Goal: Task Accomplishment & Management: Manage account settings

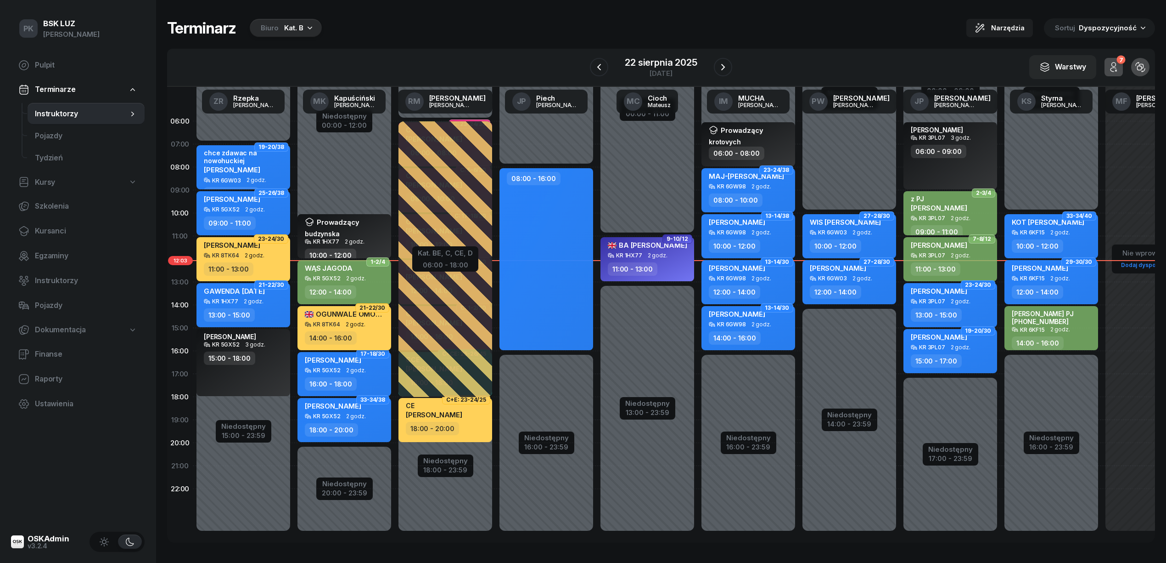
click at [366, 344] on div "14:00 - 16:00" at bounding box center [345, 337] width 81 height 13
select select "14"
select select "16"
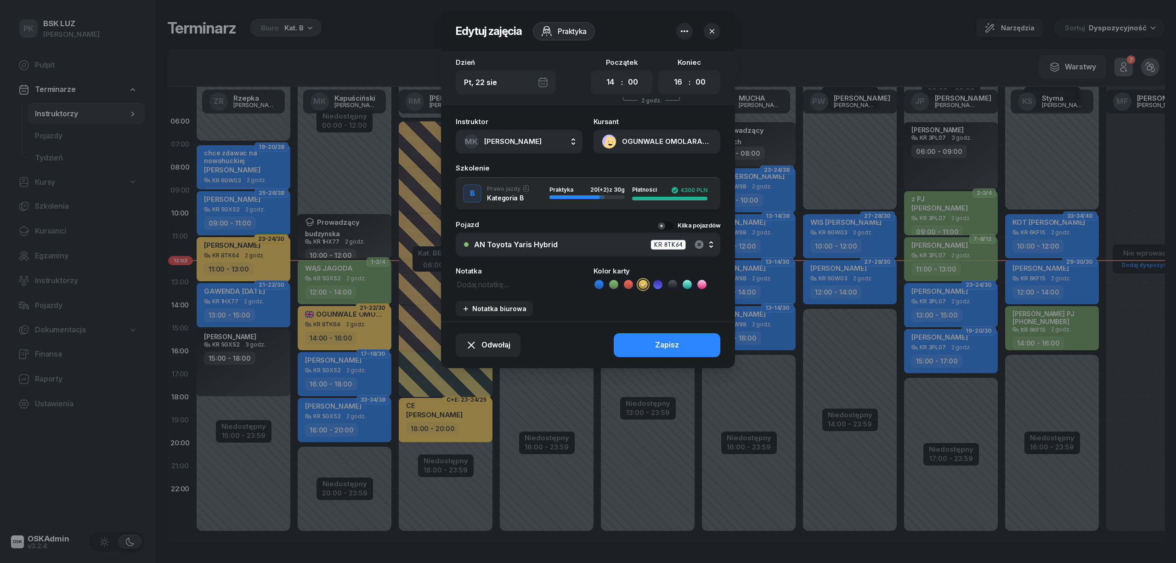
click at [694, 242] on icon "button" at bounding box center [698, 244] width 11 height 11
click at [528, 242] on div "Nie wybrano" at bounding box center [593, 244] width 238 height 7
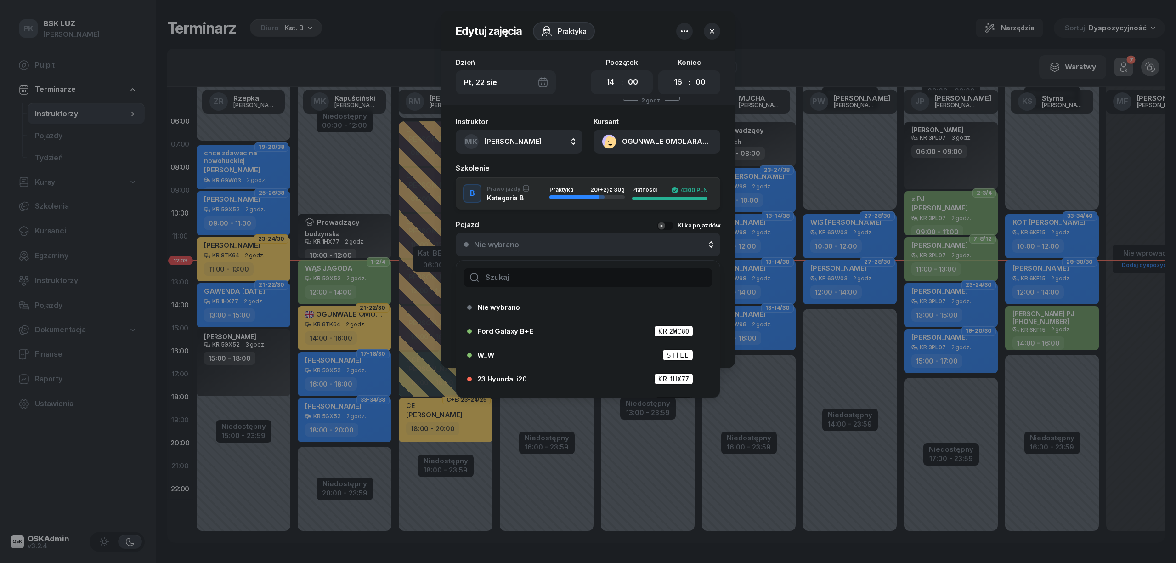
click at [512, 276] on input "text" at bounding box center [587, 277] width 249 height 19
type input "ah"
click at [542, 350] on div "AH Toyota Yaris Hybrid KR 2HK18" at bounding box center [590, 354] width 226 height 11
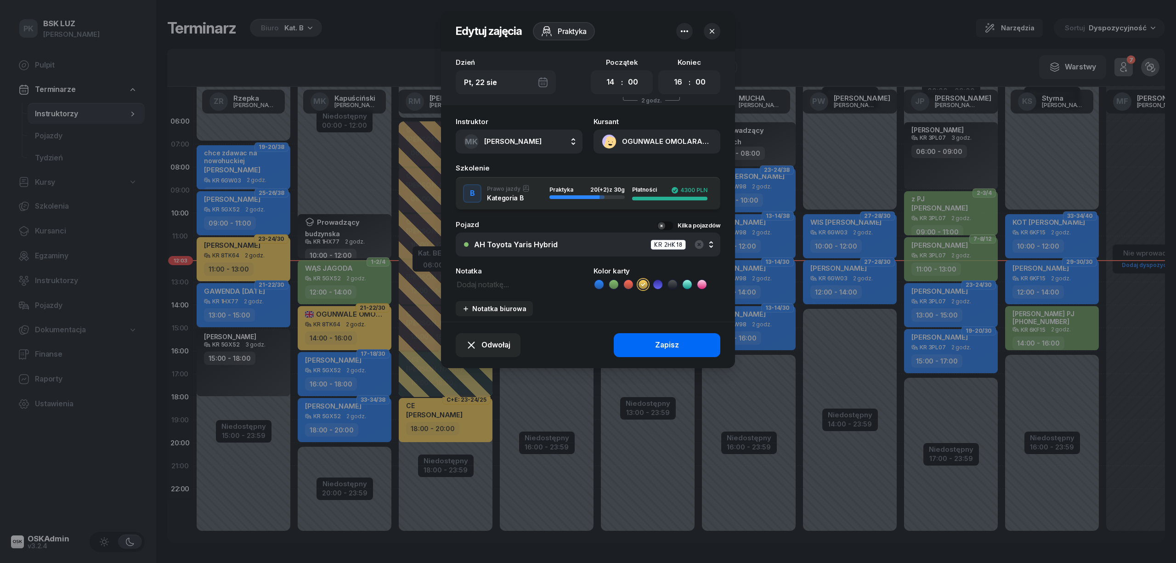
click at [634, 350] on button "Zapisz" at bounding box center [667, 345] width 107 height 24
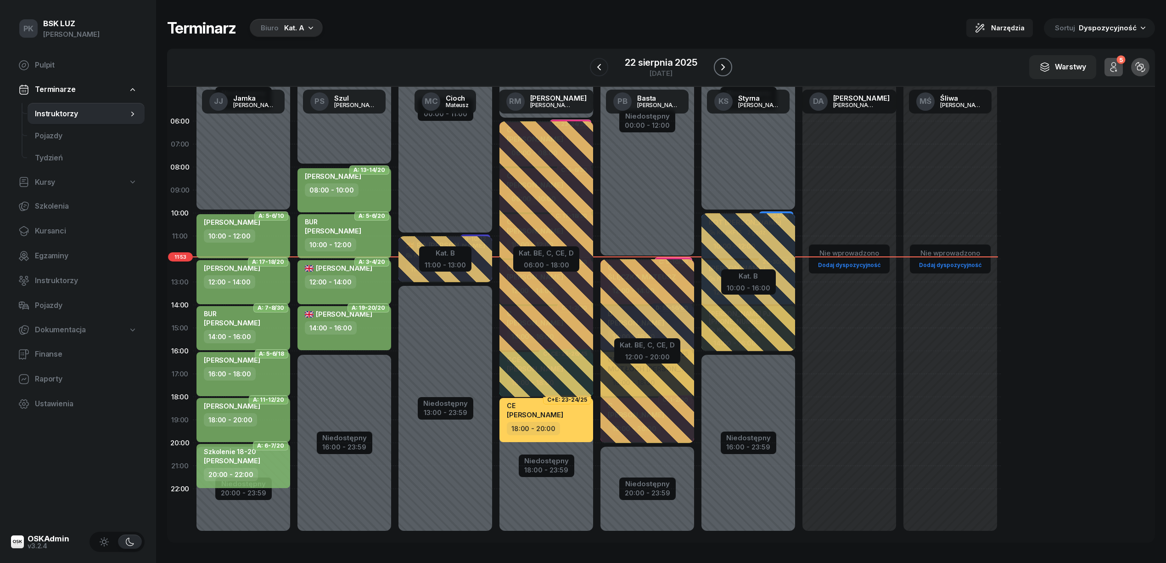
click at [716, 65] on button "button" at bounding box center [723, 67] width 18 height 18
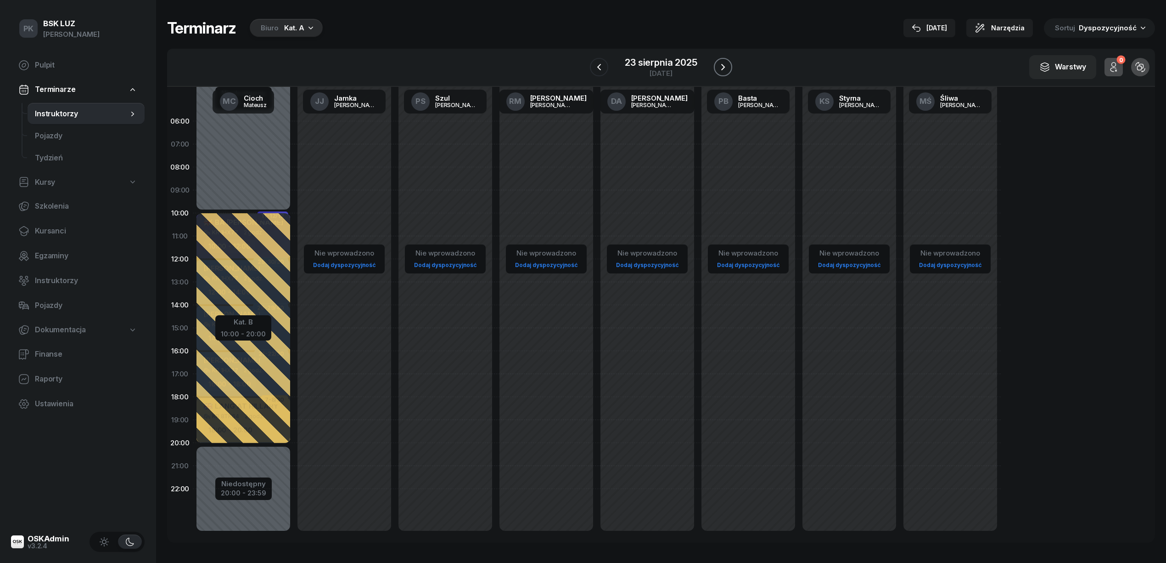
click at [716, 65] on button "button" at bounding box center [723, 67] width 18 height 18
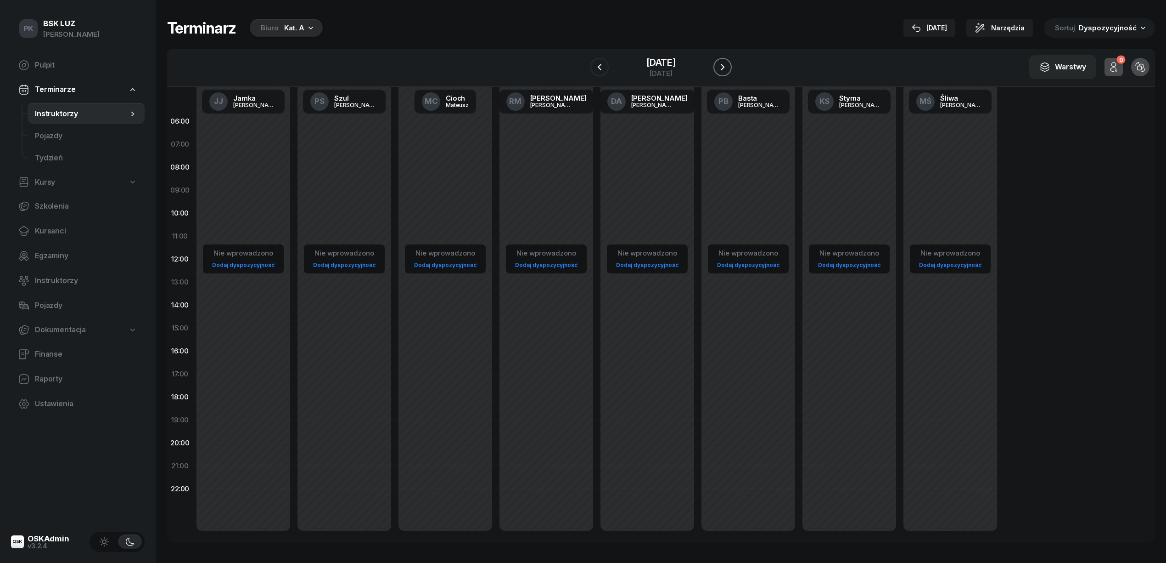
click at [716, 65] on button "button" at bounding box center [723, 67] width 18 height 18
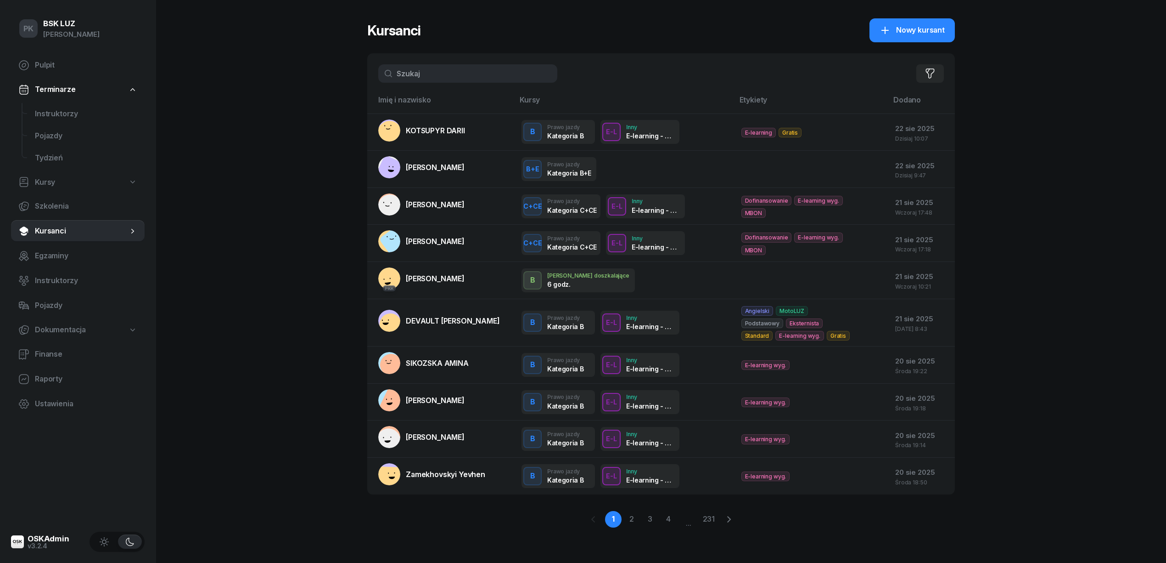
click at [53, 176] on span "Kursy" at bounding box center [45, 182] width 20 height 12
select select
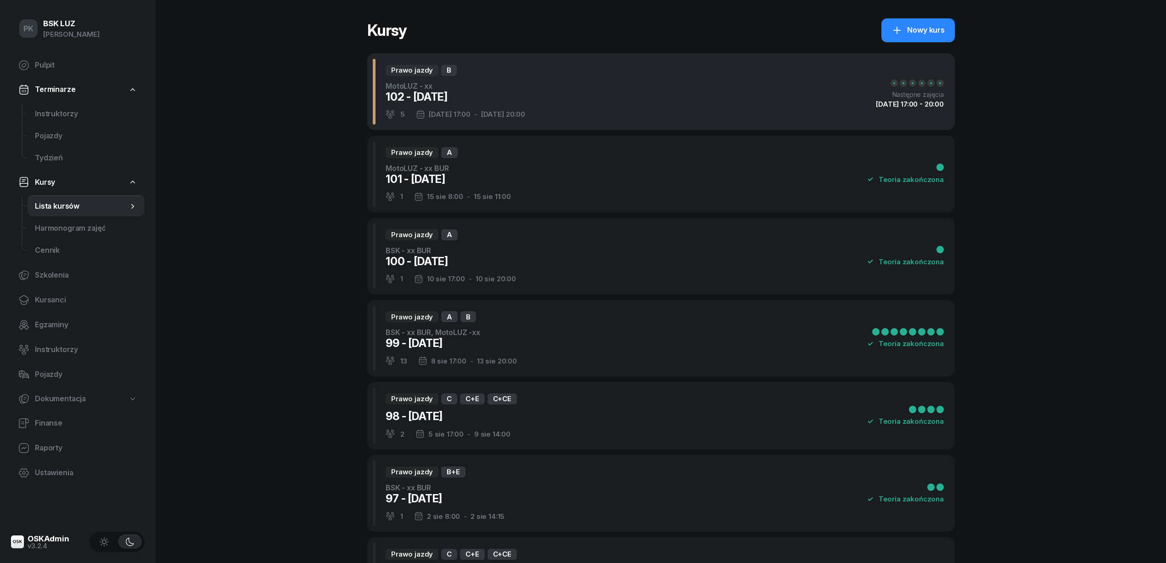
click at [593, 103] on div "Prawo jazdy B MotoLUZ - xx 102 - 2025/08/22 5 22 sie 17:00 - 27 sie 20:00 Nastę…" at bounding box center [661, 91] width 588 height 77
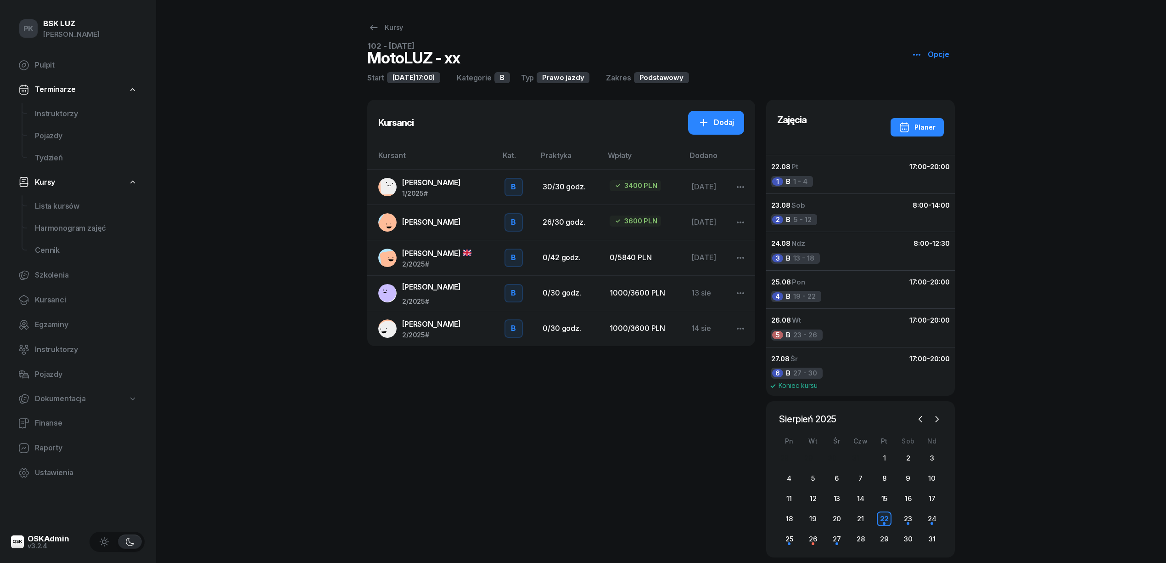
click at [914, 54] on icon "button" at bounding box center [917, 54] width 11 height 11
click at [941, 85] on div "Edytuj" at bounding box center [943, 91] width 21 height 12
select select "09"
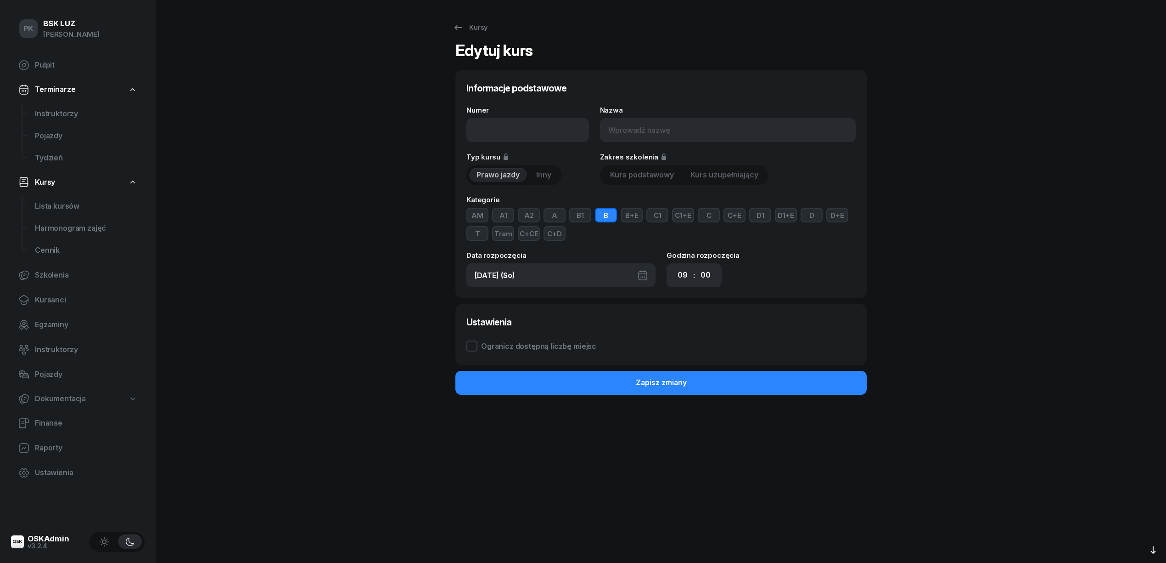
type input "102 - [DATE]"
type input "MotoLUZ - xx"
type input "22.08.2025 (Pt)"
select select "17"
click at [610, 129] on input "MotoLUZ - xx" at bounding box center [728, 130] width 256 height 24
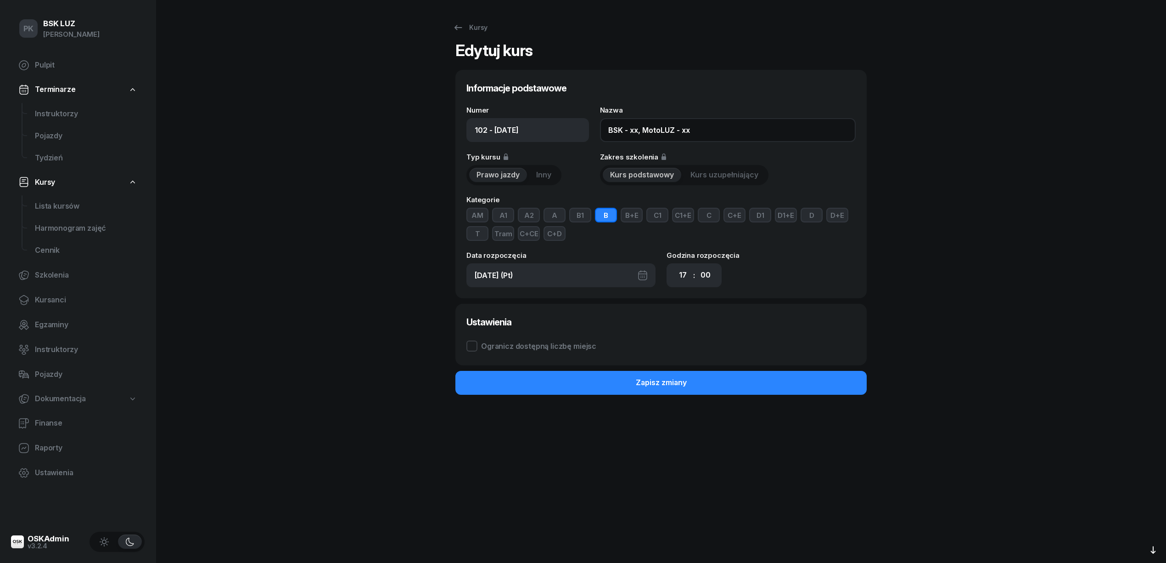
type input "BSK - xx, MotoLUZ - xx"
click at [718, 211] on button "C" at bounding box center [709, 215] width 22 height 15
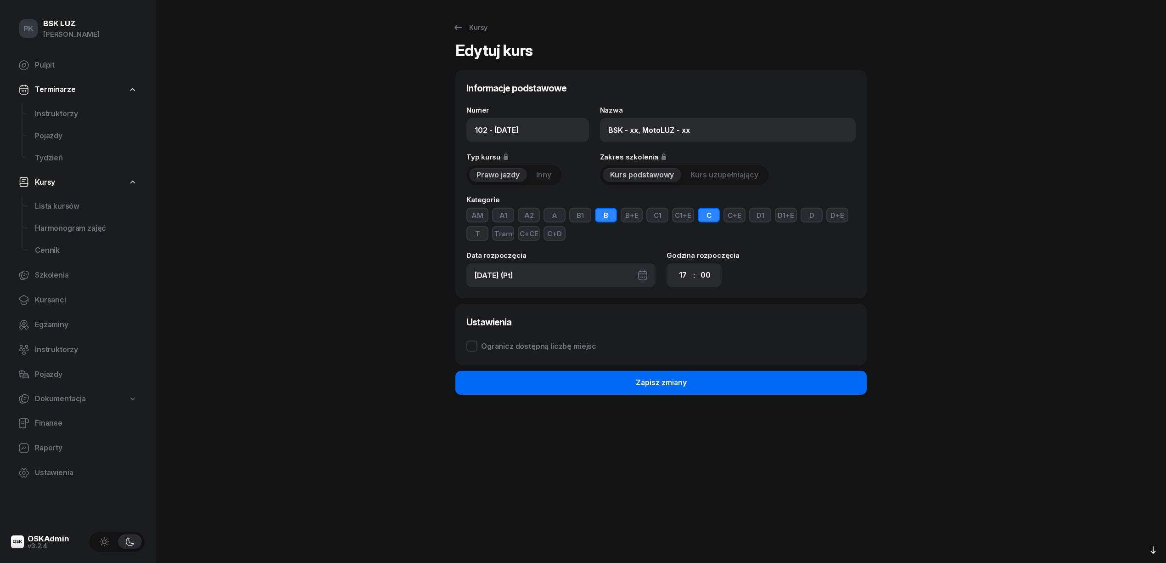
click at [778, 383] on button "Zapisz zmiany" at bounding box center [661, 383] width 411 height 24
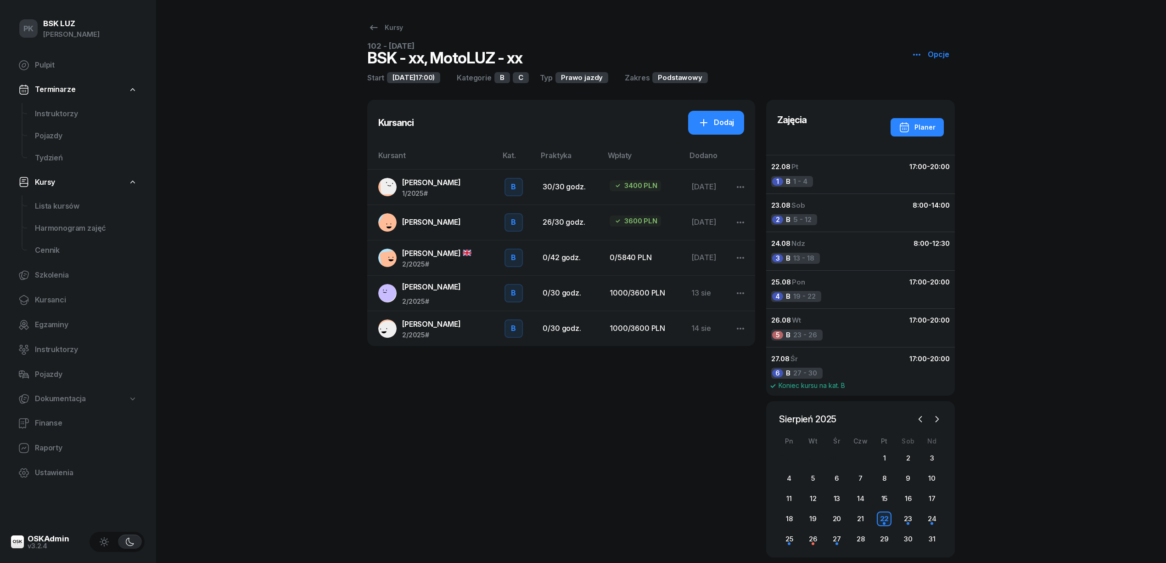
click at [915, 53] on icon "button" at bounding box center [917, 54] width 11 height 11
drag, startPoint x: 939, startPoint y: 95, endPoint x: 930, endPoint y: 96, distance: 9.2
click at [938, 94] on div "Edytuj" at bounding box center [943, 91] width 21 height 12
select select "17"
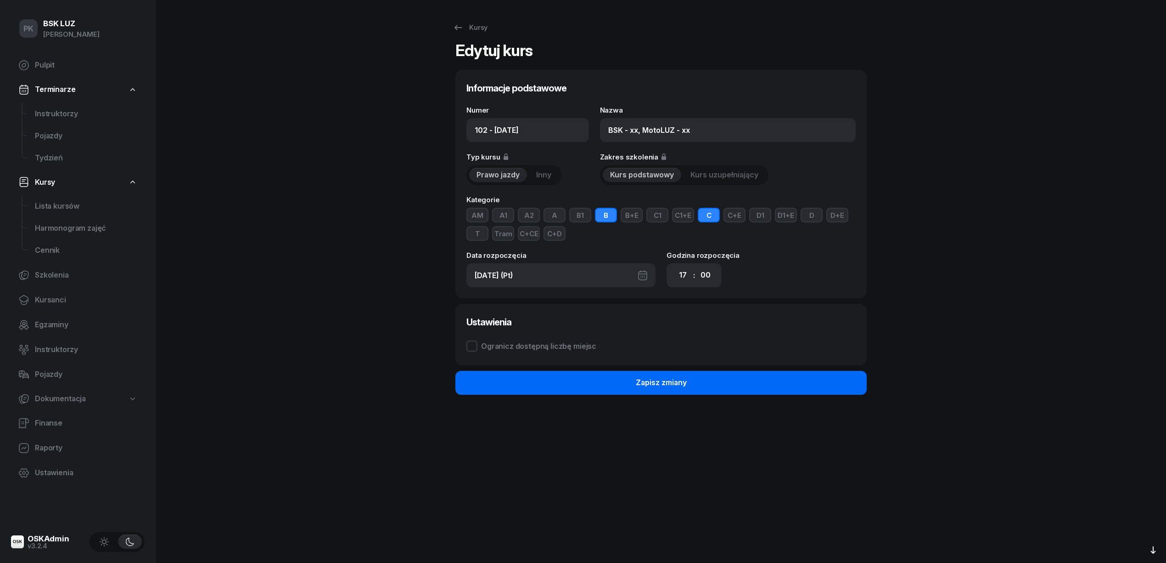
click at [708, 380] on button "Zapisz zmiany" at bounding box center [661, 383] width 411 height 24
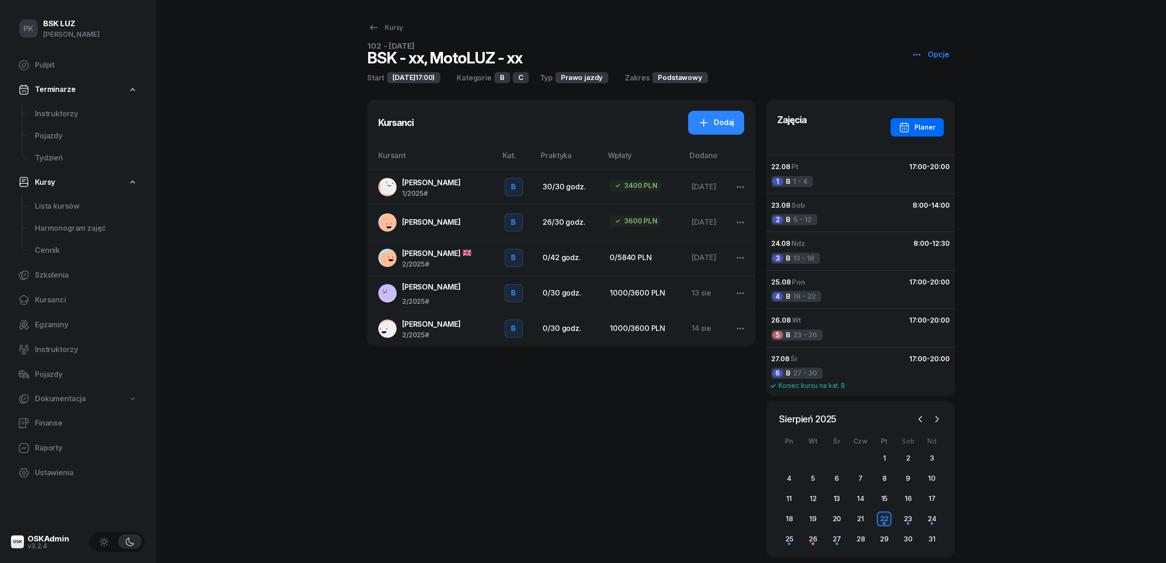
click at [920, 125] on div "Planer" at bounding box center [917, 127] width 37 height 11
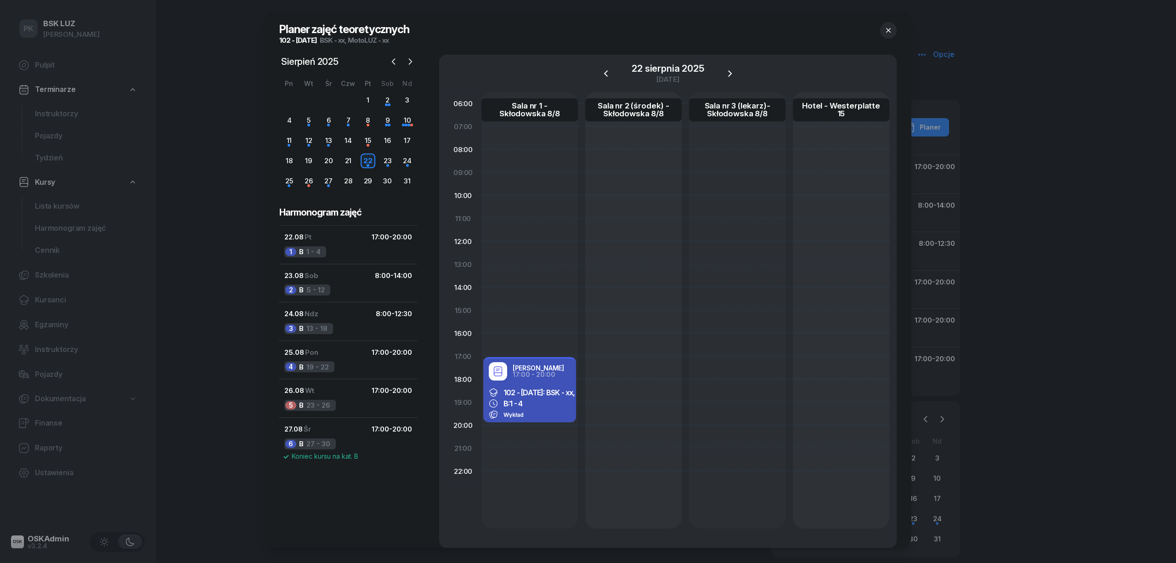
click at [550, 385] on div "102 - 2025/08/22: BSK - xx, MotoLUZ - xx B: 1 - 4 Wykład" at bounding box center [529, 403] width 93 height 39
select select "17"
select select "20"
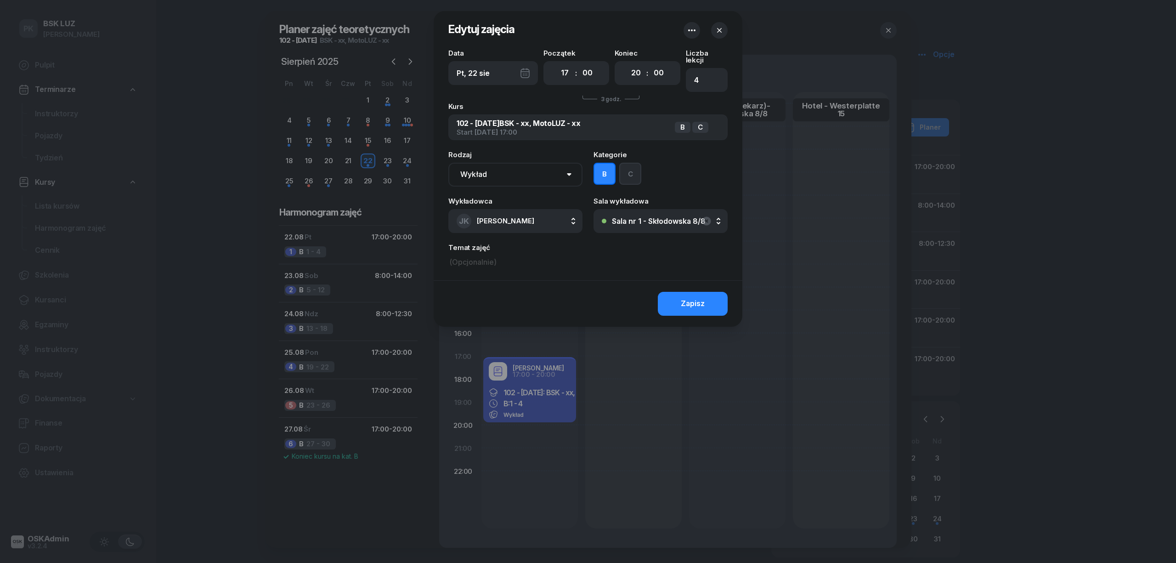
click at [625, 166] on button "C" at bounding box center [630, 174] width 22 height 22
click at [695, 298] on div "Zapisz" at bounding box center [693, 304] width 24 height 12
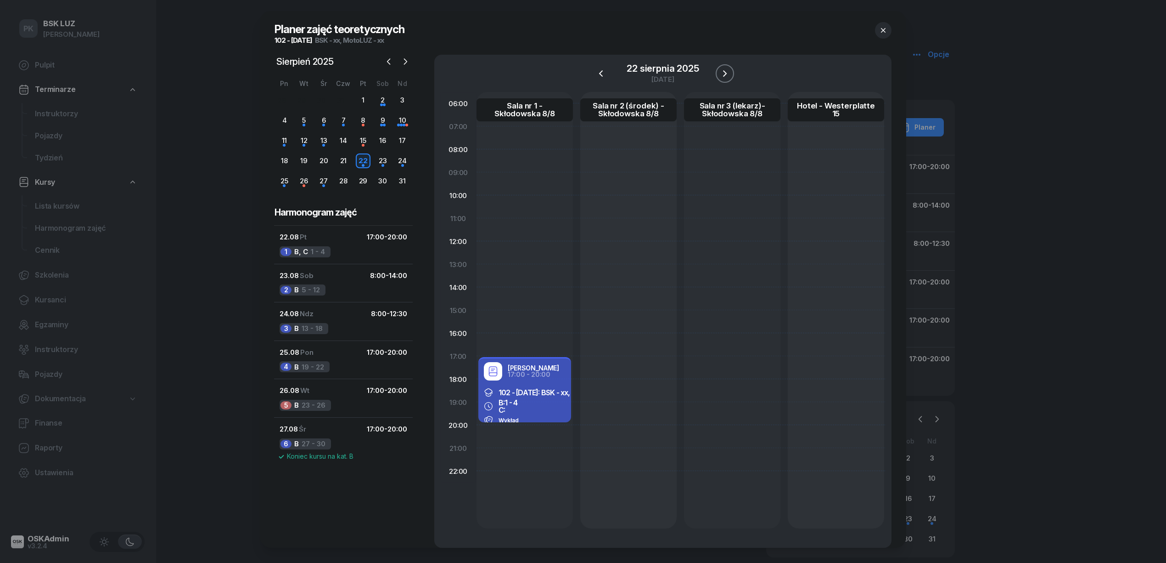
click at [726, 76] on icon "button" at bounding box center [725, 73] width 11 height 11
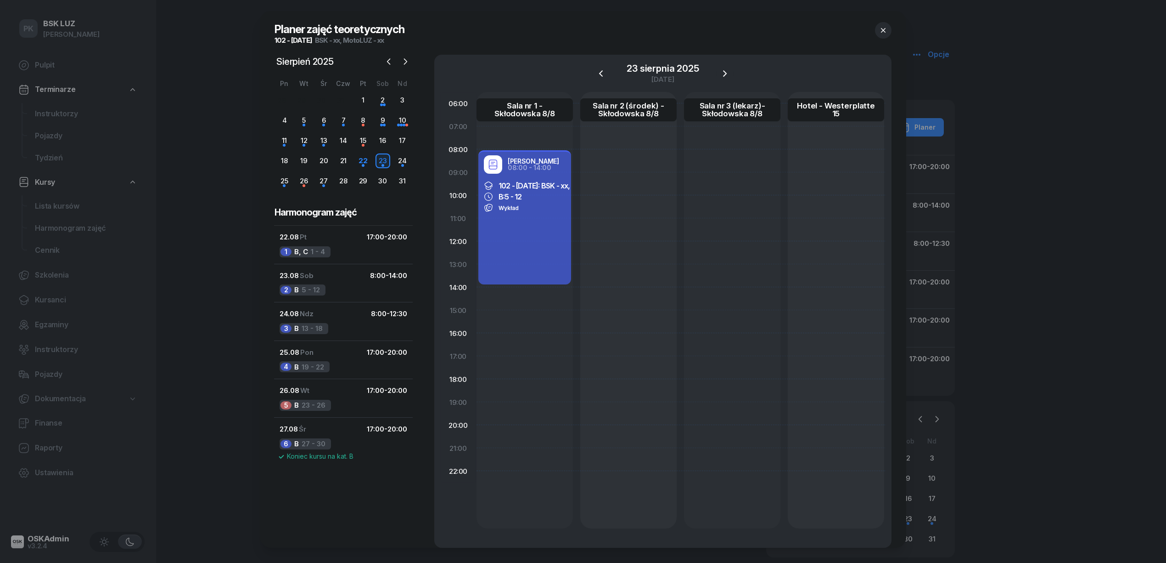
click at [529, 222] on div "Janusz Kruczek 08:00 - 14:00 102 - 2025/08/22: BSK - xx, MotoLUZ - xx B: 5 - 12…" at bounding box center [525, 217] width 93 height 134
select select "08"
select select "14"
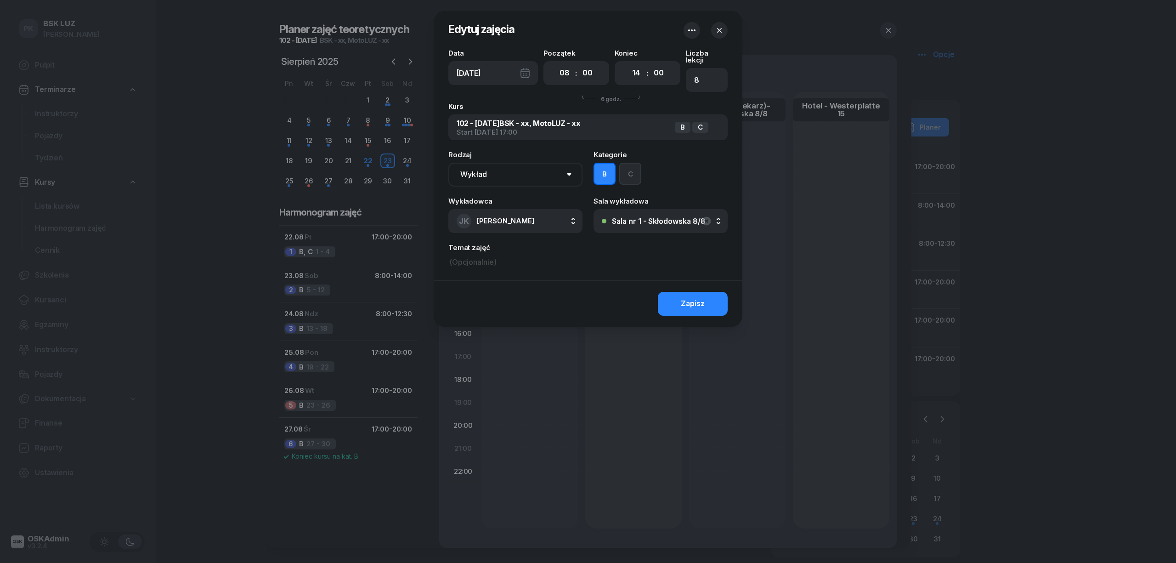
click at [637, 164] on button "C" at bounding box center [630, 174] width 22 height 22
click at [679, 292] on button "Zapisz" at bounding box center [693, 304] width 70 height 24
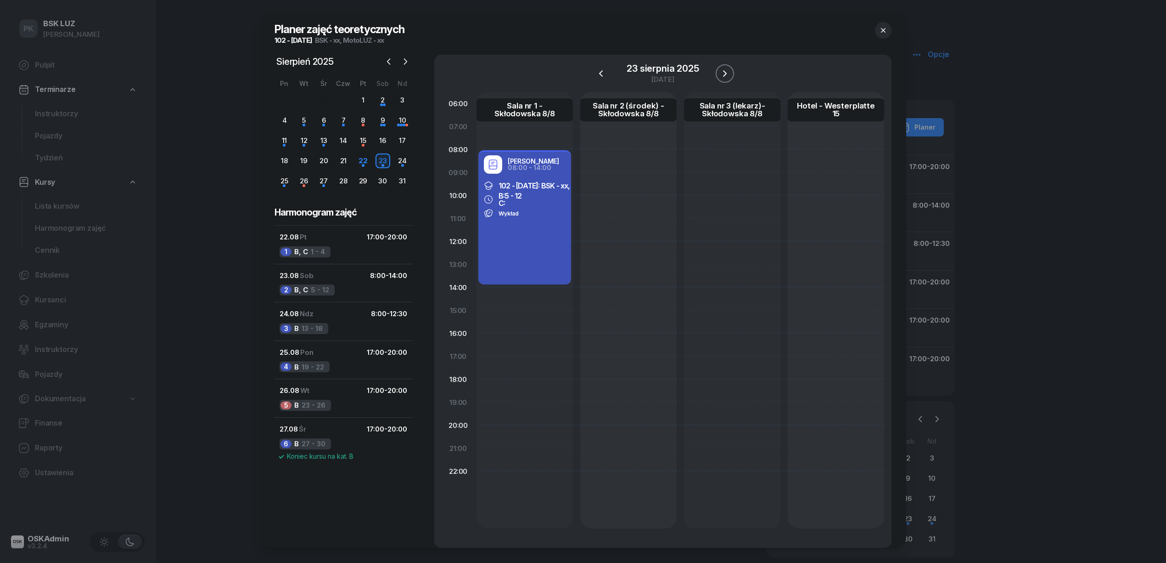
drag, startPoint x: 726, startPoint y: 70, endPoint x: 730, endPoint y: 74, distance: 5.5
click at [726, 71] on icon "button" at bounding box center [725, 73] width 11 height 11
click at [580, 276] on div "Janusz Kruczek 08:00 - 12:30 102 - 2025/08/22: BSK - xx, MotoLUZ - xx B: 13 - 1…" at bounding box center [628, 310] width 96 height 436
select select "13"
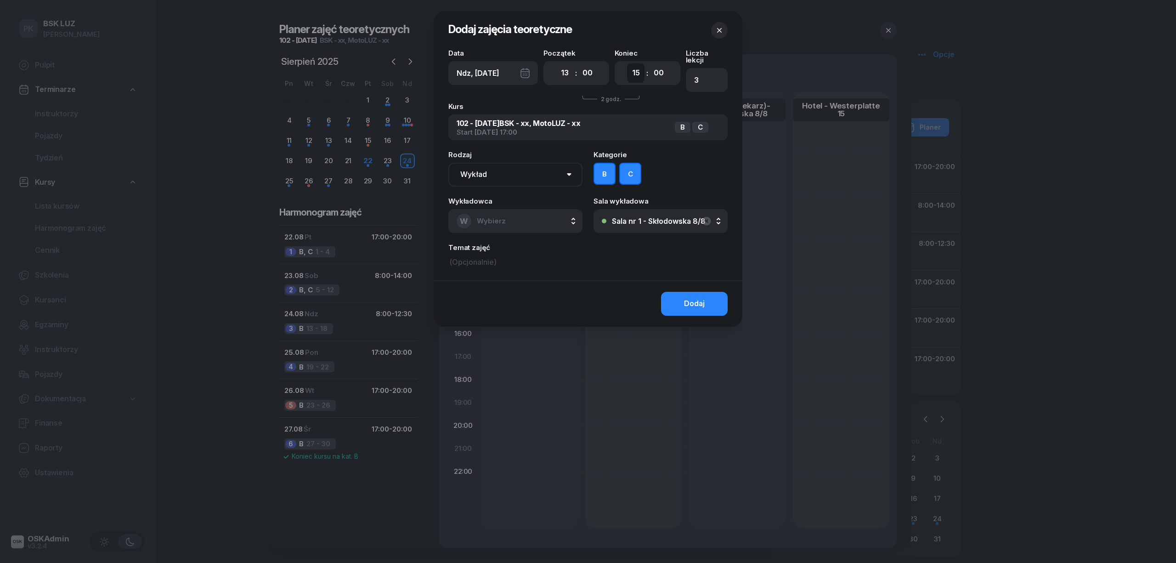
drag, startPoint x: 637, startPoint y: 74, endPoint x: 636, endPoint y: 82, distance: 7.4
click at [637, 74] on select "00 01 02 03 04 05 06 07 08 09 10 11 12 13 14 15 16 17 18 19 20 21 22 23" at bounding box center [635, 72] width 17 height 19
select select "16"
click at [627, 63] on select "00 01 02 03 04 05 06 07 08 09 10 11 12 13 14 15 16 17 18 19 20 21 22 23" at bounding box center [635, 72] width 17 height 19
type input "4"
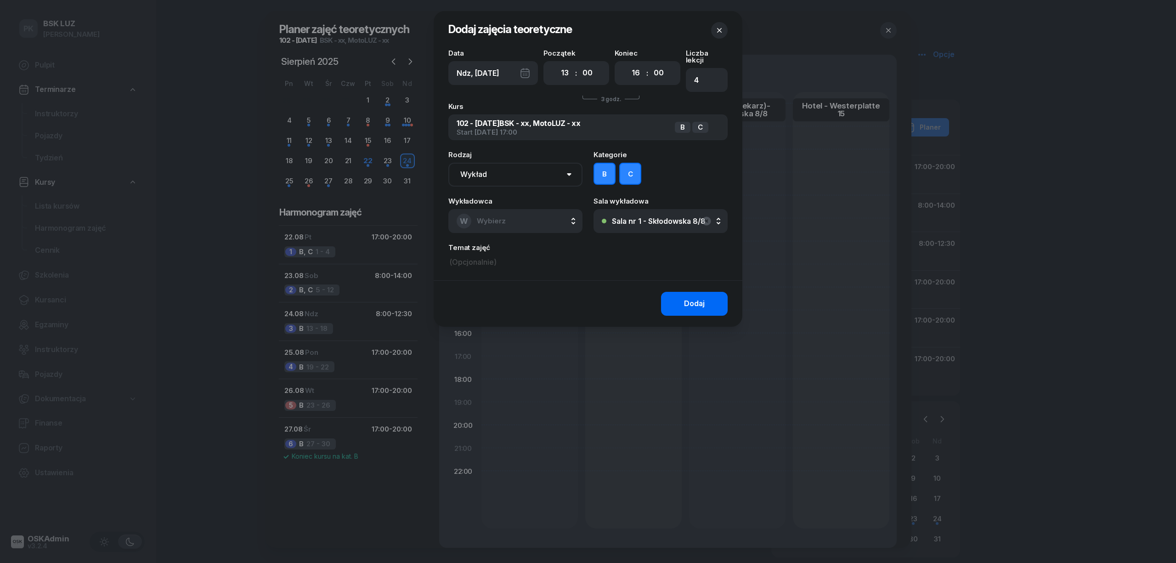
click at [670, 298] on button "Dodaj" at bounding box center [694, 304] width 67 height 24
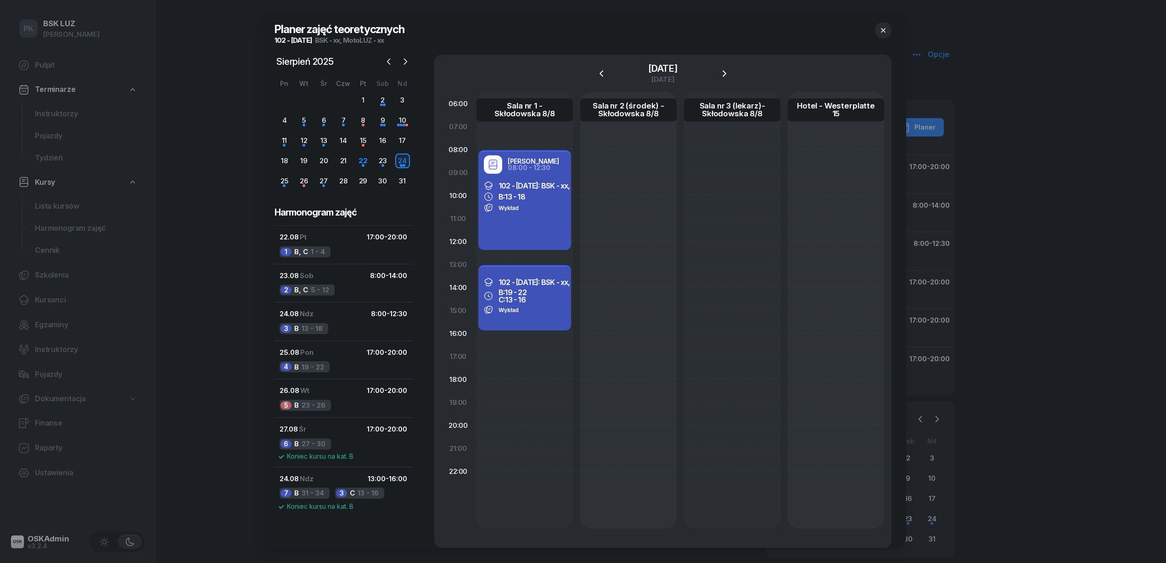
click at [552, 287] on div "102 - 2025/08/22: BSK - xx, MotoLUZ - xx B: 19 - 22 C: 13 - 16 Wykład" at bounding box center [525, 296] width 93 height 44
select select "13"
select select "16"
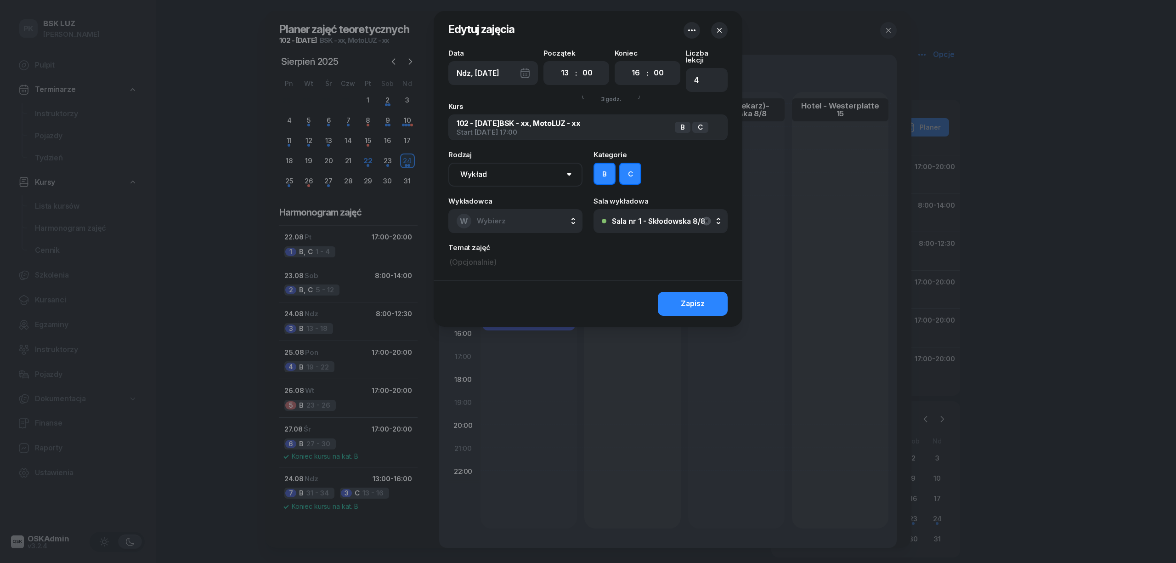
click at [592, 171] on div "Rodzaj Wykład Pierwsza pomoc Kategorie B C" at bounding box center [587, 168] width 279 height 35
click at [607, 170] on button "B" at bounding box center [604, 174] width 22 height 22
click at [687, 298] on div "Zapisz" at bounding box center [693, 304] width 24 height 12
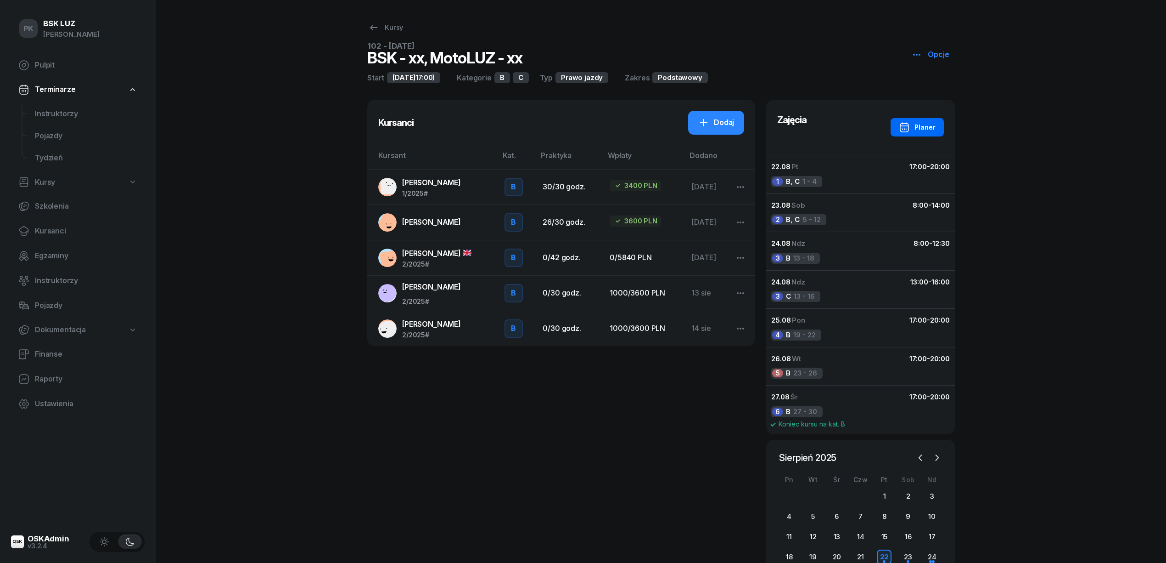
click at [917, 130] on div "Planer" at bounding box center [917, 127] width 37 height 11
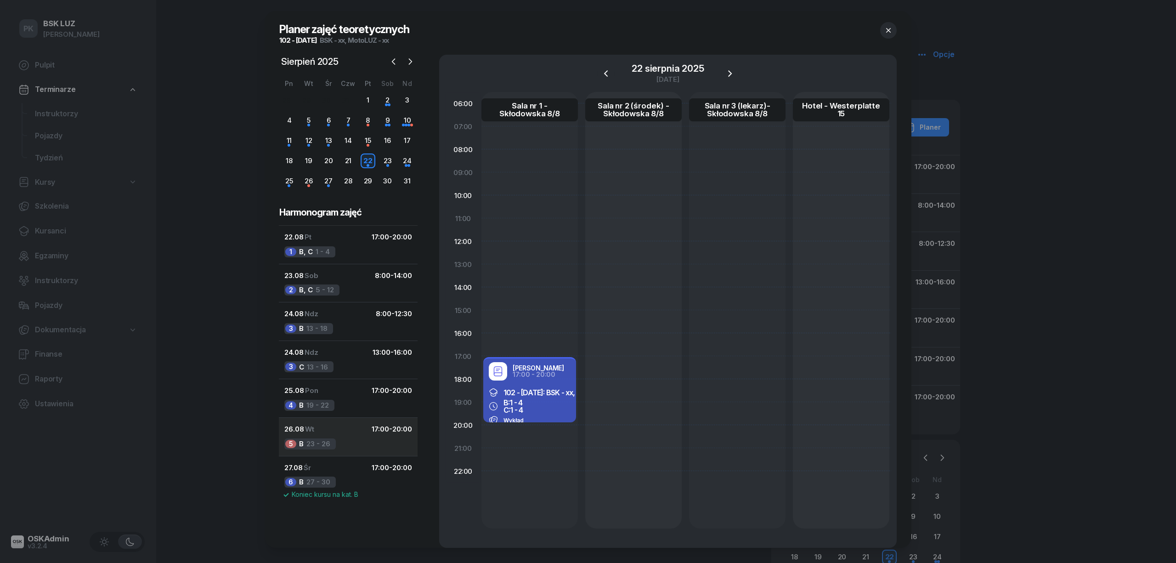
click at [340, 456] on button "26.08 Wt 17:00 - 20:00 5 B 23 - 26" at bounding box center [348, 481] width 139 height 50
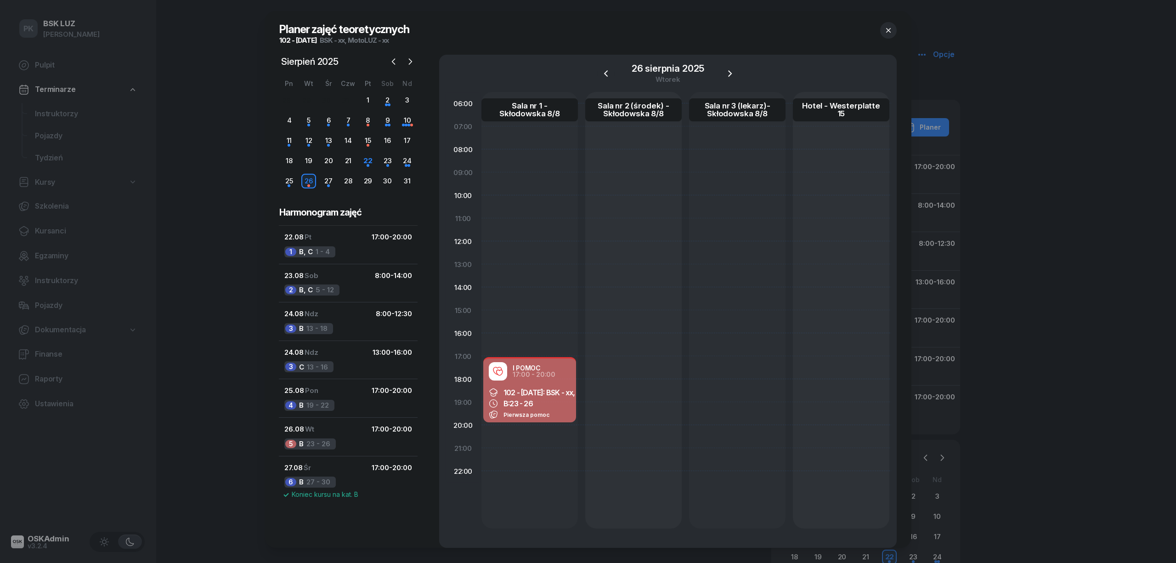
click at [896, 366] on div at bounding box center [944, 310] width 96 height 436
select select "17"
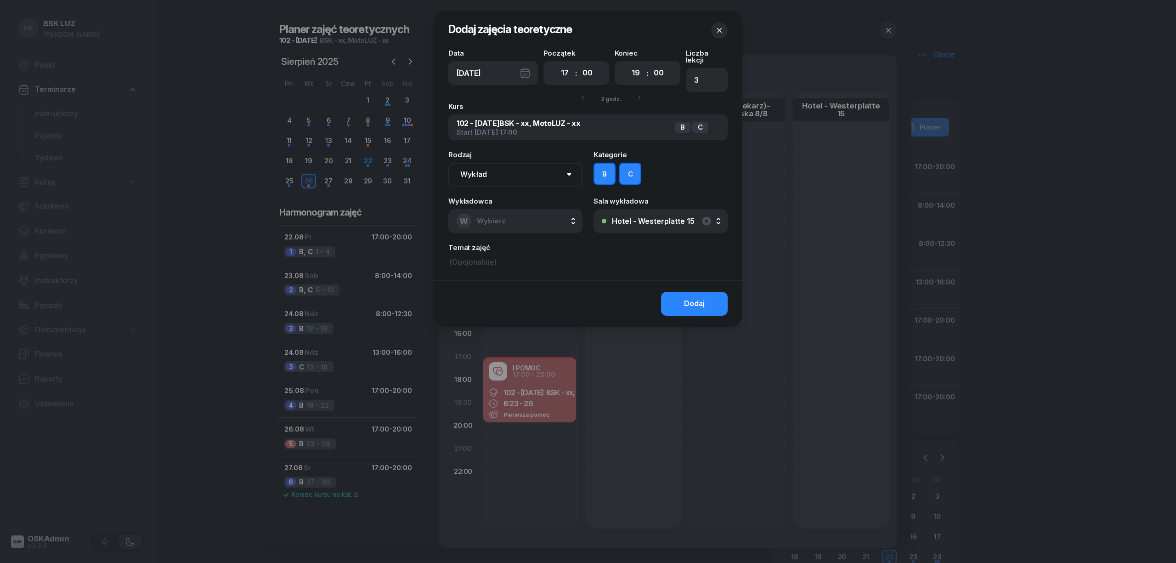
drag, startPoint x: 596, startPoint y: 168, endPoint x: 601, endPoint y: 171, distance: 6.2
click at [597, 169] on button "B" at bounding box center [604, 174] width 22 height 22
click at [632, 70] on select "00 01 02 03 04 05 06 07 08 09 10 11 12 13 14 15 16 17 18 19 20 21 22 23" at bounding box center [635, 72] width 17 height 19
select select "20"
click at [627, 63] on select "00 01 02 03 04 05 06 07 08 09 10 11 12 13 14 15 16 17 18 19 20 21 22 23" at bounding box center [635, 72] width 17 height 19
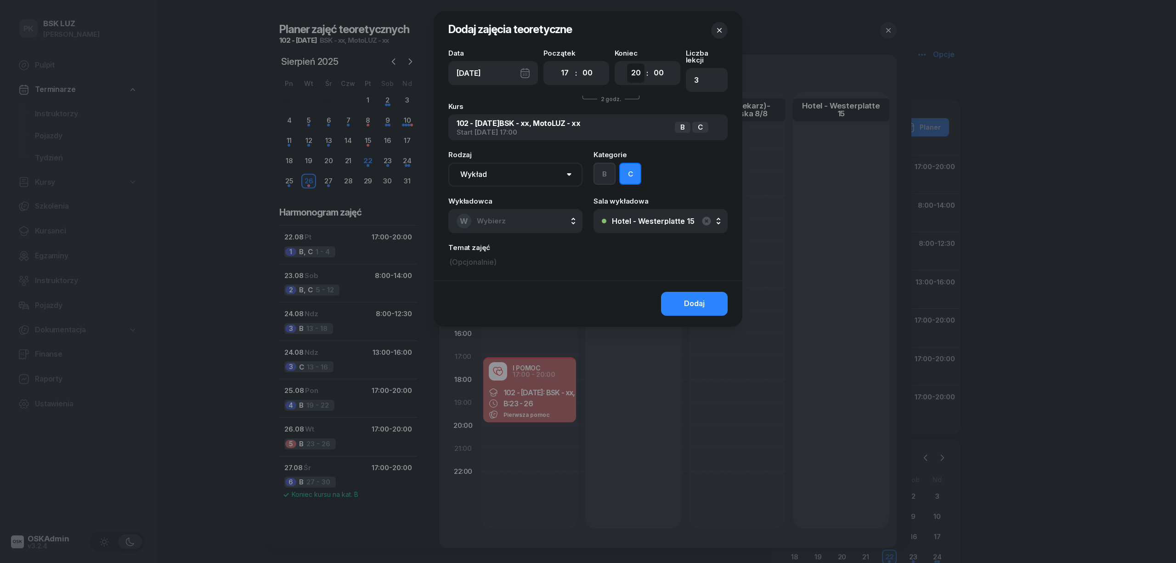
type input "4"
click at [674, 303] on button "Dodaj" at bounding box center [694, 304] width 67 height 24
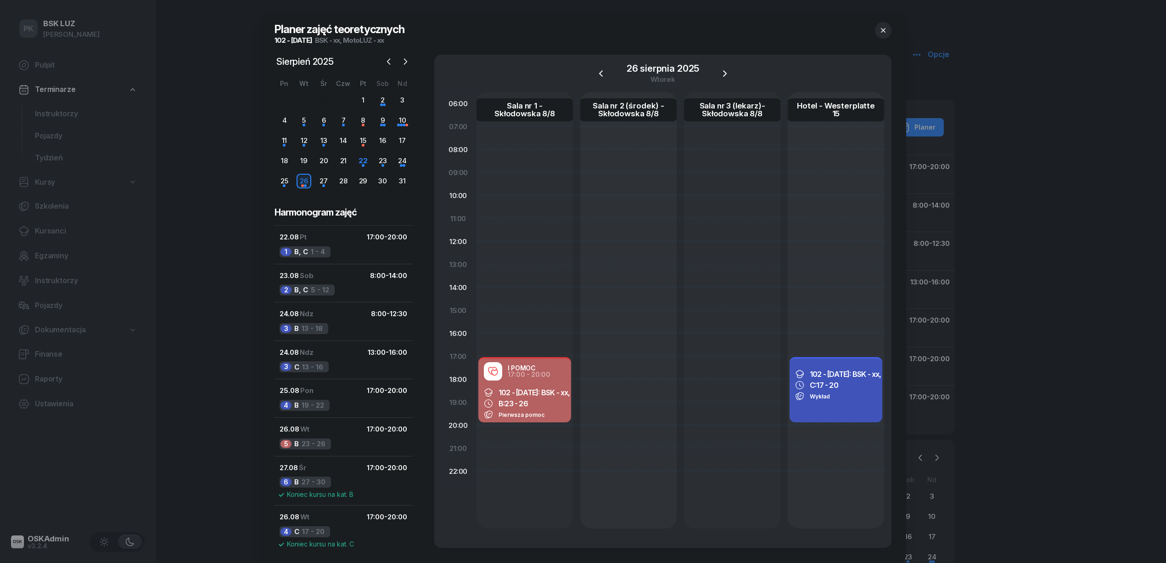
click at [817, 393] on span "Wykład" at bounding box center [820, 396] width 20 height 7
select select "17"
select select "20"
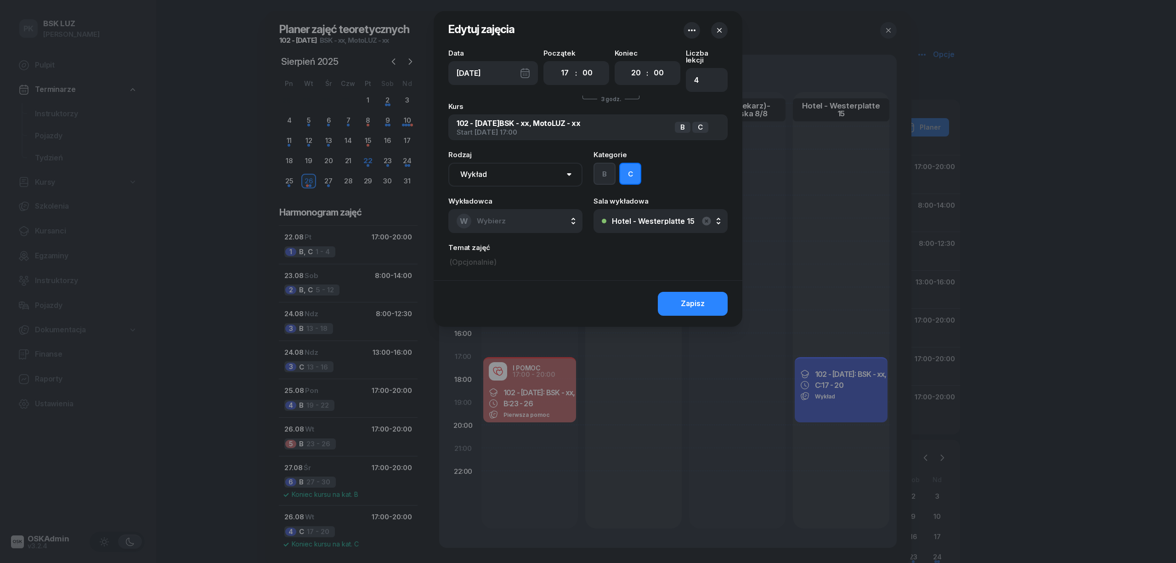
click at [526, 214] on button "W Wybierz" at bounding box center [515, 221] width 134 height 24
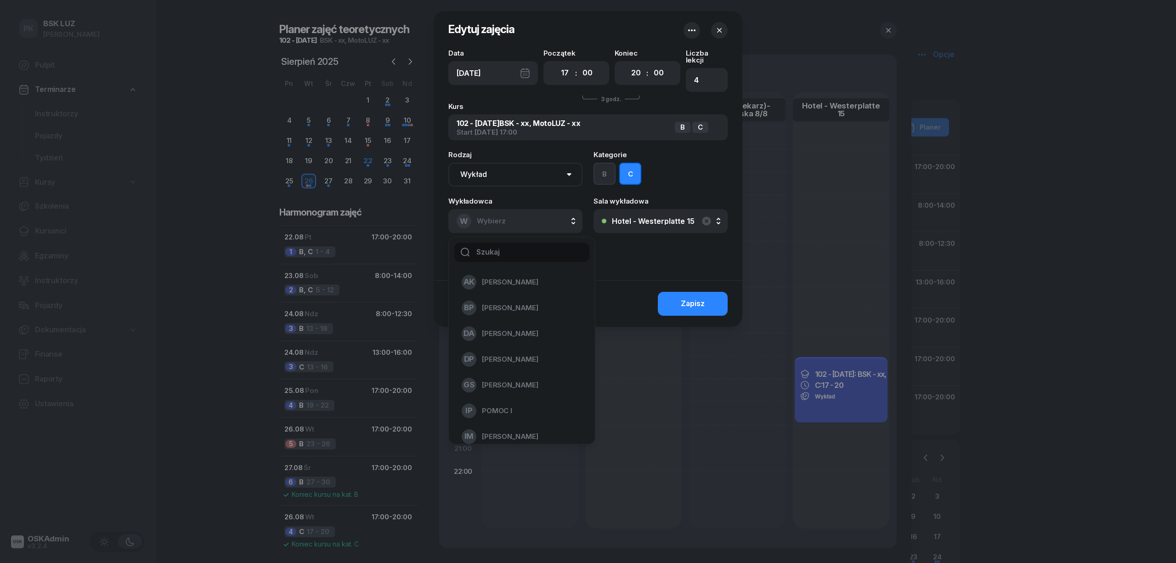
click at [522, 243] on input "text" at bounding box center [521, 251] width 135 height 19
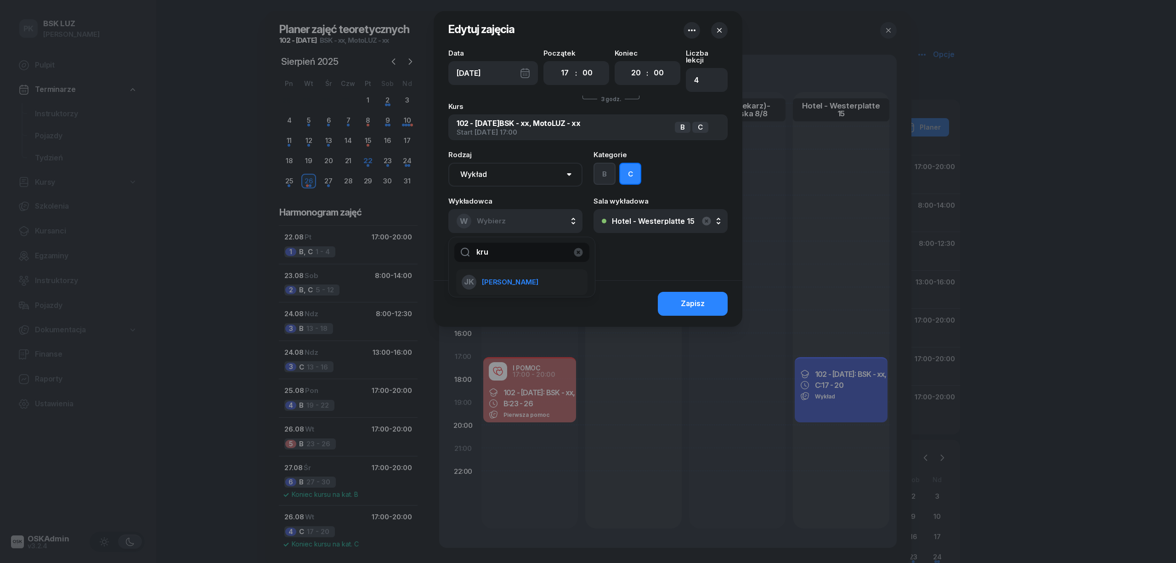
type input "kru"
click at [544, 276] on div "JK Kruczek Janusz" at bounding box center [516, 282] width 109 height 15
click at [701, 298] on div "Zapisz" at bounding box center [693, 304] width 24 height 12
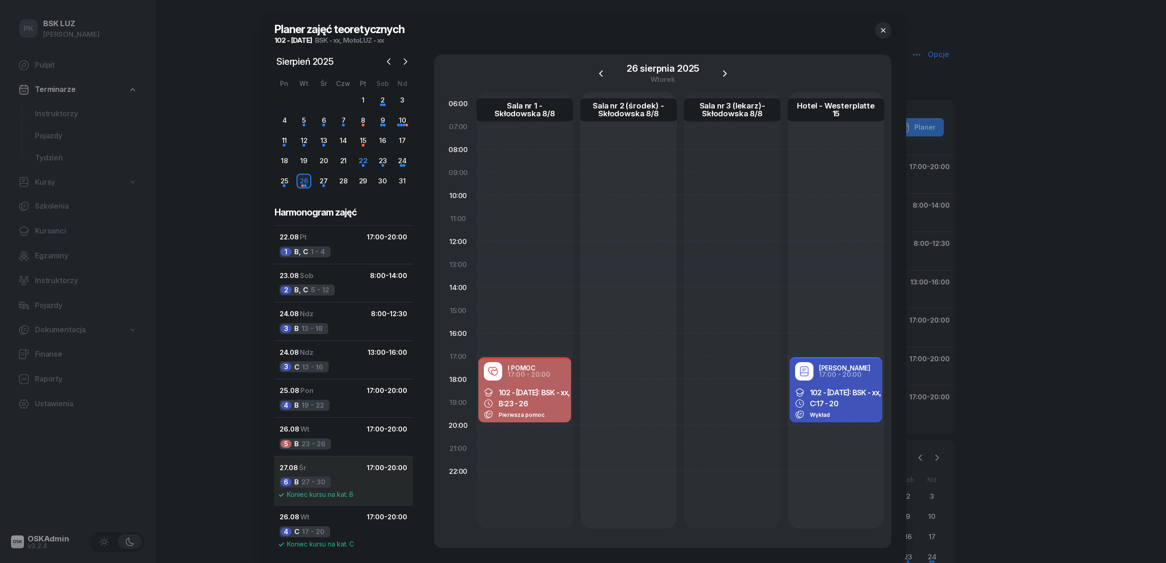
scroll to position [32, 0]
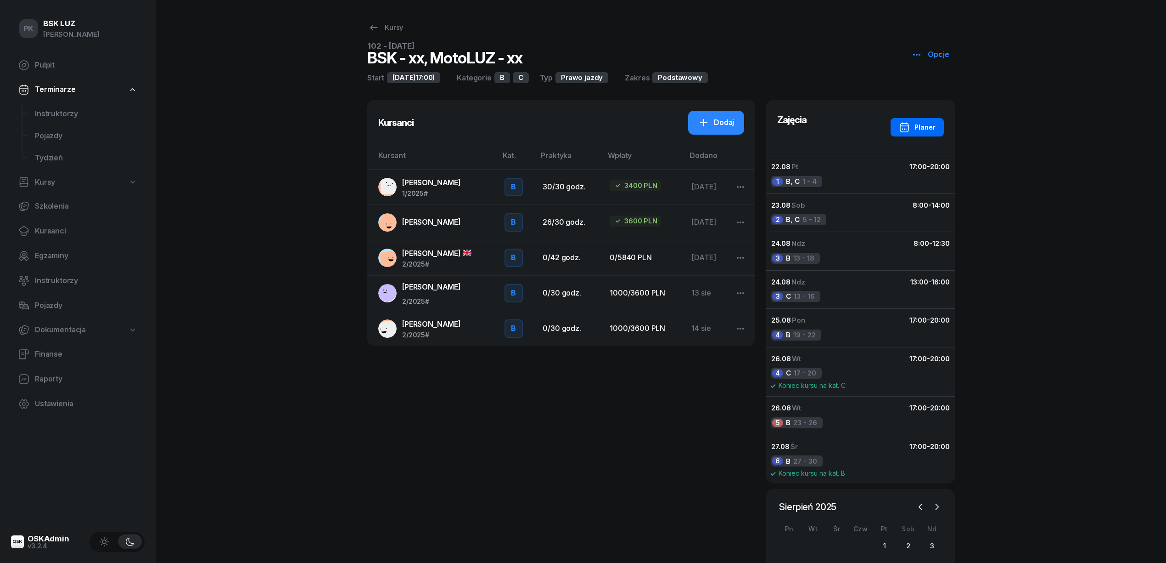
click at [920, 128] on div "Planer" at bounding box center [917, 127] width 37 height 11
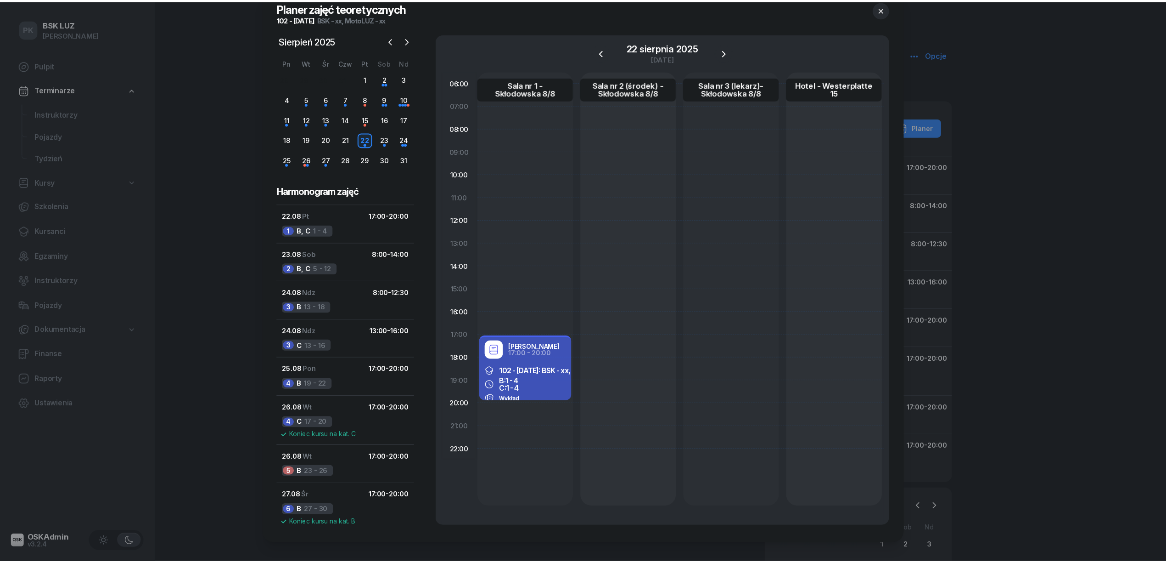
scroll to position [32, 0]
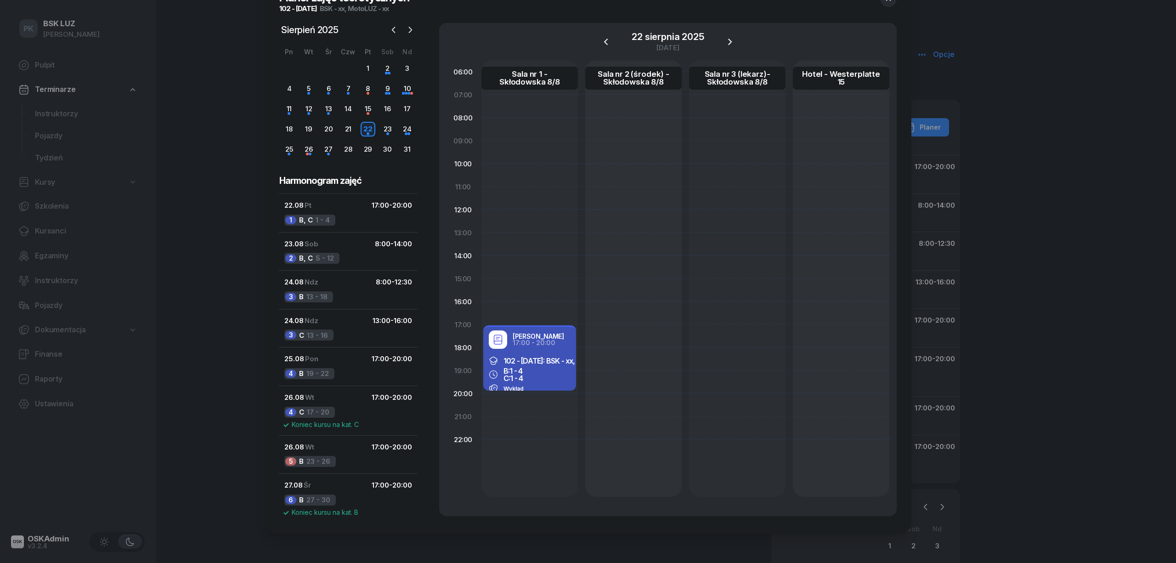
click at [54, 232] on div at bounding box center [588, 281] width 1176 height 563
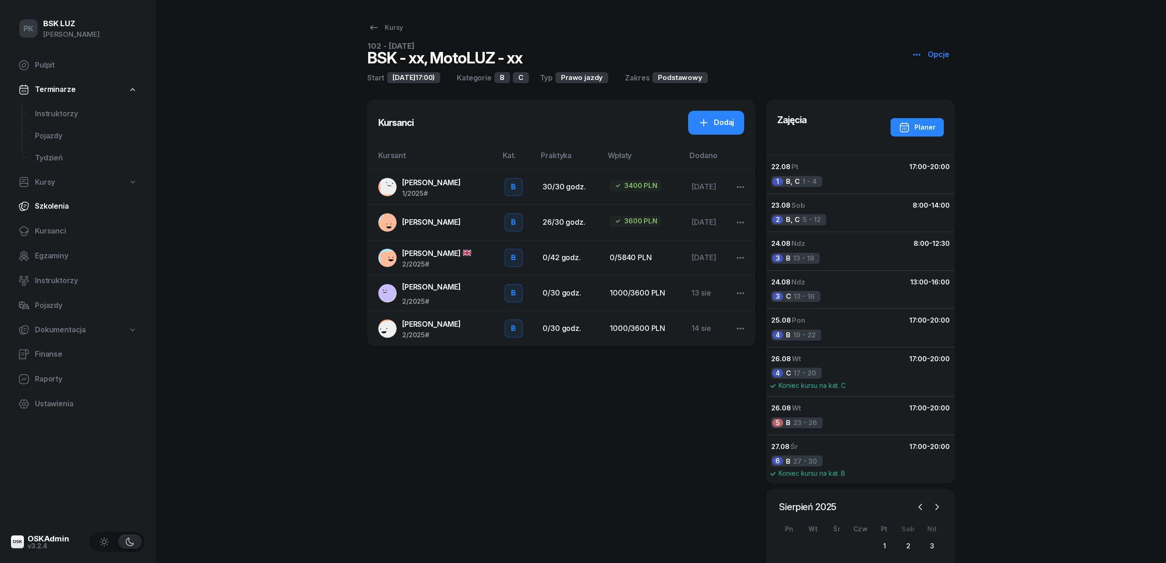
click at [48, 195] on link "Szkolenia" at bounding box center [78, 206] width 134 height 22
select select "createdAt-desc"
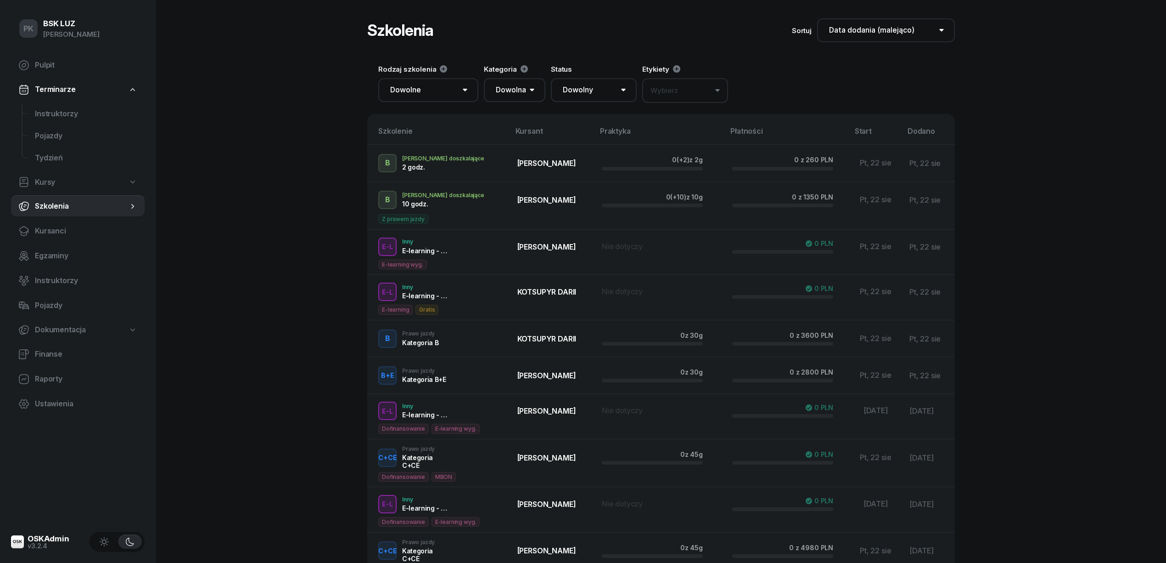
click at [45, 179] on span "Kursy" at bounding box center [45, 182] width 20 height 12
select select
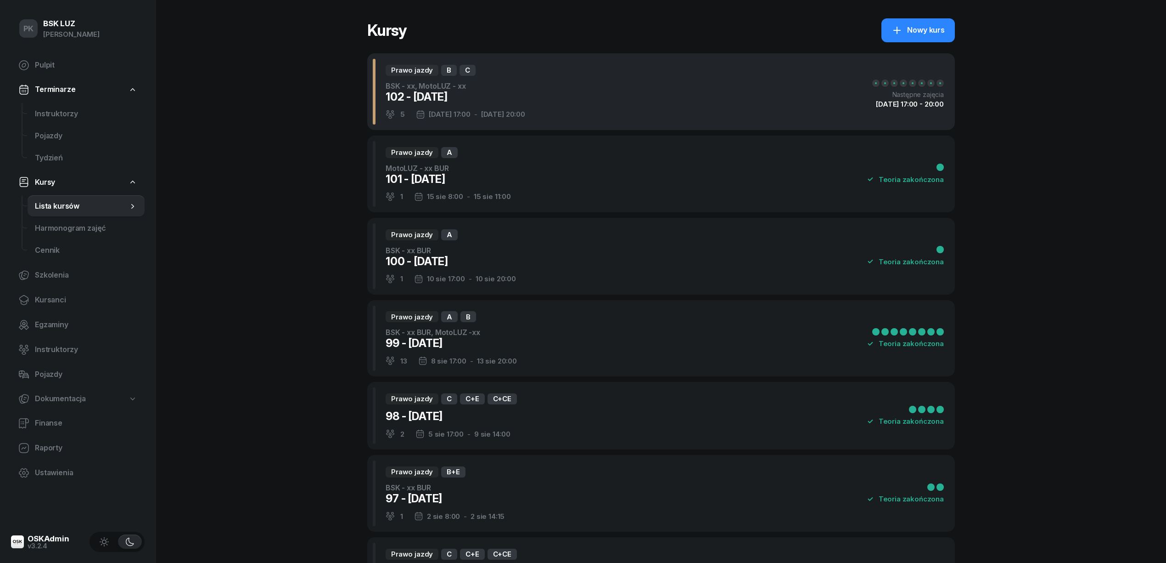
click at [593, 109] on div "Prawo jazdy B C BSK - xx, MotoLUZ - xx 102 - [DATE] 5 [DATE] 17:00 - [DATE] 20:…" at bounding box center [661, 91] width 588 height 77
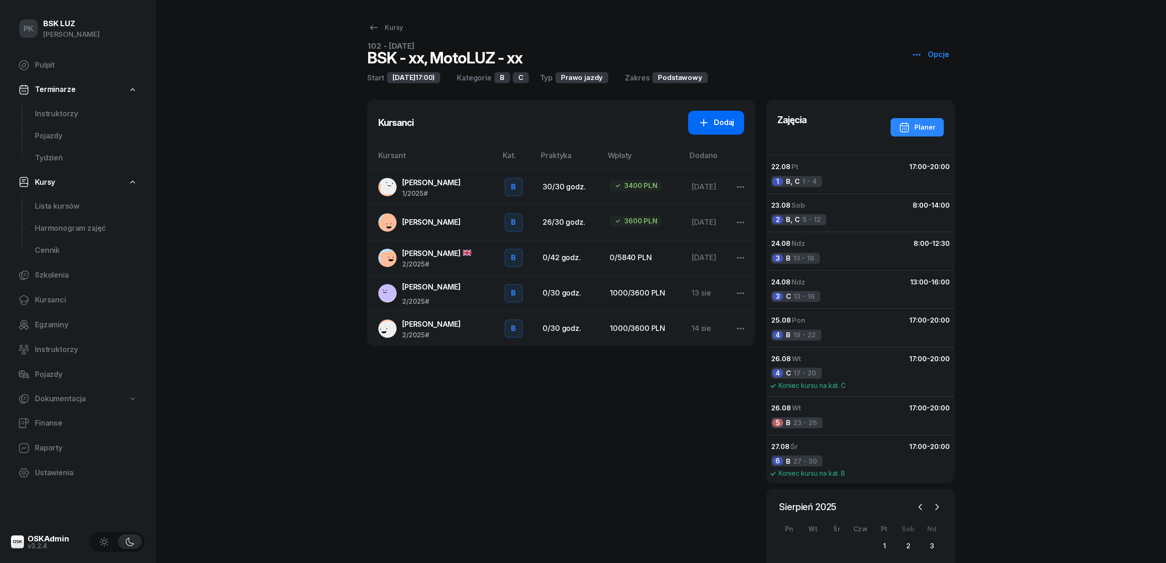
click at [722, 123] on div "Dodaj" at bounding box center [717, 123] width 36 height 12
select select "B"
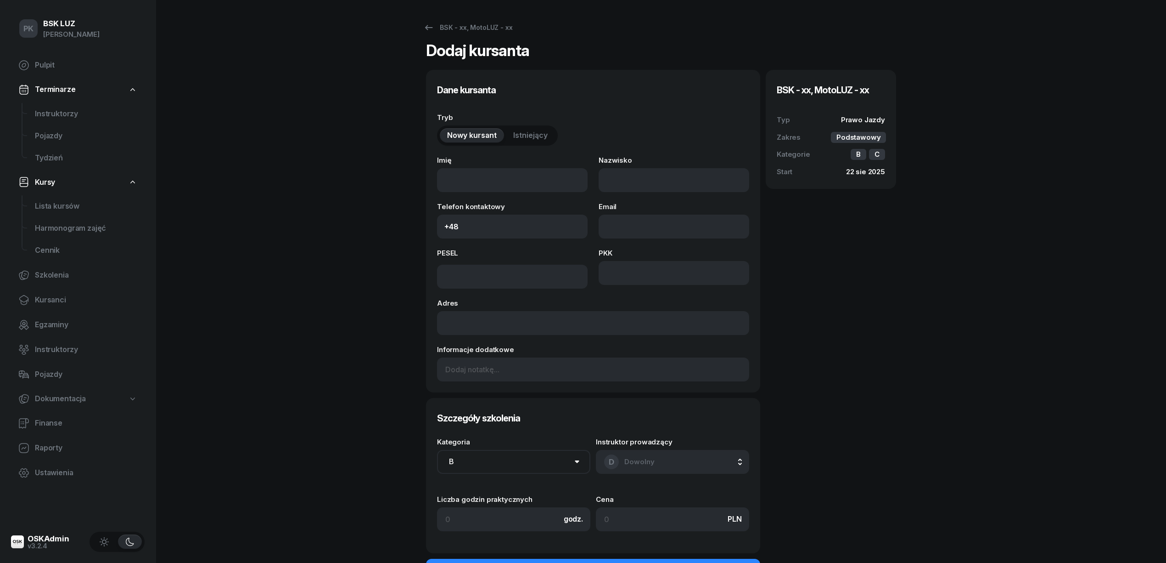
click at [515, 132] on span "Istniejący" at bounding box center [530, 136] width 34 height 12
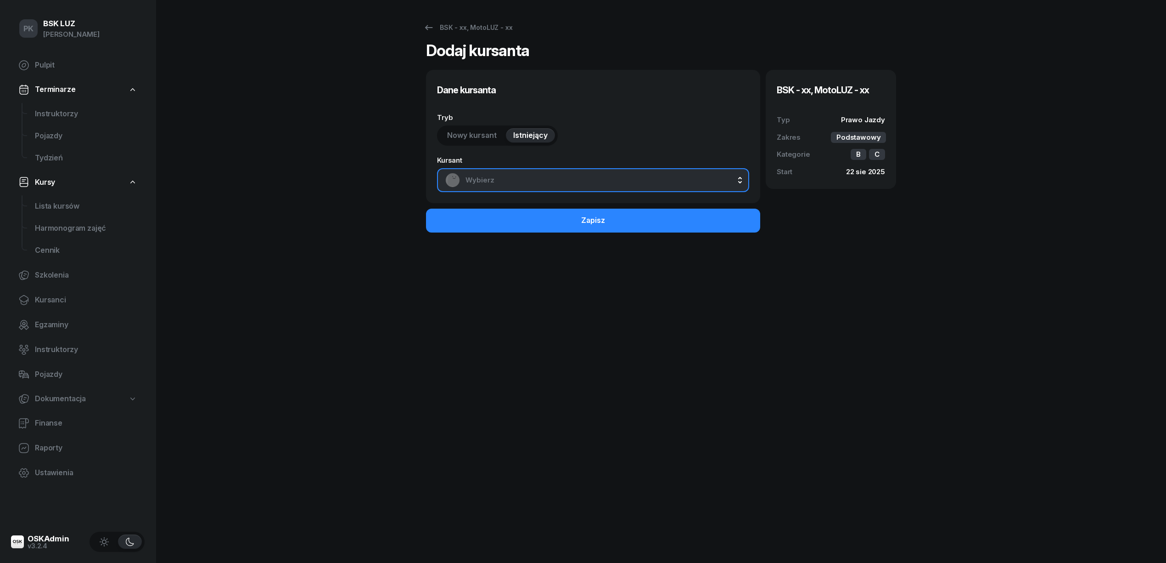
click at [537, 173] on div "Wybierz" at bounding box center [593, 180] width 296 height 15
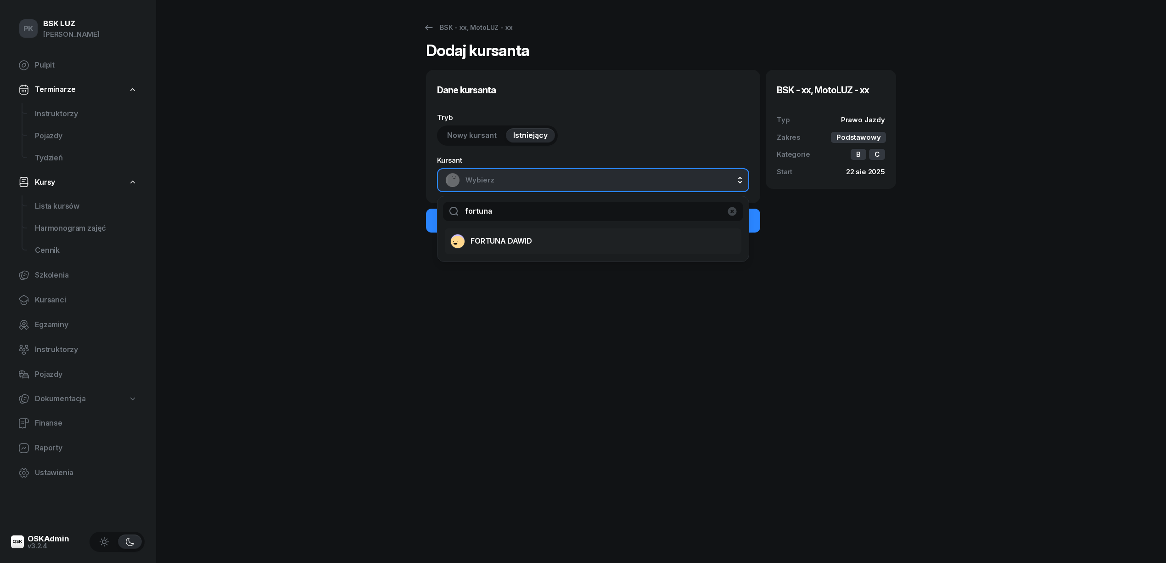
type input "fortuna"
click at [490, 242] on span "FORTUNA DAWID" at bounding box center [502, 241] width 62 height 12
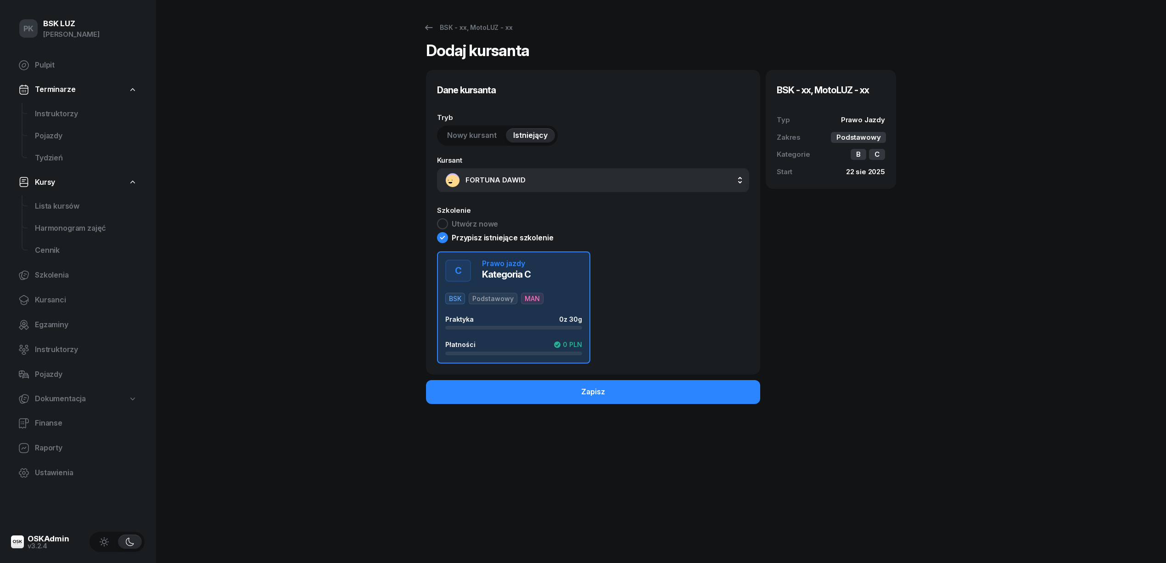
click at [529, 319] on div "Praktyka 0 z 30g" at bounding box center [513, 319] width 137 height 8
click at [617, 389] on button "Zapisz" at bounding box center [593, 392] width 334 height 24
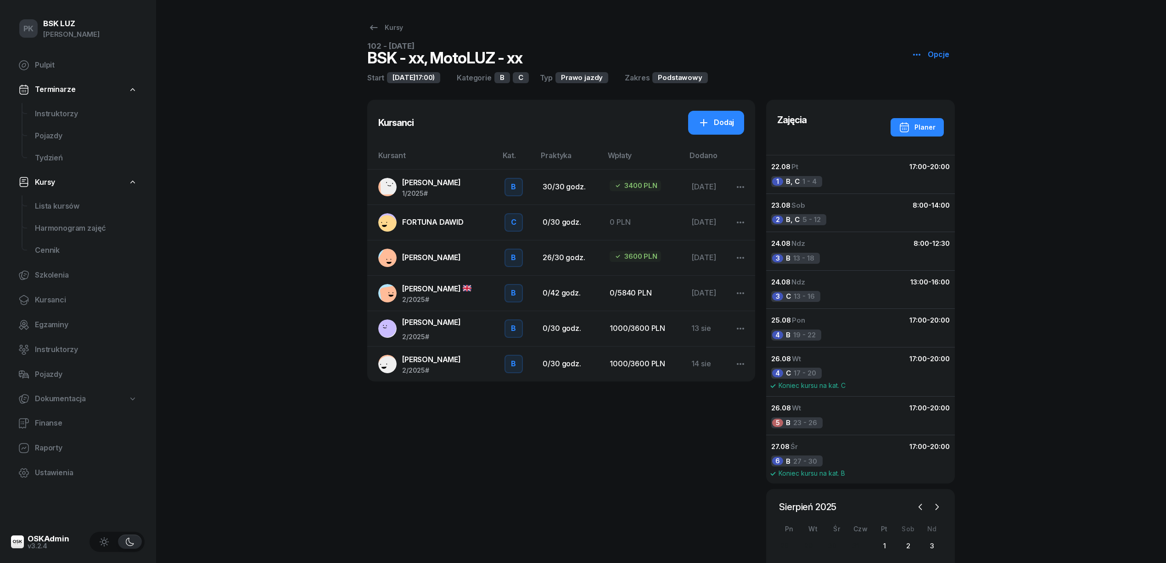
drag, startPoint x: 445, startPoint y: 228, endPoint x: 446, endPoint y: 234, distance: 5.6
click at [445, 228] on link "FORTUNA DAWID" at bounding box center [434, 222] width 112 height 18
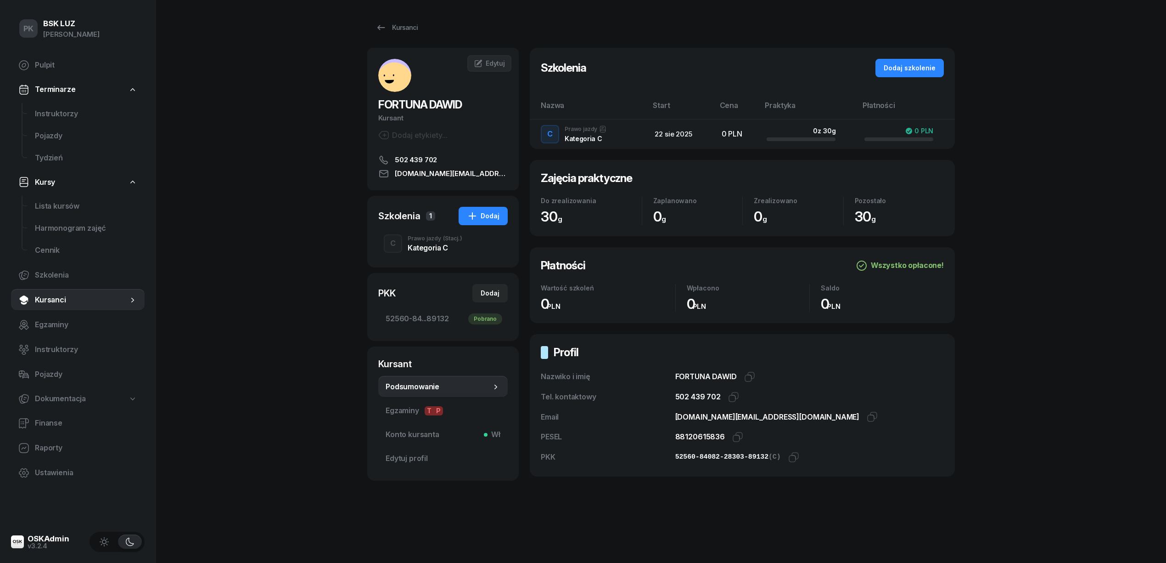
click at [411, 392] on span "Podsumowanie" at bounding box center [439, 387] width 106 height 12
click at [406, 383] on span "Podsumowanie" at bounding box center [439, 387] width 106 height 12
click at [411, 387] on span "Podsumowanie" at bounding box center [439, 387] width 106 height 12
click at [421, 389] on span "Podsumowanie" at bounding box center [439, 387] width 106 height 12
click at [449, 246] on div "Kategoria C" at bounding box center [435, 247] width 55 height 7
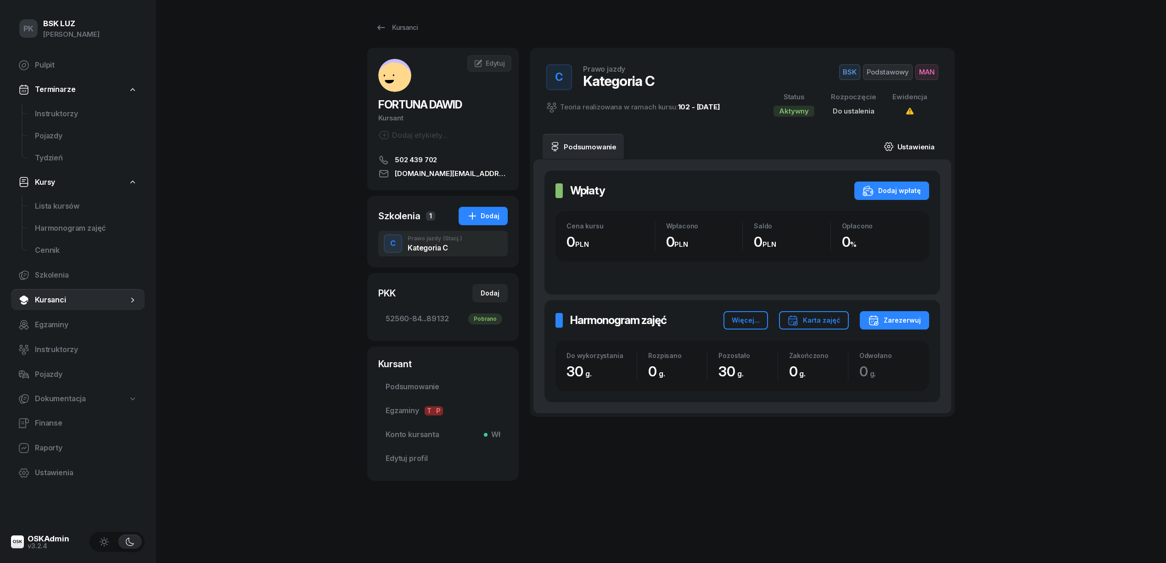
click at [921, 142] on link "Ustawienia" at bounding box center [910, 147] width 66 height 26
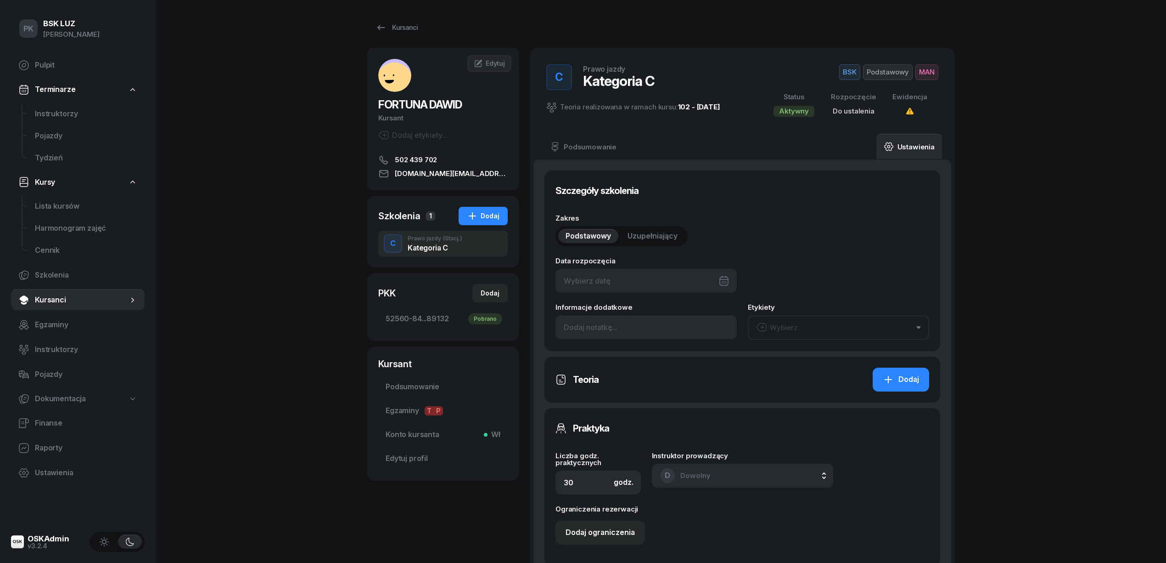
type input "52560"
type input "84082"
type input "28303"
type input "89132"
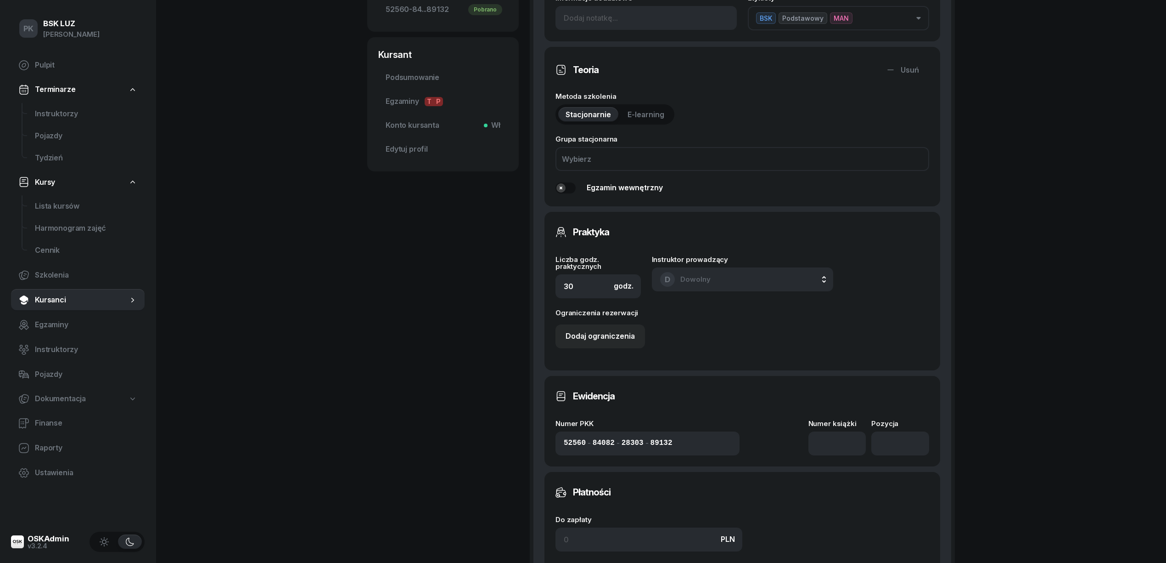
scroll to position [367, 0]
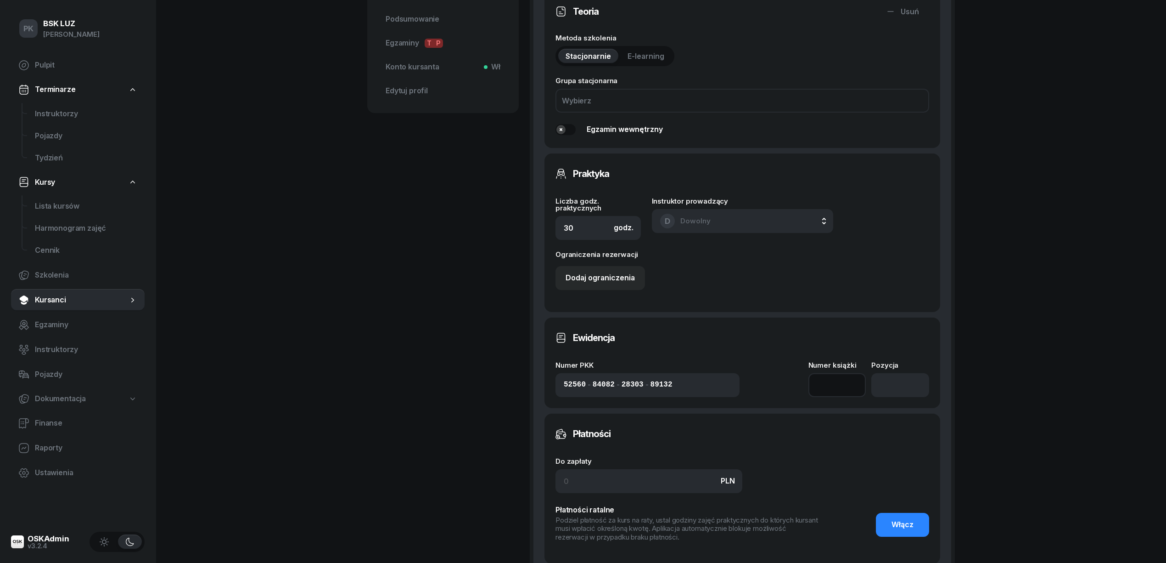
click at [837, 376] on input at bounding box center [838, 385] width 58 height 24
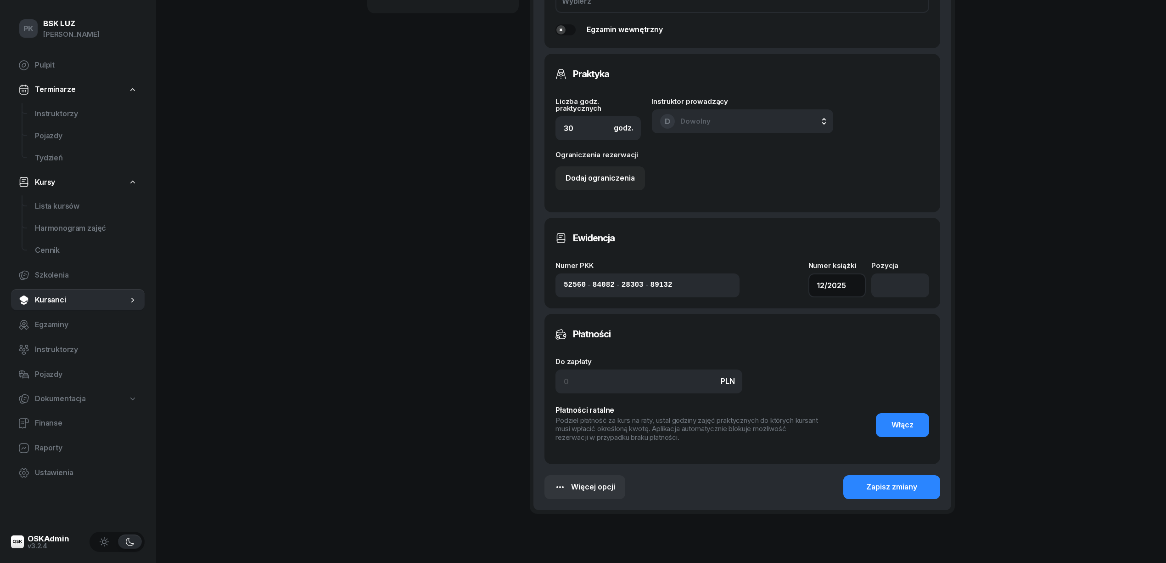
scroll to position [507, 0]
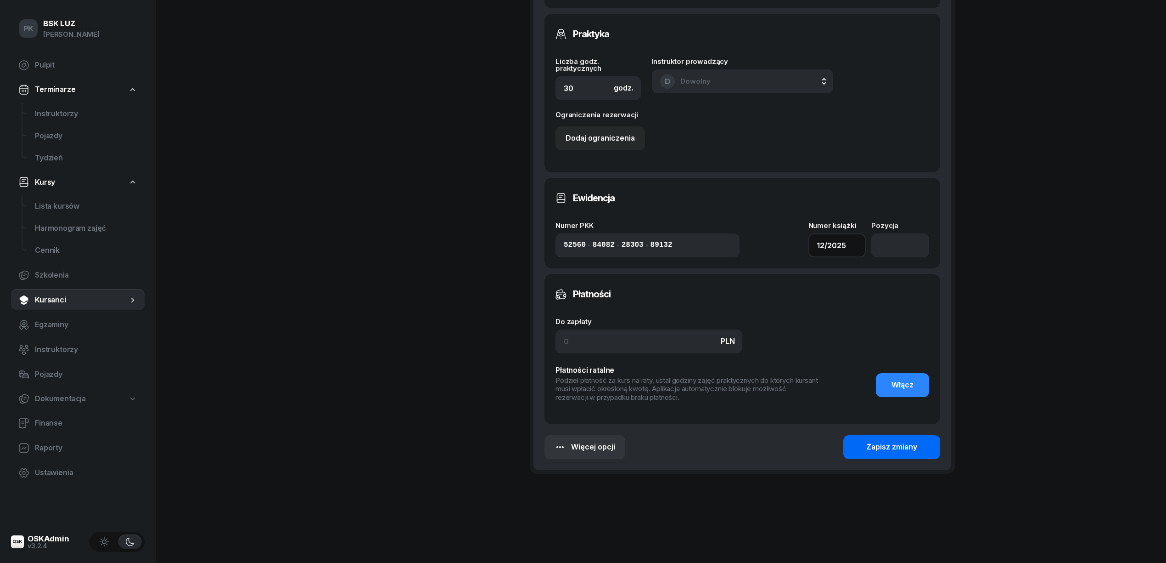
type input "12/2025"
click at [917, 444] on div "Zapisz zmiany" at bounding box center [892, 447] width 51 height 12
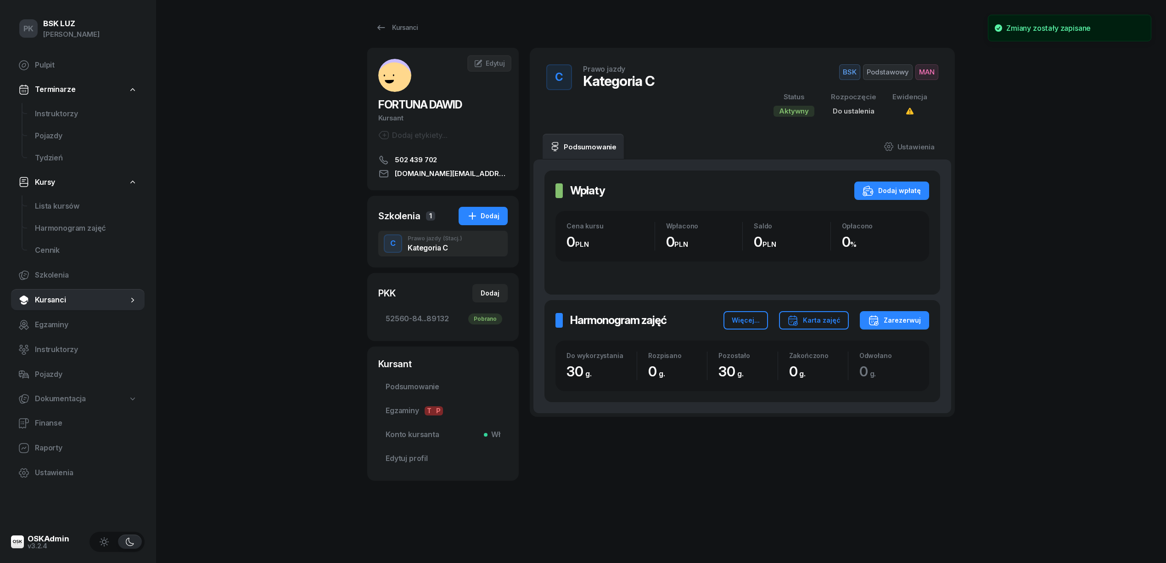
scroll to position [0, 0]
click at [919, 140] on link "Ustawienia" at bounding box center [910, 147] width 66 height 26
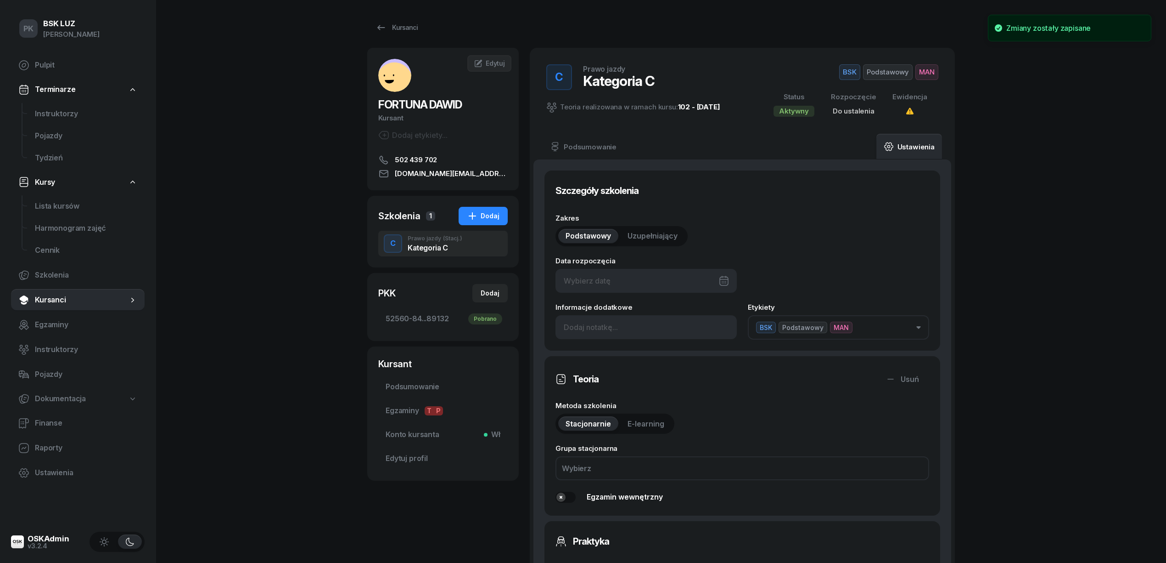
drag, startPoint x: 601, startPoint y: 269, endPoint x: 603, endPoint y: 274, distance: 5.8
click at [603, 274] on div at bounding box center [646, 281] width 181 height 24
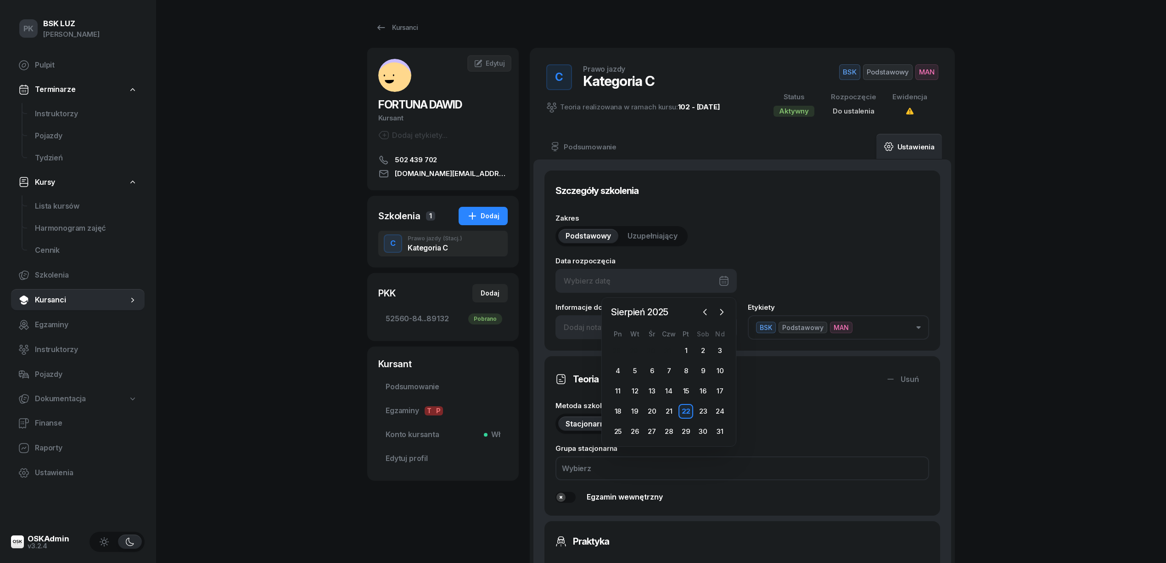
click at [688, 406] on div "22" at bounding box center [686, 411] width 15 height 15
type input "22/08/2025"
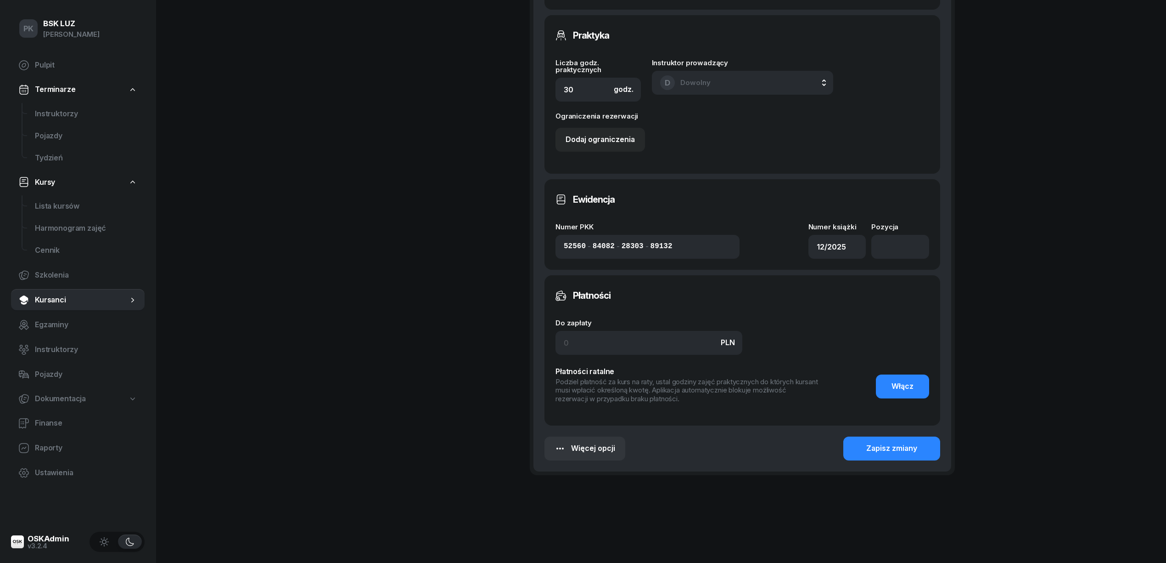
scroll to position [507, 0]
click at [893, 447] on div "Zapisz zmiany" at bounding box center [892, 447] width 51 height 12
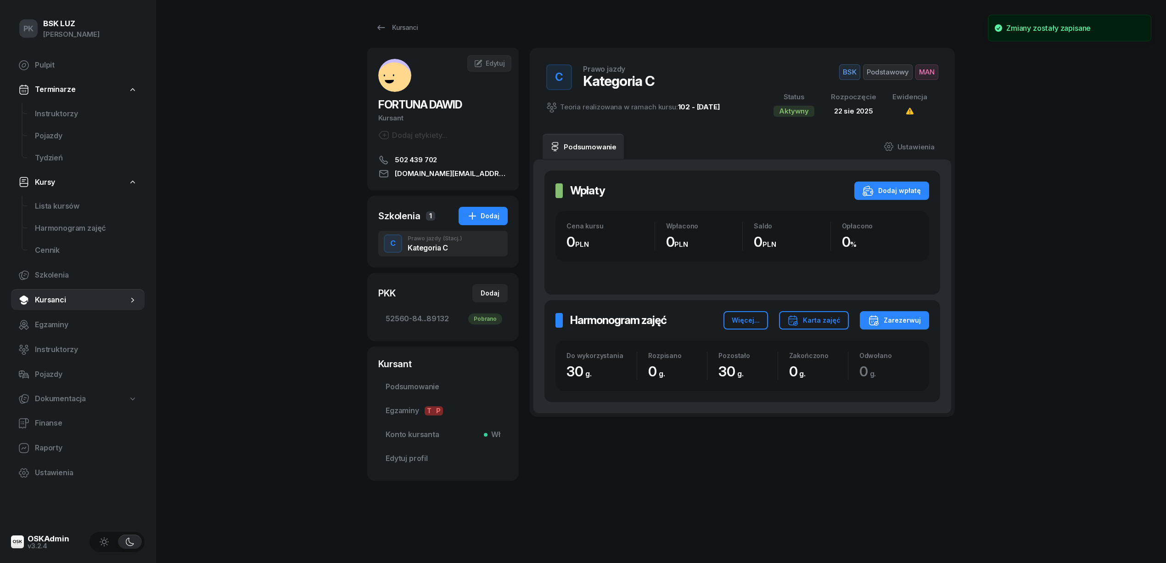
click at [282, 329] on div "PK BSK LUZ Piotr Klimek Pulpit Terminarze Instruktorzy Pojazdy Tydzień Kursy Li…" at bounding box center [583, 281] width 1166 height 563
click at [917, 138] on link "Ustawienia" at bounding box center [910, 147] width 66 height 26
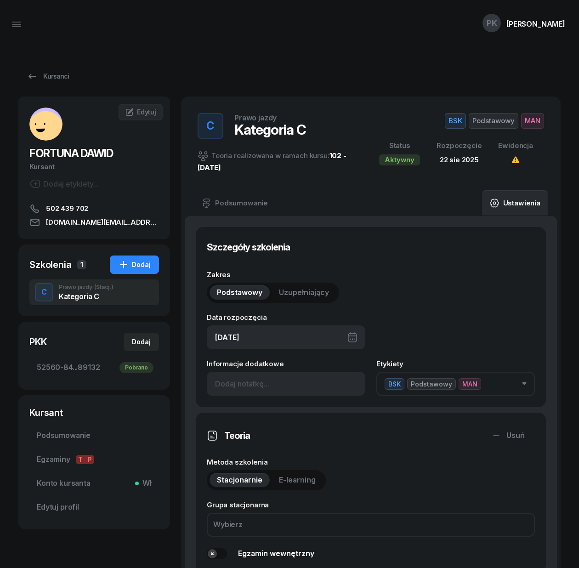
select select
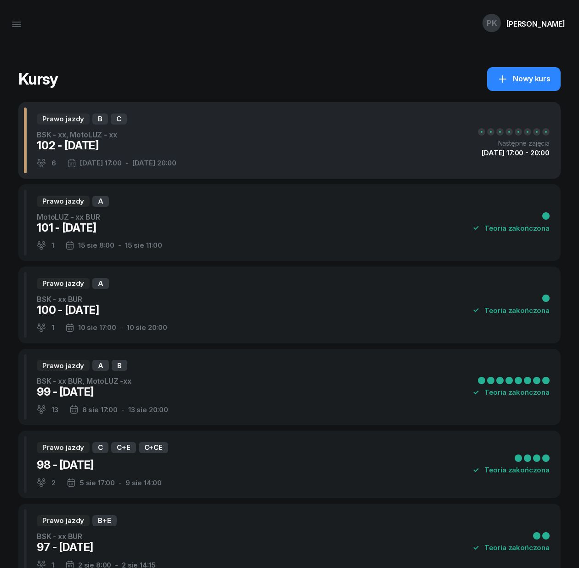
click at [329, 106] on div "Prawo jazdy B C BSK - xx, MotoLUZ - xx 102 - 2025/08/22 6 22 sie 17:00 - 27 sie…" at bounding box center [289, 140] width 542 height 77
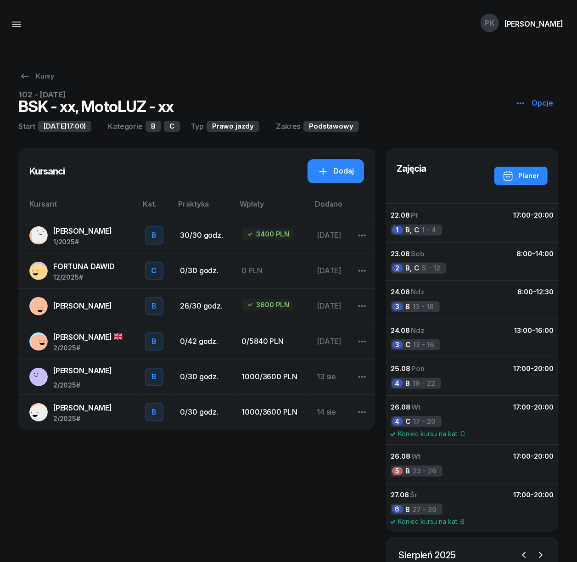
click at [17, 30] on button "button" at bounding box center [17, 24] width 22 height 22
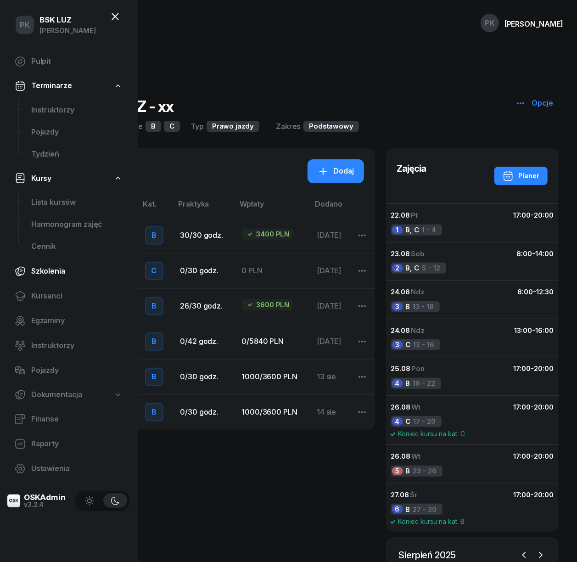
click at [61, 274] on span "Szkolenia" at bounding box center [76, 271] width 91 height 12
select select "createdAt-desc"
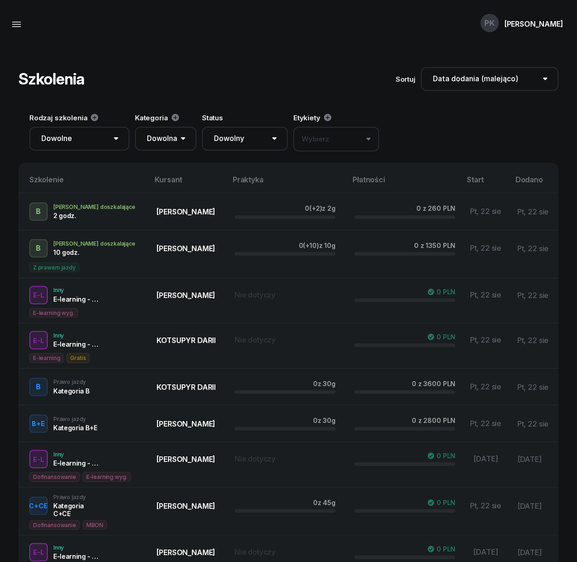
click at [17, 27] on icon "button" at bounding box center [16, 24] width 11 height 11
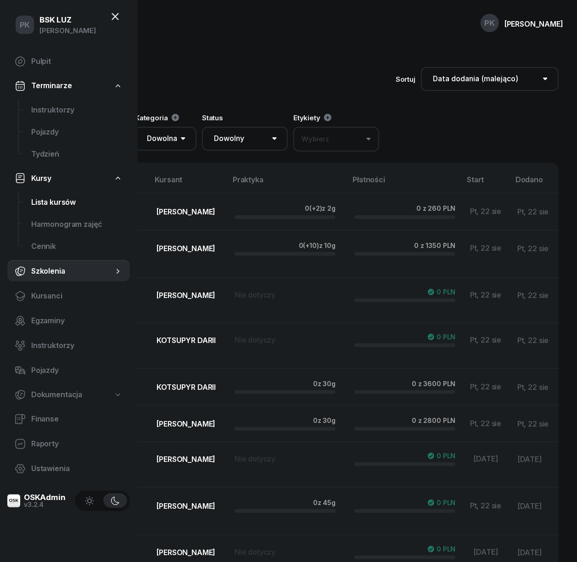
click at [54, 200] on span "Lista kursów" at bounding box center [76, 203] width 91 height 12
select select
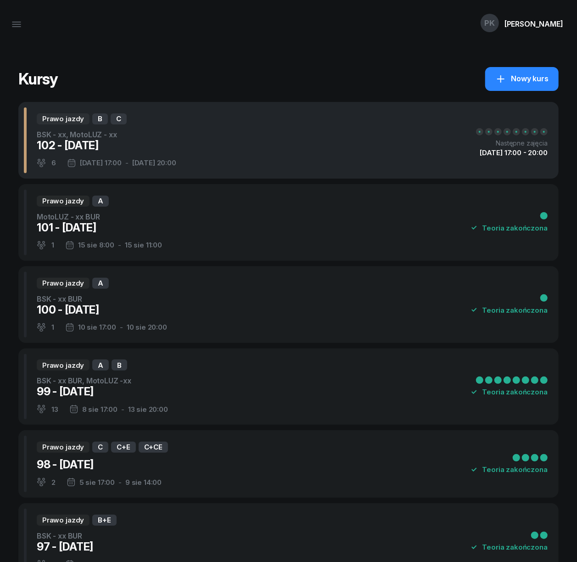
click at [335, 140] on div "Prawo jazdy B C BSK - xx, MotoLUZ - xx 102 - 2025/08/22 6 22 sie 17:00 - 27 sie…" at bounding box center [288, 140] width 541 height 77
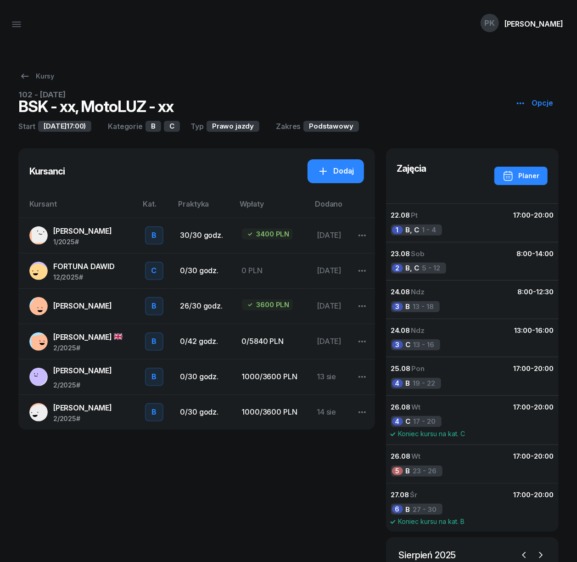
click at [286, 471] on div "Kursanci Dodaj Kursant Kat. Praktyka Wpłaty Dodano BUDZIŃSKI BARTŁOMIEJ 1/2025 …" at bounding box center [196, 423] width 357 height 551
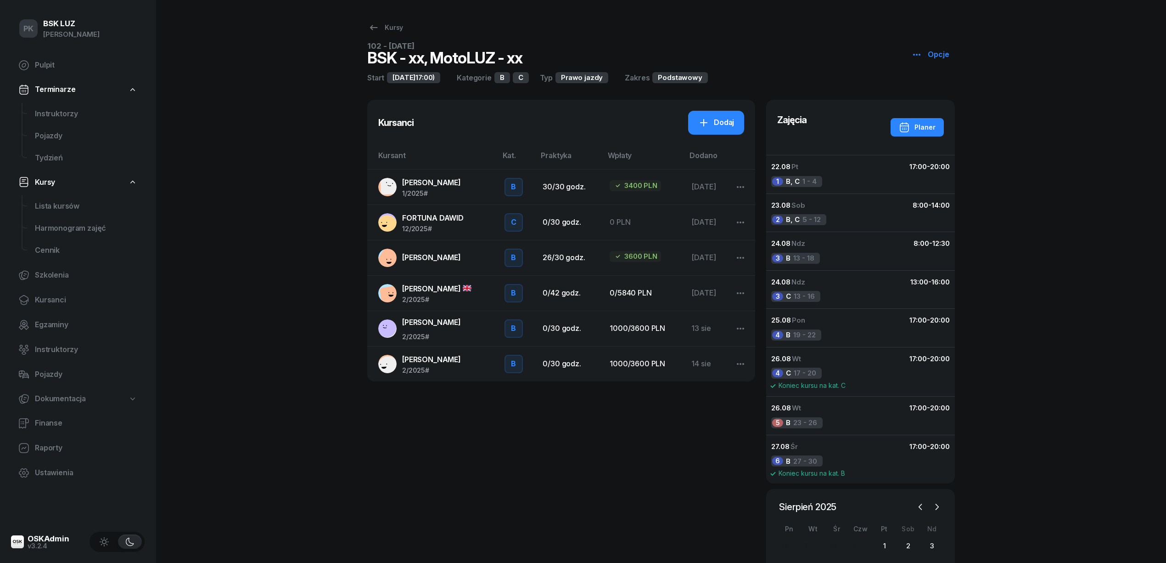
click at [452, 183] on span "BUDZIŃSKI BARTŁOMIEJ" at bounding box center [431, 182] width 59 height 9
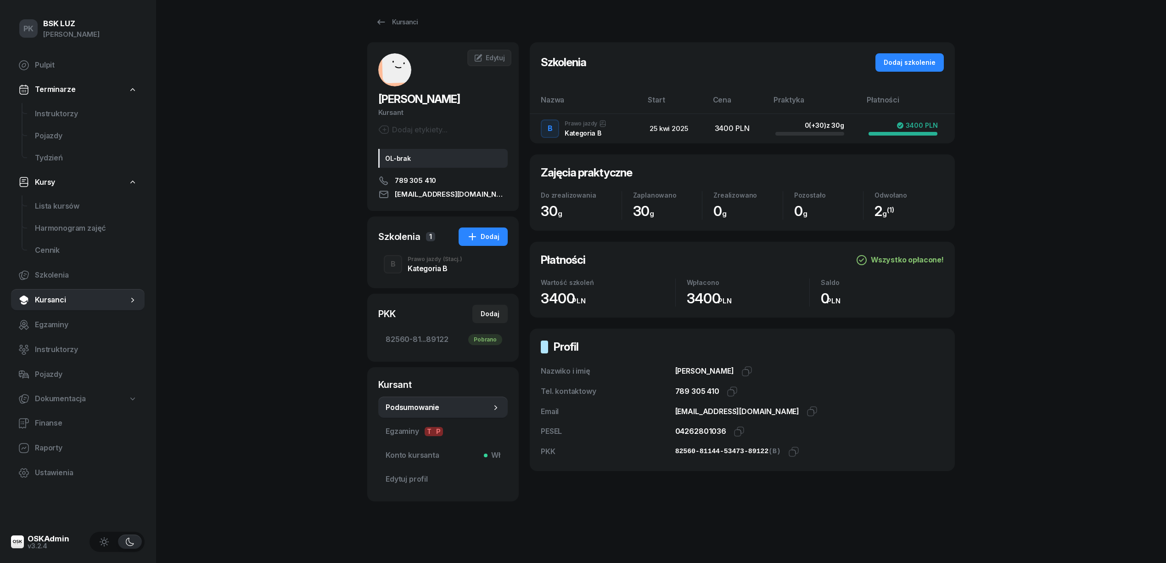
scroll to position [6, 0]
click at [411, 478] on span "Edytuj profil" at bounding box center [443, 478] width 115 height 12
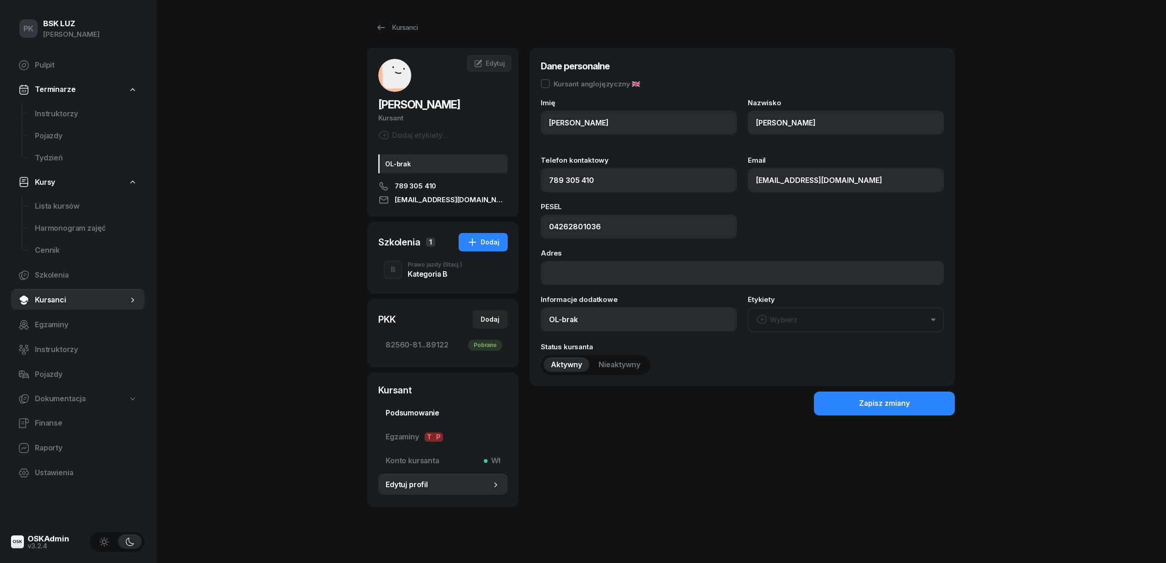
click at [423, 414] on span "Podsumowanie" at bounding box center [443, 413] width 115 height 12
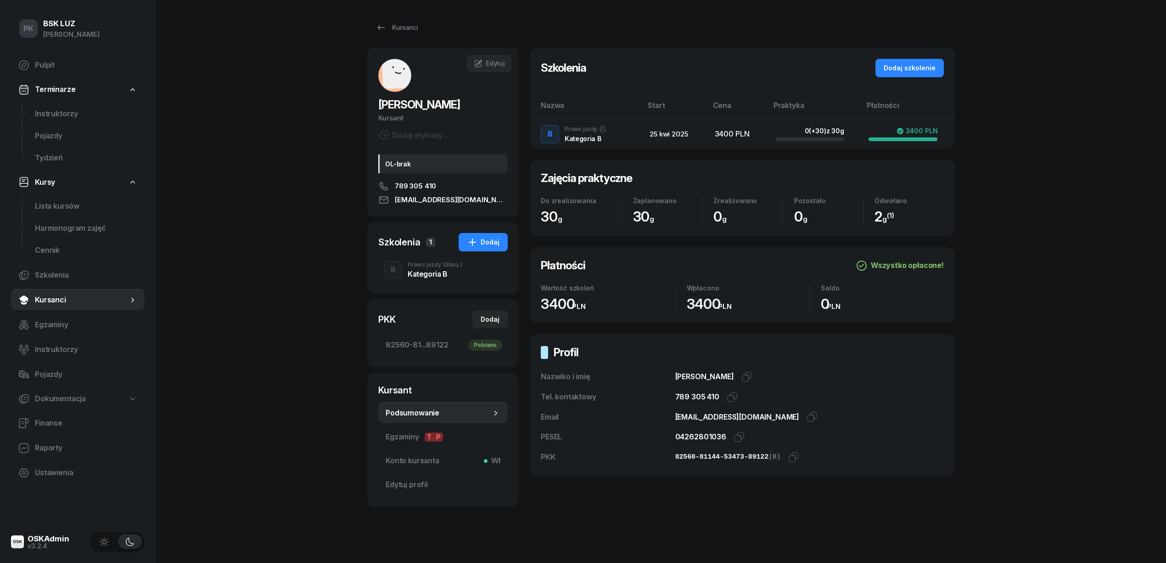
click at [437, 276] on div "Kategoria B" at bounding box center [435, 273] width 55 height 7
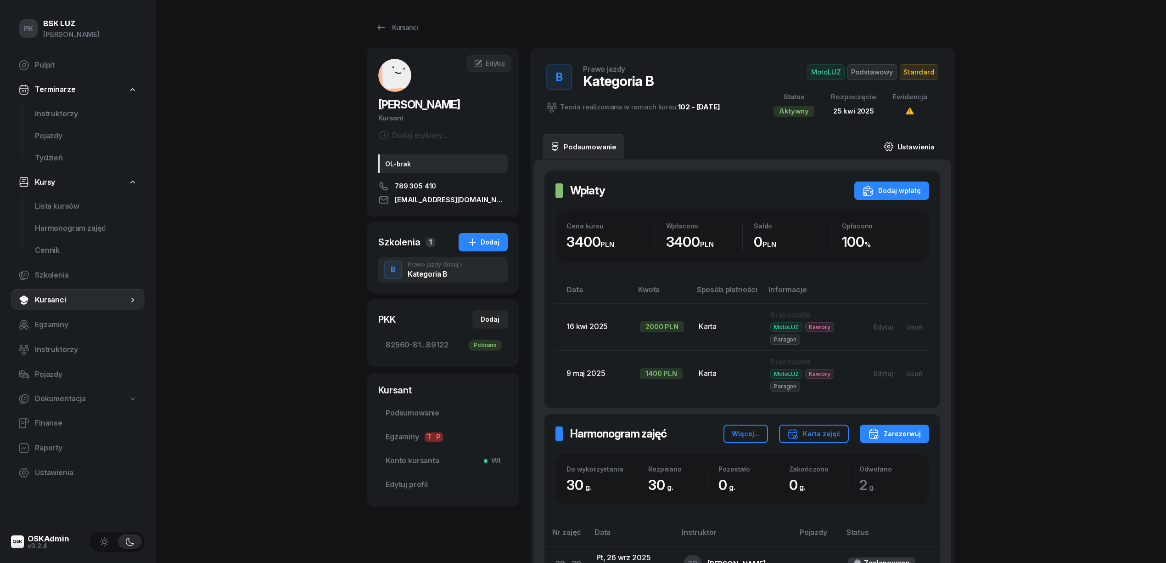
click at [910, 149] on link "Ustawienia" at bounding box center [910, 147] width 66 height 26
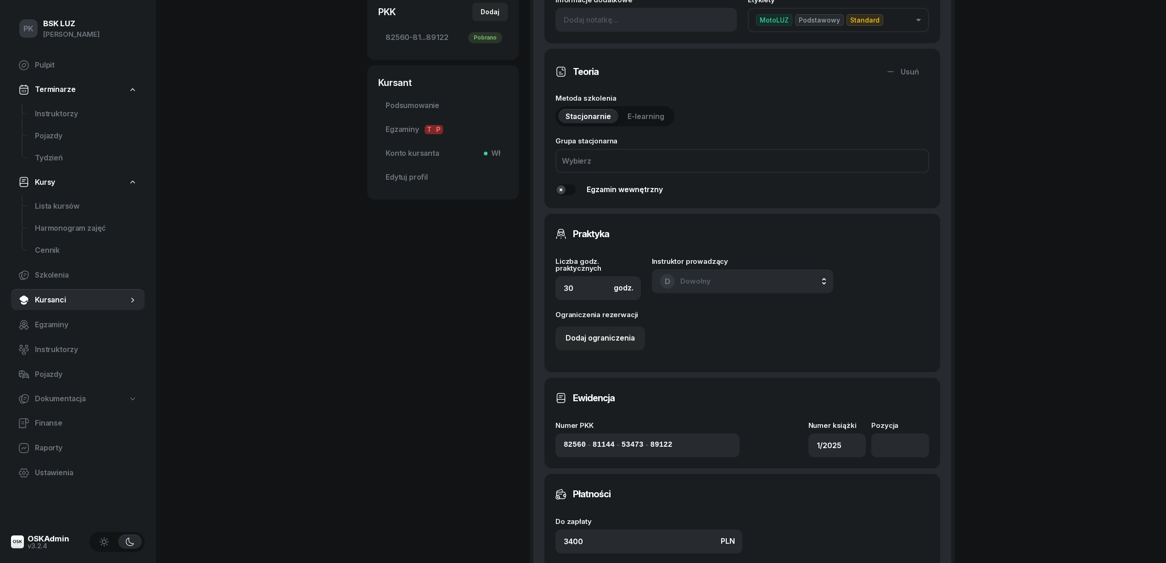
scroll to position [367, 0]
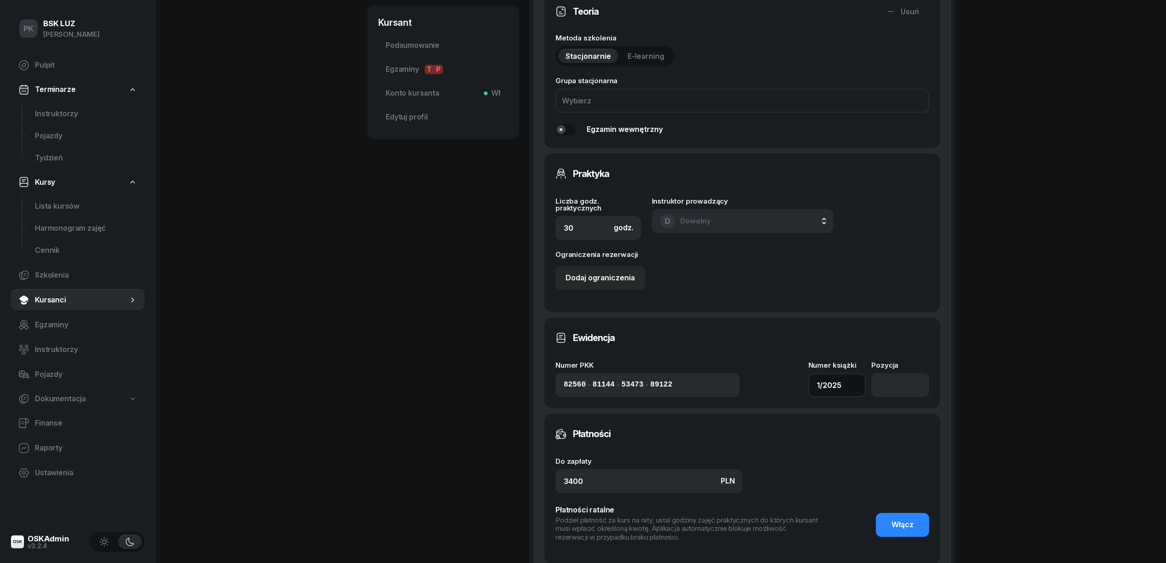
drag, startPoint x: 819, startPoint y: 384, endPoint x: 774, endPoint y: 386, distance: 45.0
click at [776, 386] on div "Numer PKK 82560 - 81144 - 53473 - 89122 Numer książki 1/2025 Pozycja" at bounding box center [743, 378] width 374 height 35
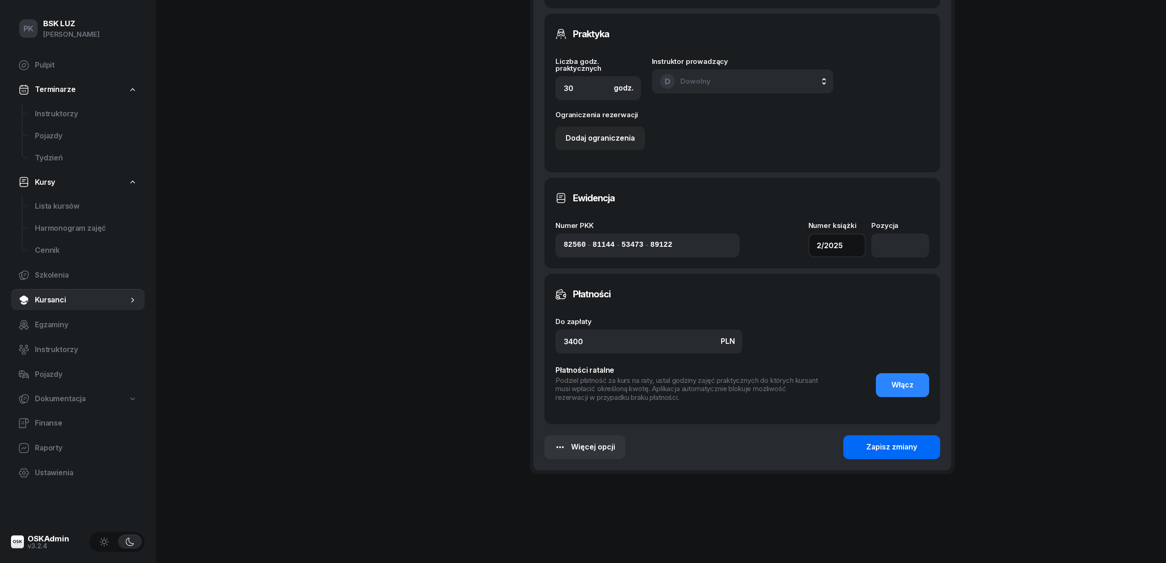
type input "2/2025"
click at [894, 447] on div "Zapisz zmiany" at bounding box center [892, 447] width 51 height 12
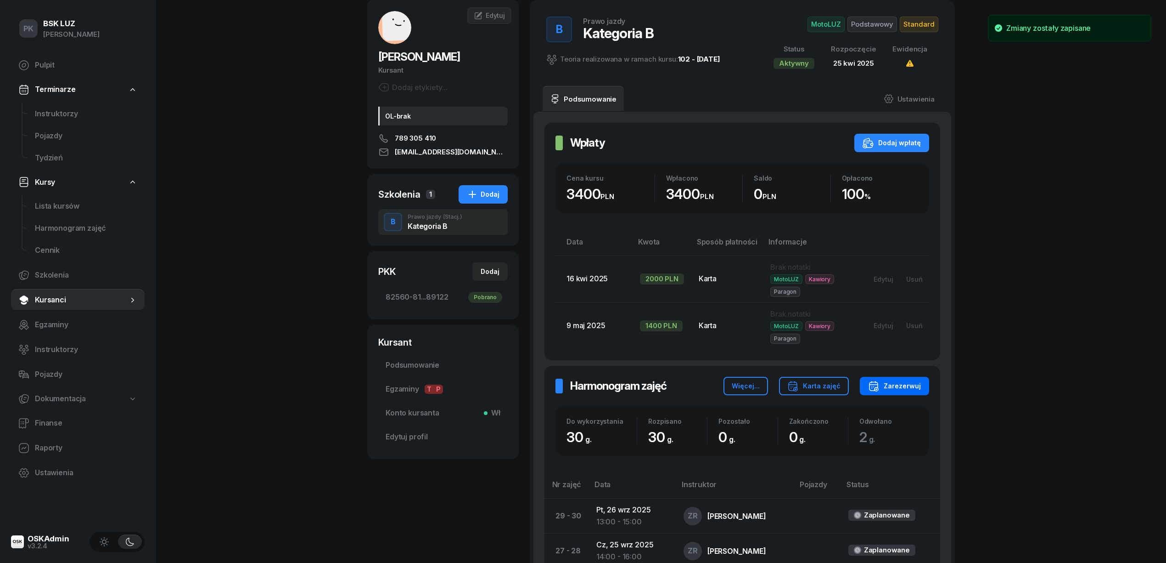
scroll to position [0, 0]
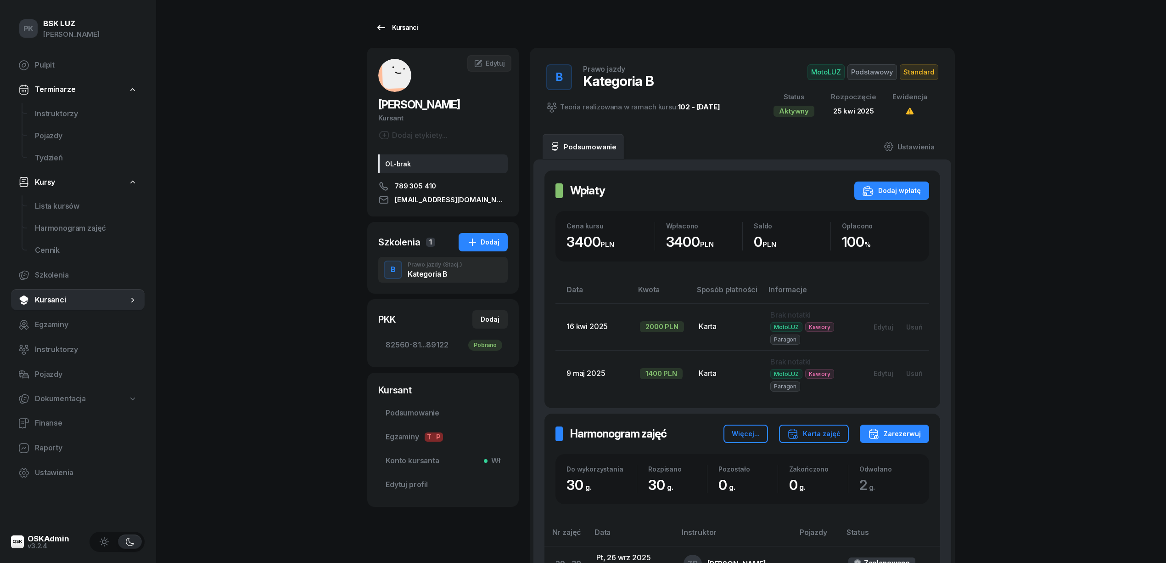
click at [395, 28] on div "Kursanci" at bounding box center [397, 27] width 42 height 11
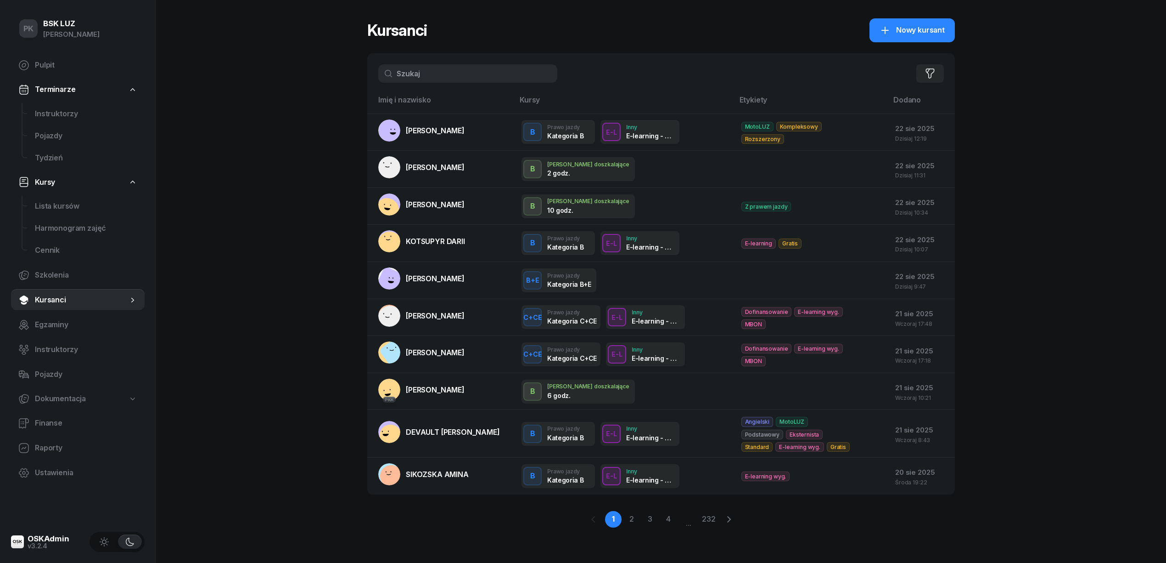
click at [365, 76] on div "PK BSK LUZ Piotr Klimek Pulpit Terminarze Instruktorzy Pojazdy Tydzień Kursy Li…" at bounding box center [583, 281] width 1166 height 563
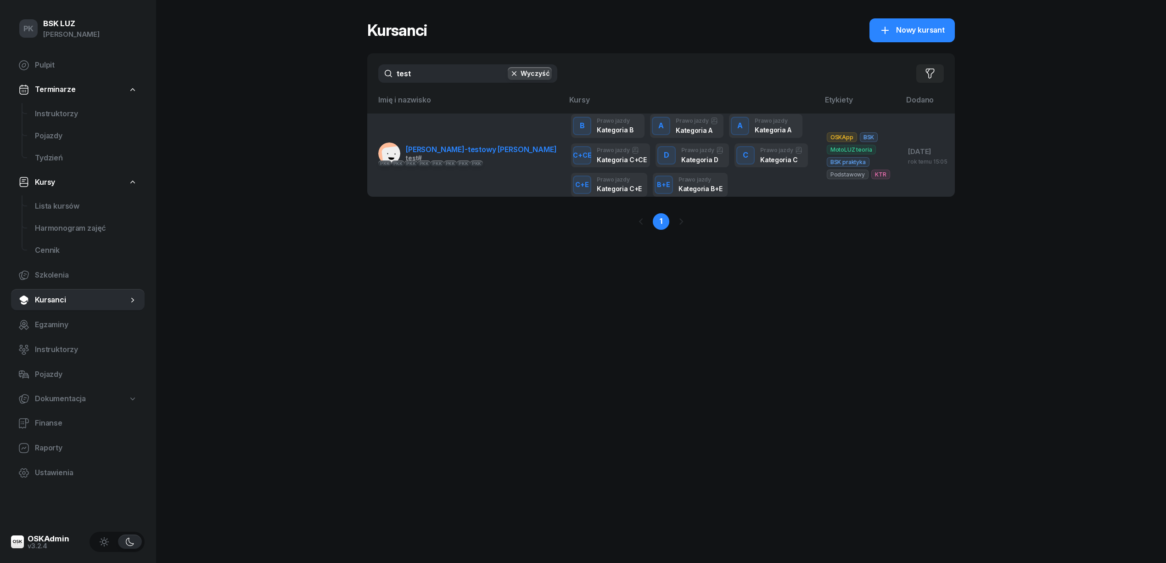
type input "test"
click at [436, 135] on td "PKK PKK PKK PKK PKK PKK PKK PKK NOWAK-testowy JAN test #" at bounding box center [465, 154] width 197 height 83
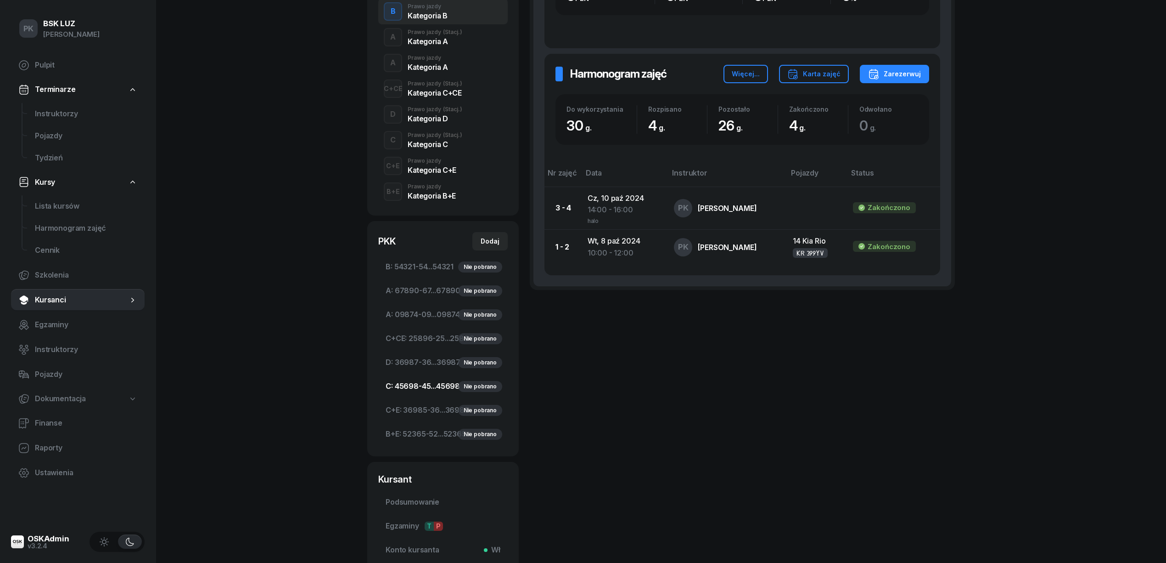
scroll to position [326, 0]
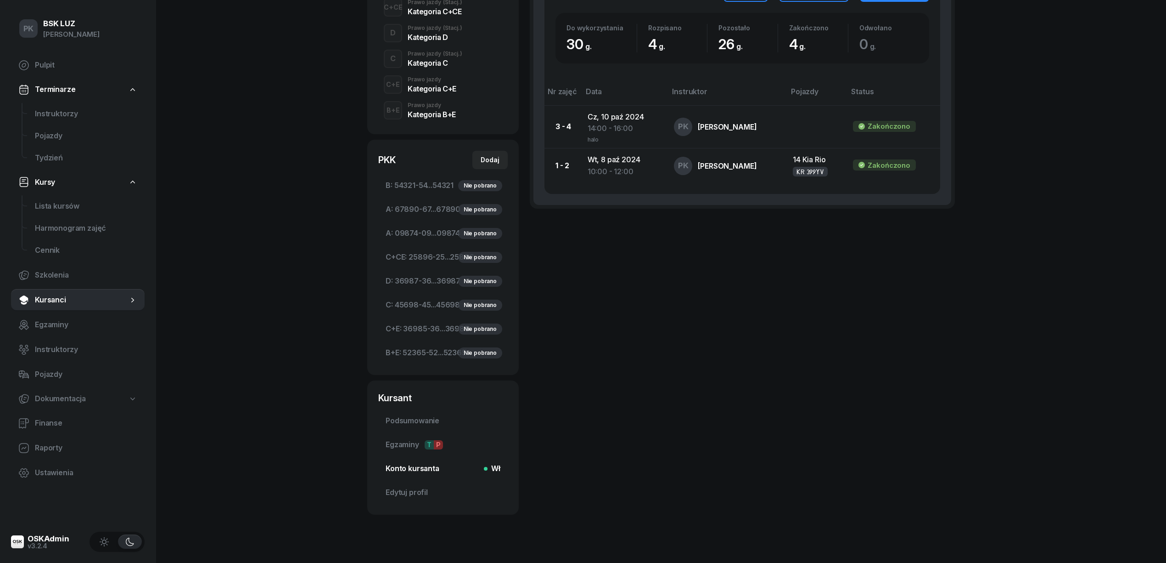
click at [404, 462] on span "Konto kursanta Wł" at bounding box center [443, 468] width 115 height 12
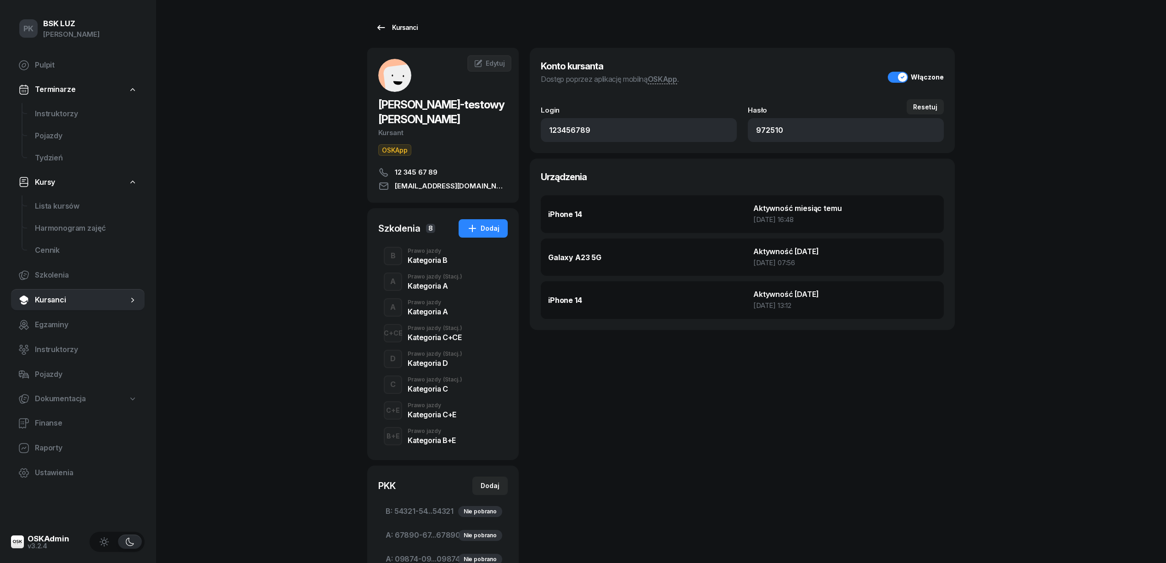
click at [403, 25] on div "Kursanci" at bounding box center [397, 27] width 42 height 11
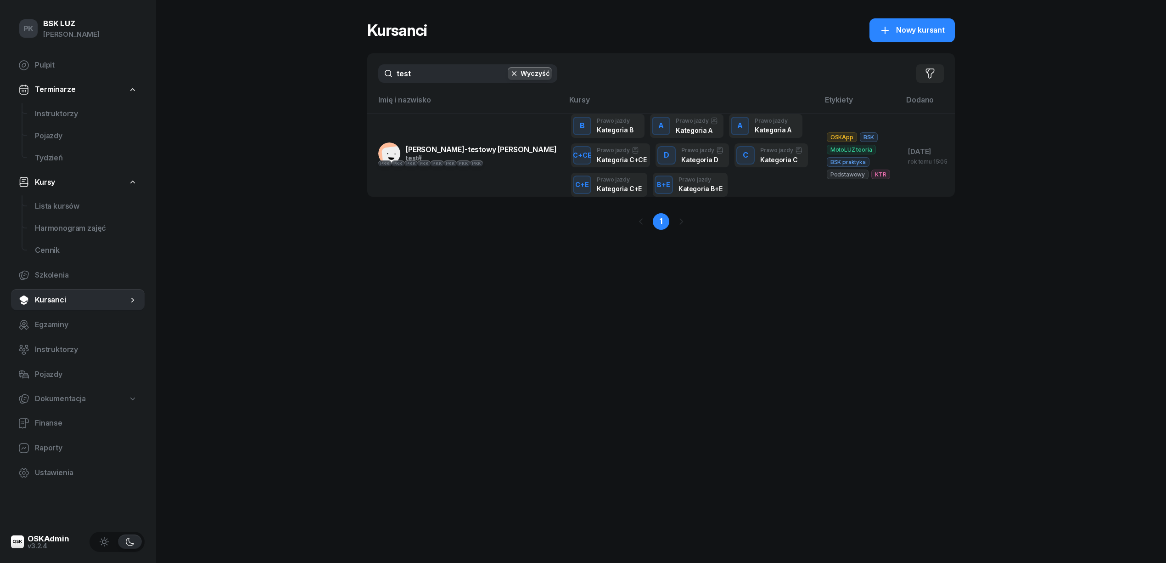
drag, startPoint x: 419, startPoint y: 74, endPoint x: 360, endPoint y: 69, distance: 59.5
click at [361, 67] on div "PK BSK LUZ Piotr Klimek Pulpit Terminarze Instruktorzy Pojazdy Tydzień Kursy Li…" at bounding box center [583, 281] width 1166 height 563
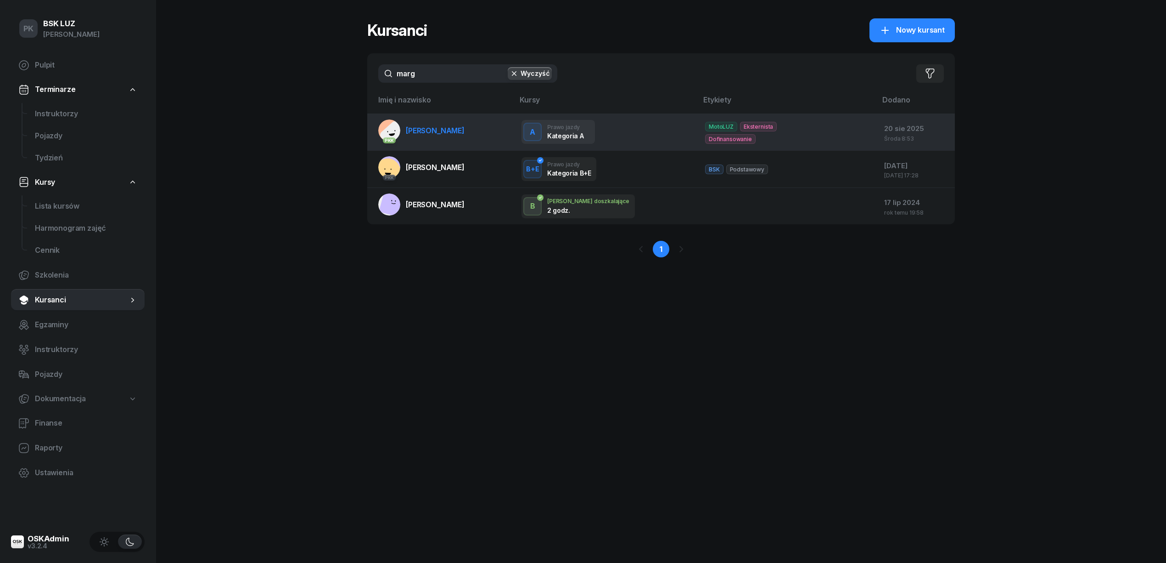
type input "marg"
click at [443, 138] on link "PKK MARGOSIAK MAREK" at bounding box center [421, 130] width 86 height 22
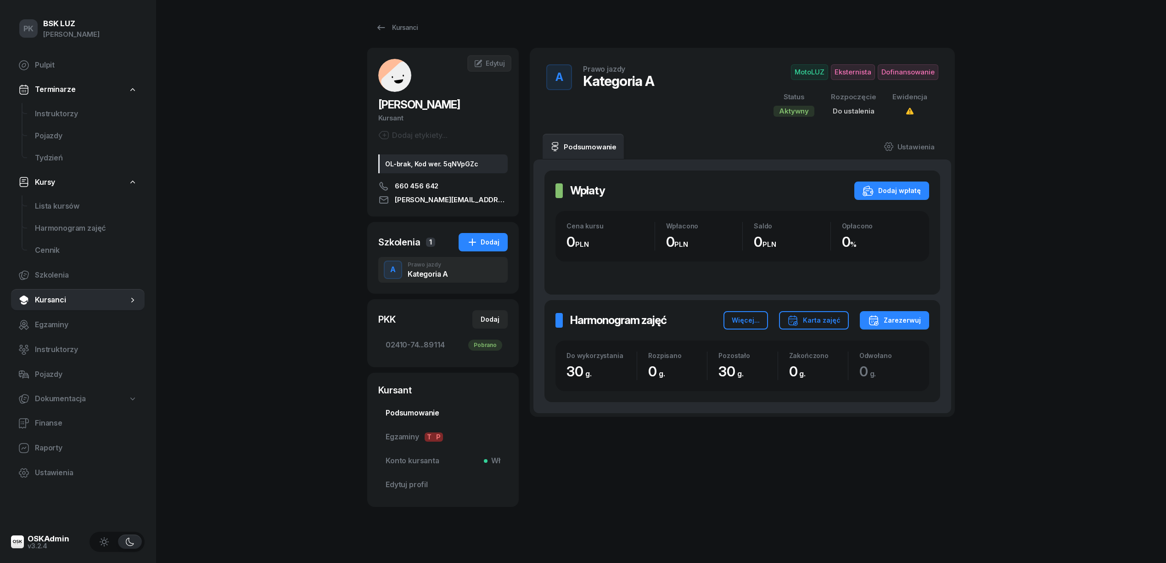
click at [407, 409] on span "Podsumowanie" at bounding box center [443, 413] width 115 height 12
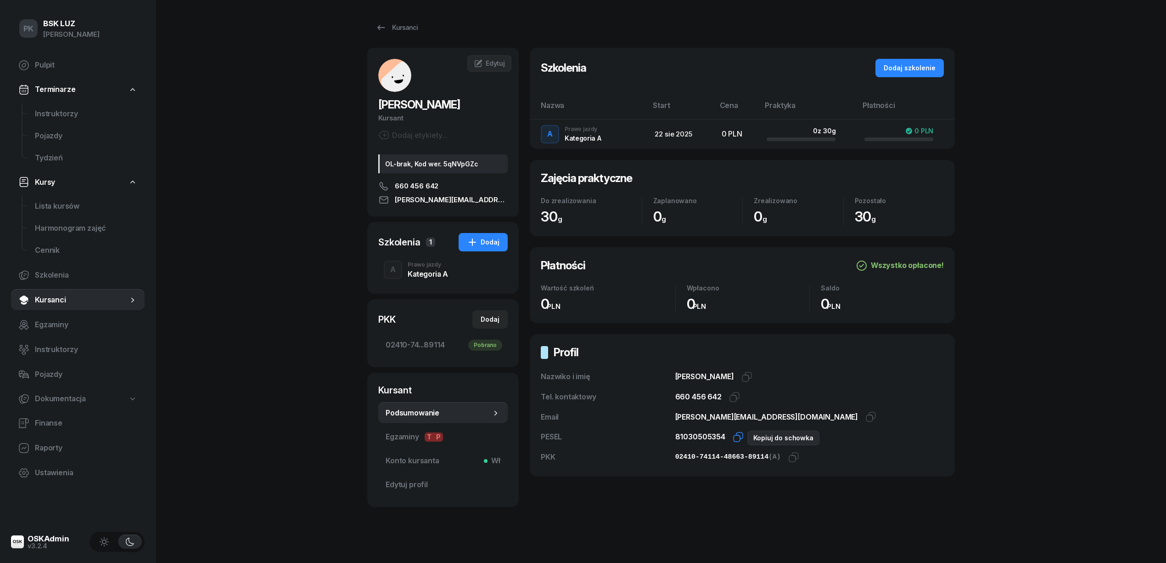
click at [737, 435] on icon "button" at bounding box center [738, 436] width 11 height 11
click at [789, 460] on icon "button" at bounding box center [794, 456] width 11 height 11
click at [428, 343] on span "02410-74...89114 Pobrano" at bounding box center [443, 345] width 115 height 12
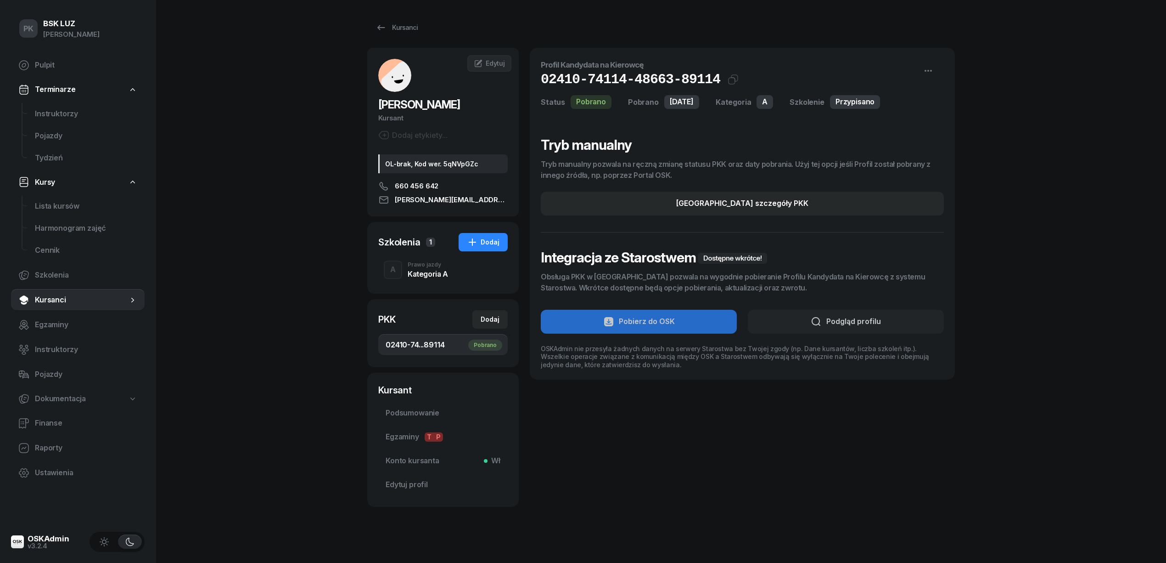
click at [467, 161] on div "OL-brak, Kod wer. 5qNVpGZc" at bounding box center [443, 163] width 130 height 19
copy div "5qNVpGZc"
click at [406, 28] on div "Kursanci" at bounding box center [397, 27] width 42 height 11
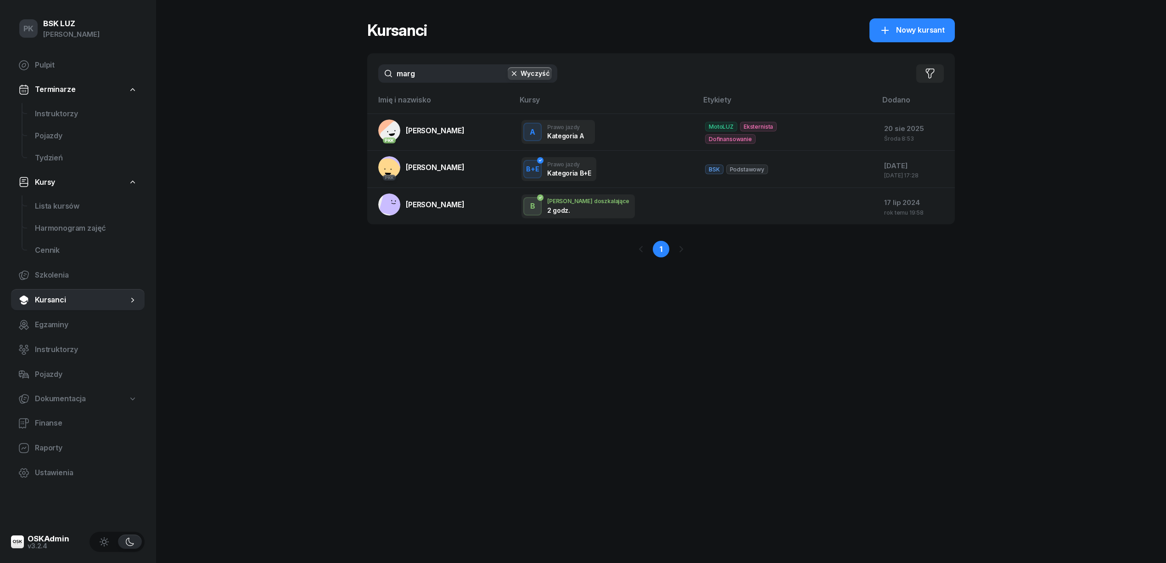
drag, startPoint x: 430, startPoint y: 71, endPoint x: 333, endPoint y: 94, distance: 99.1
click at [333, 94] on div "PK BSK LUZ Piotr Klimek Pulpit Terminarze Instruktorzy Pojazdy Tydzień Kursy Li…" at bounding box center [583, 281] width 1166 height 563
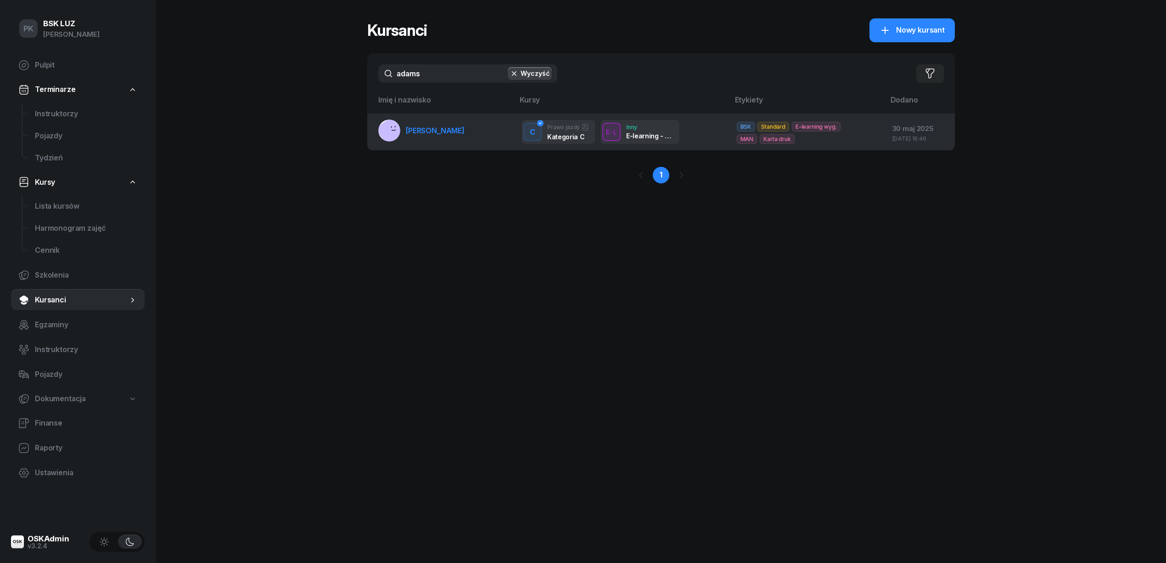
type input "adams"
click at [424, 137] on link "ADAMSKA EWA" at bounding box center [421, 130] width 86 height 22
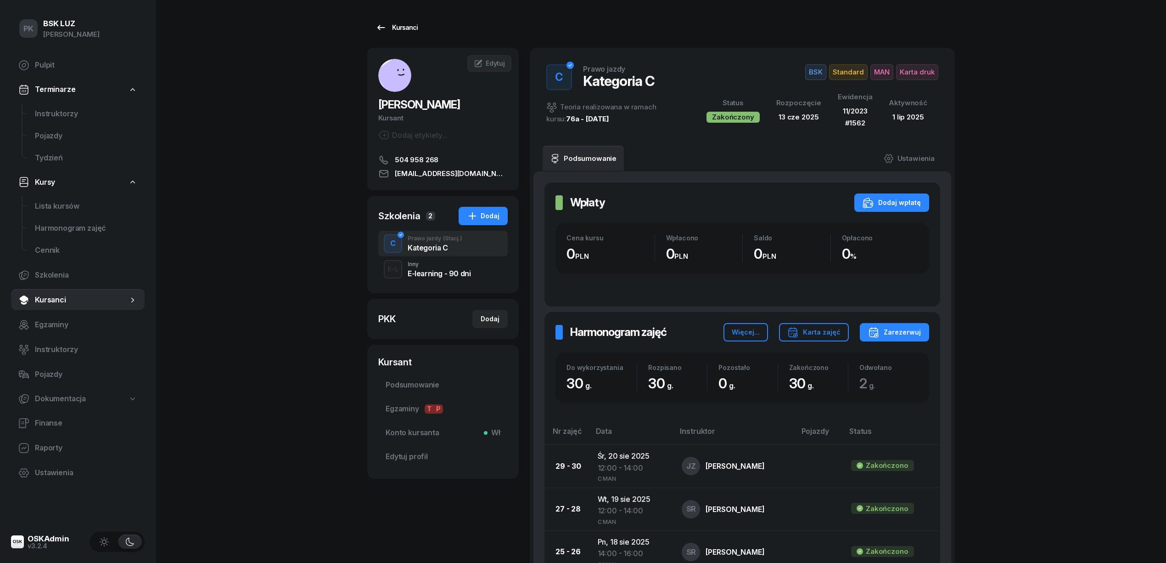
click at [406, 27] on div "Kursanci" at bounding box center [397, 27] width 42 height 11
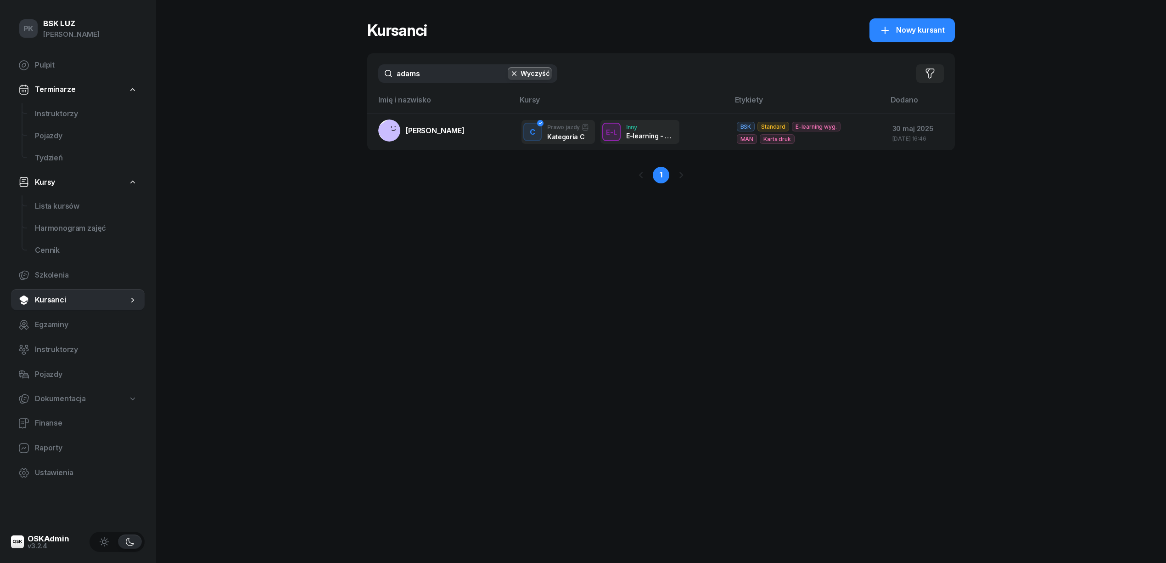
click at [309, 79] on div "PK BSK LUZ Piotr Klimek Pulpit Terminarze Instruktorzy Pojazdy Tydzień Kursy Li…" at bounding box center [583, 281] width 1166 height 563
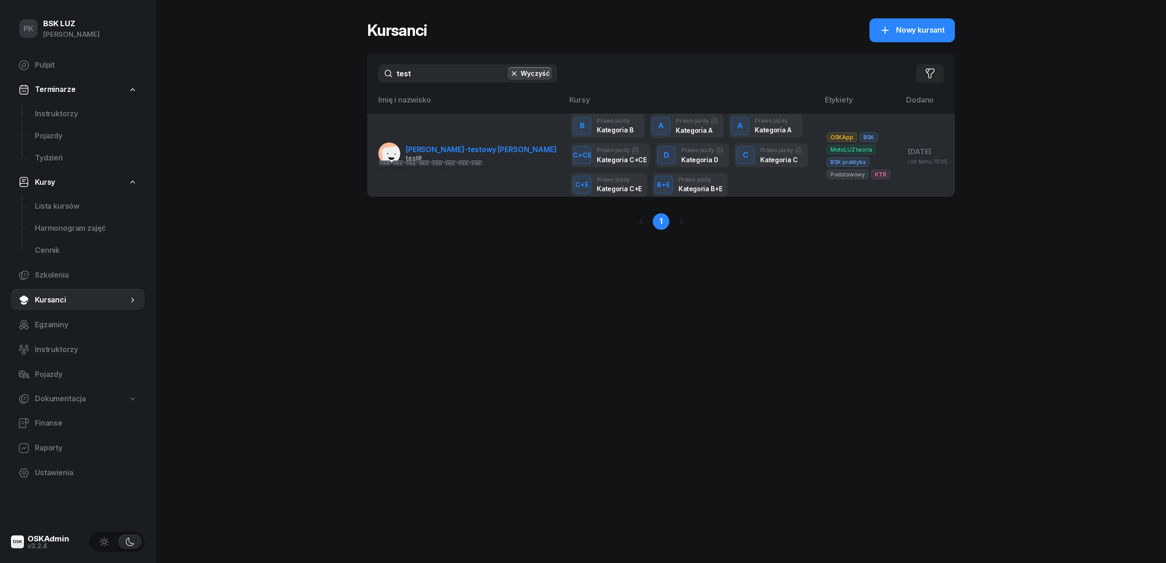
type input "test"
click at [431, 161] on div "PKK" at bounding box center [437, 163] width 13 height 6
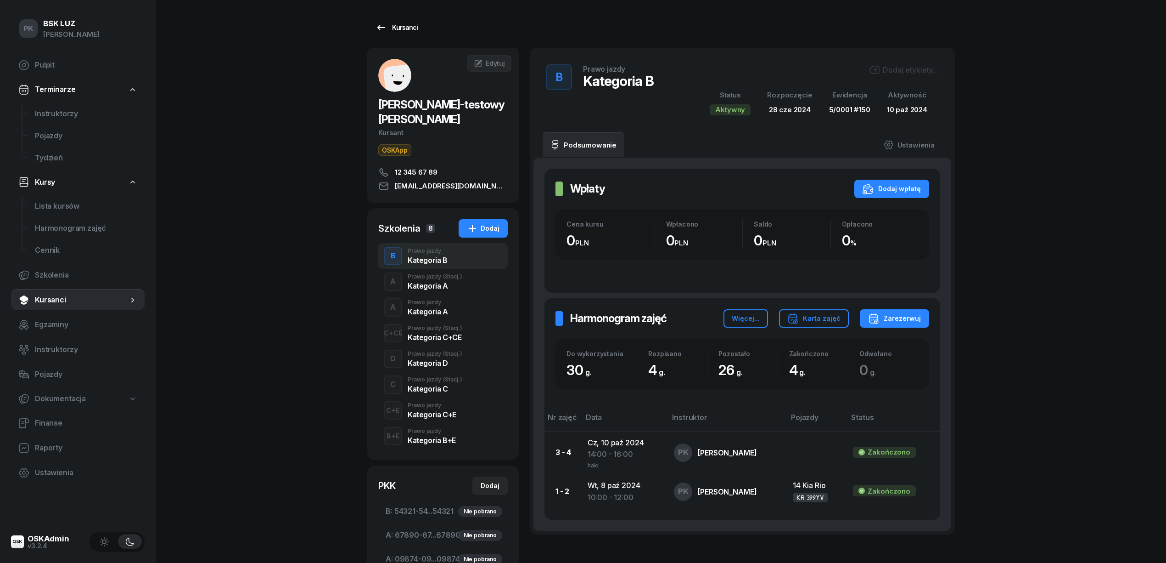
click at [395, 31] on div "Kursanci" at bounding box center [397, 27] width 42 height 11
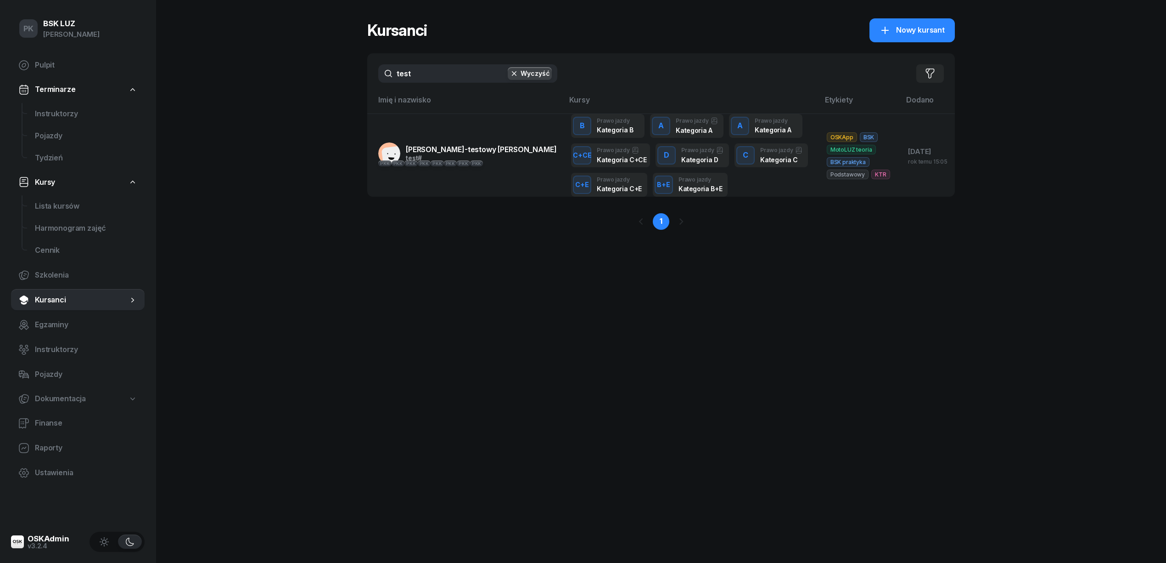
drag, startPoint x: 394, startPoint y: 74, endPoint x: 363, endPoint y: 74, distance: 30.8
click at [363, 74] on div "PK BSK LUZ Piotr Klimek Pulpit Terminarze Instruktorzy Pojazdy Tydzień Kursy Li…" at bounding box center [583, 281] width 1166 height 563
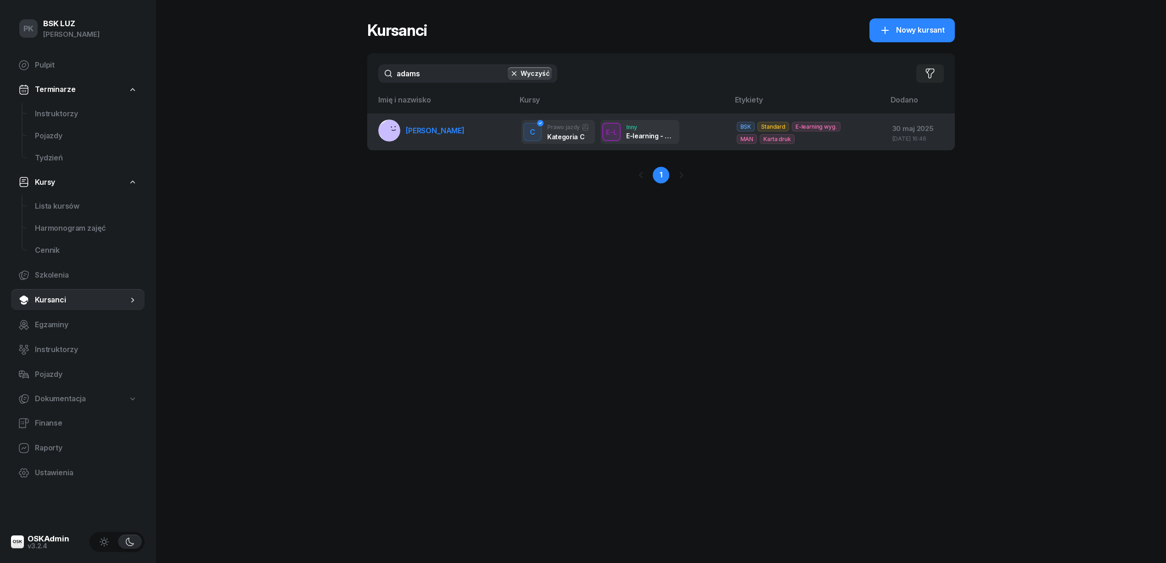
type input "adams"
click at [449, 135] on link "ADAMSKA EWA" at bounding box center [421, 130] width 86 height 22
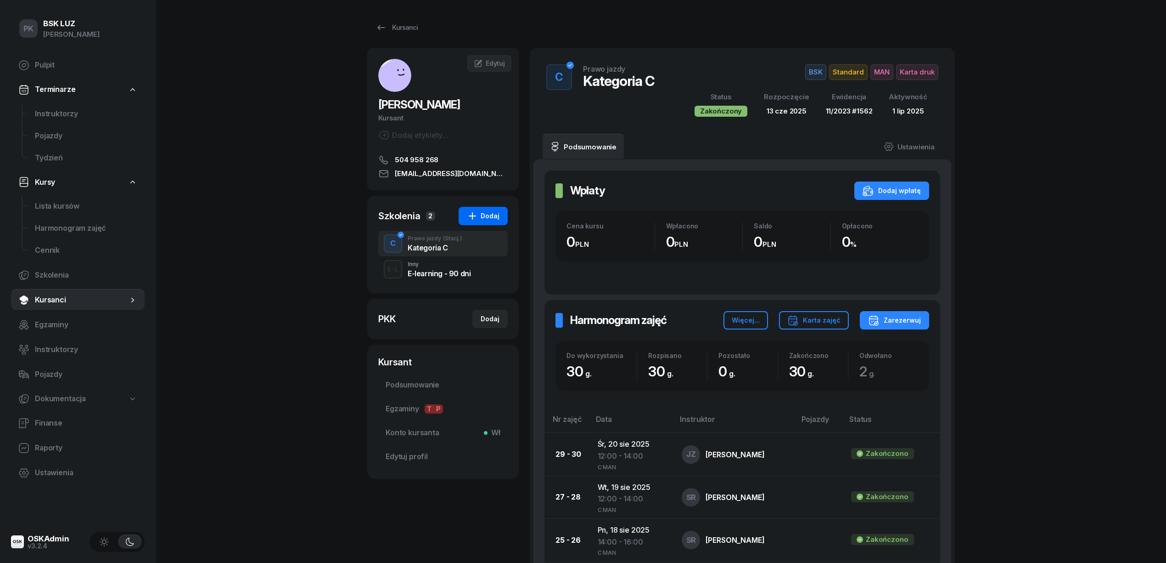
click at [487, 207] on button "Dodaj" at bounding box center [483, 216] width 49 height 18
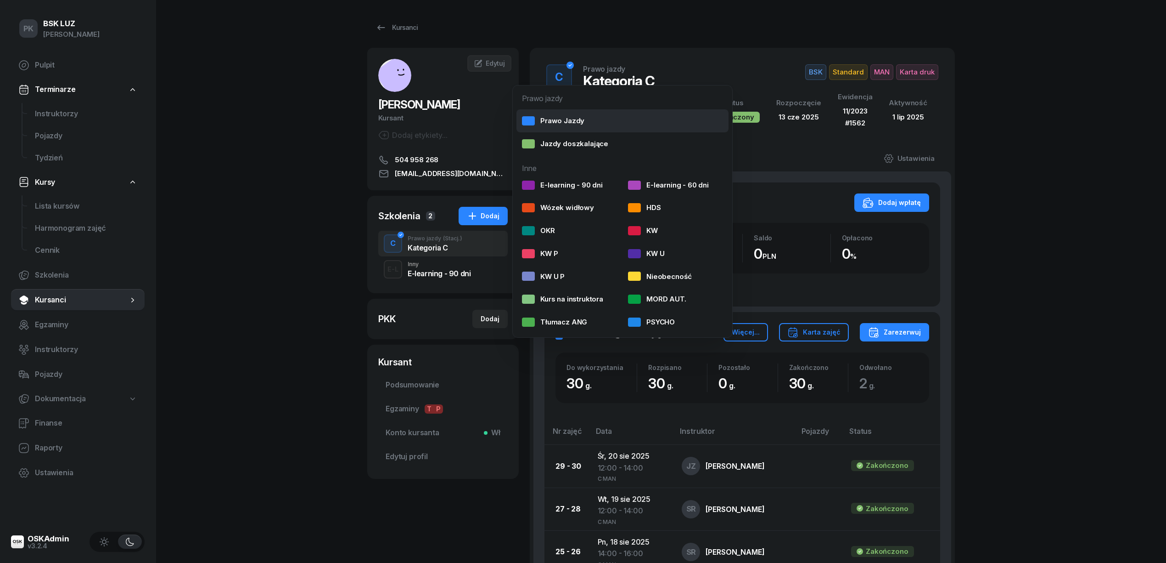
drag, startPoint x: 563, startPoint y: 117, endPoint x: 564, endPoint y: 122, distance: 5.2
click at [564, 117] on div "Prawo Jazdy" at bounding box center [553, 121] width 62 height 12
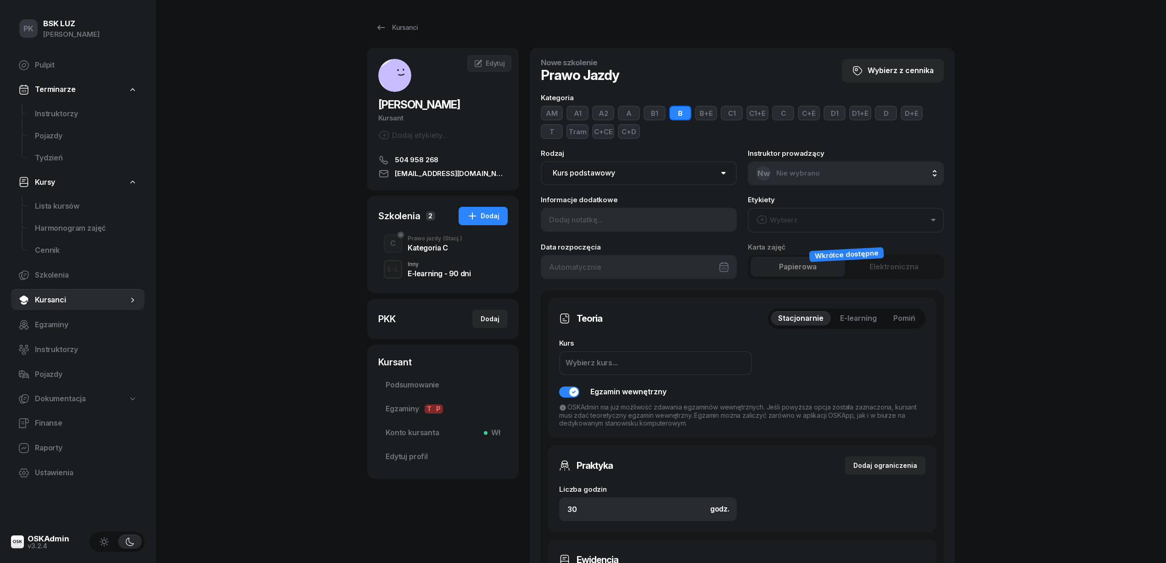
click at [677, 113] on button "B" at bounding box center [681, 113] width 22 height 15
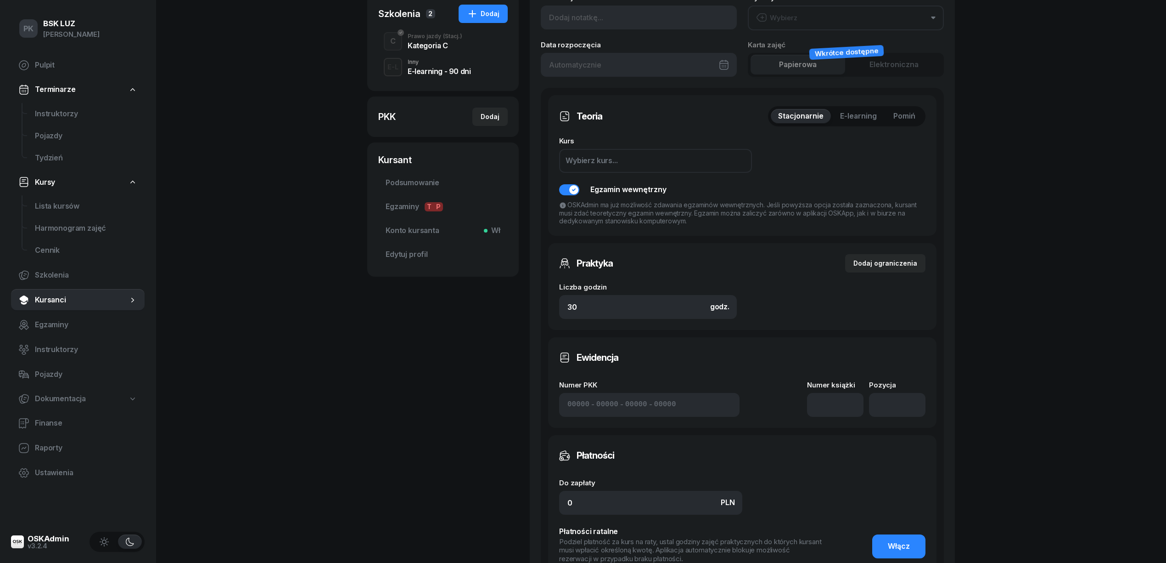
scroll to position [361, 0]
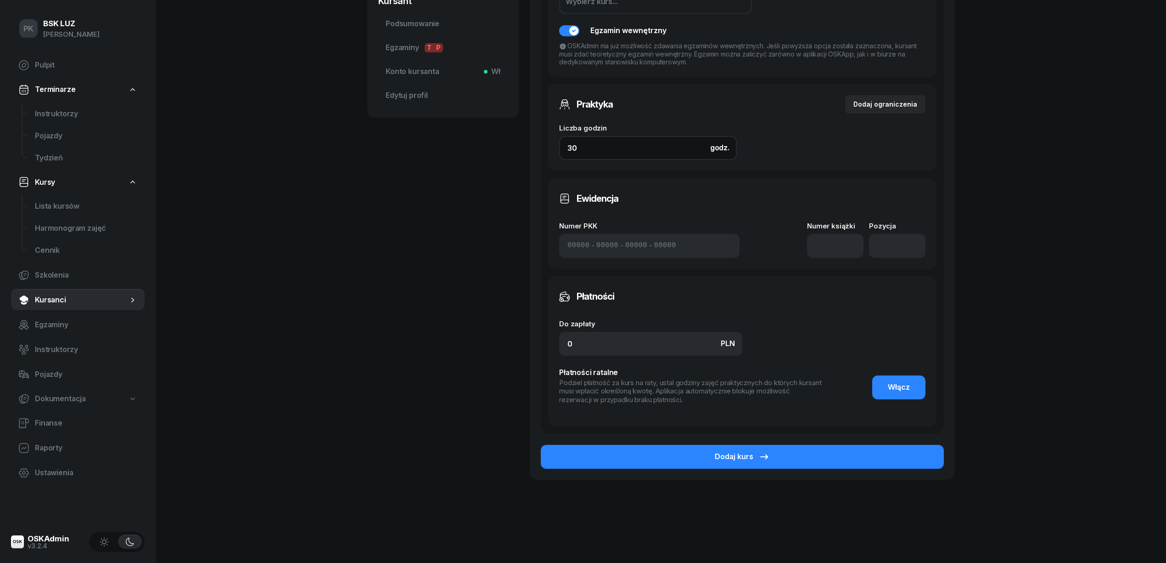
drag, startPoint x: 579, startPoint y: 142, endPoint x: 548, endPoint y: 140, distance: 30.9
click at [548, 140] on div "Praktyka Dodaj ograniczenia Liczba godzin godz. 30 Ograniczenia zajęć praktyczn…" at bounding box center [742, 127] width 389 height 87
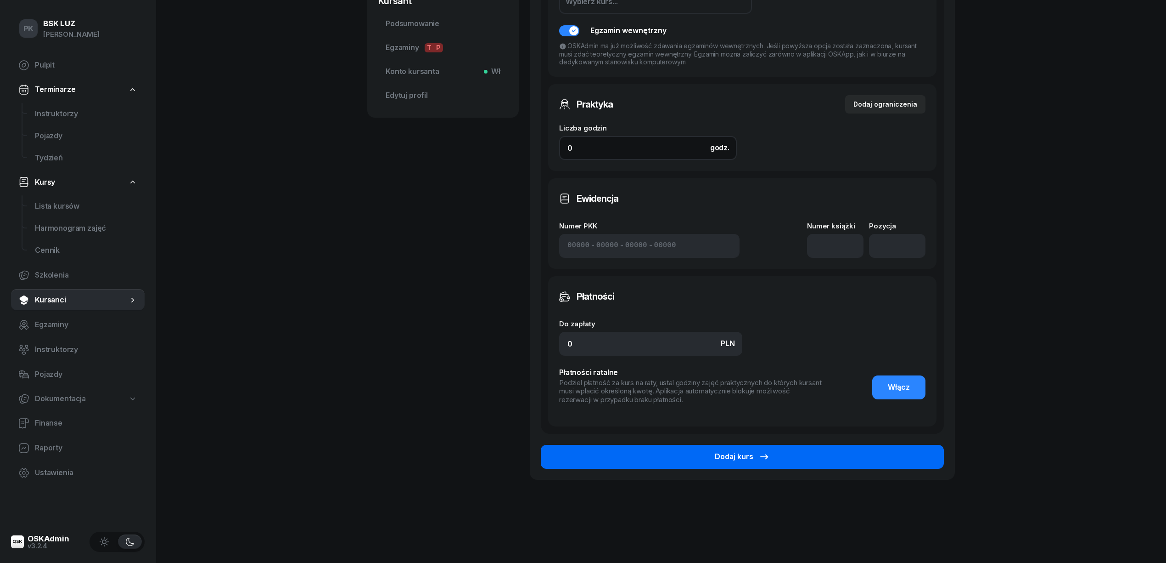
type input "0"
click at [664, 456] on button "Dodaj kurs" at bounding box center [742, 457] width 403 height 24
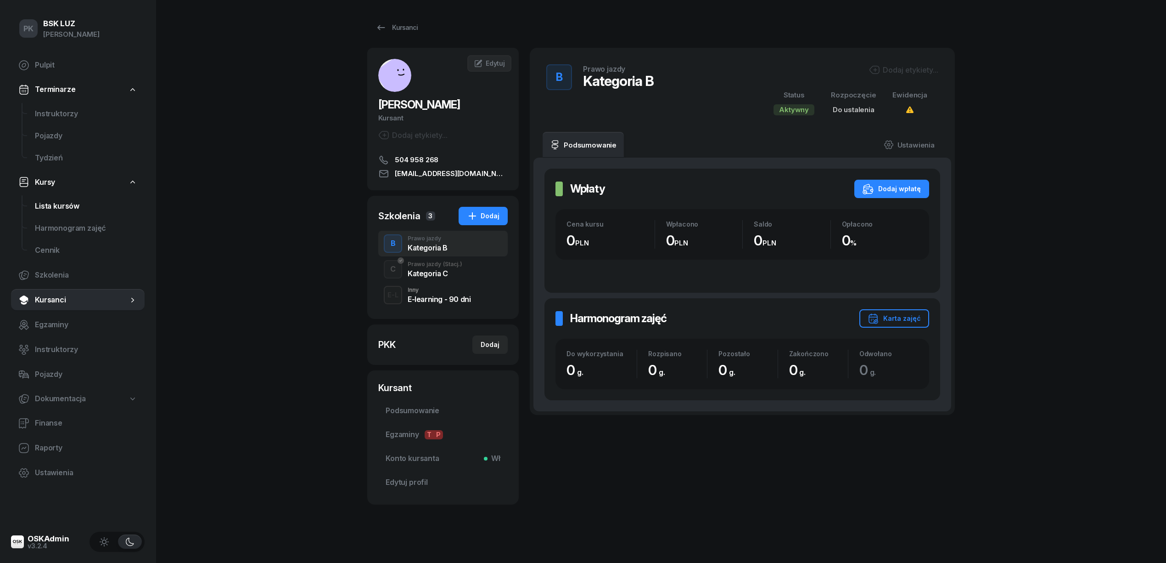
click at [65, 206] on span "Lista kursów" at bounding box center [86, 206] width 102 height 12
select select
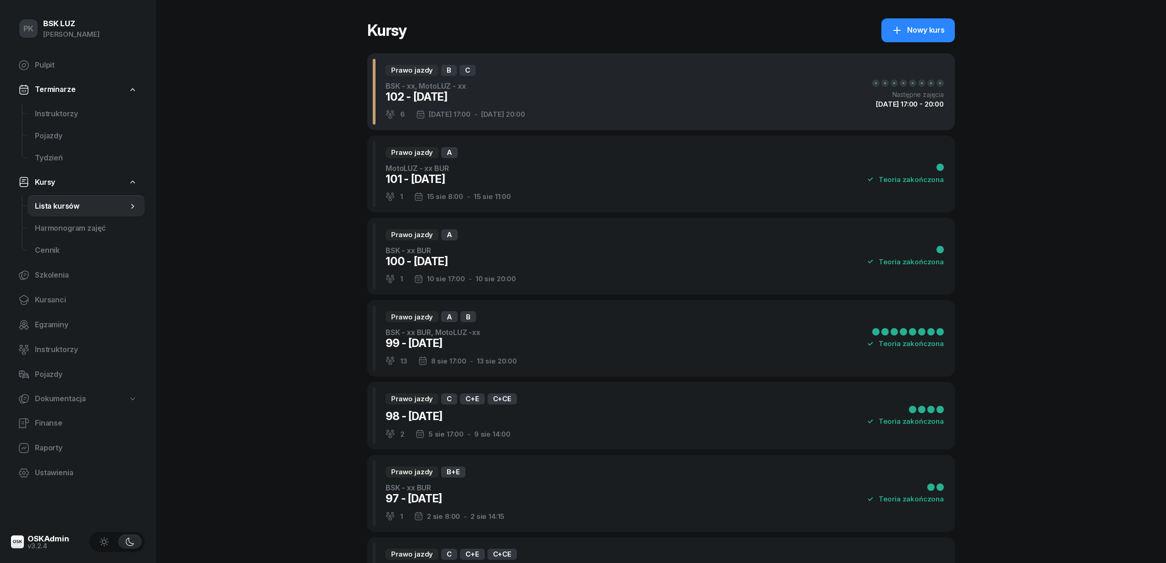
click at [555, 93] on div "Prawo jazdy B C BSK - xx, MotoLUZ - xx 102 - 2025/08/22 6 22 sie 17:00 - 27 sie…" at bounding box center [661, 91] width 588 height 77
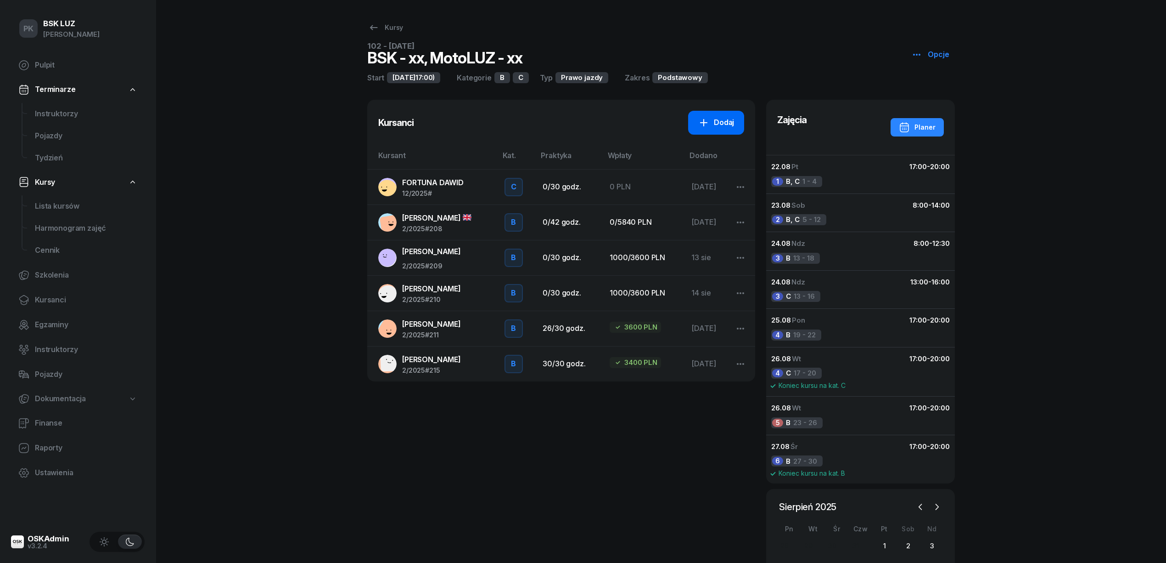
click at [706, 126] on icon at bounding box center [704, 122] width 11 height 11
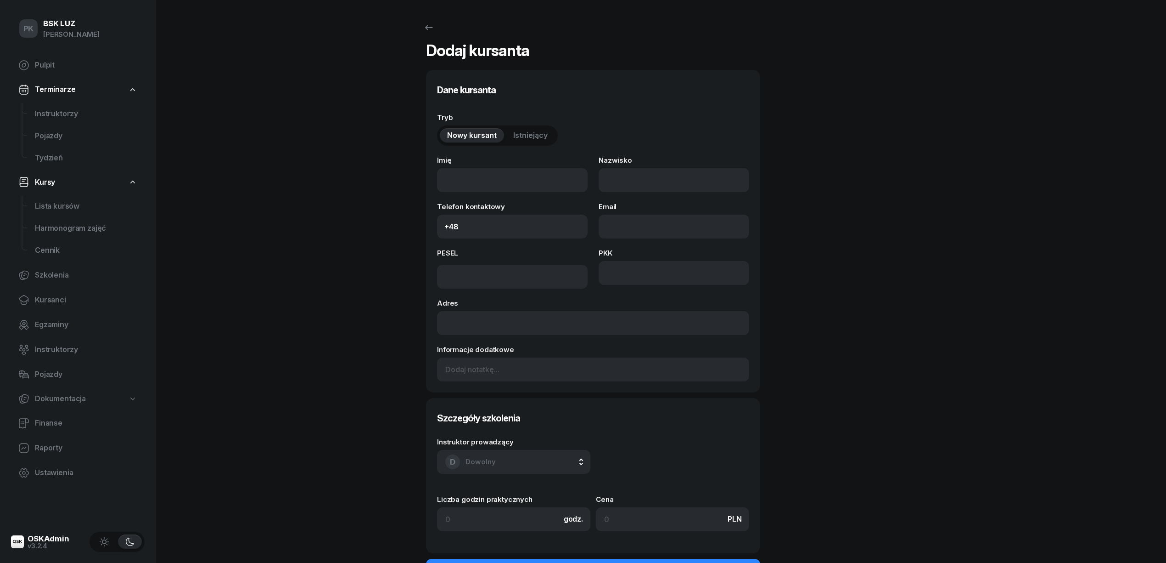
select select "B"
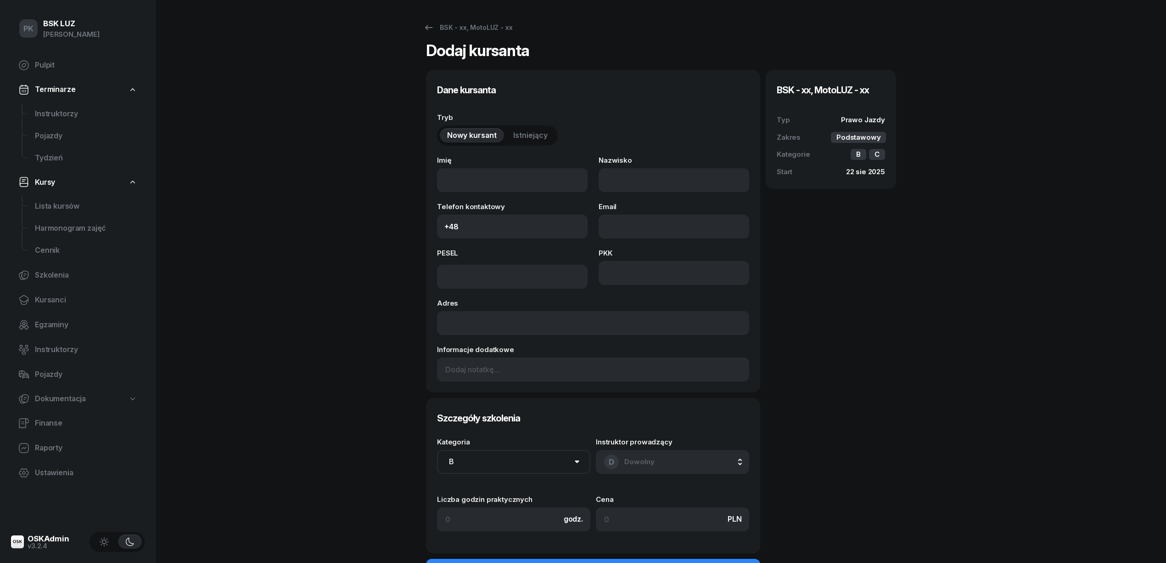
click at [535, 136] on span "Istniejący" at bounding box center [530, 136] width 34 height 12
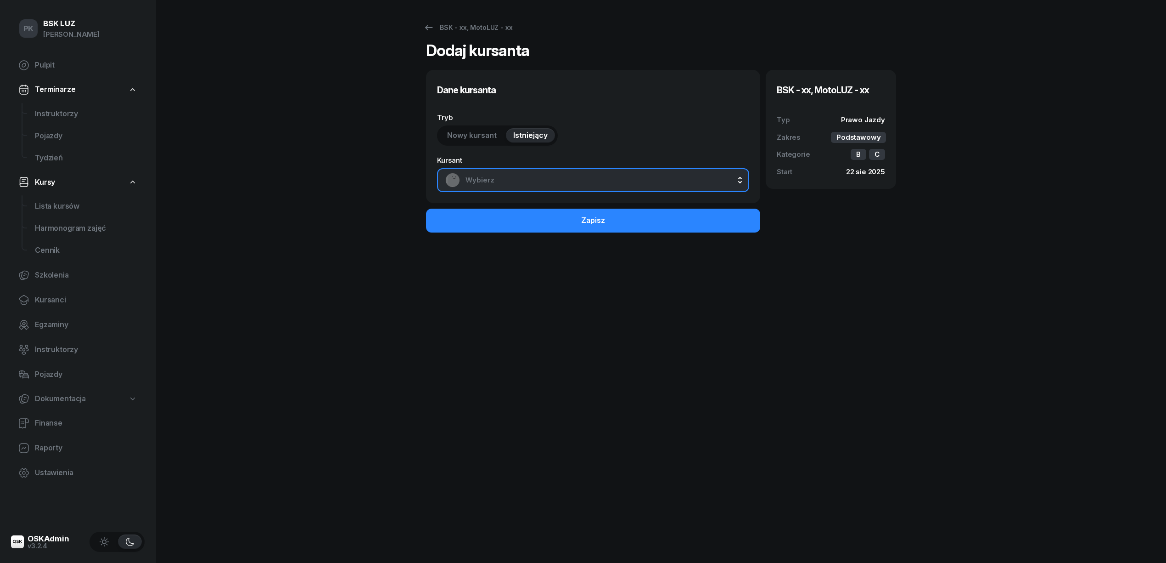
click at [528, 175] on span "Wybierz" at bounding box center [604, 180] width 276 height 12
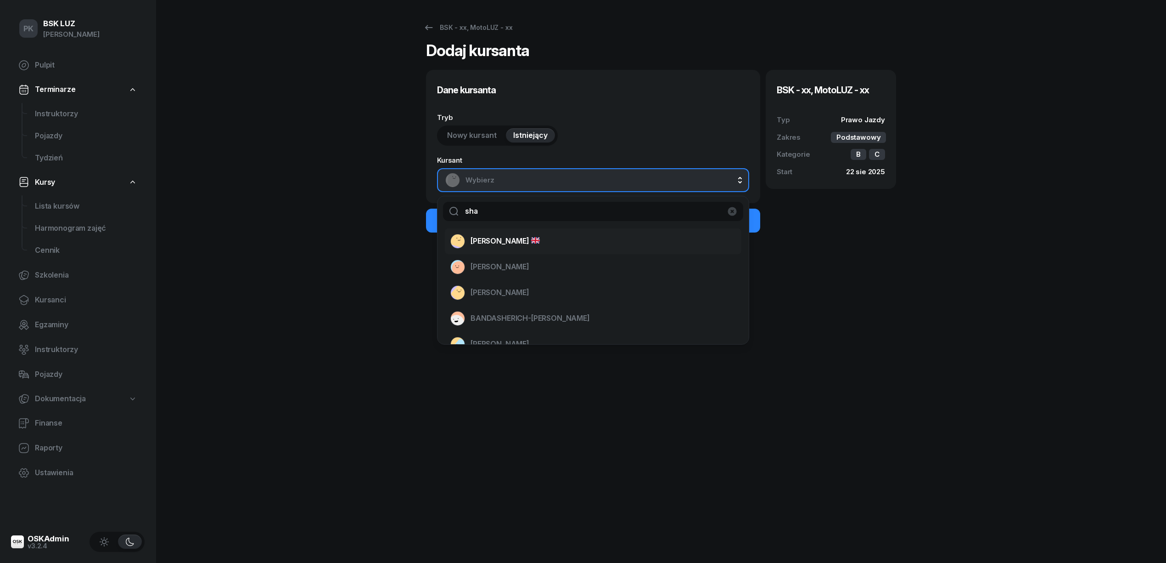
type input "sha"
click at [525, 241] on span "SHAHBAZ MUHAMMAD" at bounding box center [505, 241] width 69 height 12
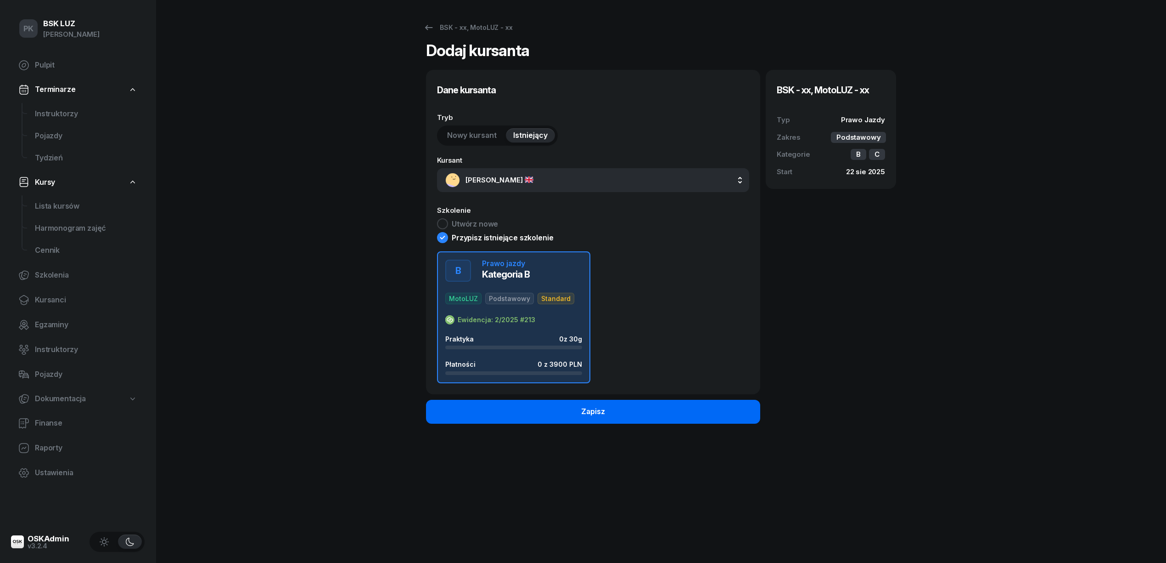
click at [610, 409] on button "Zapisz" at bounding box center [593, 412] width 334 height 24
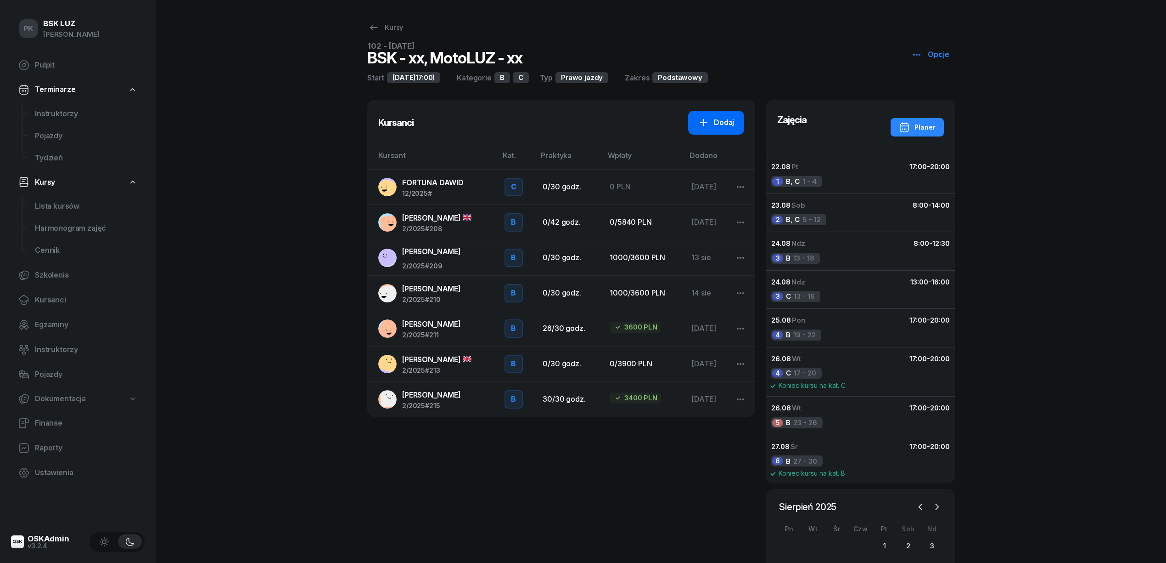
click at [712, 118] on div "Dodaj" at bounding box center [717, 123] width 36 height 12
select select "B"
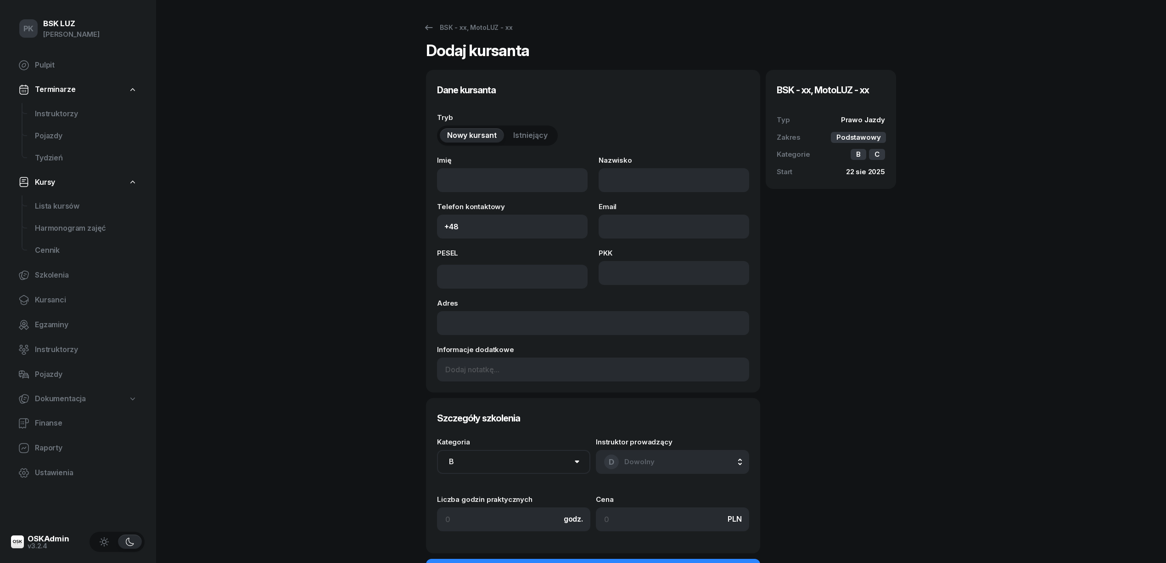
click at [535, 129] on button "Istniejący" at bounding box center [530, 135] width 49 height 15
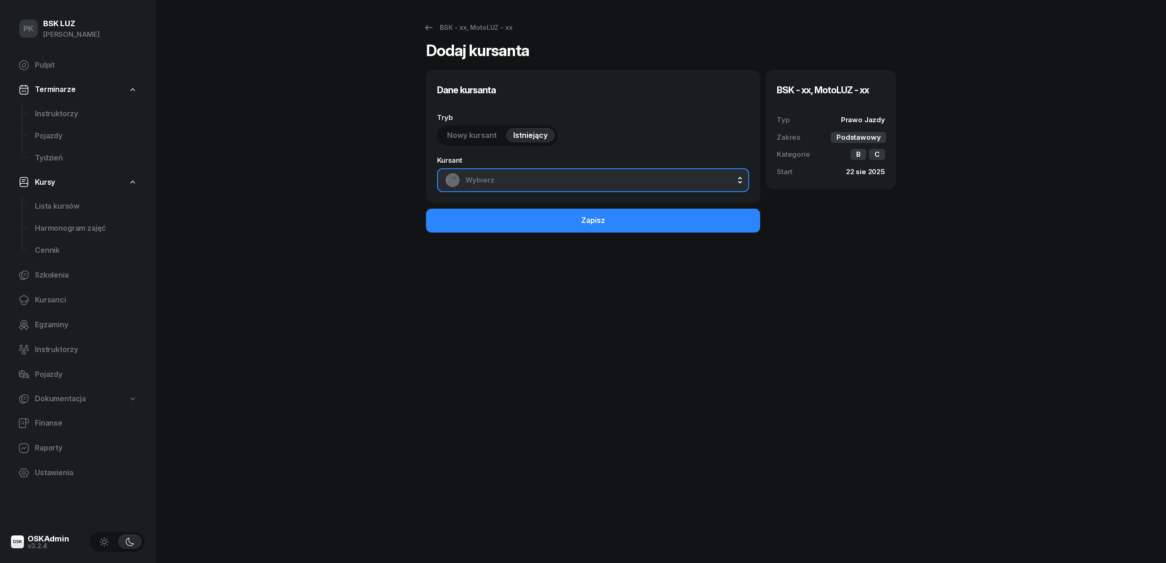
click at [524, 184] on span "Wybierz" at bounding box center [604, 180] width 276 height 12
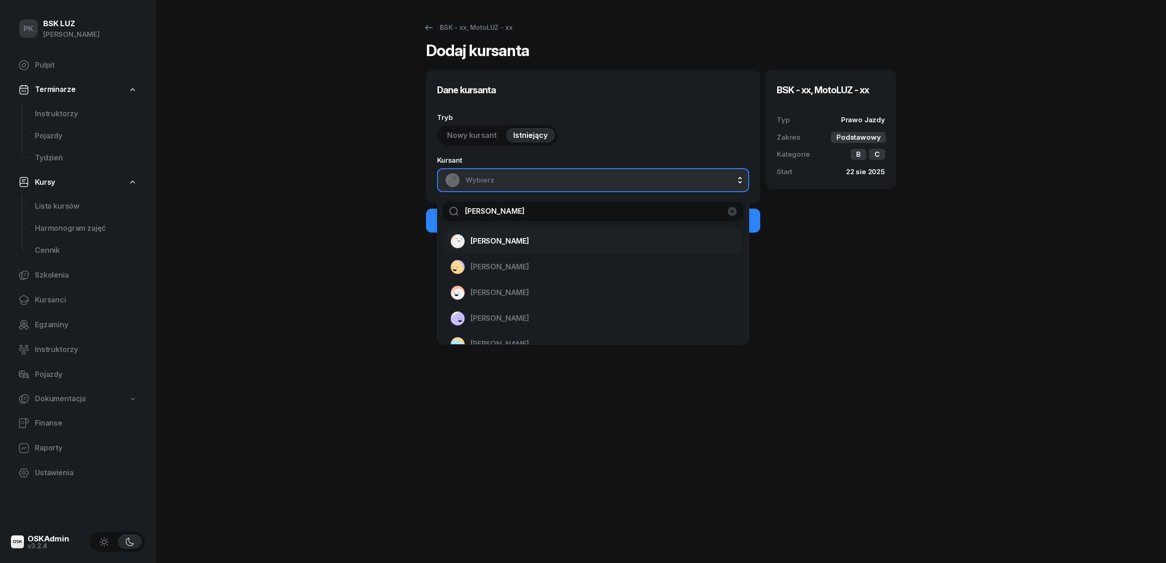
type input "jan"
click at [520, 248] on div "JANASZEK JAKUB" at bounding box center [588, 241] width 275 height 15
select select "B"
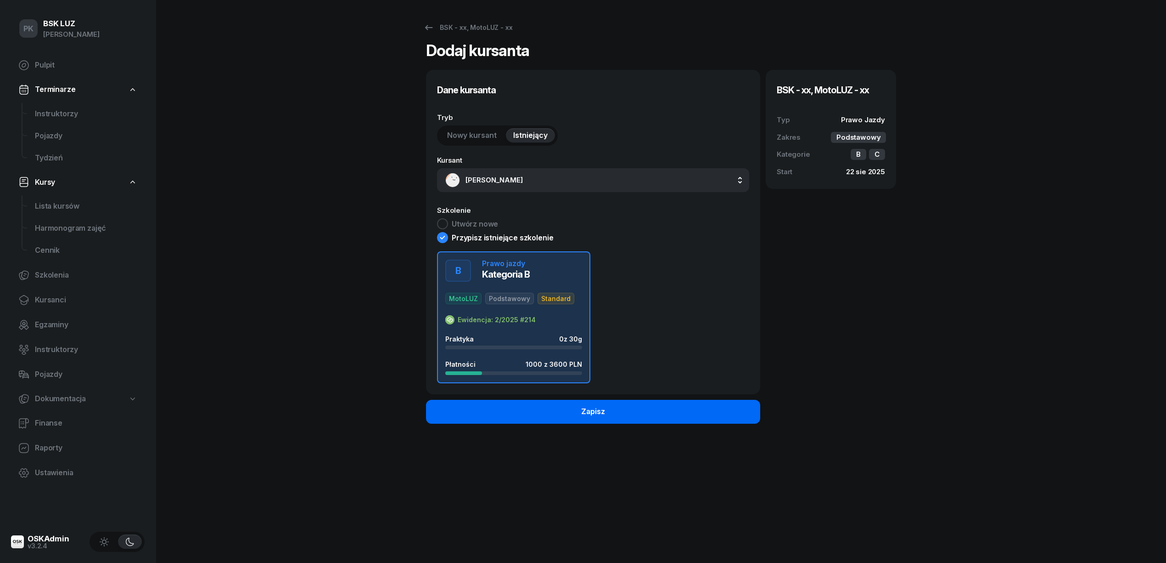
click at [602, 423] on button "Zapisz" at bounding box center [593, 412] width 334 height 24
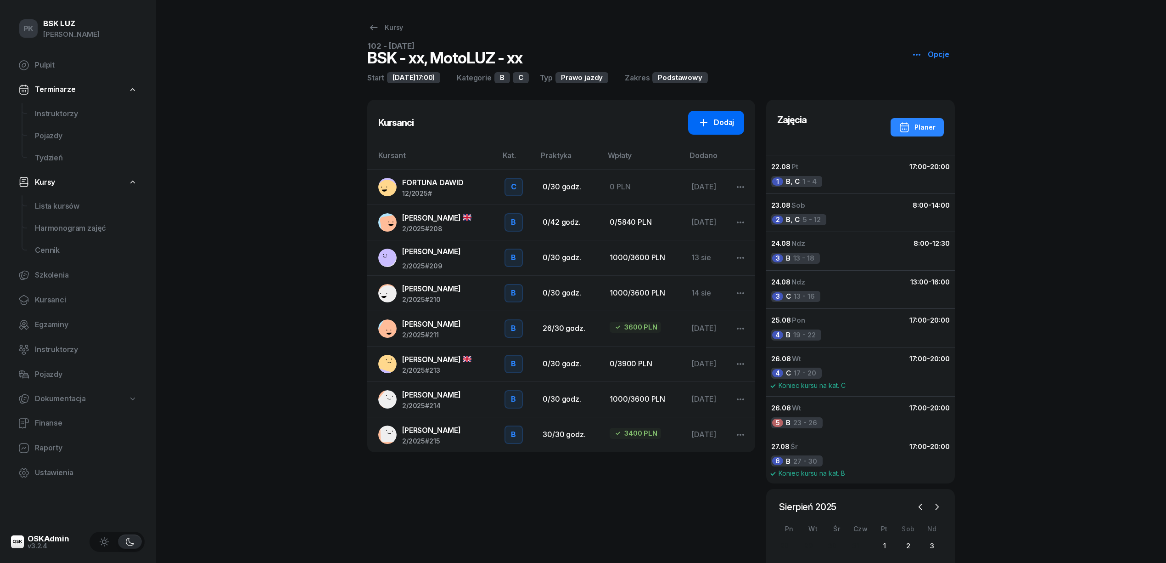
click at [722, 122] on div "Dodaj" at bounding box center [717, 123] width 36 height 12
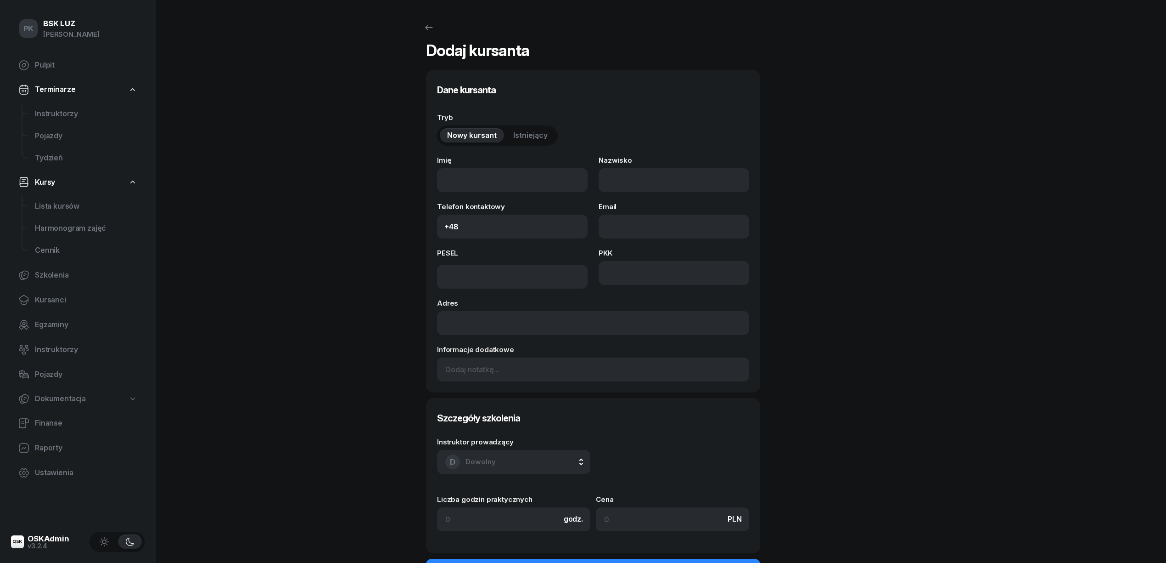
select select "B"
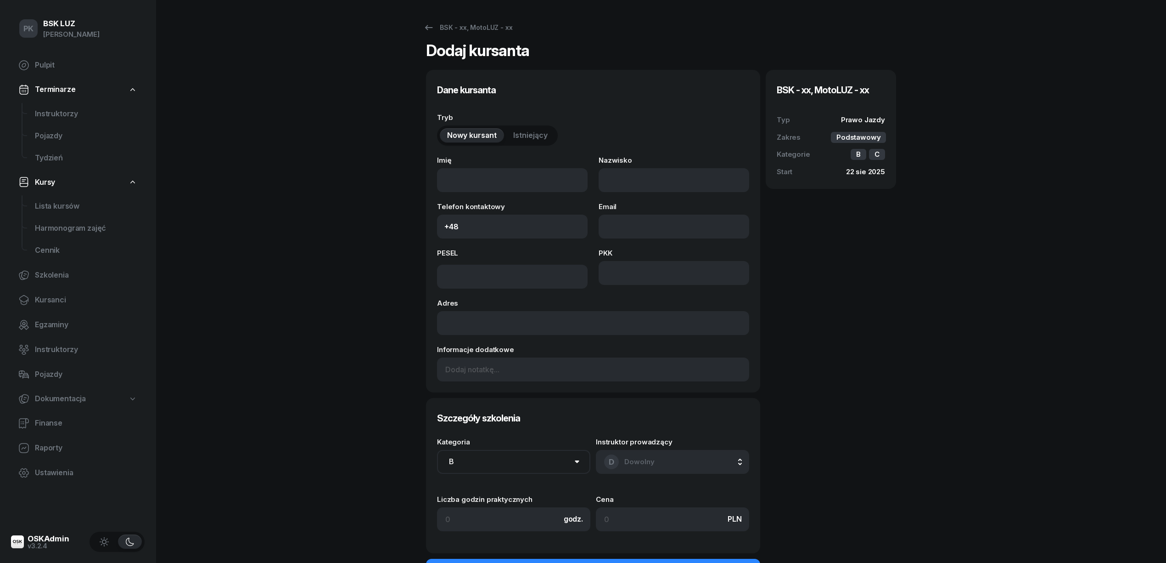
click at [518, 131] on span "Istniejący" at bounding box center [530, 136] width 34 height 12
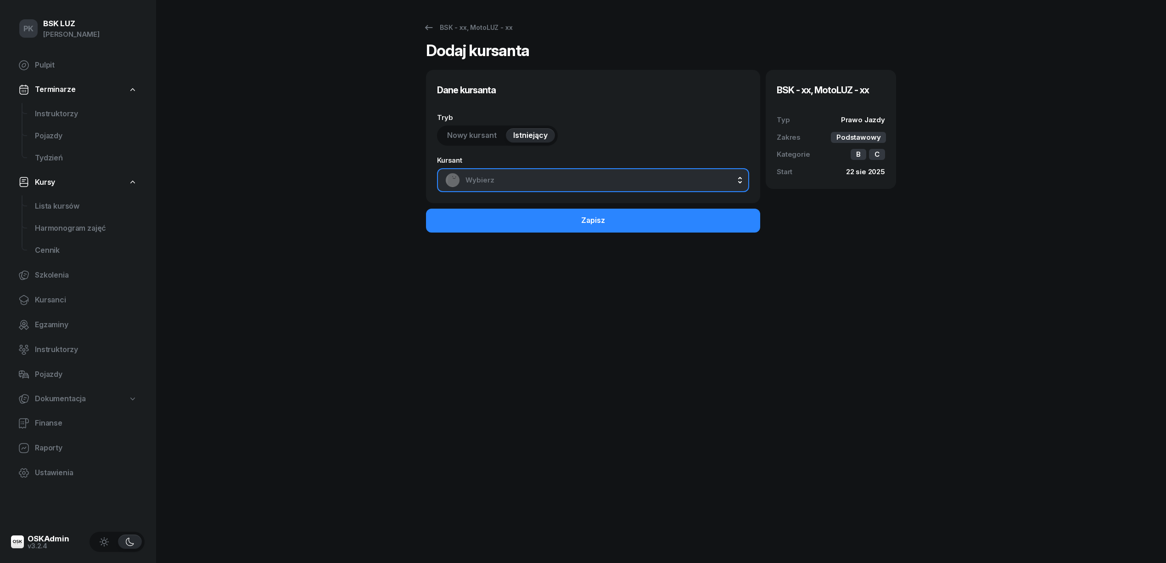
click at [550, 175] on span "Wybierz" at bounding box center [604, 180] width 276 height 12
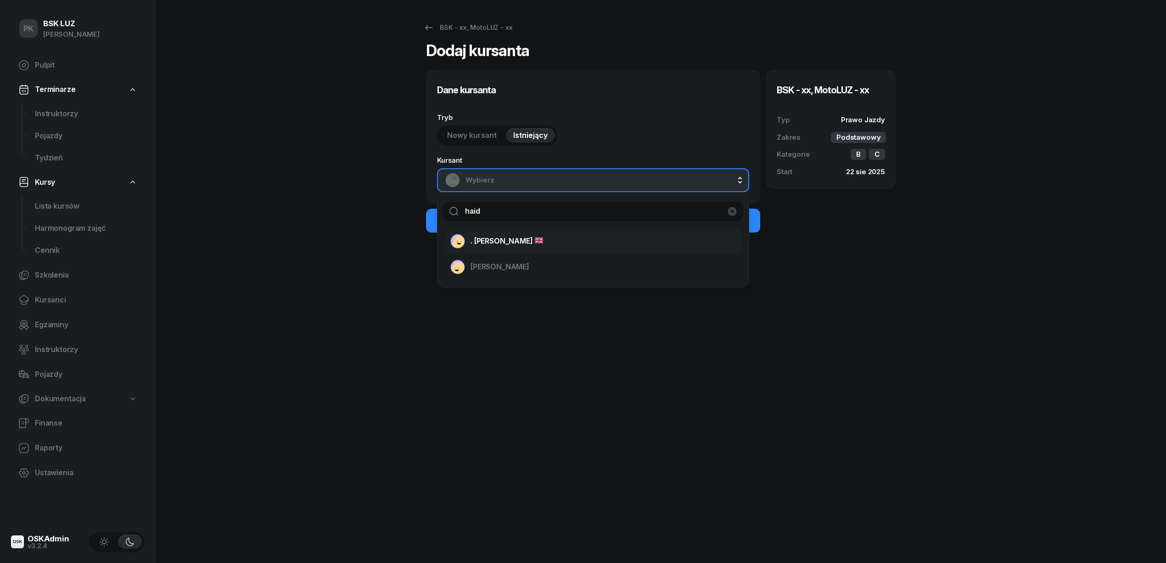
type input "haid"
click at [507, 242] on span ". HAIDER ALI" at bounding box center [507, 241] width 73 height 12
select select "B"
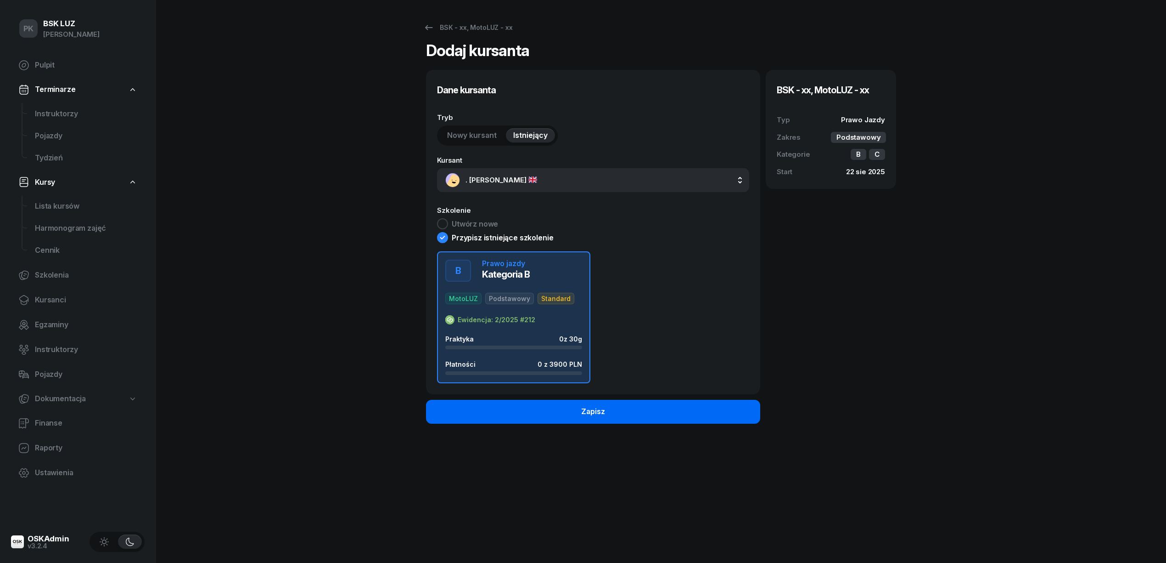
click at [614, 411] on button "Zapisz" at bounding box center [593, 412] width 334 height 24
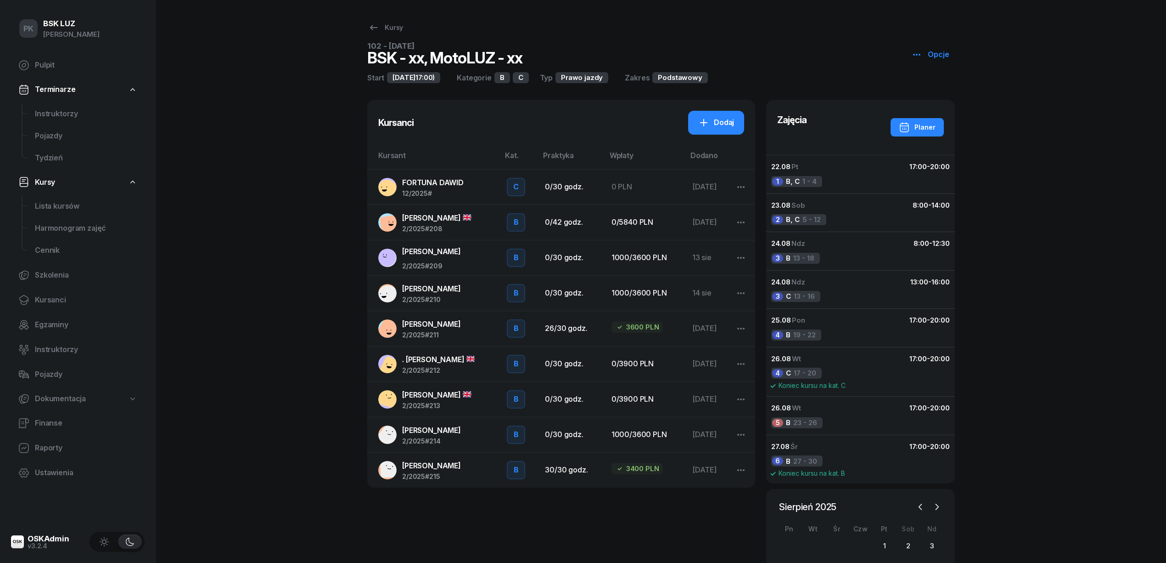
click at [269, 324] on div "PK BSK LUZ Piotr Klimek Pulpit Terminarze Instruktorzy Pojazdy Tydzień Kursy Li…" at bounding box center [583, 334] width 1166 height 669
click at [423, 213] on span "HAGBERG DAN" at bounding box center [436, 217] width 69 height 9
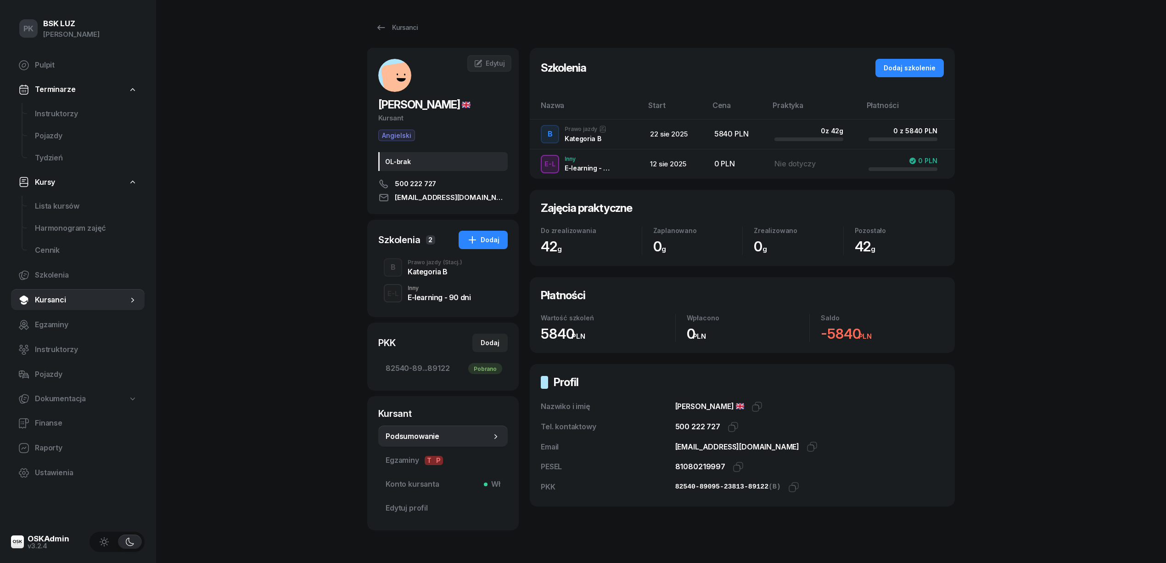
click at [439, 270] on div "Kategoria B" at bounding box center [435, 271] width 55 height 7
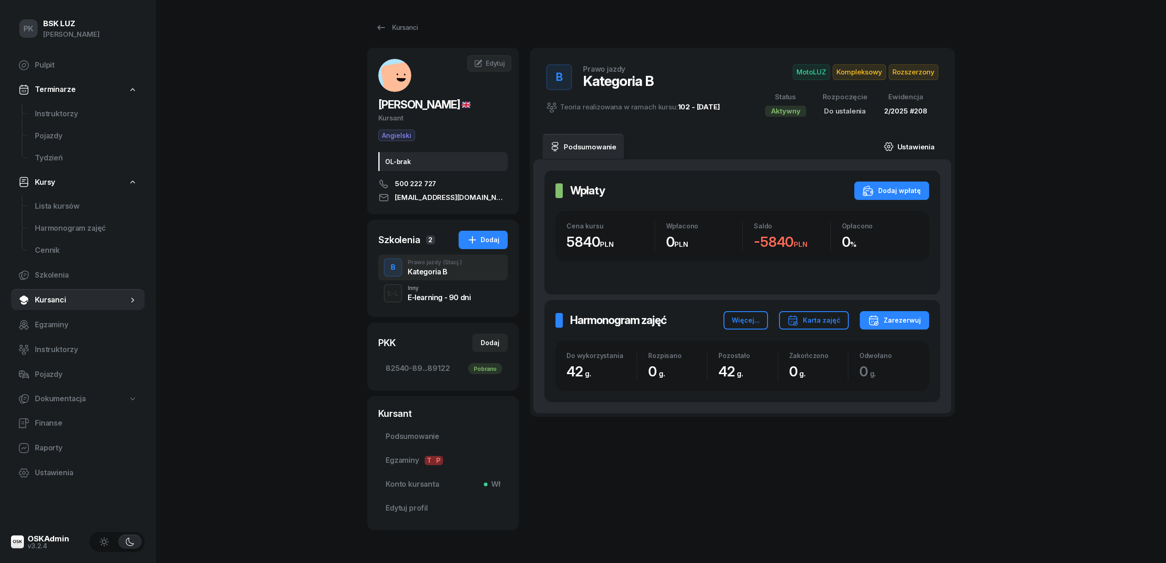
click at [918, 146] on link "Ustawienia" at bounding box center [910, 147] width 66 height 26
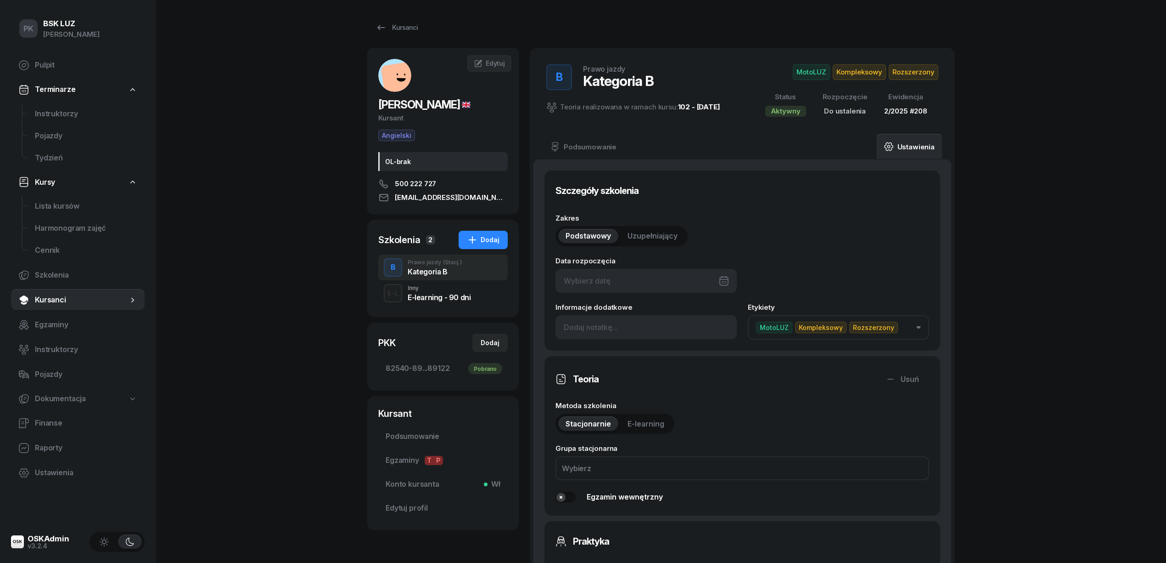
click at [644, 287] on div at bounding box center [646, 281] width 181 height 24
click at [686, 410] on div "22" at bounding box center [686, 411] width 15 height 15
type input "22/08/2025"
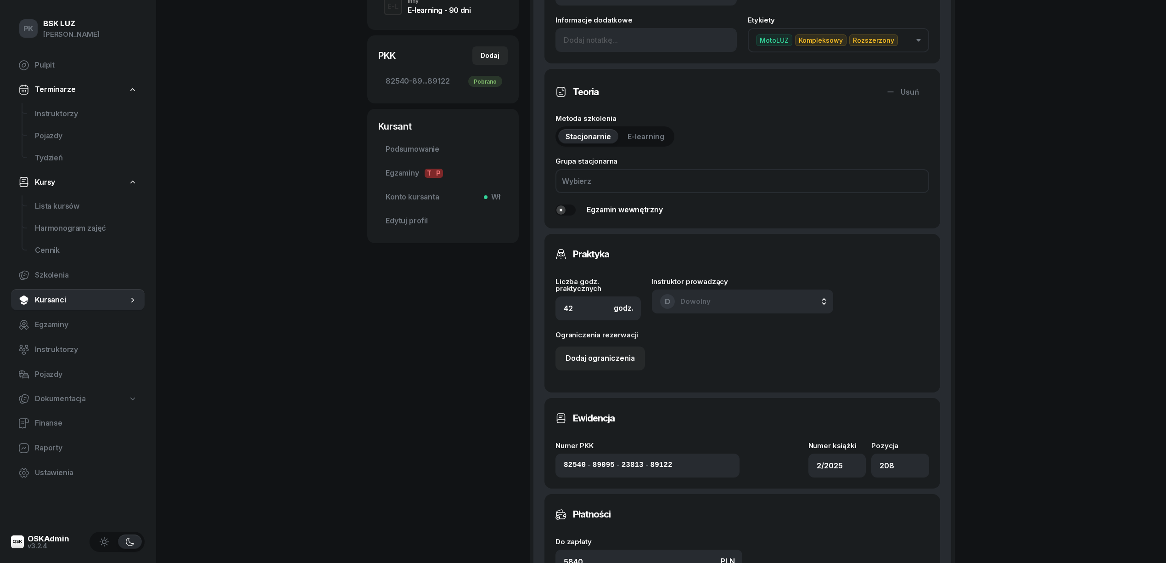
scroll to position [428, 0]
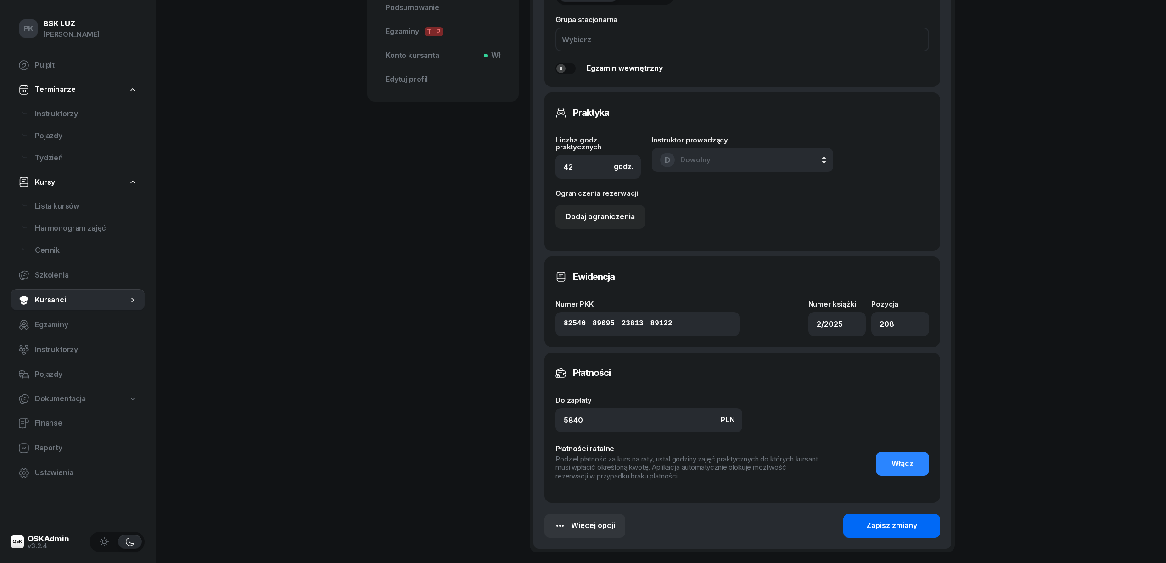
click at [895, 519] on div "Zapisz zmiany" at bounding box center [892, 525] width 51 height 12
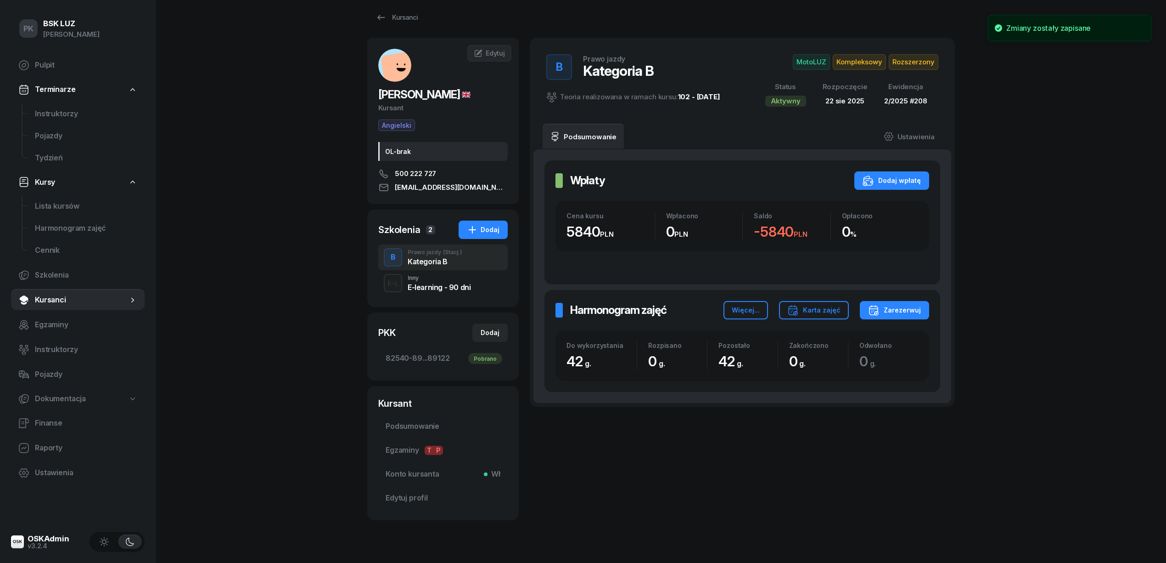
scroll to position [0, 0]
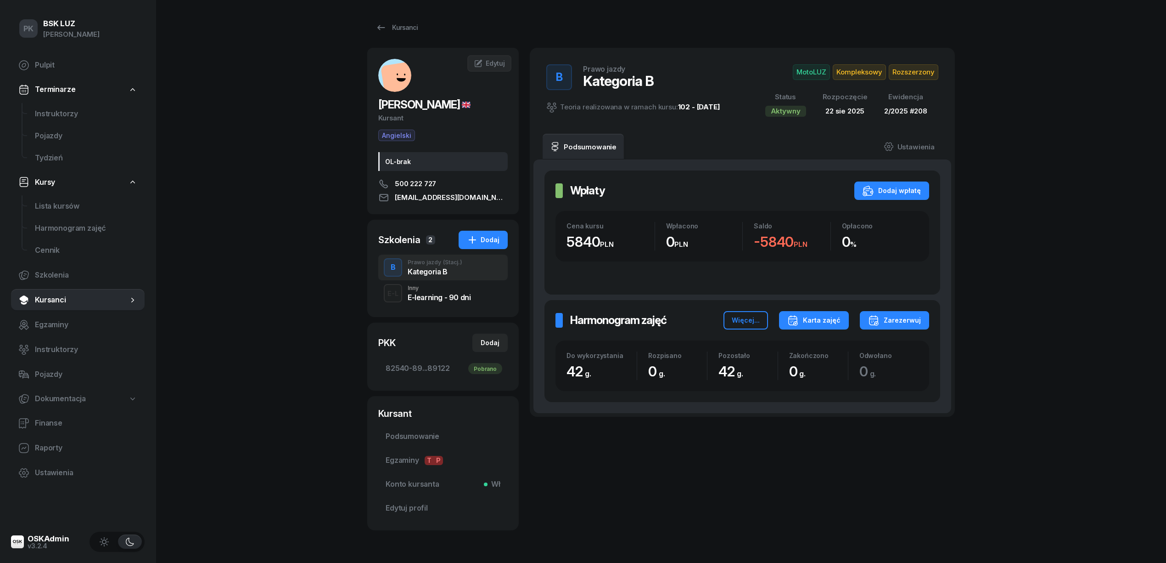
click at [790, 322] on button "Karta zajęć" at bounding box center [814, 320] width 70 height 18
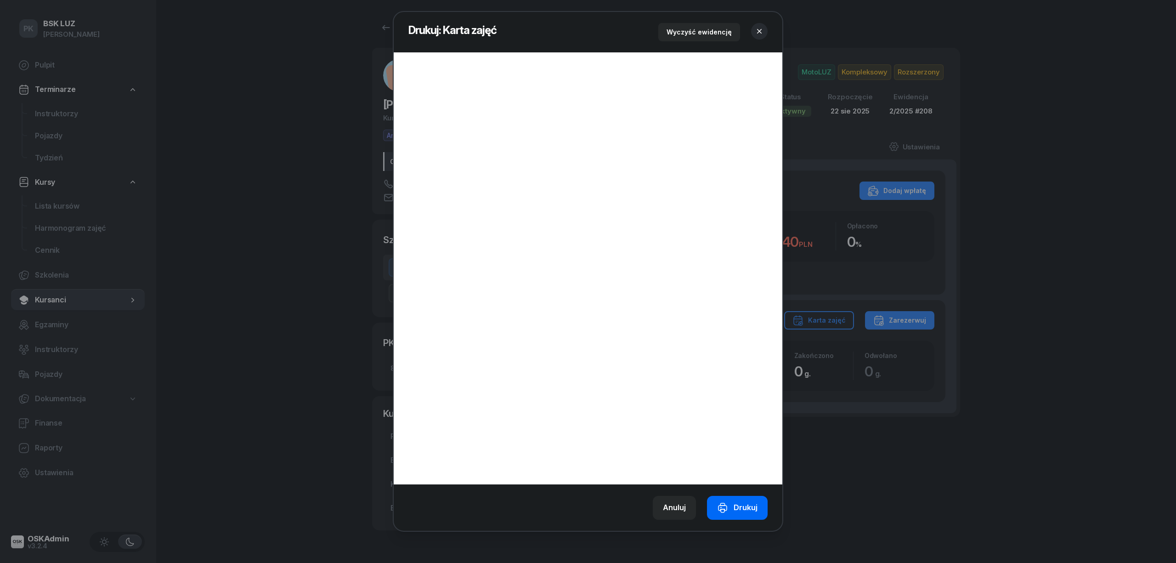
click at [747, 505] on div "Drukuj" at bounding box center [737, 507] width 40 height 12
click at [763, 30] on icon "button" at bounding box center [759, 31] width 9 height 9
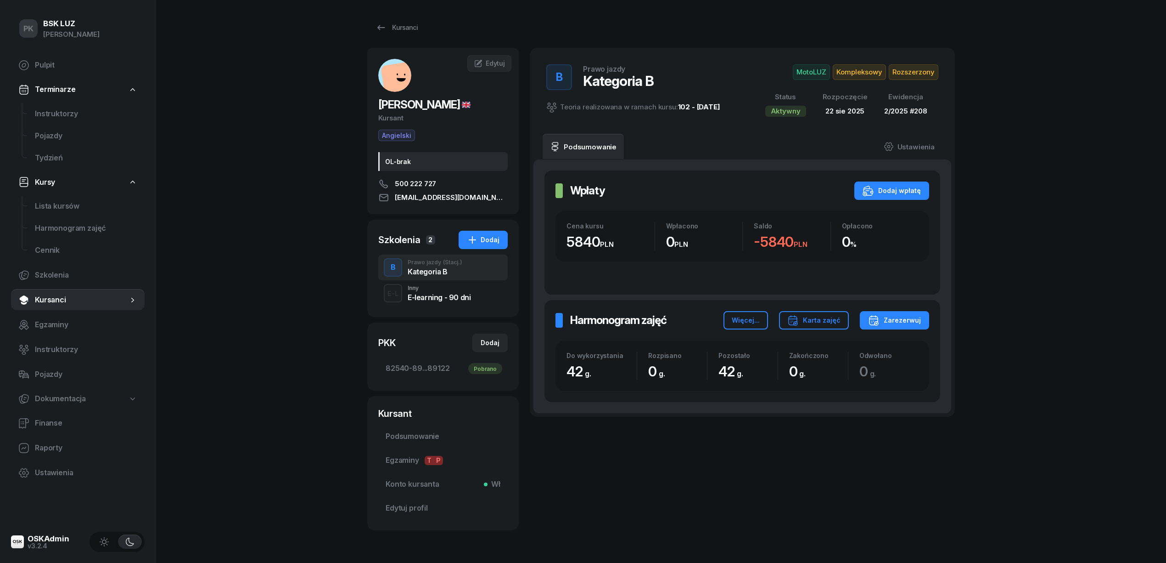
click at [921, 72] on span "Rozszerzony" at bounding box center [914, 72] width 50 height 16
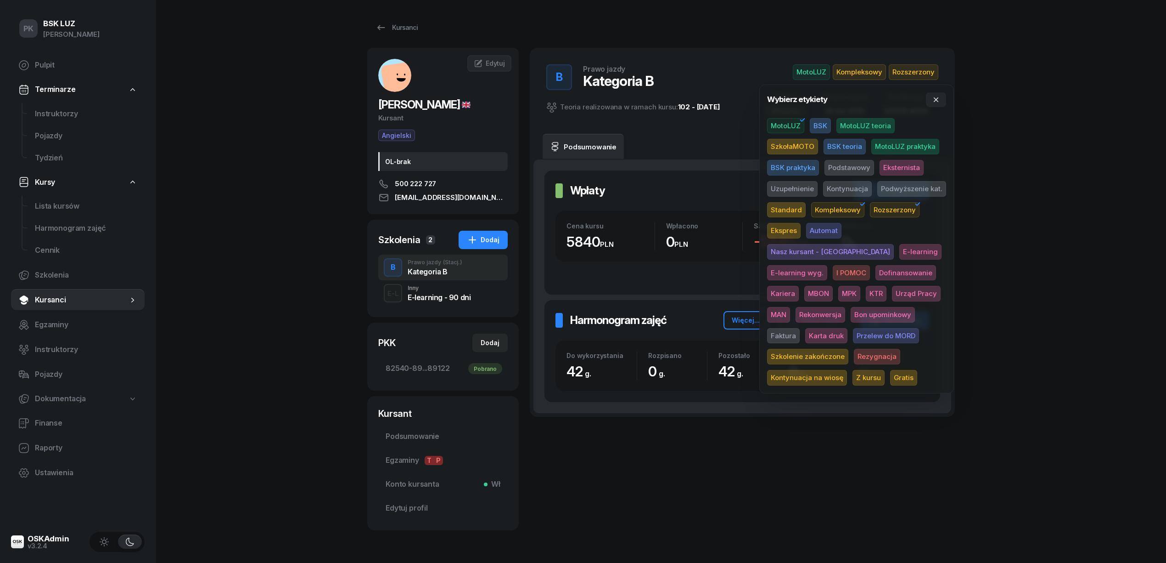
click at [848, 328] on span "Karta druk" at bounding box center [827, 336] width 42 height 16
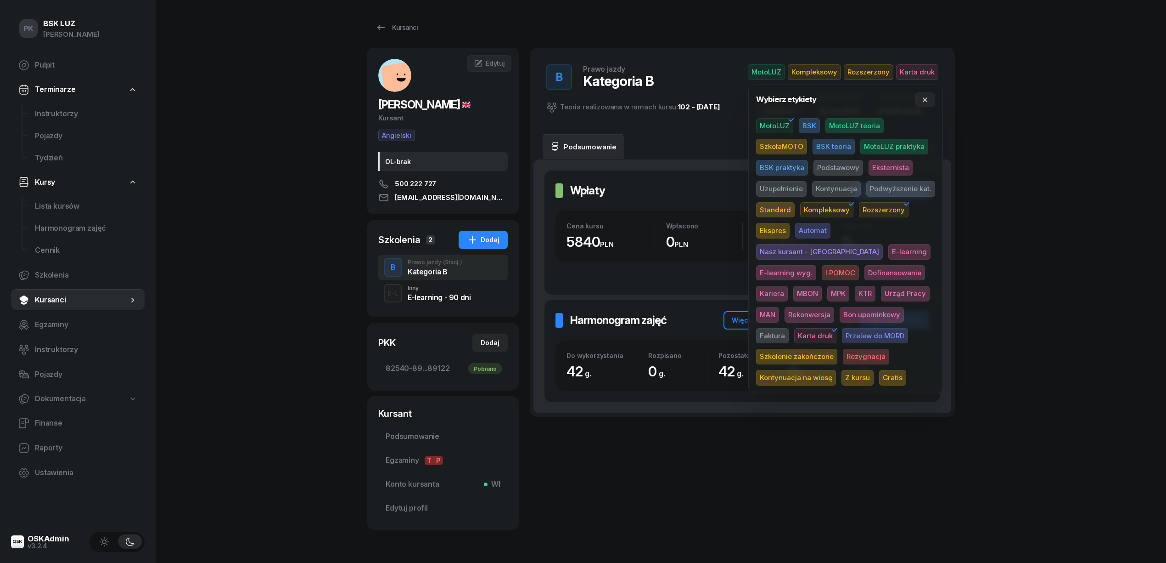
click at [987, 283] on div "PK BSK LUZ Piotr Klimek Pulpit Terminarze Instruktorzy Pojazdy Tydzień Kursy Li…" at bounding box center [583, 296] width 1166 height 592
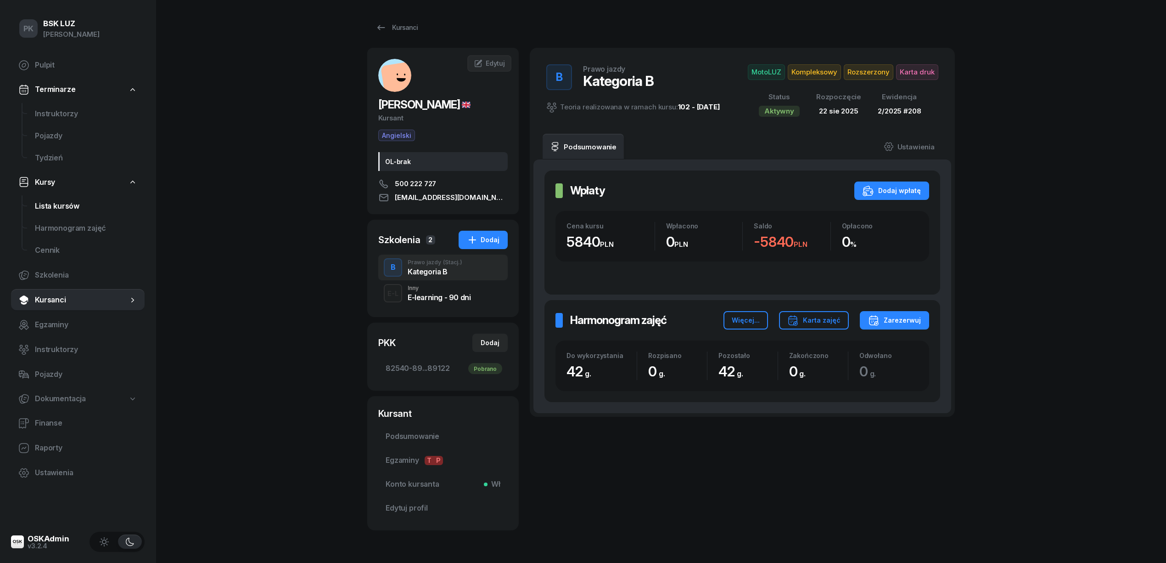
click at [73, 204] on span "Lista kursów" at bounding box center [86, 206] width 102 height 12
select select
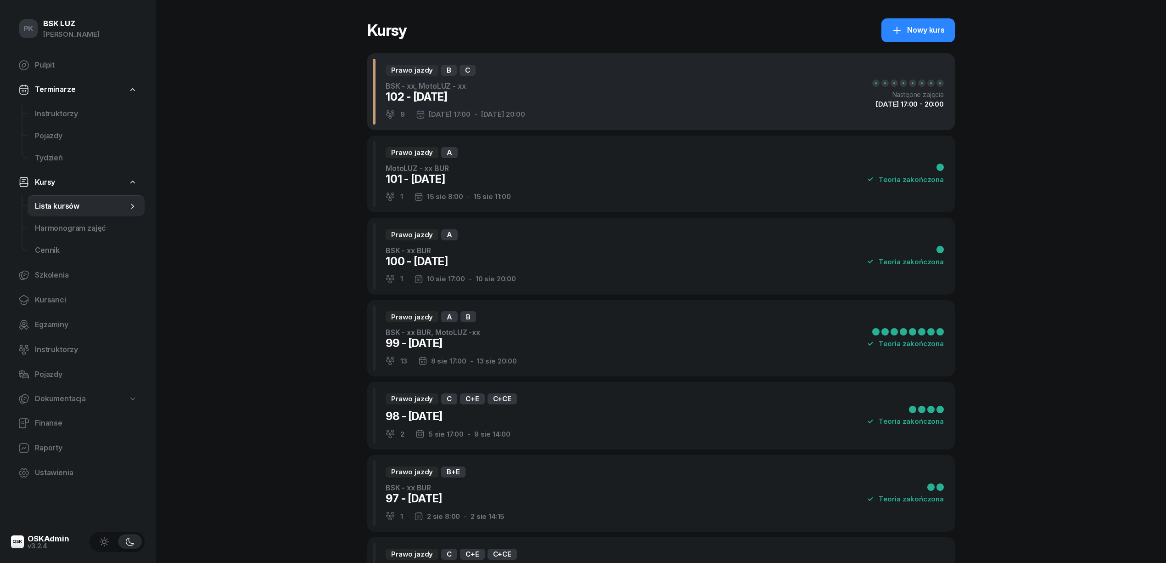
click at [537, 106] on div "Prawo jazdy B C BSK - xx, MotoLUZ - xx 102 - 2025/08/22 9 22 sie 17:00 - 27 sie…" at bounding box center [661, 91] width 588 height 77
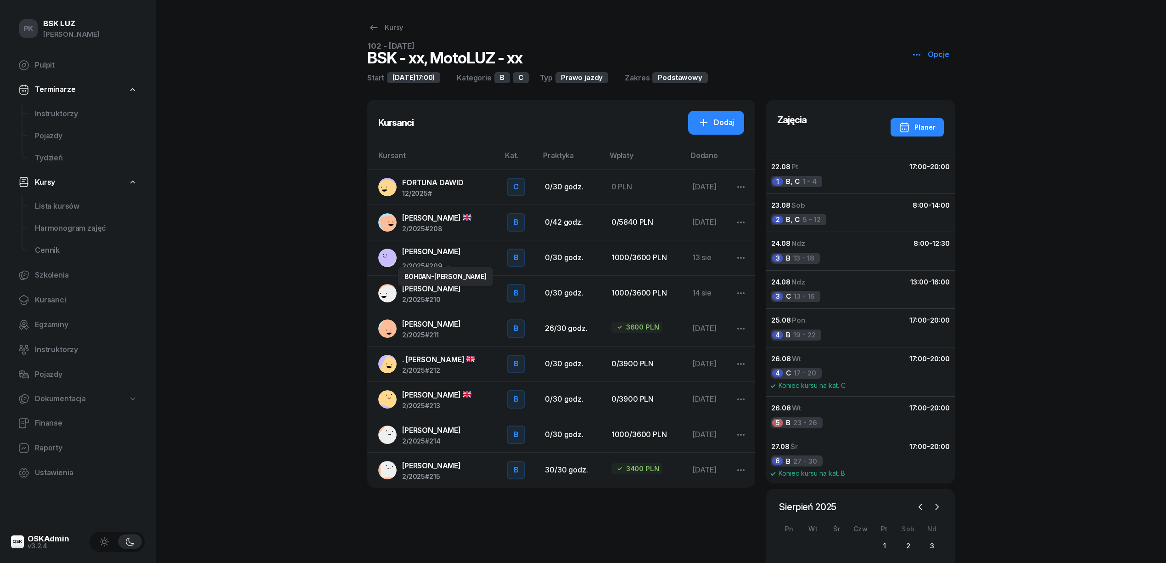
click at [438, 250] on span "SEMCHYSHYN BOHDAN-YAREMA" at bounding box center [431, 251] width 59 height 9
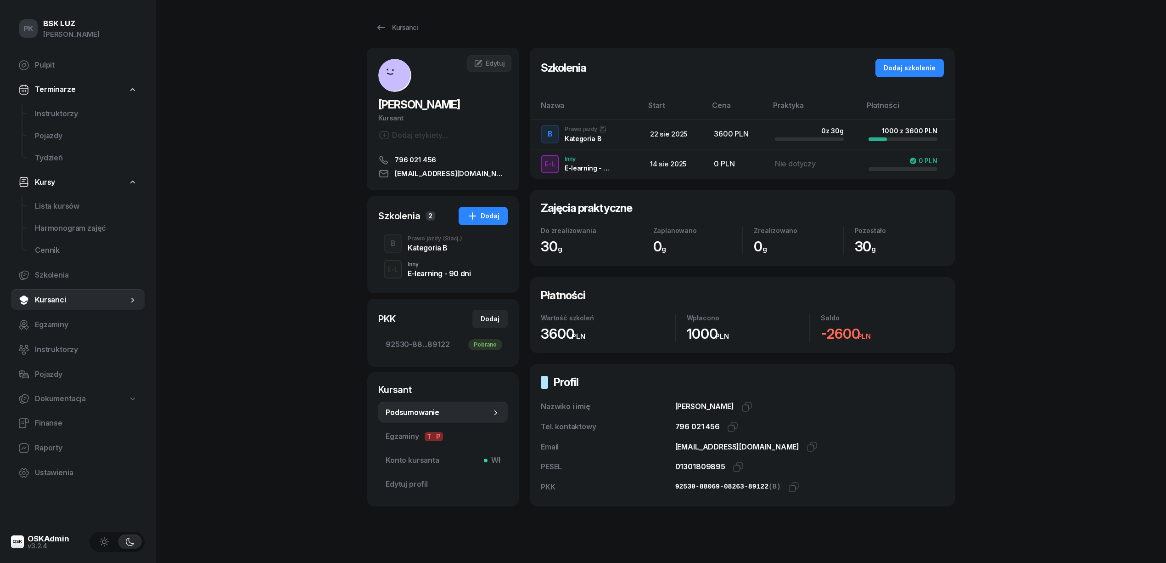
drag, startPoint x: 437, startPoint y: 259, endPoint x: 450, endPoint y: 259, distance: 12.9
click at [437, 251] on div "Kategoria B" at bounding box center [435, 247] width 55 height 7
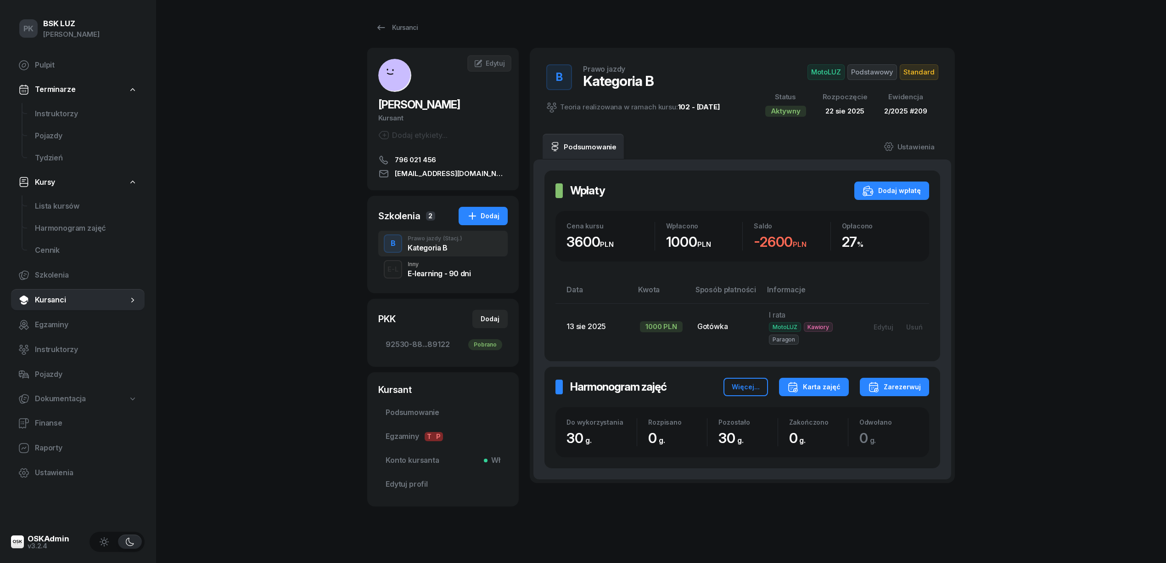
click at [826, 383] on div "Karta zajęć" at bounding box center [814, 386] width 53 height 11
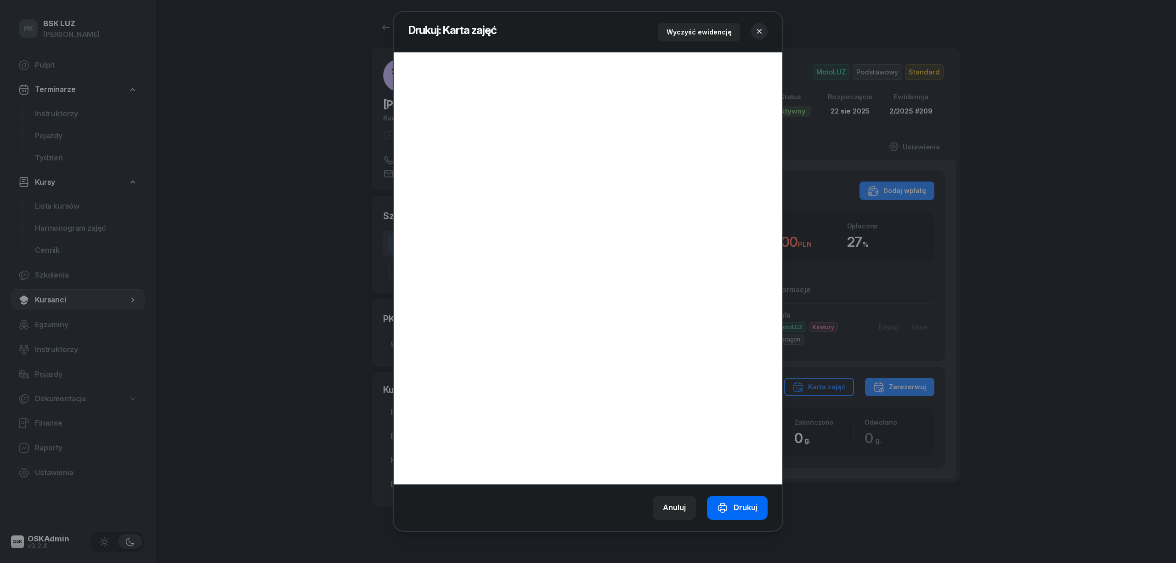
click at [757, 502] on div "Drukuj" at bounding box center [737, 507] width 40 height 12
click at [757, 27] on icon "button" at bounding box center [759, 31] width 9 height 9
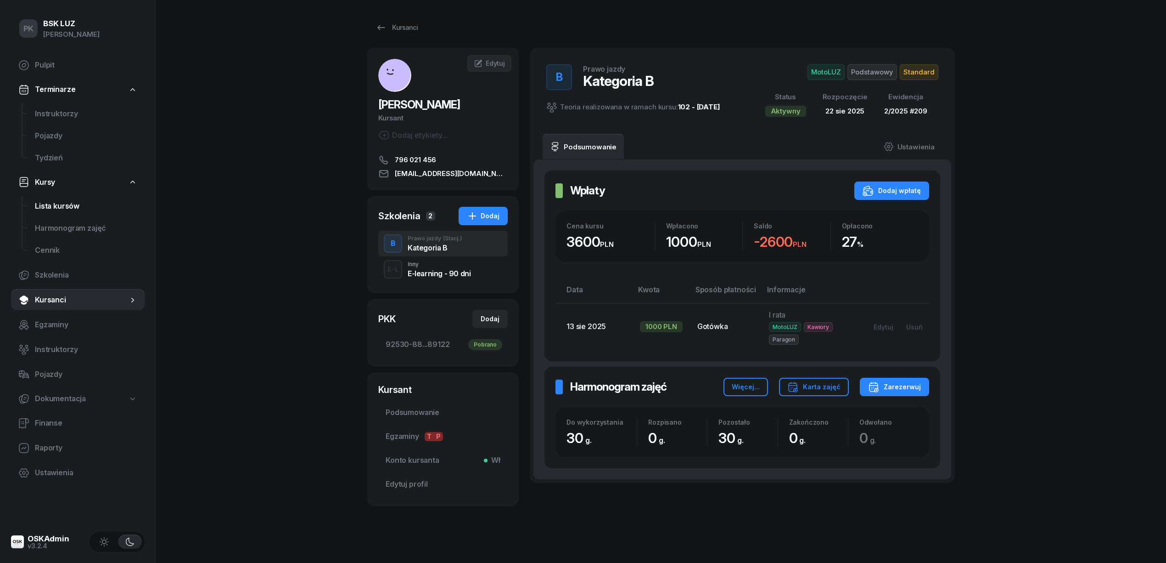
click at [73, 210] on span "Lista kursów" at bounding box center [86, 206] width 102 height 12
select select
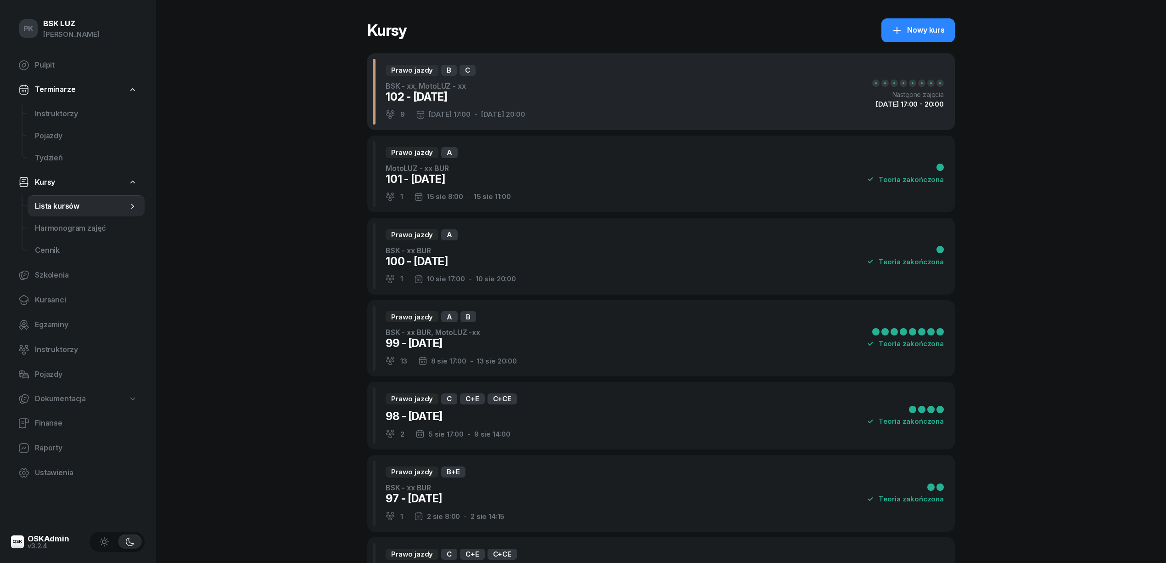
click at [592, 110] on div "Prawo jazdy B C BSK - xx, MotoLUZ - xx 102 - 2025/08/22 9 22 sie 17:00 - 27 sie…" at bounding box center [661, 91] width 588 height 77
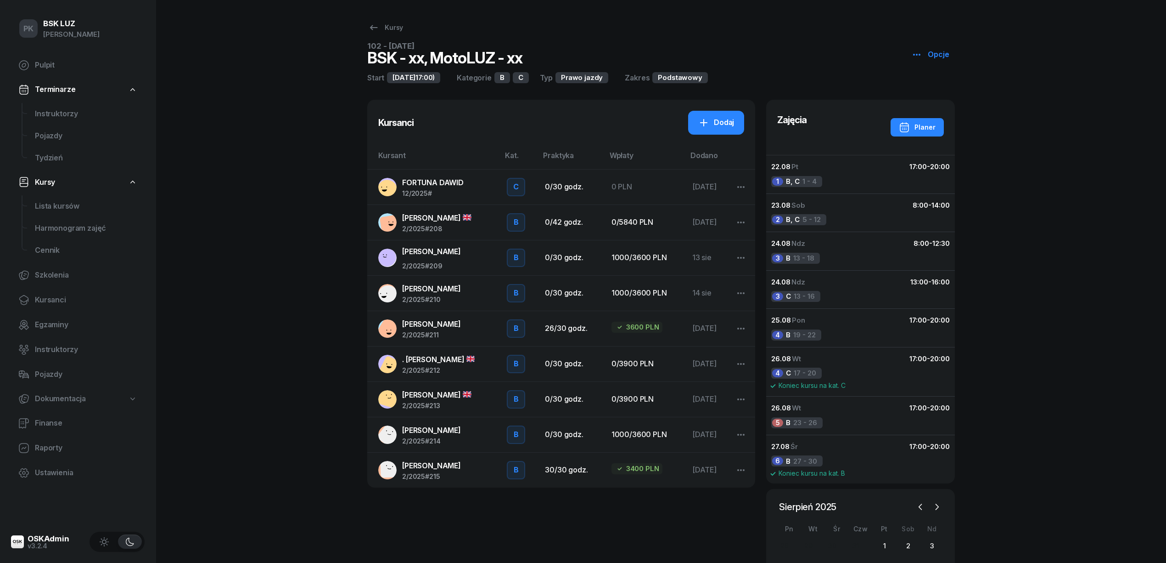
click at [444, 287] on span "PYDYCH NATALIA" at bounding box center [431, 288] width 59 height 9
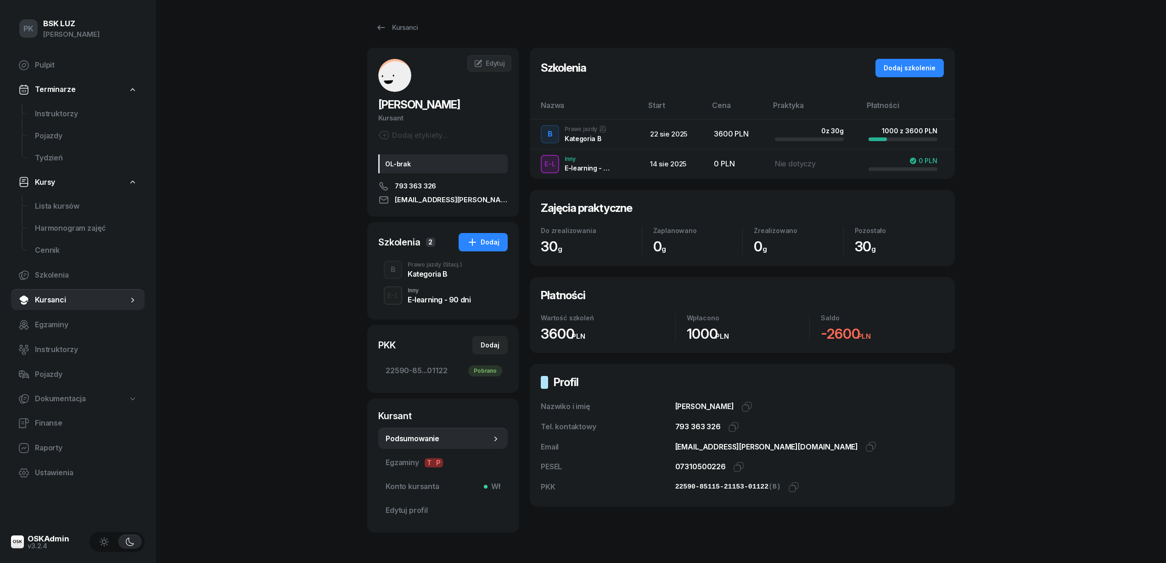
click at [411, 270] on div "Kategoria B" at bounding box center [435, 273] width 55 height 7
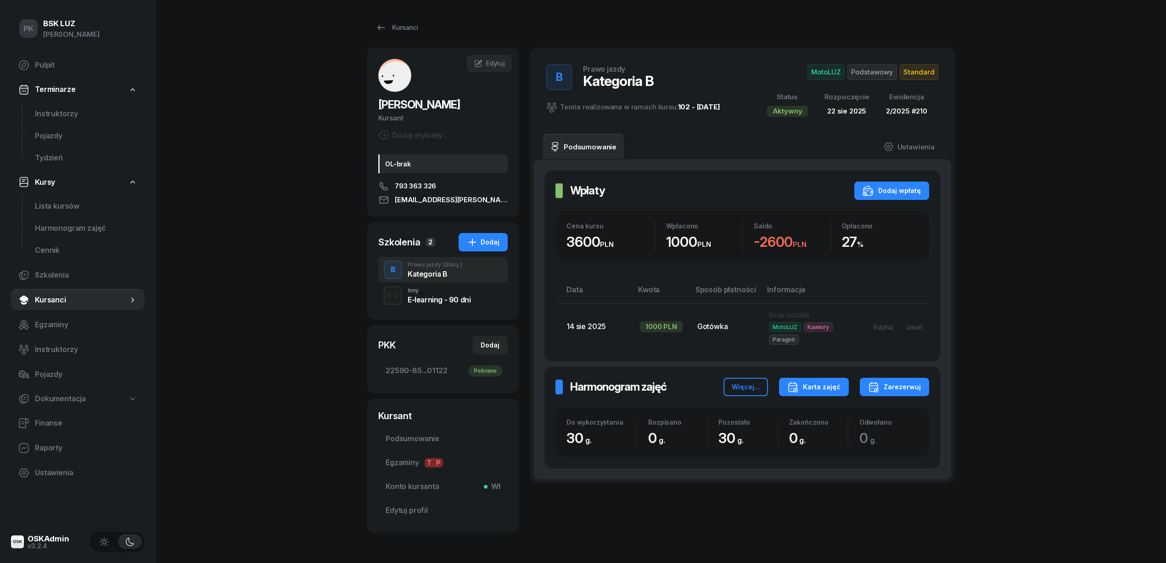
click at [839, 386] on div "Karta zajęć" at bounding box center [814, 386] width 53 height 11
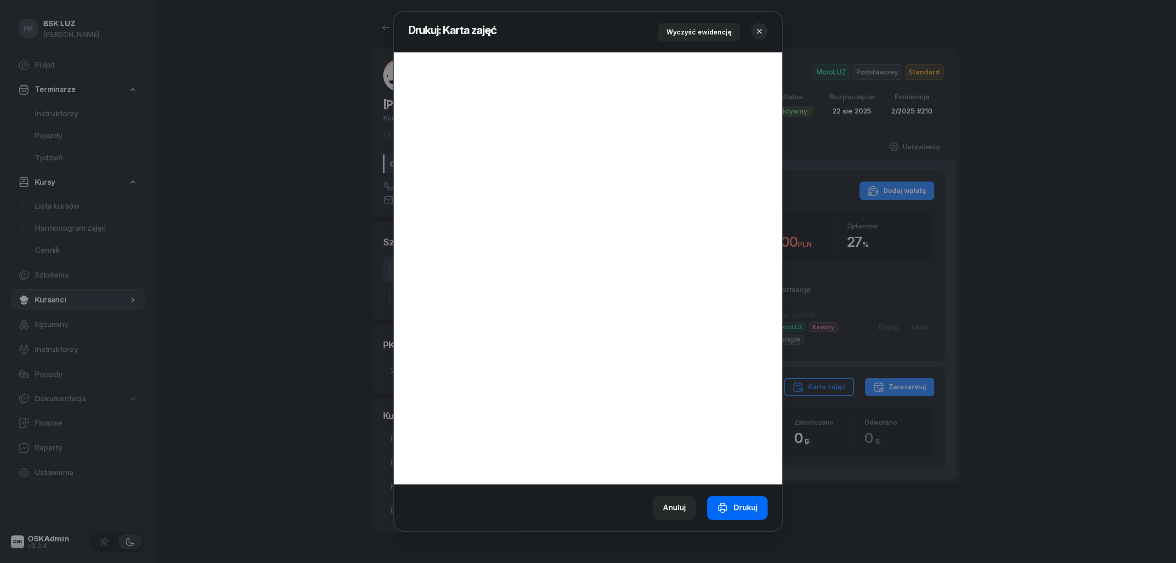
click at [735, 506] on div "Drukuj" at bounding box center [737, 507] width 40 height 12
click at [757, 28] on icon "button" at bounding box center [759, 31] width 9 height 9
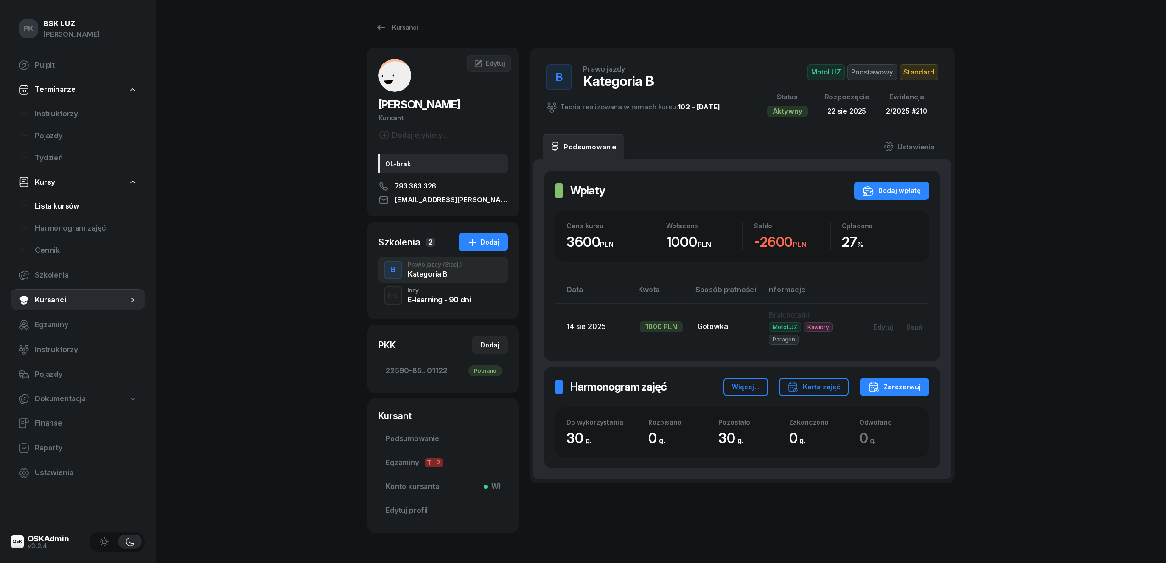
click at [63, 209] on span "Lista kursów" at bounding box center [86, 206] width 102 height 12
select select
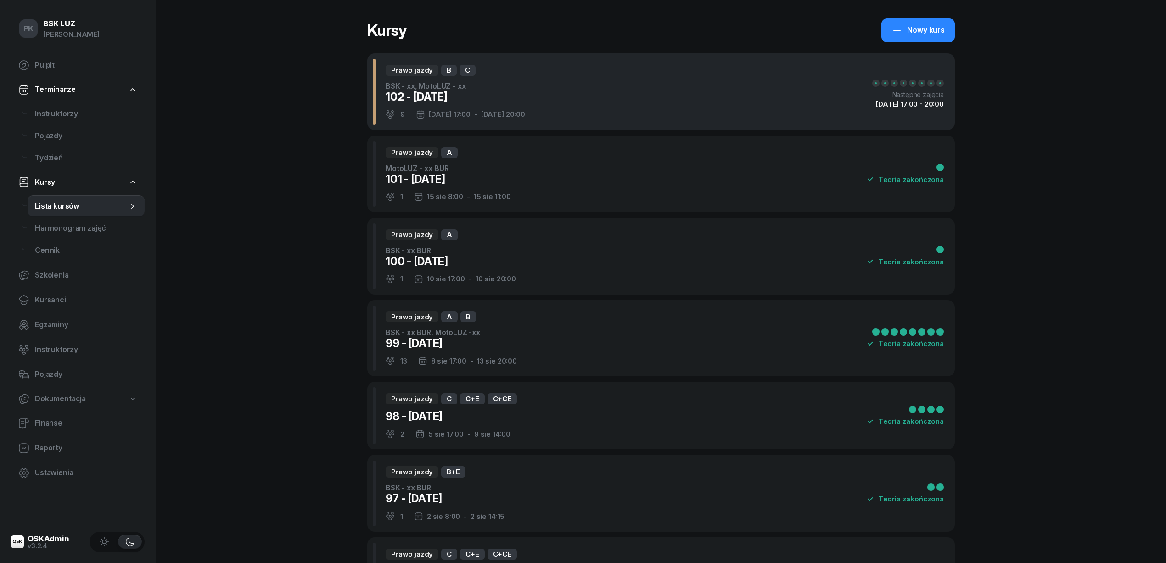
click at [532, 107] on div "Prawo jazdy B C BSK - xx, MotoLUZ - xx 102 - 2025/08/22 9 22 sie 17:00 - 27 sie…" at bounding box center [661, 91] width 588 height 77
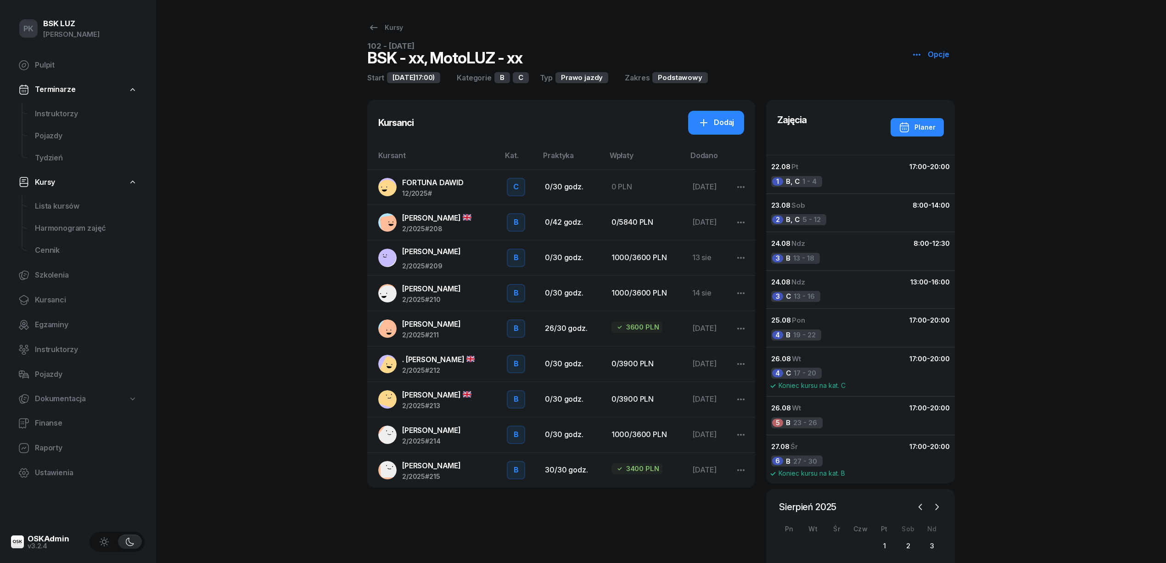
click at [446, 324] on span "KRAJEWSKI FRANCISZEK" at bounding box center [431, 323] width 59 height 9
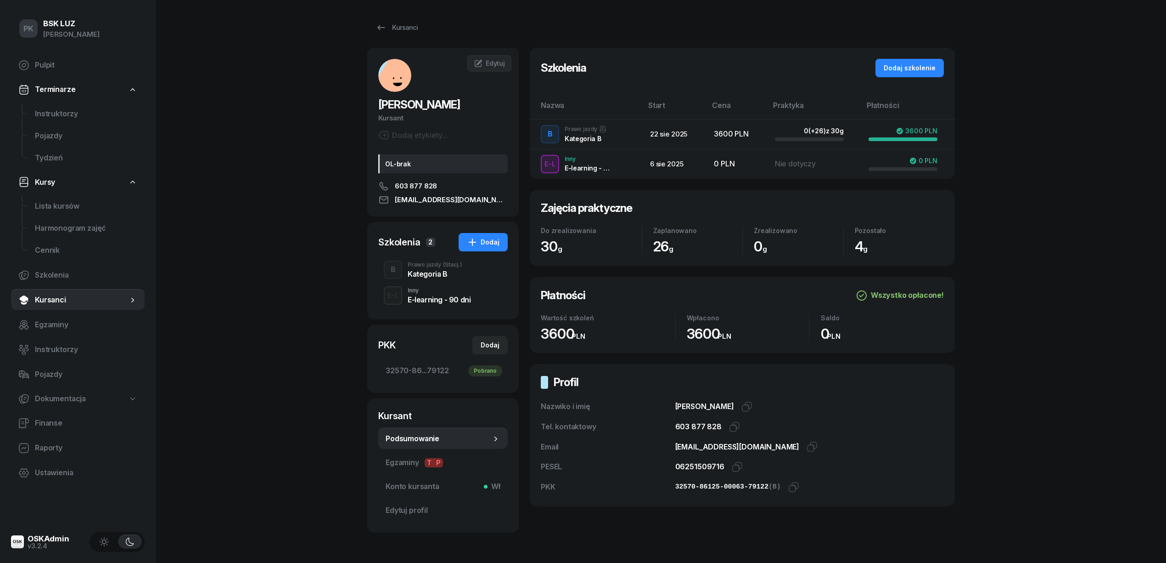
click at [416, 271] on div "Kategoria B" at bounding box center [435, 273] width 55 height 7
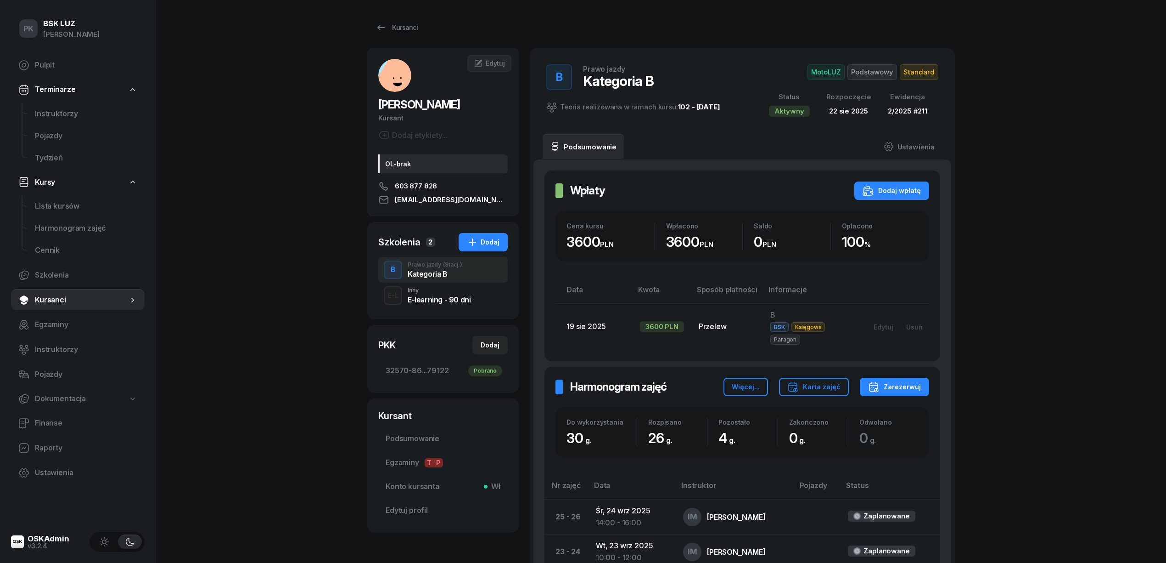
click at [920, 73] on span "Standard" at bounding box center [919, 72] width 39 height 16
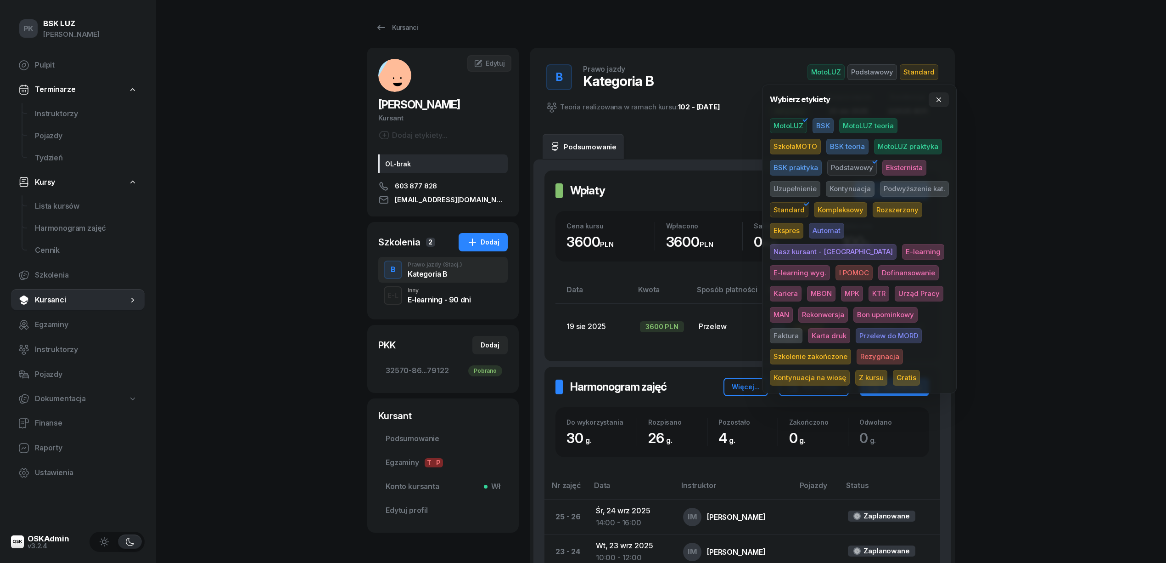
click at [851, 328] on span "Karta druk" at bounding box center [829, 336] width 42 height 16
click at [1022, 258] on div "PK BSK LUZ Piotr Klimek Pulpit Terminarze Instruktorzy Pojazdy Tydzień Kursy Li…" at bounding box center [583, 534] width 1166 height 1069
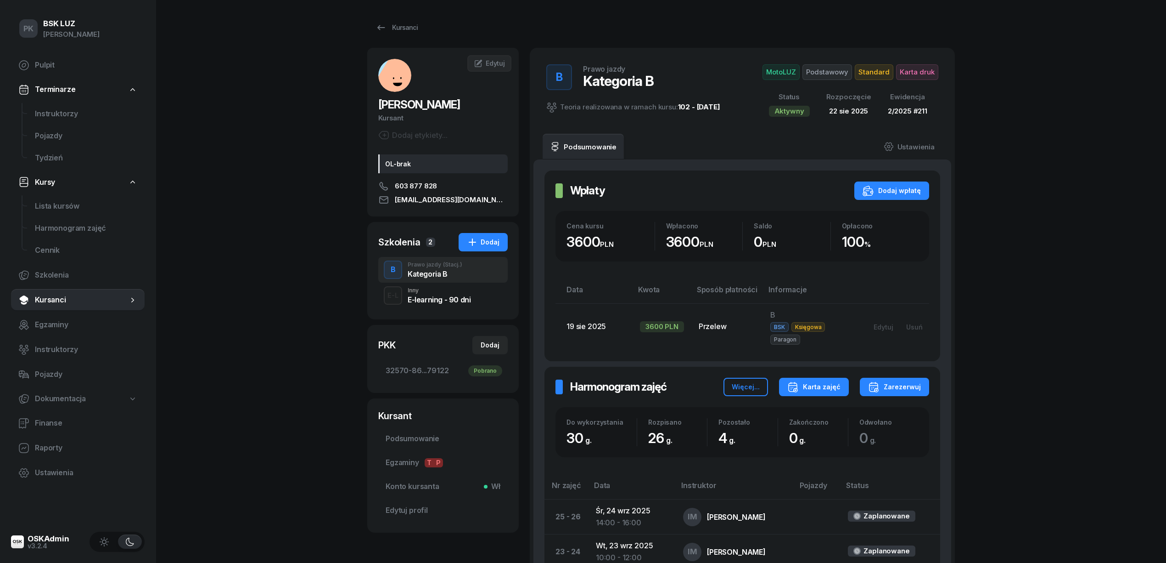
click at [826, 381] on div "Karta zajęć" at bounding box center [814, 386] width 53 height 11
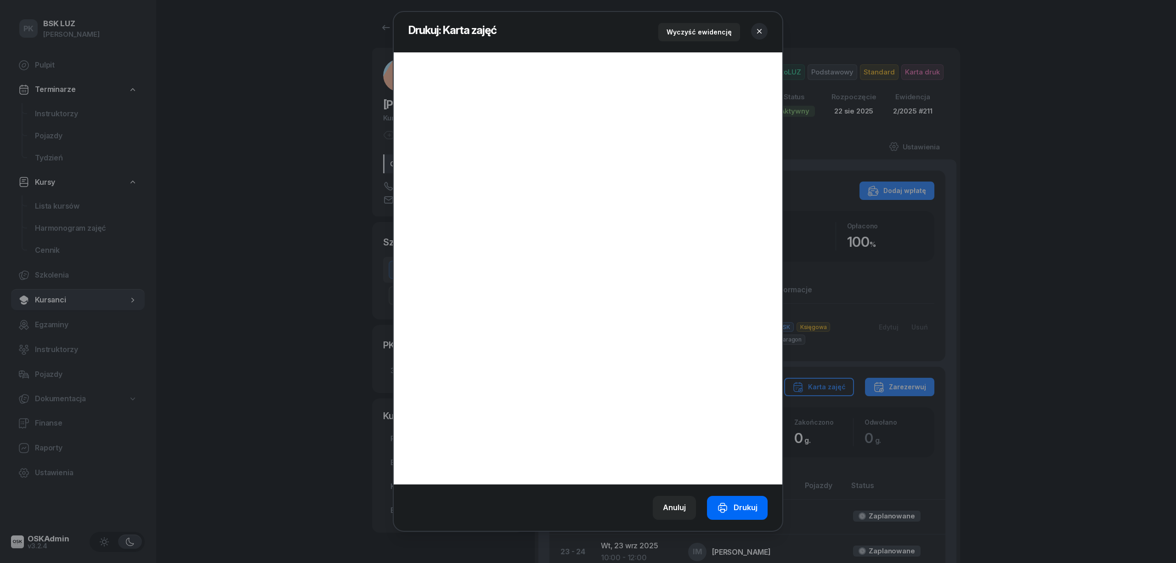
click at [744, 511] on div "Drukuj" at bounding box center [737, 507] width 40 height 12
click at [759, 28] on icon "button" at bounding box center [759, 31] width 9 height 9
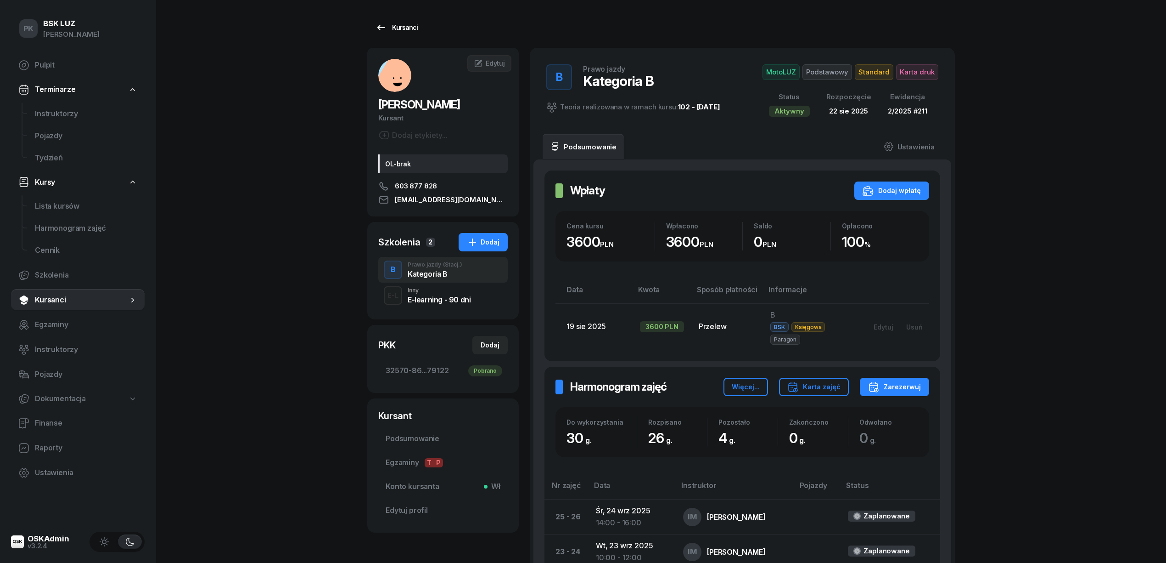
click at [395, 28] on div "Kursanci" at bounding box center [397, 27] width 42 height 11
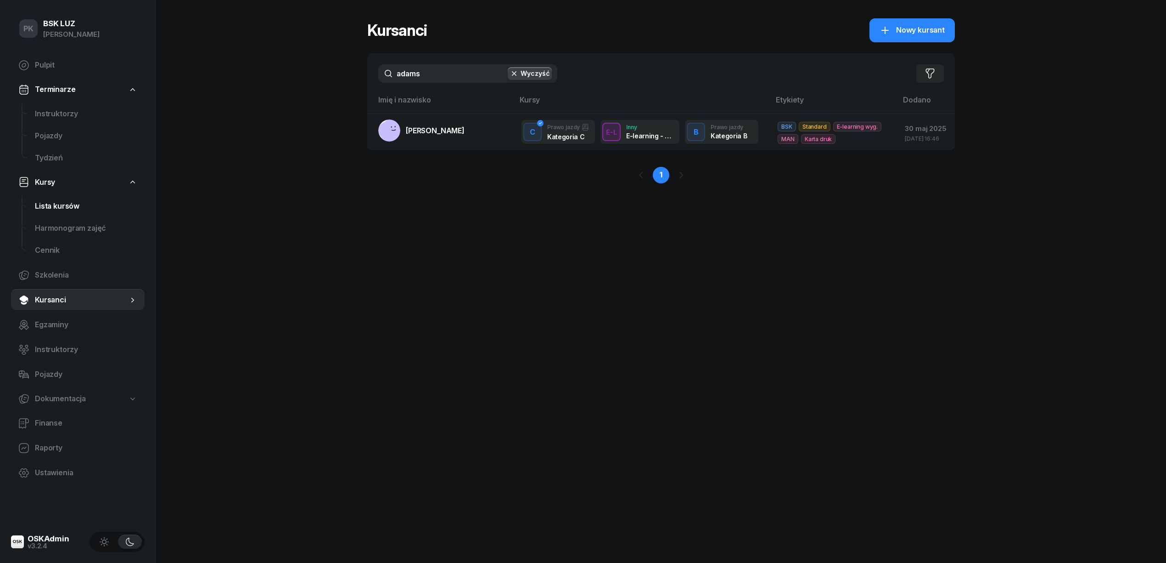
click at [62, 206] on span "Lista kursów" at bounding box center [86, 206] width 102 height 12
select select
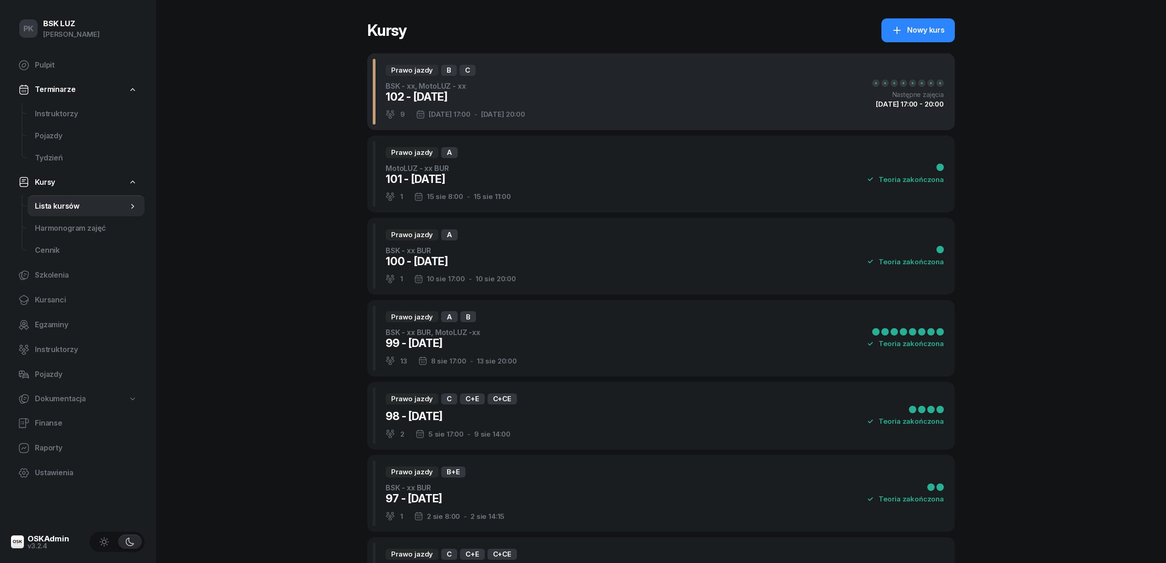
click at [499, 96] on div "102 - 2025/08/22" at bounding box center [456, 97] width 140 height 15
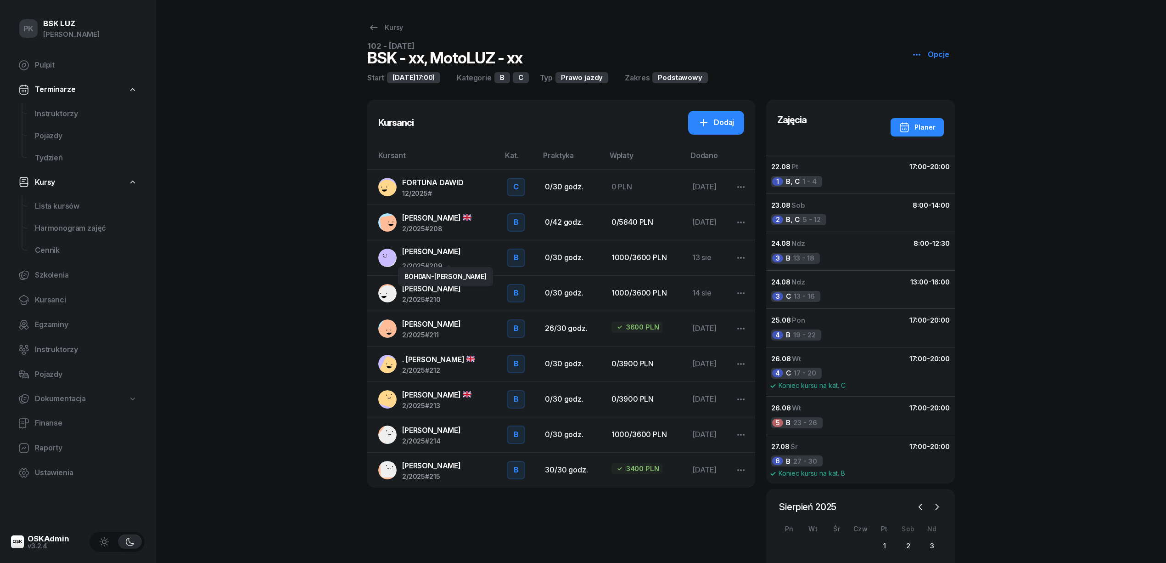
click at [461, 258] on div "SEMCHYSHYN BOHDAN-YAREMA" at bounding box center [431, 253] width 59 height 15
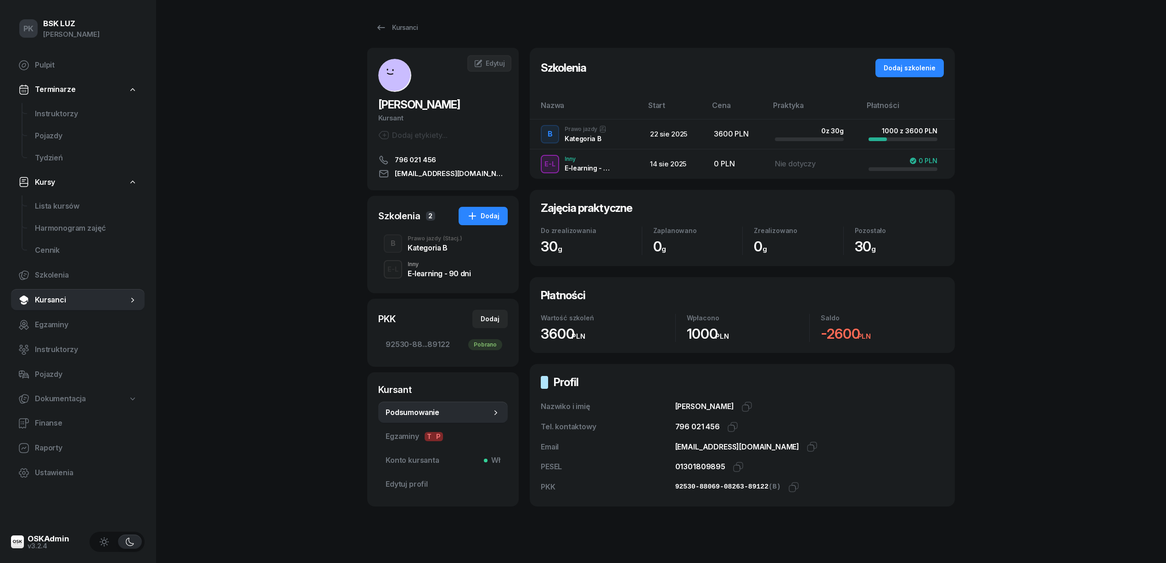
click at [466, 256] on div "B Prawo jazdy (Stacj.) Kategoria B" at bounding box center [443, 244] width 130 height 26
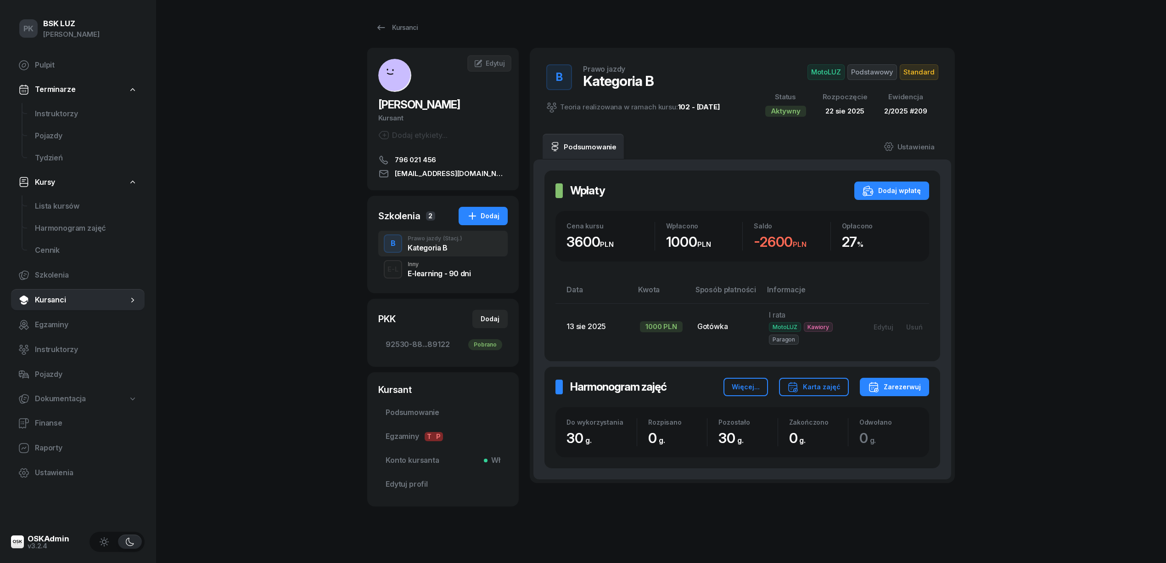
click at [924, 72] on span "Standard" at bounding box center [919, 72] width 39 height 16
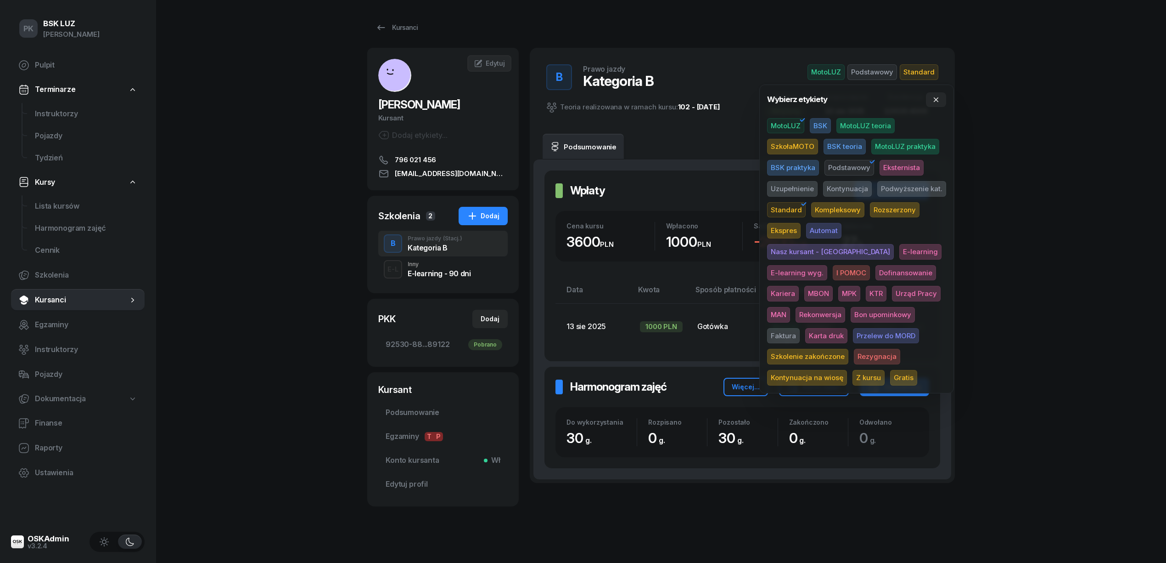
click at [848, 328] on span "Karta druk" at bounding box center [827, 336] width 42 height 16
click at [1009, 230] on div "PK BSK LUZ Piotr Klimek Pulpit Terminarze Instruktorzy Pojazdy Tydzień Kursy Li…" at bounding box center [583, 286] width 1166 height 573
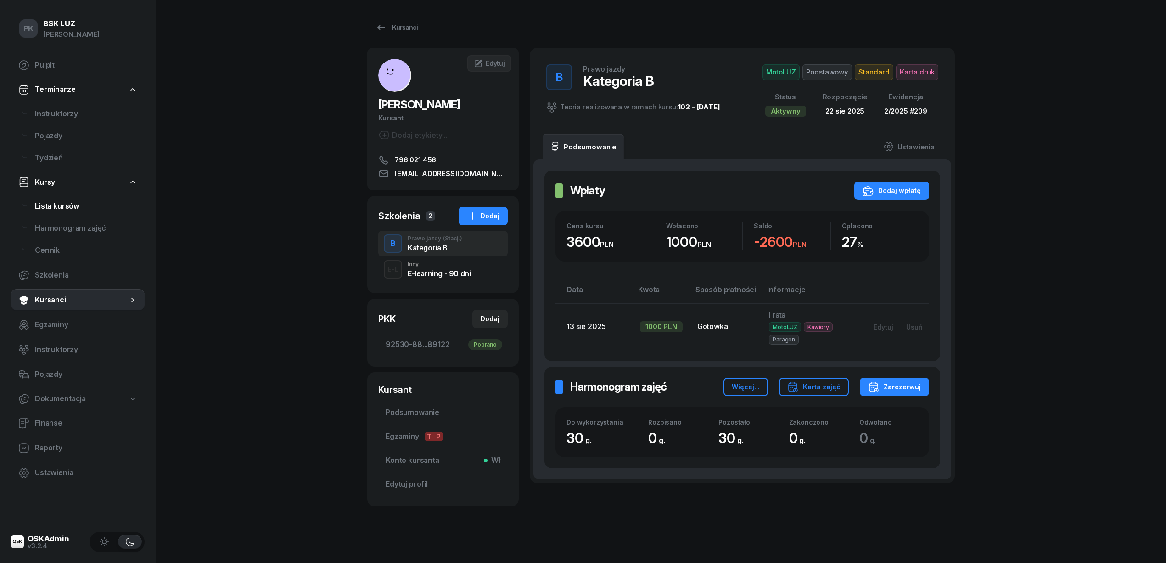
click at [73, 197] on link "Lista kursów" at bounding box center [86, 206] width 117 height 22
select select
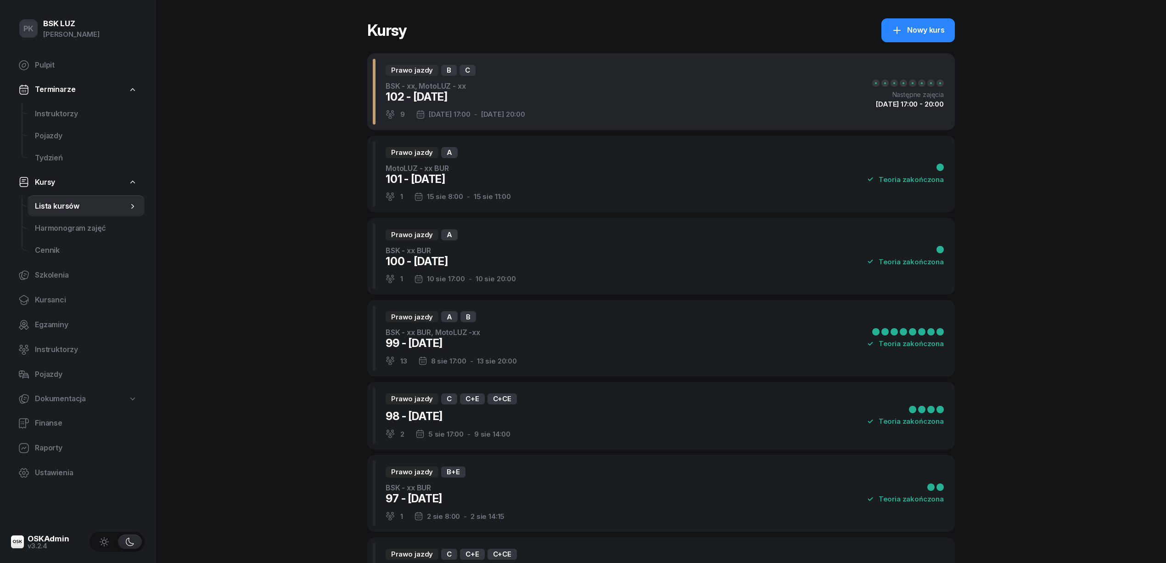
click at [558, 106] on div "Prawo jazdy B C BSK - xx, MotoLUZ - xx 102 - 2025/08/22 9 22 sie 17:00 - 27 sie…" at bounding box center [661, 91] width 588 height 77
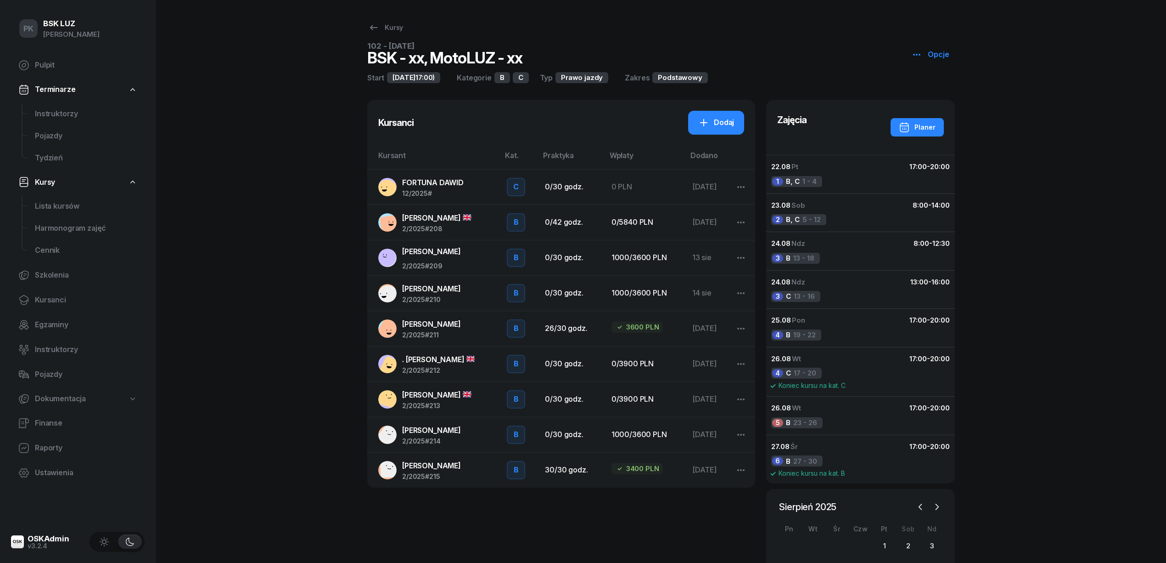
click at [438, 223] on div "HAGBERG DAN 2/2025 #208" at bounding box center [436, 222] width 69 height 20
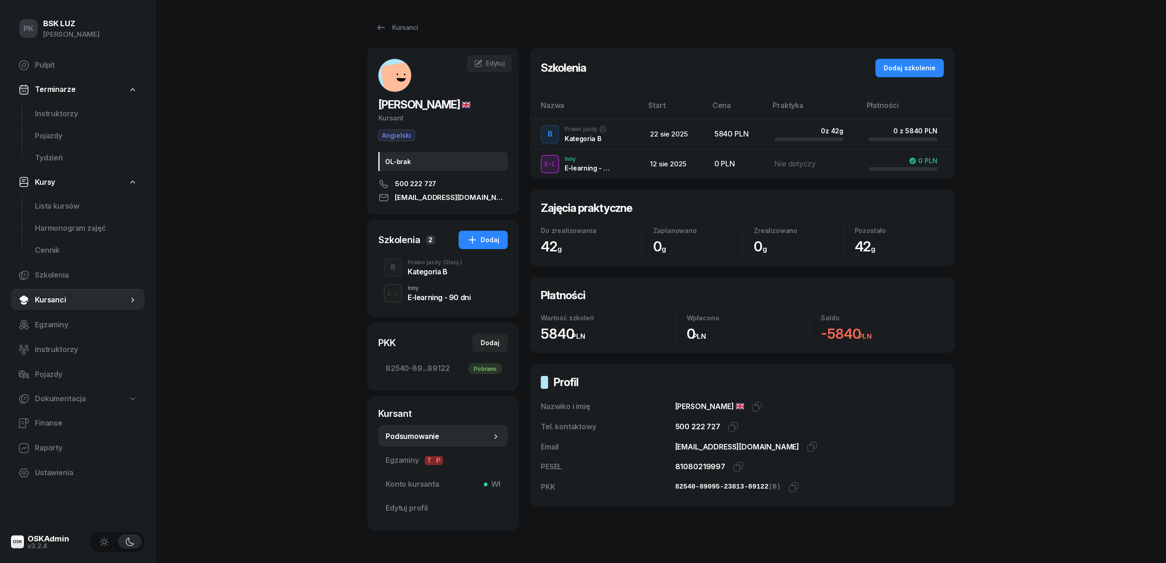
click at [441, 261] on div "Prawo jazdy (Stacj.)" at bounding box center [435, 262] width 55 height 6
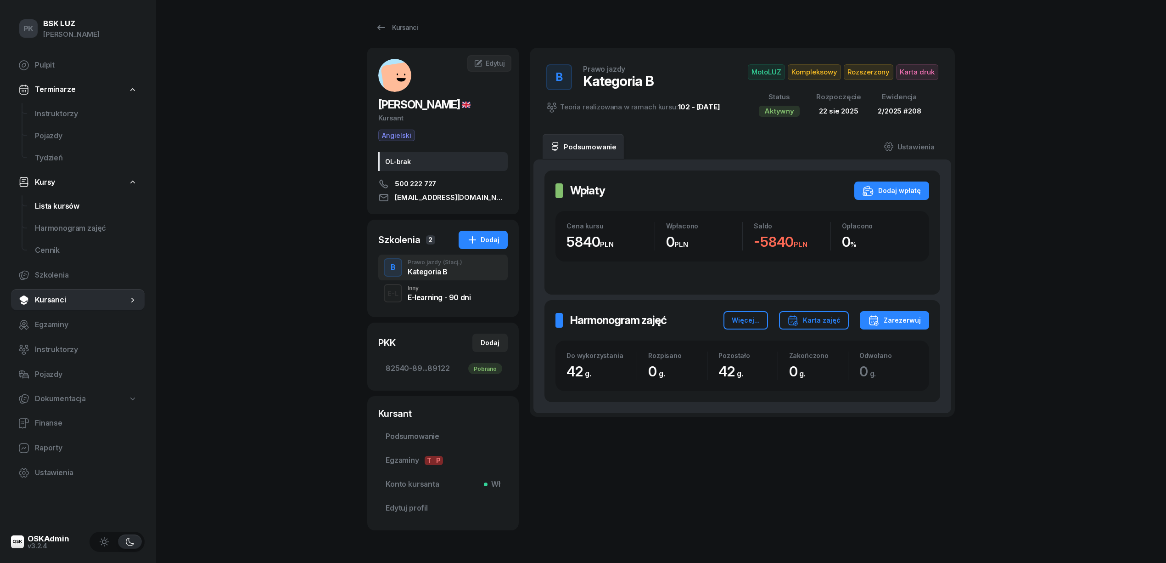
click at [75, 196] on link "Lista kursów" at bounding box center [86, 206] width 117 height 22
select select
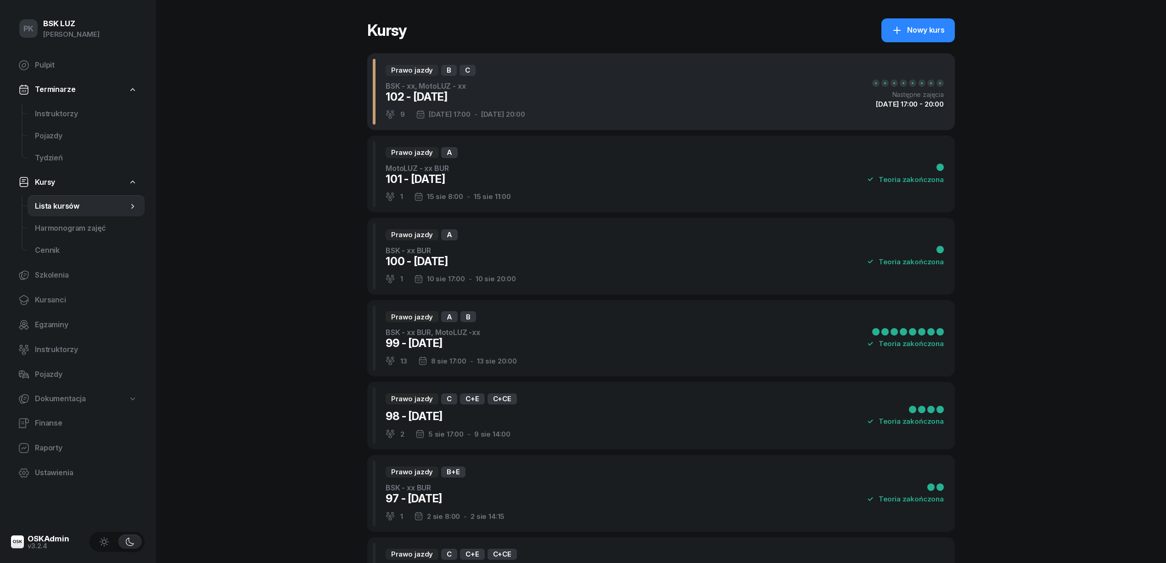
click at [530, 103] on div "Prawo jazdy B C BSK - xx, MotoLUZ - xx 102 - 2025/08/22 9 22 sie 17:00 - 27 sie…" at bounding box center [661, 91] width 588 height 77
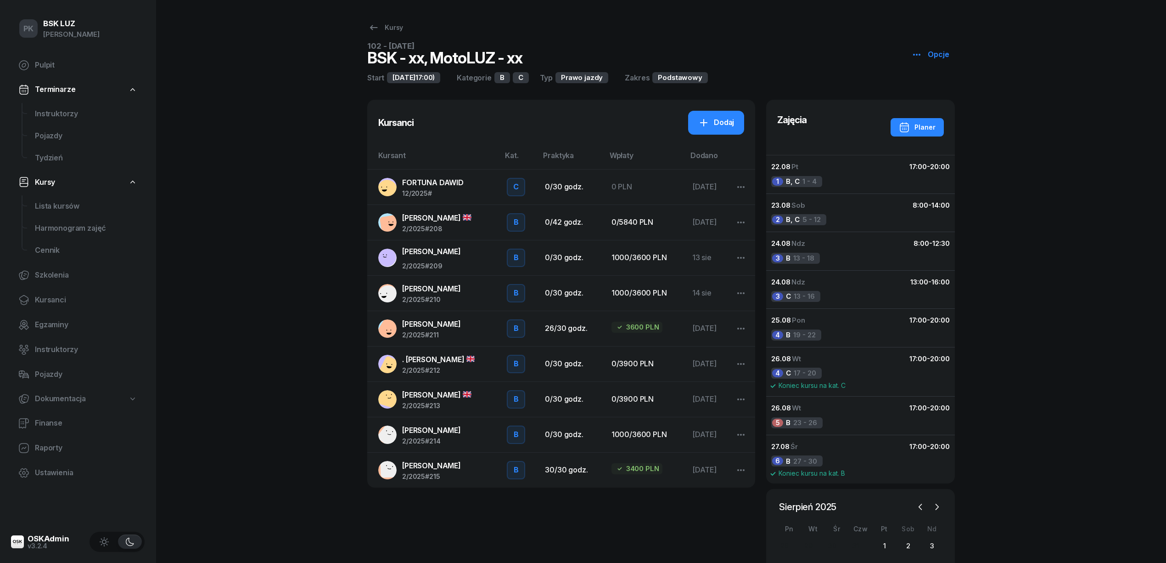
click at [445, 287] on span "PYDYCH NATALIA" at bounding box center [431, 288] width 59 height 9
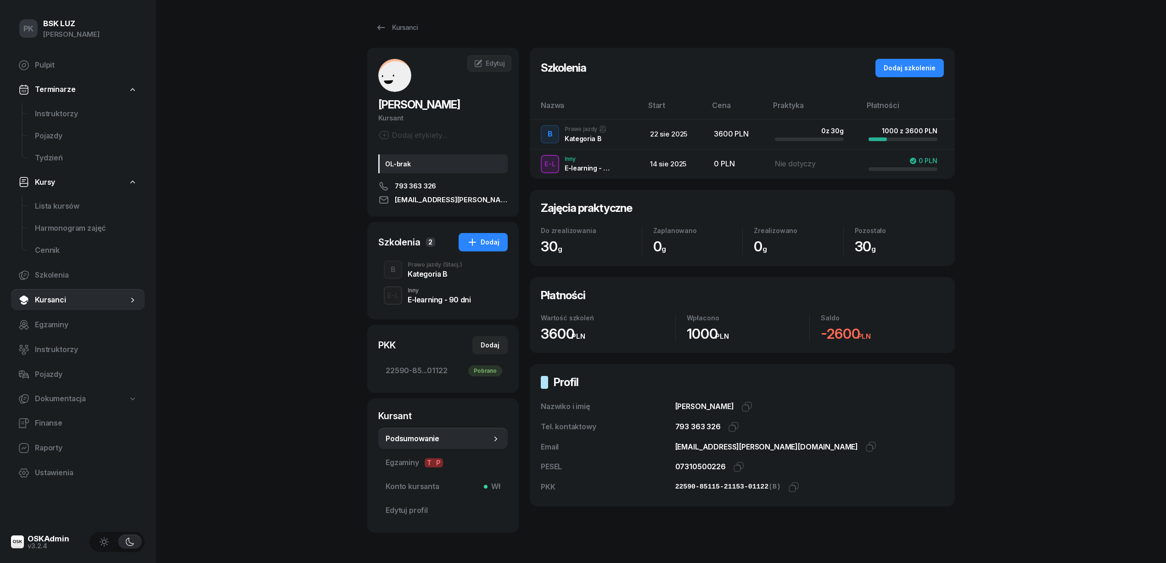
click at [428, 276] on div "Kategoria B" at bounding box center [435, 273] width 55 height 7
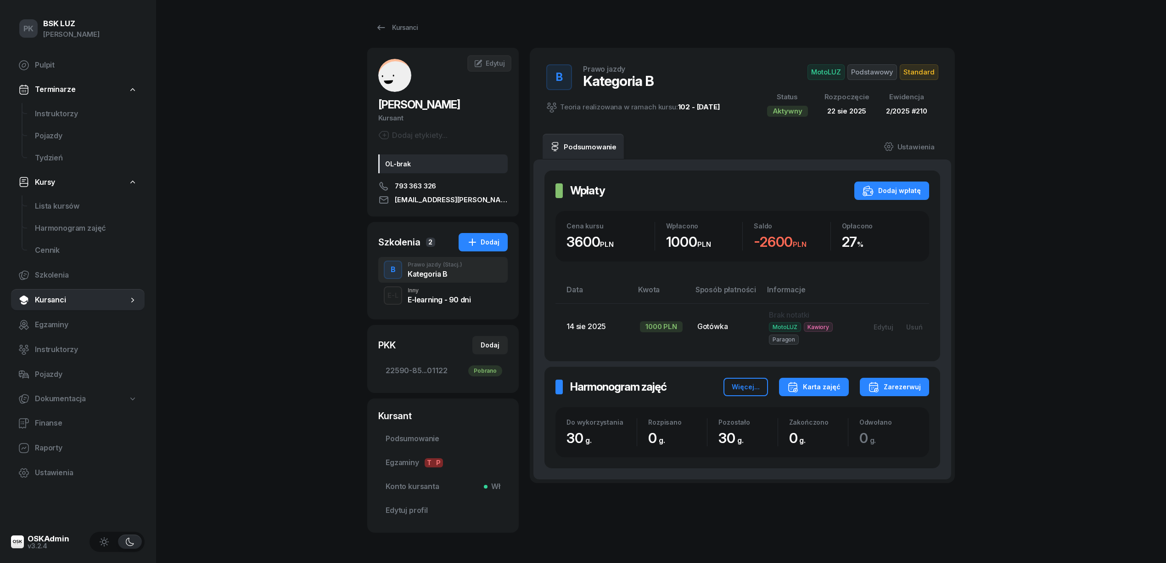
click at [831, 388] on div "Karta zajęć" at bounding box center [814, 386] width 53 height 11
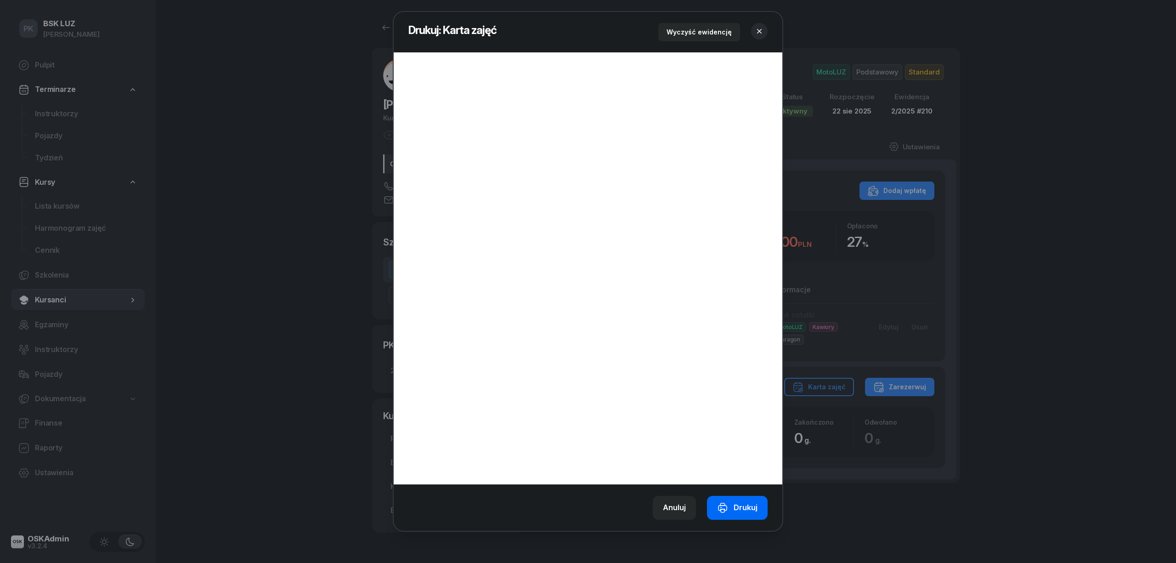
click at [746, 505] on div "Drukuj" at bounding box center [737, 507] width 40 height 12
click at [759, 33] on icon "button" at bounding box center [759, 31] width 9 height 9
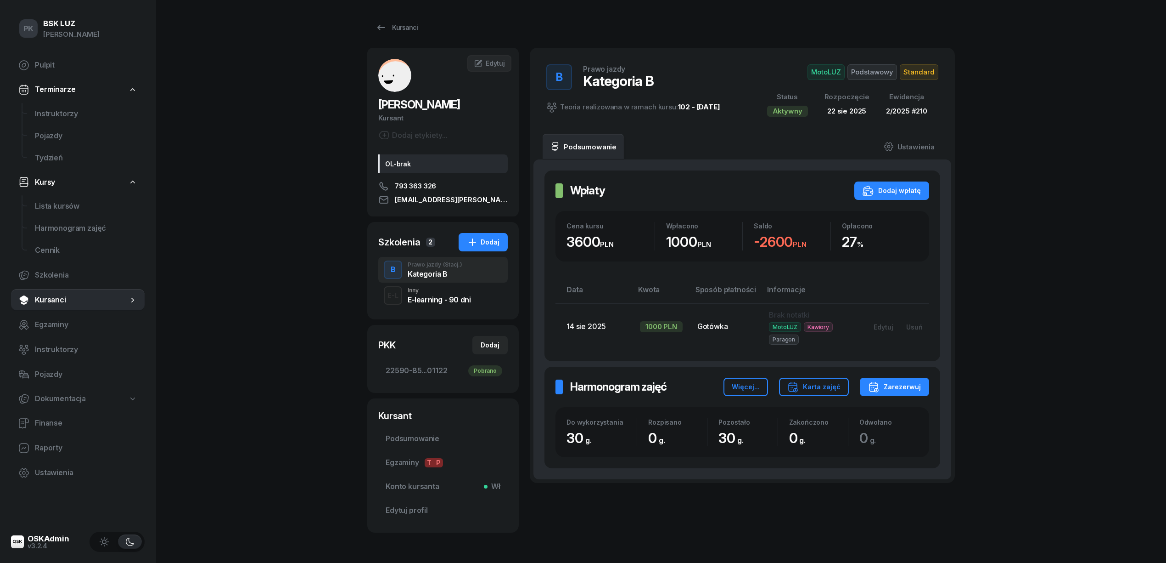
click at [886, 67] on span "Podstawowy" at bounding box center [873, 72] width 50 height 16
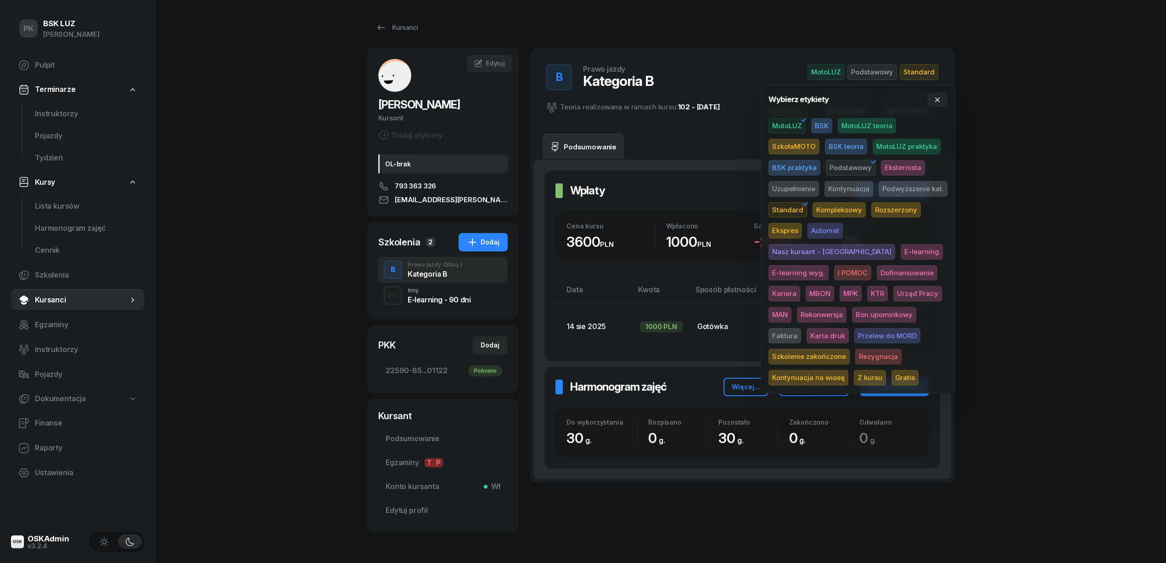
click at [849, 328] on span "Karta druk" at bounding box center [828, 336] width 42 height 16
click at [1034, 250] on div "PK BSK LUZ Piotr Klimek Pulpit Terminarze Instruktorzy Pojazdy Tydzień Kursy Li…" at bounding box center [583, 297] width 1166 height 595
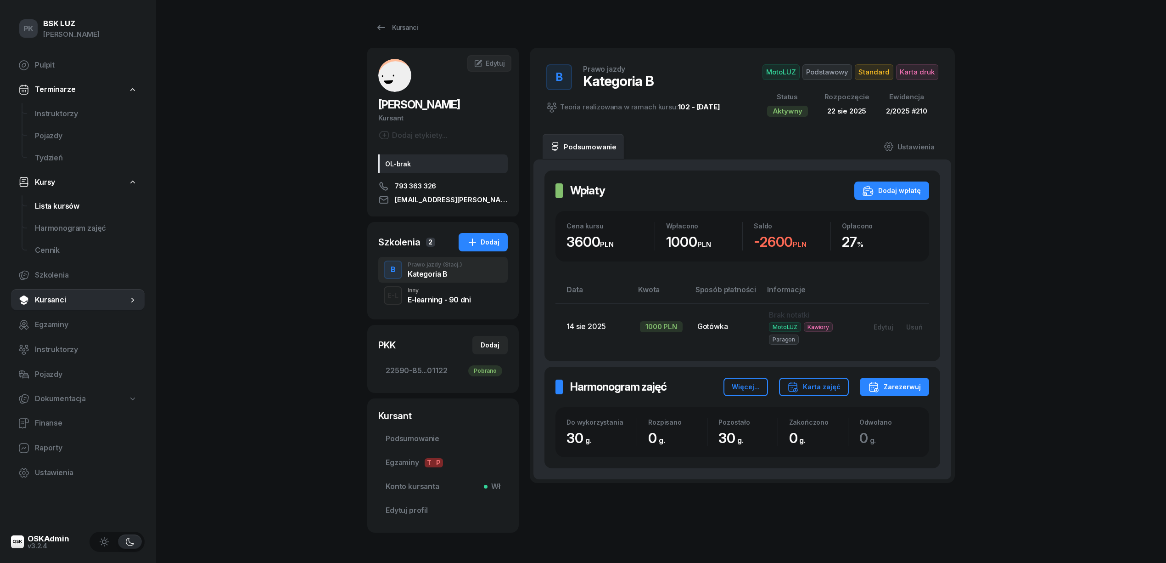
click at [70, 211] on span "Lista kursów" at bounding box center [86, 206] width 102 height 12
select select
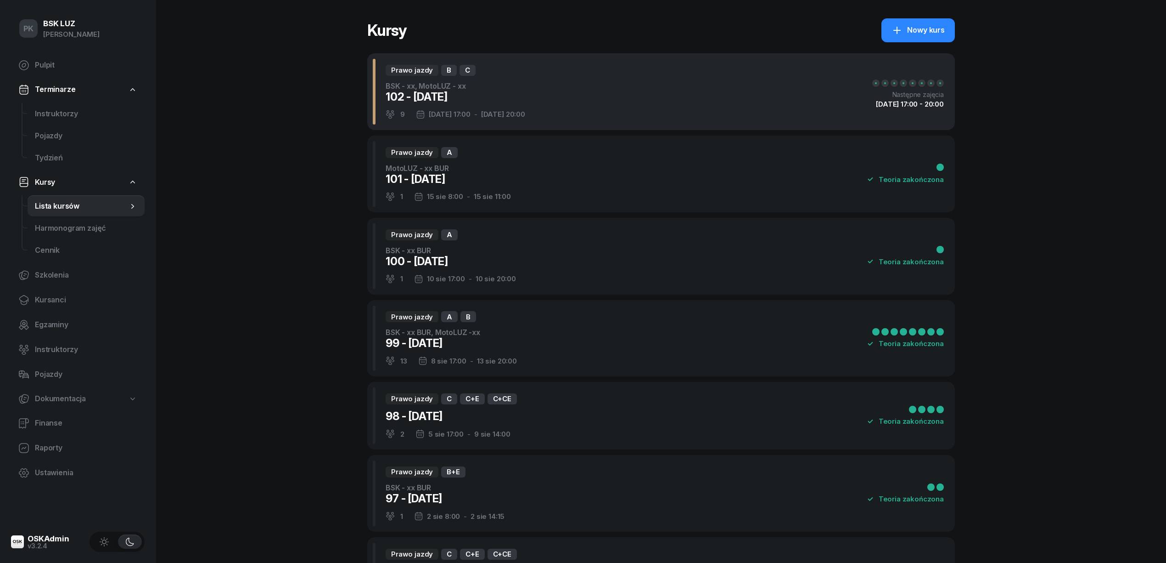
click at [523, 88] on div "Prawo jazdy B C BSK - xx, MotoLUZ - xx 102 - 2025/08/22 9 22 sie 17:00 - 27 sie…" at bounding box center [661, 91] width 588 height 77
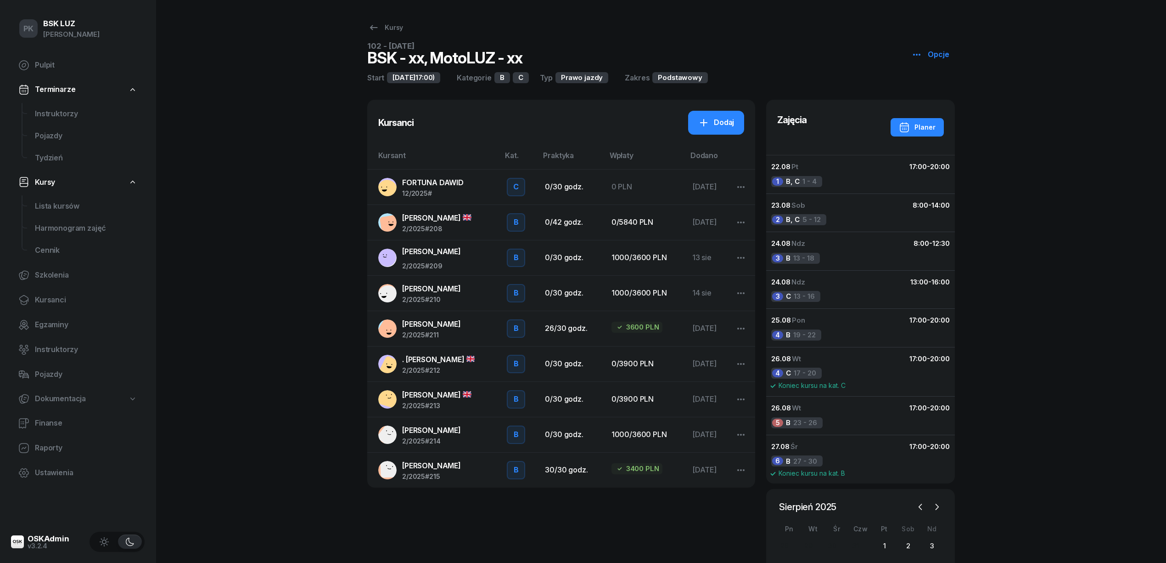
click at [461, 329] on div "KRAJEWSKI FRANCISZEK 2/2025 #211" at bounding box center [431, 328] width 59 height 20
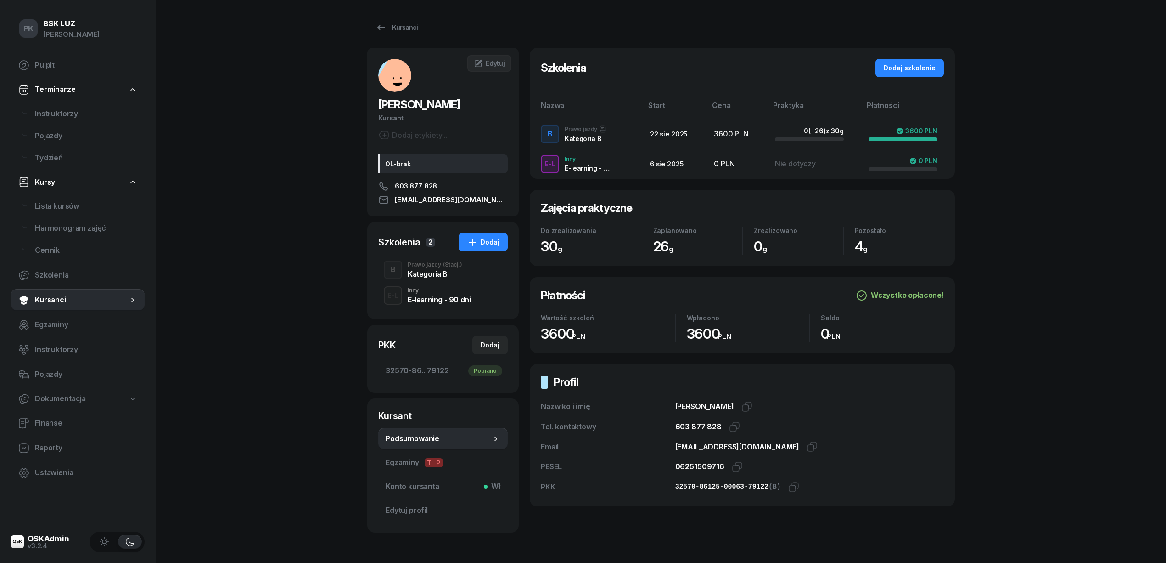
click at [451, 275] on div "Kategoria B" at bounding box center [435, 273] width 55 height 7
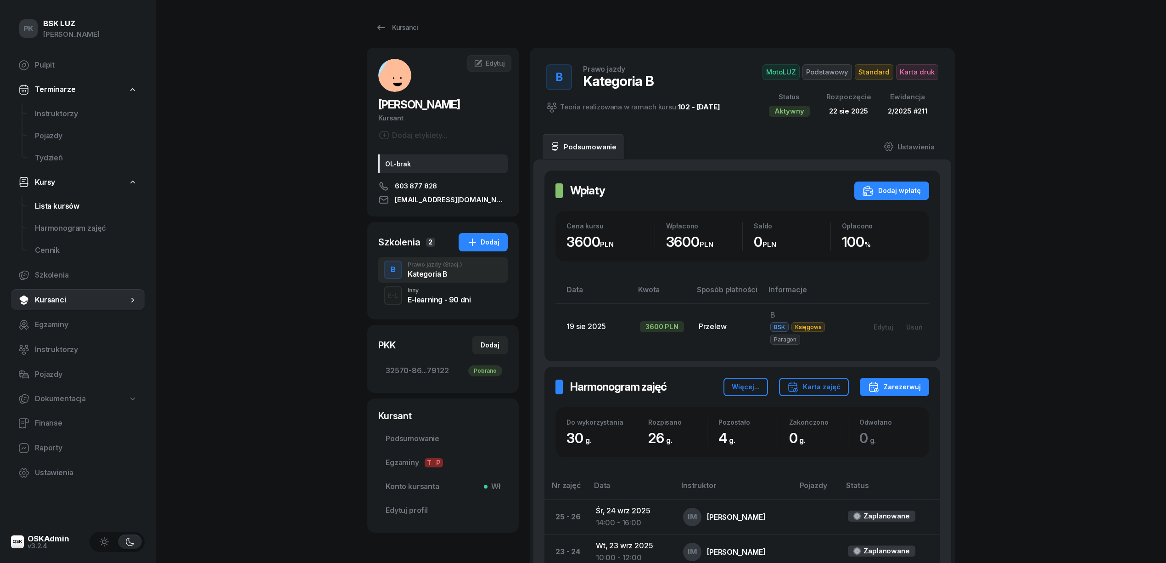
click at [56, 203] on span "Lista kursów" at bounding box center [86, 206] width 102 height 12
select select
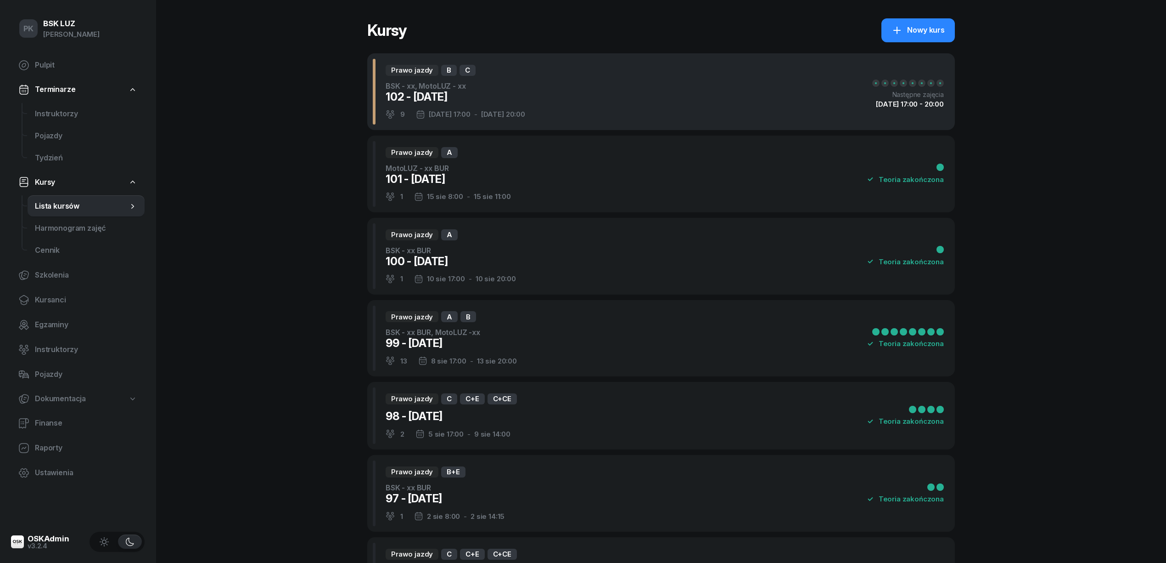
click at [506, 111] on div "27 sie 20:00" at bounding box center [503, 114] width 44 height 7
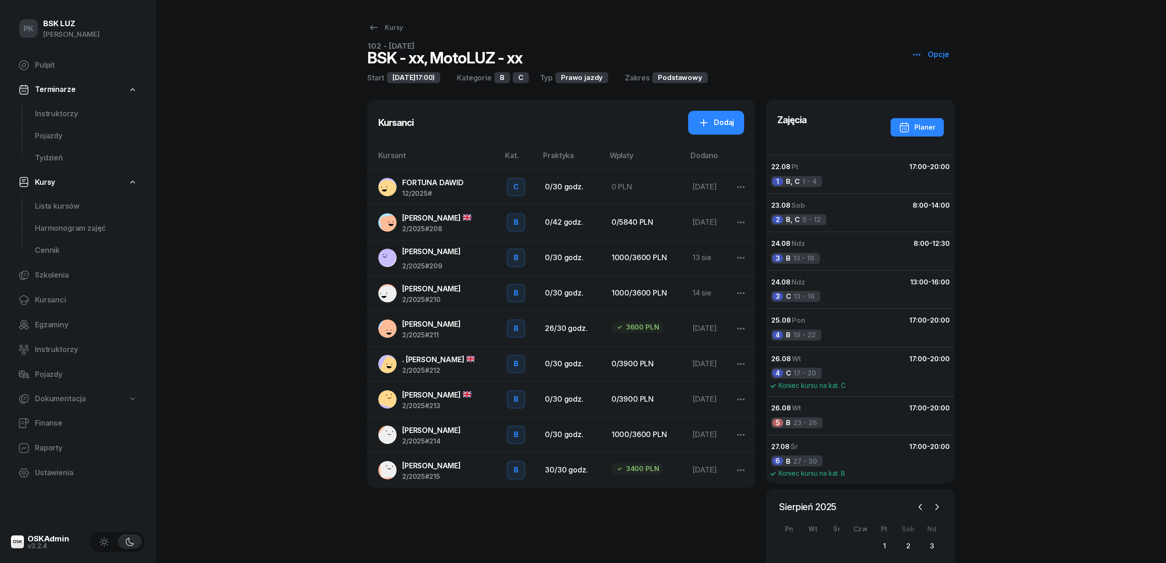
click at [439, 366] on span "#212" at bounding box center [432, 370] width 15 height 8
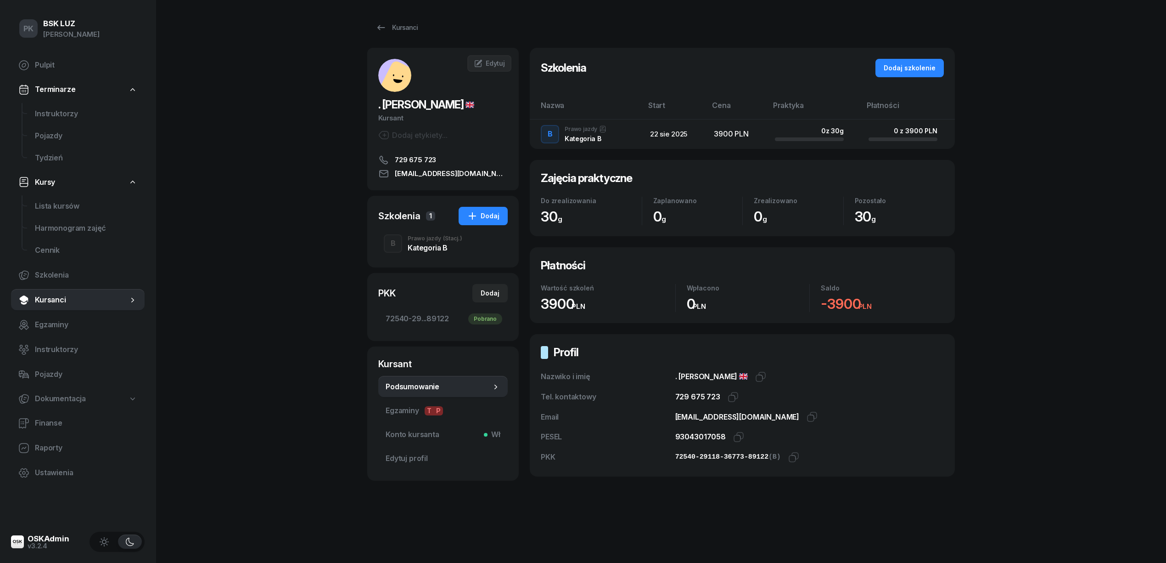
click at [440, 242] on div "Kategoria B" at bounding box center [435, 246] width 55 height 10
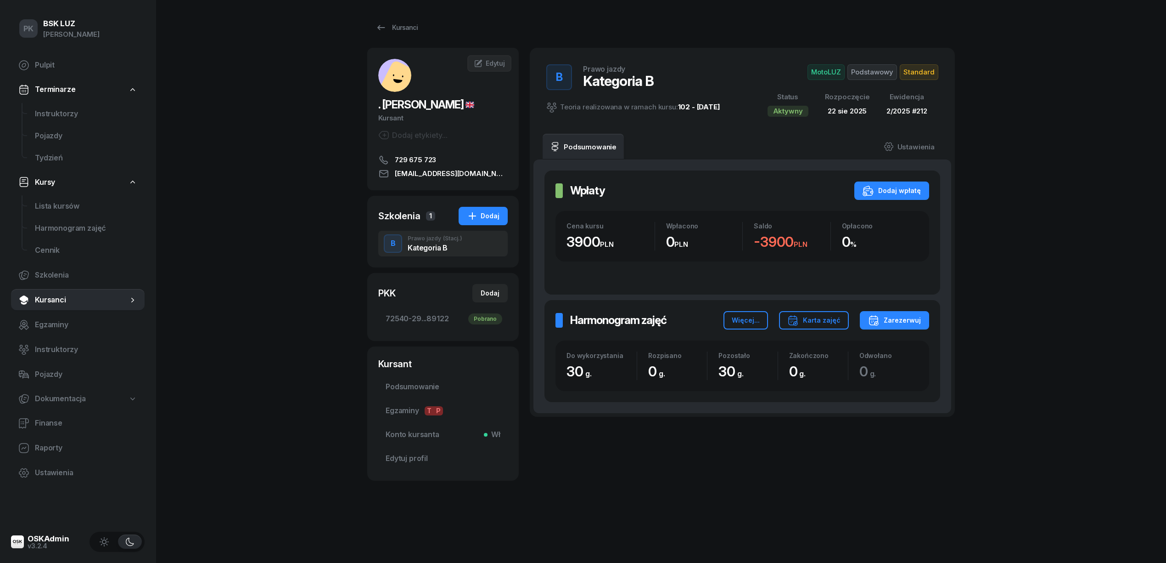
drag, startPoint x: 928, startPoint y: 67, endPoint x: 924, endPoint y: 73, distance: 7.4
click at [928, 67] on span "Standard" at bounding box center [919, 72] width 39 height 16
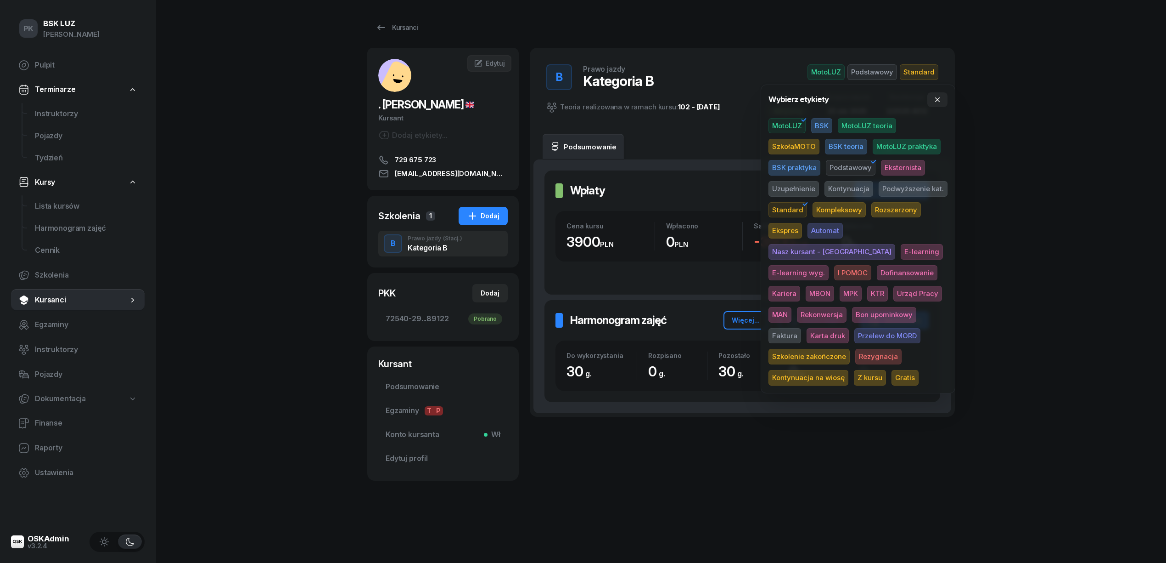
click at [849, 328] on span "Karta druk" at bounding box center [828, 336] width 42 height 16
click at [1034, 315] on div "PK BSK LUZ Piotr Klimek Pulpit Terminarze Instruktorzy Pojazdy Tydzień Kursy Li…" at bounding box center [583, 281] width 1166 height 563
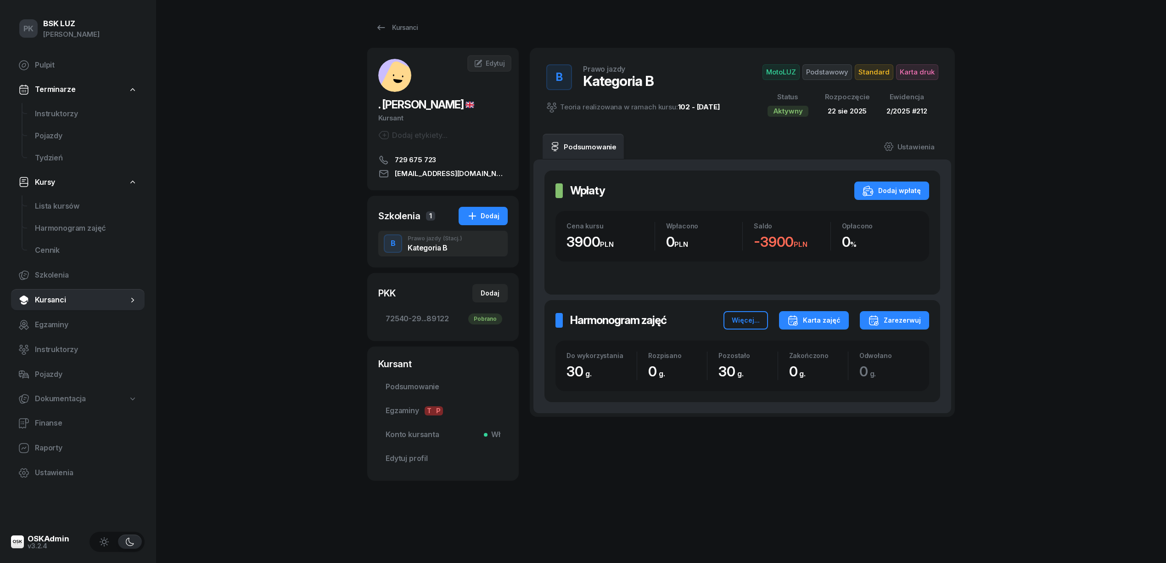
click at [822, 323] on div "Karta zajęć" at bounding box center [814, 320] width 53 height 11
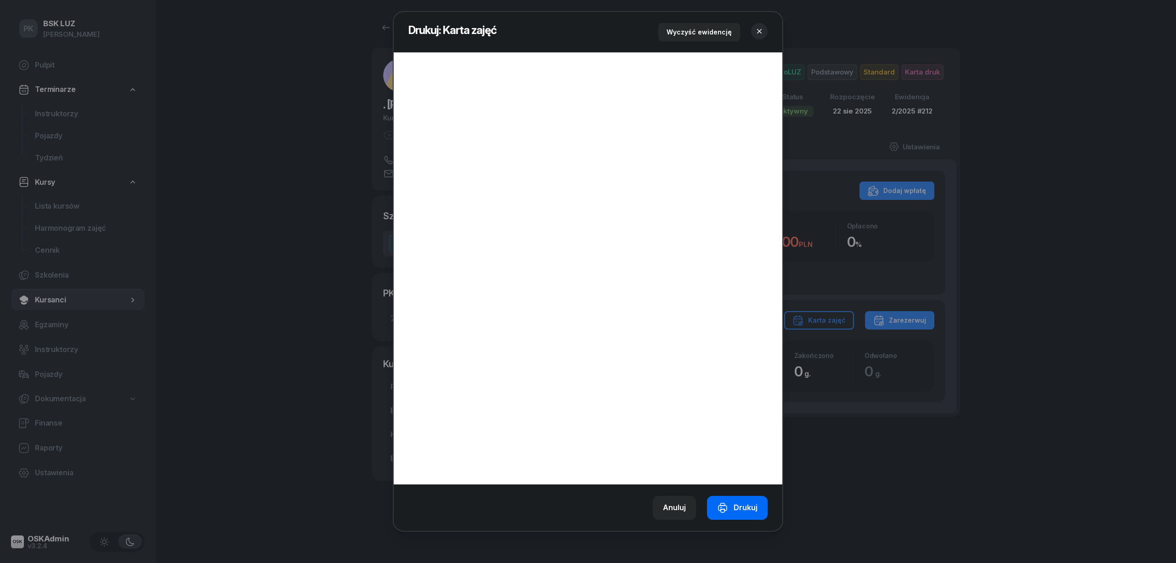
click at [746, 511] on div "Drukuj" at bounding box center [737, 507] width 40 height 12
click at [763, 30] on icon "button" at bounding box center [759, 31] width 9 height 9
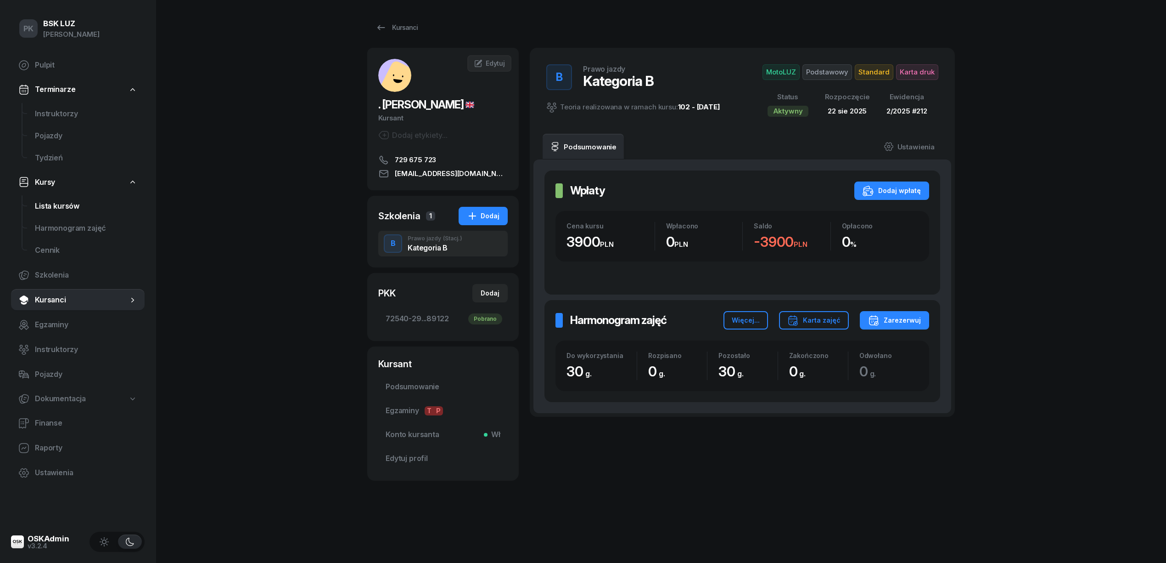
click at [73, 210] on span "Lista kursów" at bounding box center [86, 206] width 102 height 12
select select
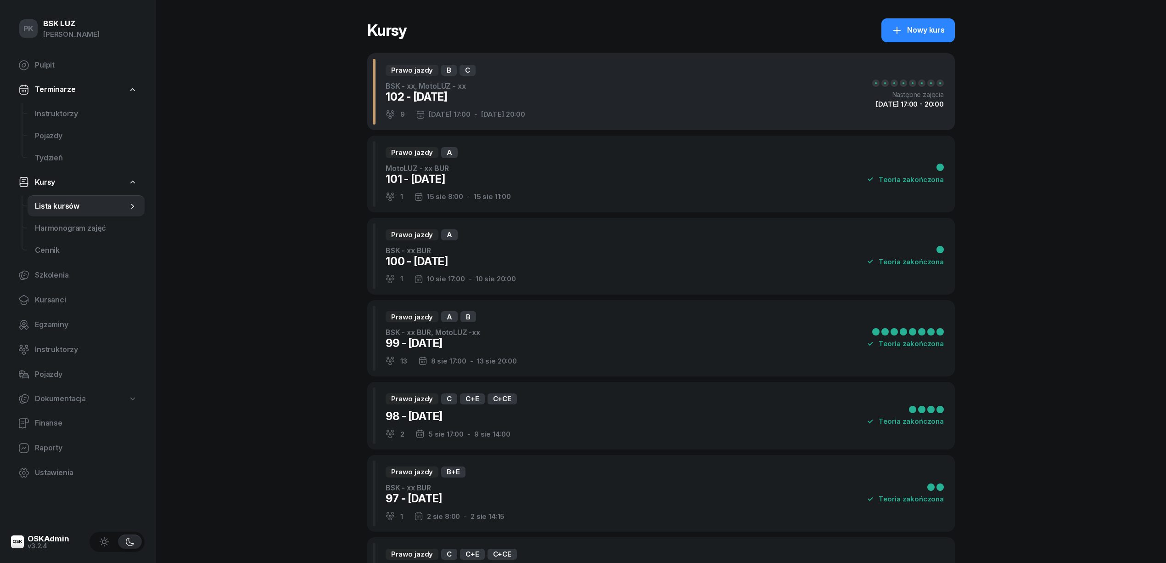
click at [518, 101] on div "102 - 2025/08/22" at bounding box center [456, 97] width 140 height 15
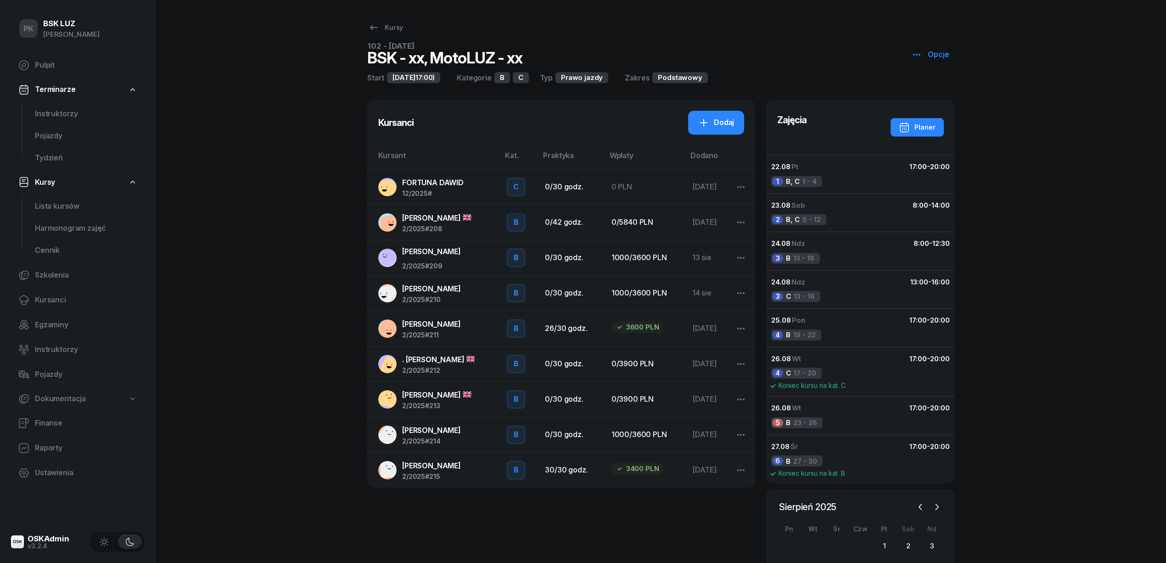
click at [471, 398] on span "SHAHBAZ MUHAMMAD" at bounding box center [436, 394] width 69 height 9
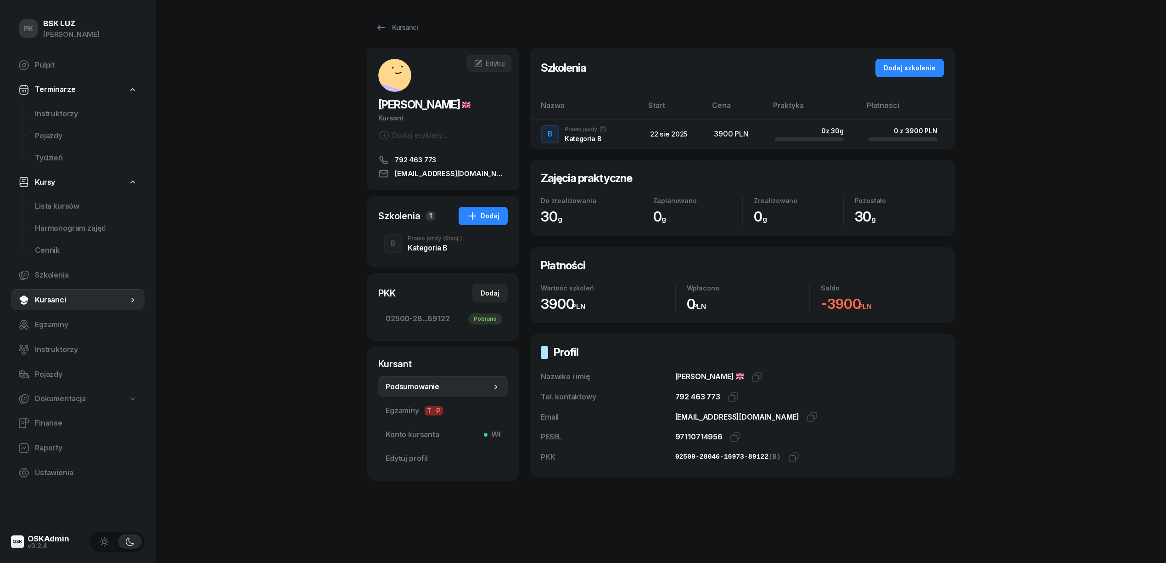
click at [430, 251] on div "Kategoria B" at bounding box center [435, 247] width 55 height 7
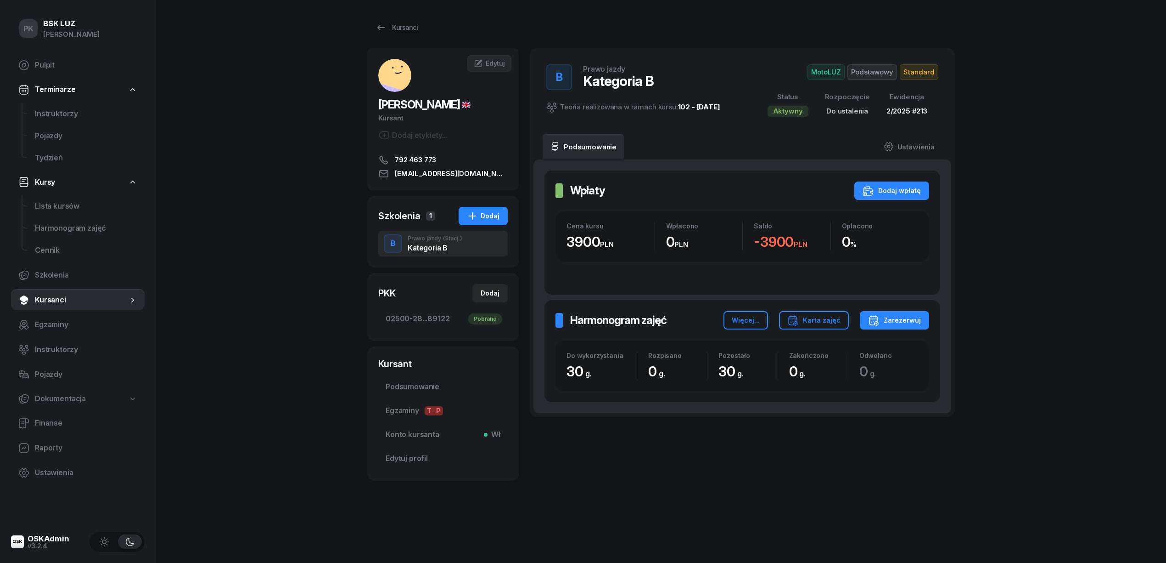
click at [915, 72] on span "Standard" at bounding box center [919, 72] width 39 height 16
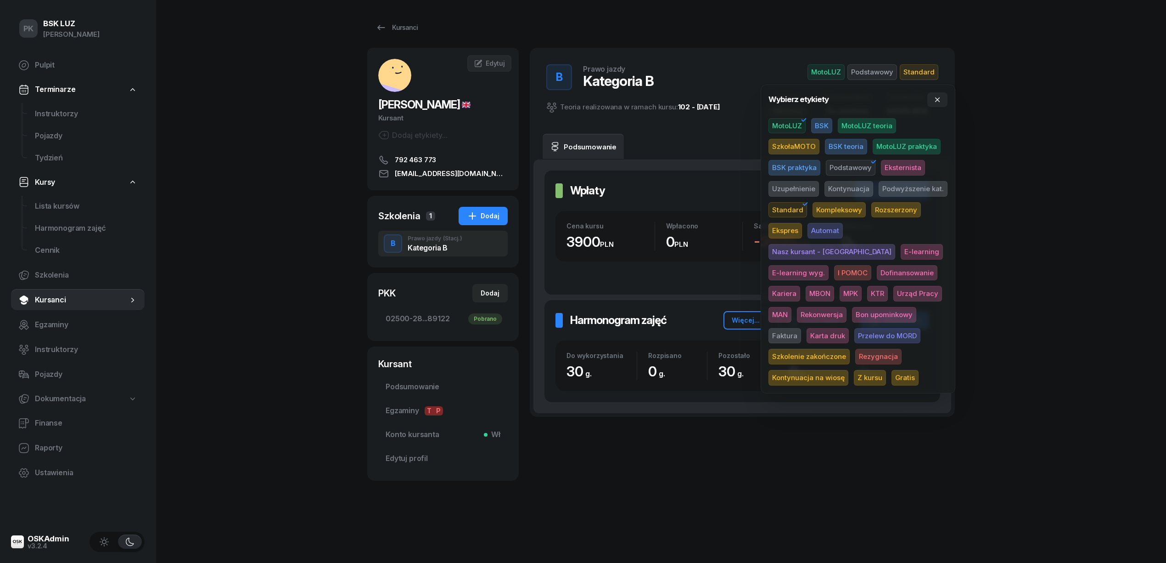
click at [849, 328] on span "Karta druk" at bounding box center [828, 336] width 42 height 16
click at [1021, 279] on div "PK BSK LUZ Piotr Klimek Pulpit Terminarze Instruktorzy Pojazdy Tydzień Kursy Li…" at bounding box center [583, 281] width 1166 height 563
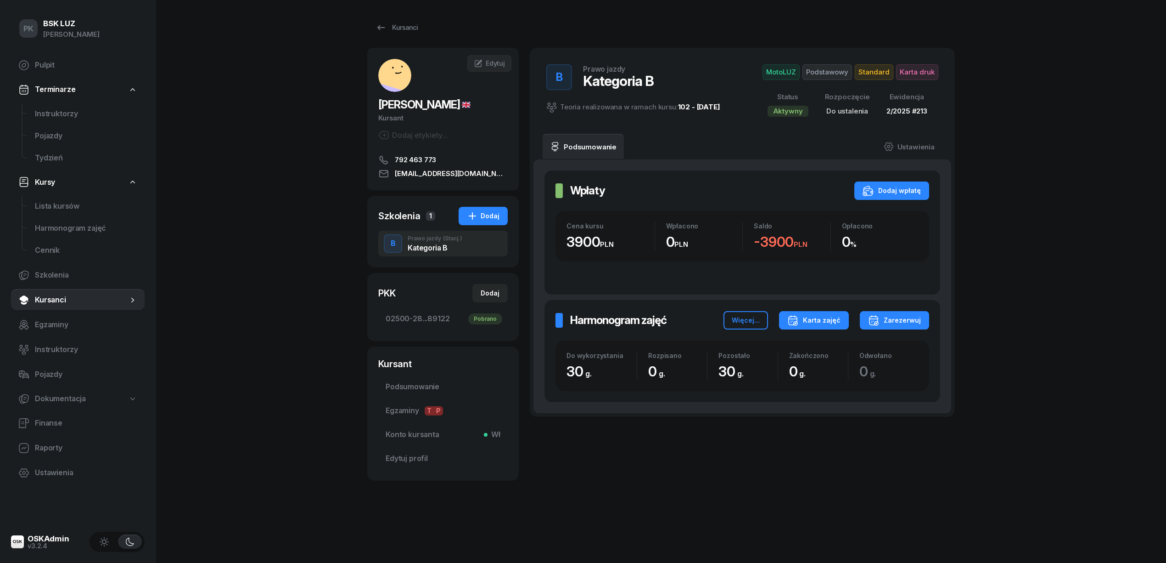
click at [833, 321] on div "Karta zajęć" at bounding box center [814, 320] width 53 height 11
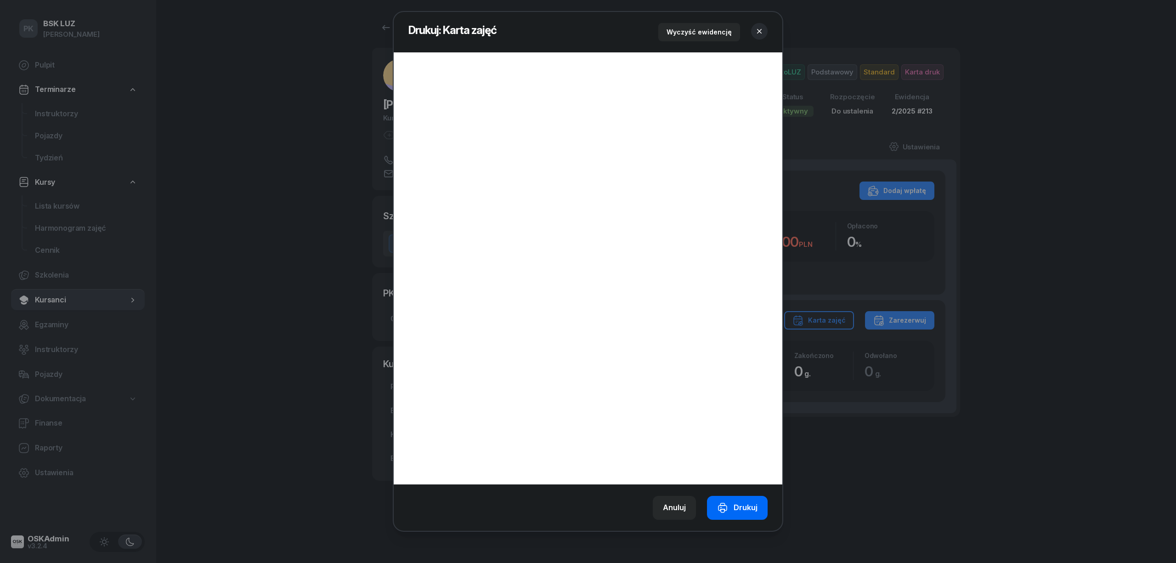
click at [748, 506] on div "Drukuj" at bounding box center [737, 507] width 40 height 12
click at [764, 29] on button "button" at bounding box center [759, 31] width 17 height 17
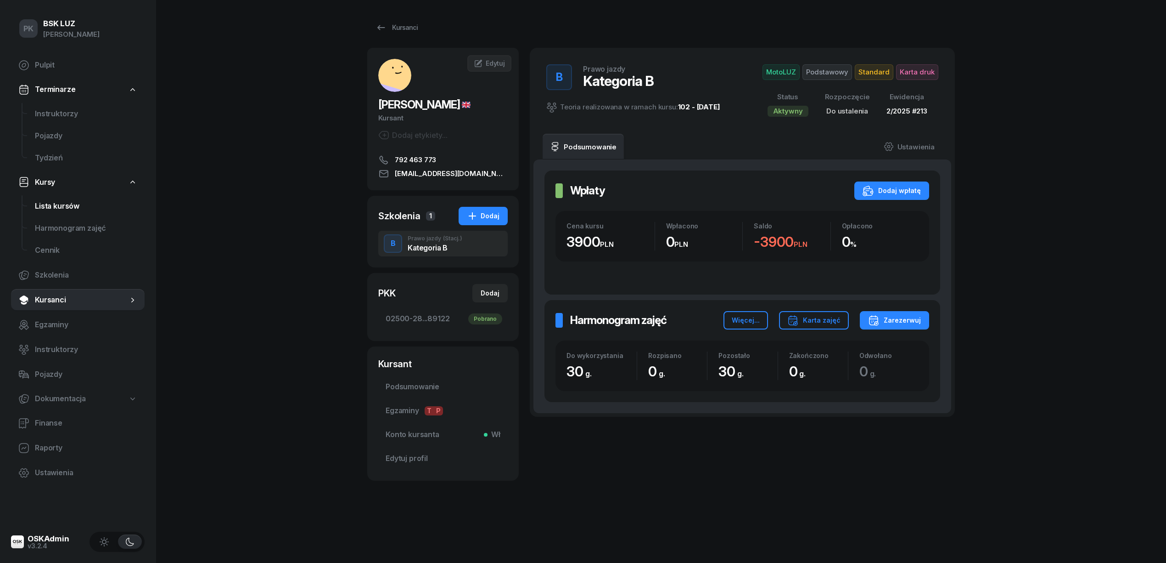
click at [61, 203] on span "Lista kursów" at bounding box center [86, 206] width 102 height 12
select select
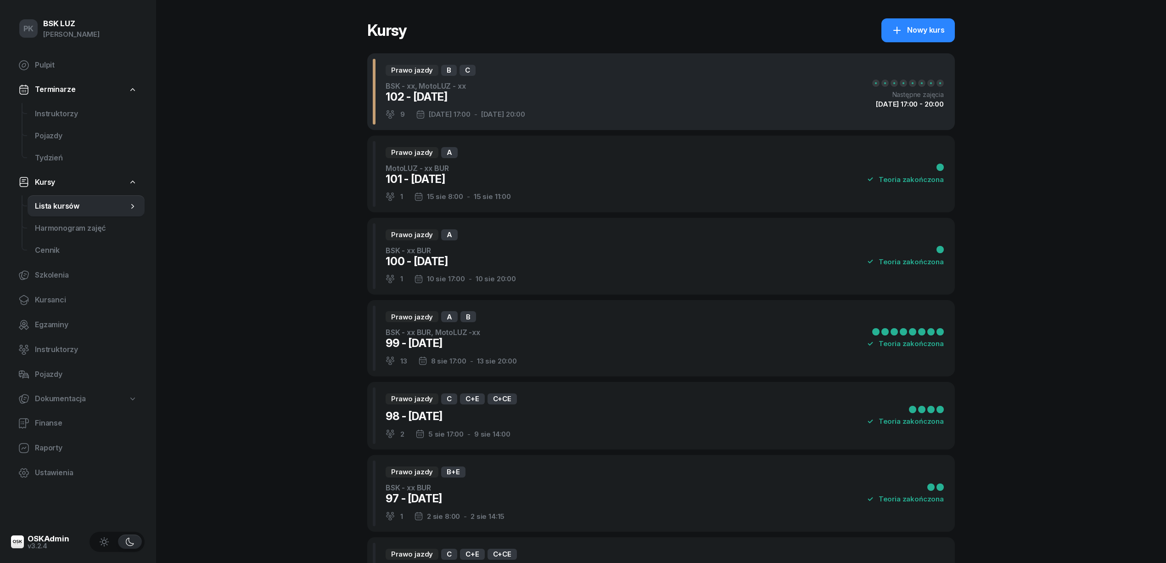
click at [538, 97] on div "Prawo jazdy B C BSK - xx, MotoLUZ - xx 102 - 2025/08/22 9 22 sie 17:00 - 27 sie…" at bounding box center [661, 91] width 588 height 77
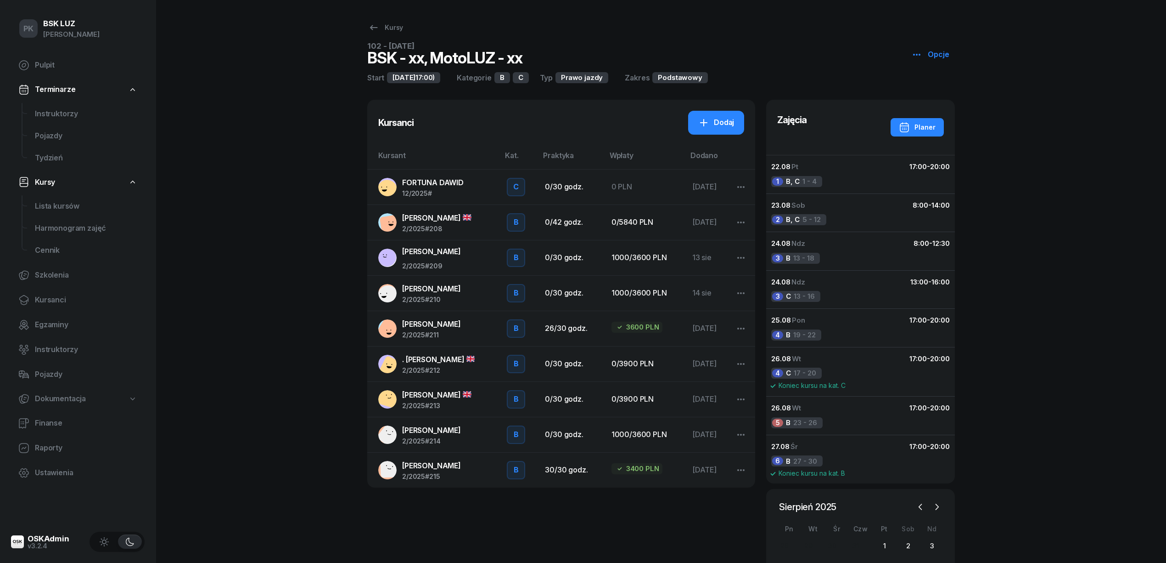
click at [471, 433] on link "JANASZEK JAKUB 2/2025 #214" at bounding box center [435, 434] width 114 height 20
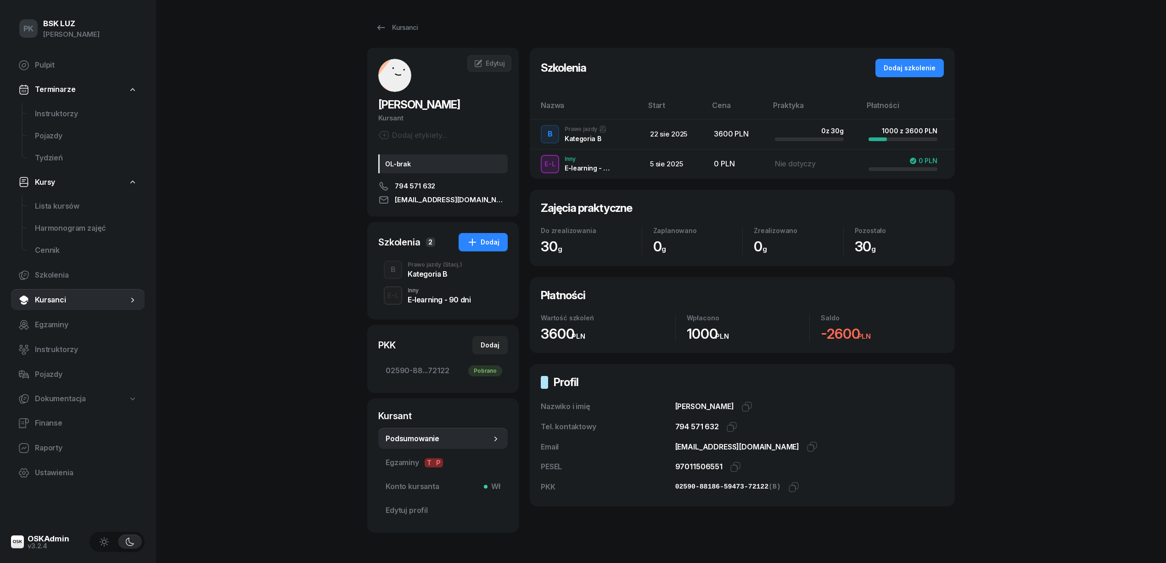
click at [428, 275] on div "Kategoria B" at bounding box center [435, 273] width 55 height 7
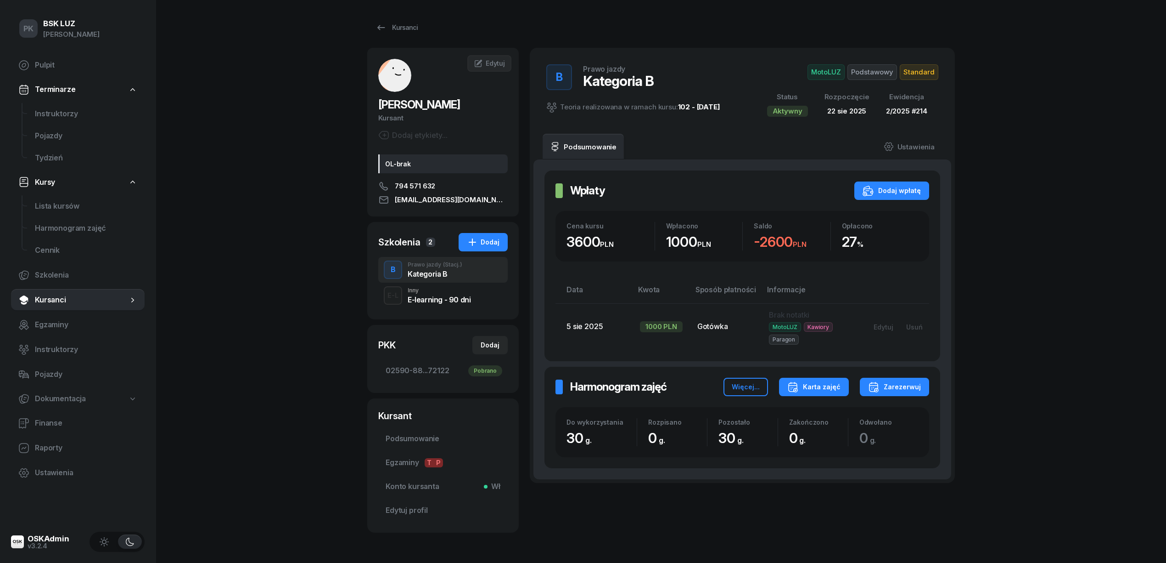
click at [836, 388] on div "Karta zajęć" at bounding box center [814, 386] width 53 height 11
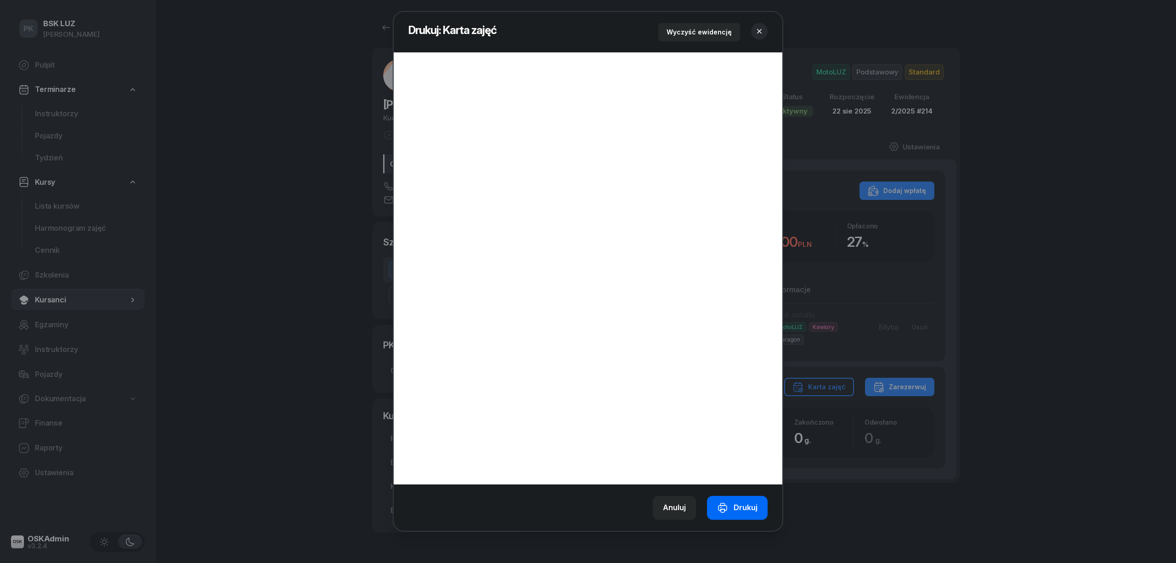
click at [757, 511] on div "Drukuj" at bounding box center [737, 507] width 40 height 12
click at [763, 30] on icon "button" at bounding box center [759, 31] width 9 height 9
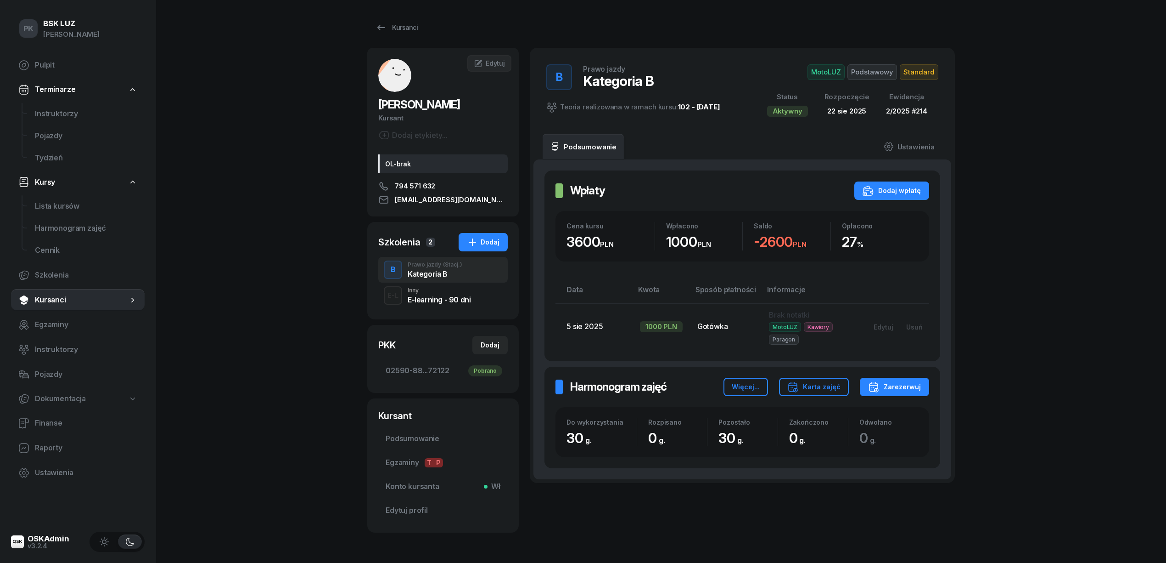
click at [908, 72] on span "Standard" at bounding box center [919, 72] width 39 height 16
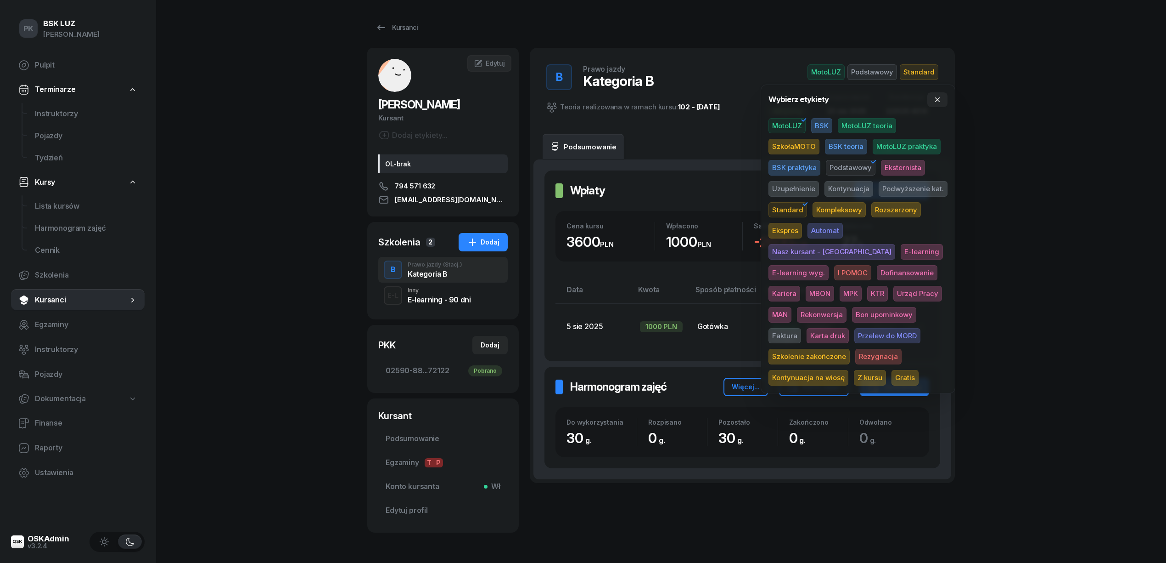
click at [849, 328] on span "Karta druk" at bounding box center [828, 336] width 42 height 16
click at [1003, 279] on div "PK BSK LUZ Piotr Klimek Pulpit Terminarze Instruktorzy Pojazdy Tydzień Kursy Li…" at bounding box center [583, 297] width 1166 height 595
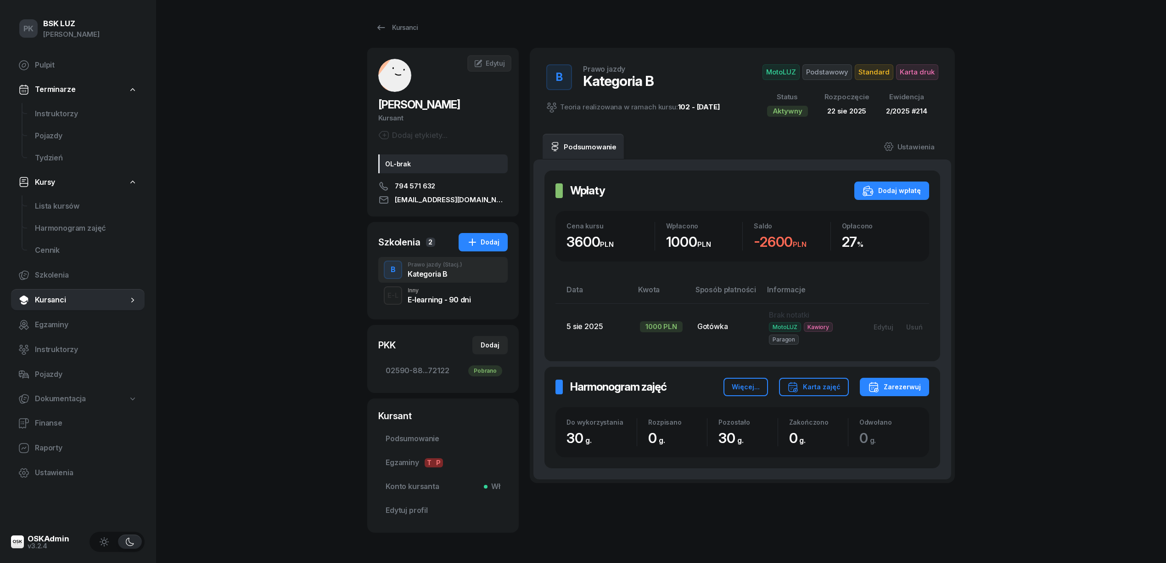
click at [67, 289] on link "Kursanci" at bounding box center [78, 300] width 134 height 22
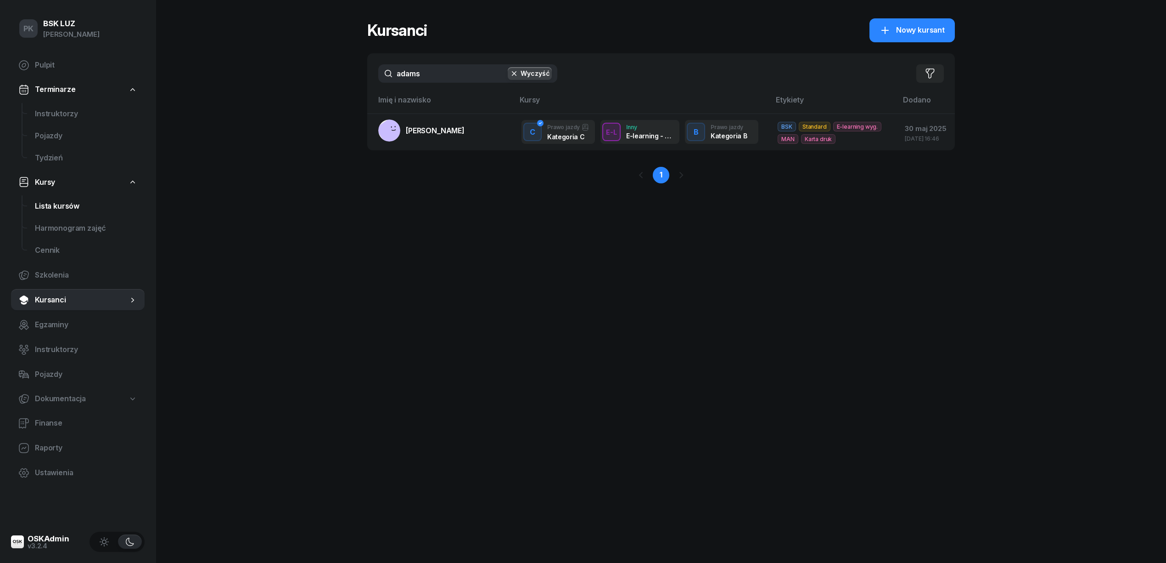
click at [85, 207] on span "Lista kursów" at bounding box center [86, 206] width 102 height 12
select select
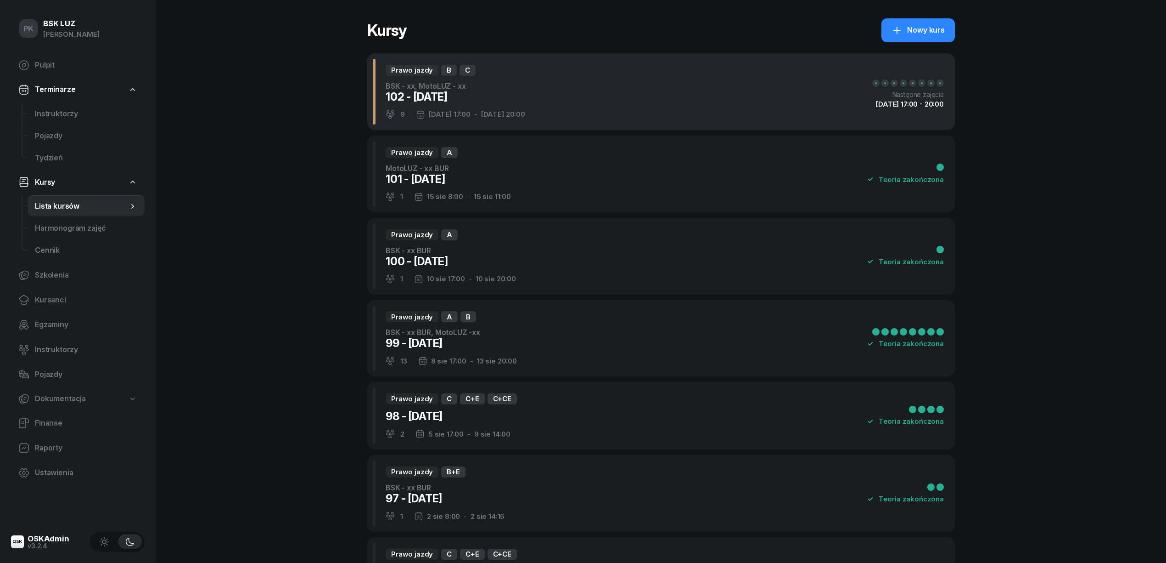
click at [482, 103] on div "102 - 2025/08/22" at bounding box center [456, 97] width 140 height 15
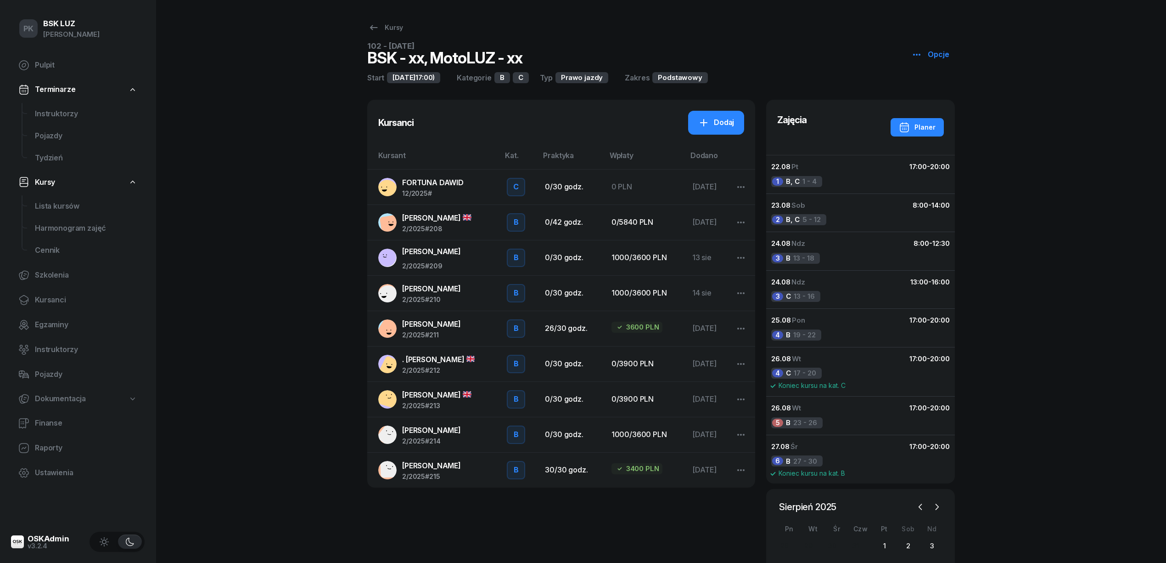
click at [451, 466] on span "BUDZIŃSKI BARTŁOMIEJ" at bounding box center [431, 465] width 59 height 9
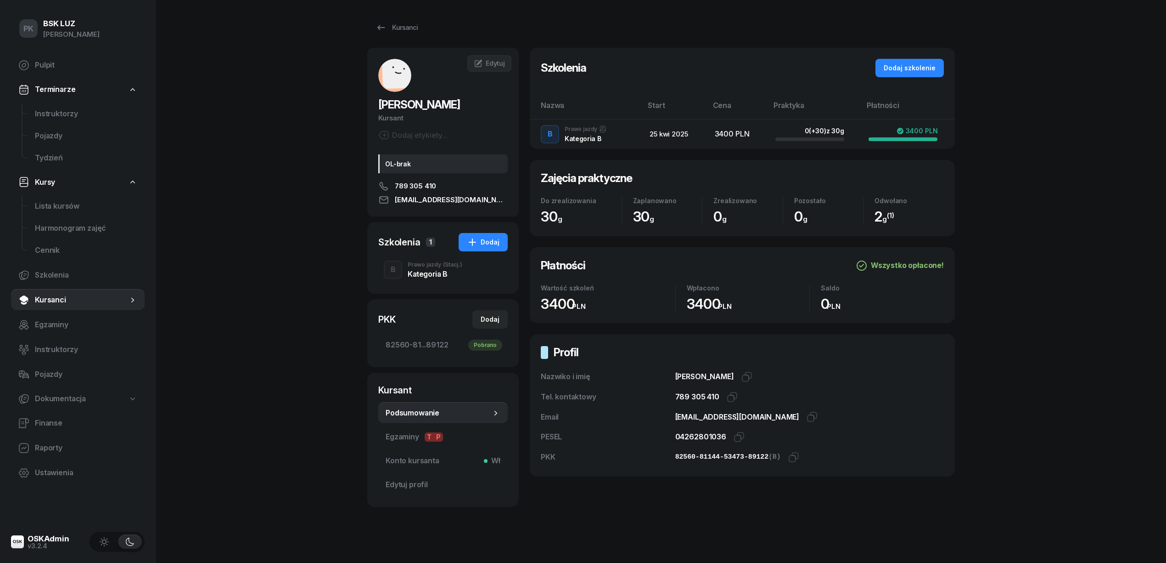
click at [441, 274] on div "Kategoria B" at bounding box center [435, 273] width 55 height 7
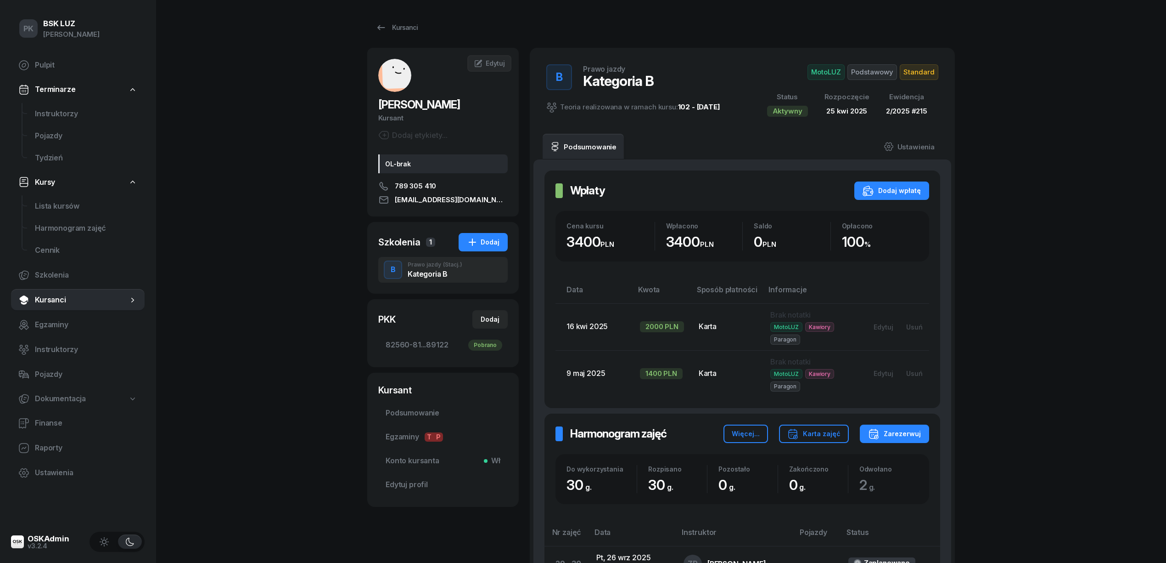
click at [829, 428] on button "Karta zajęć" at bounding box center [814, 433] width 70 height 18
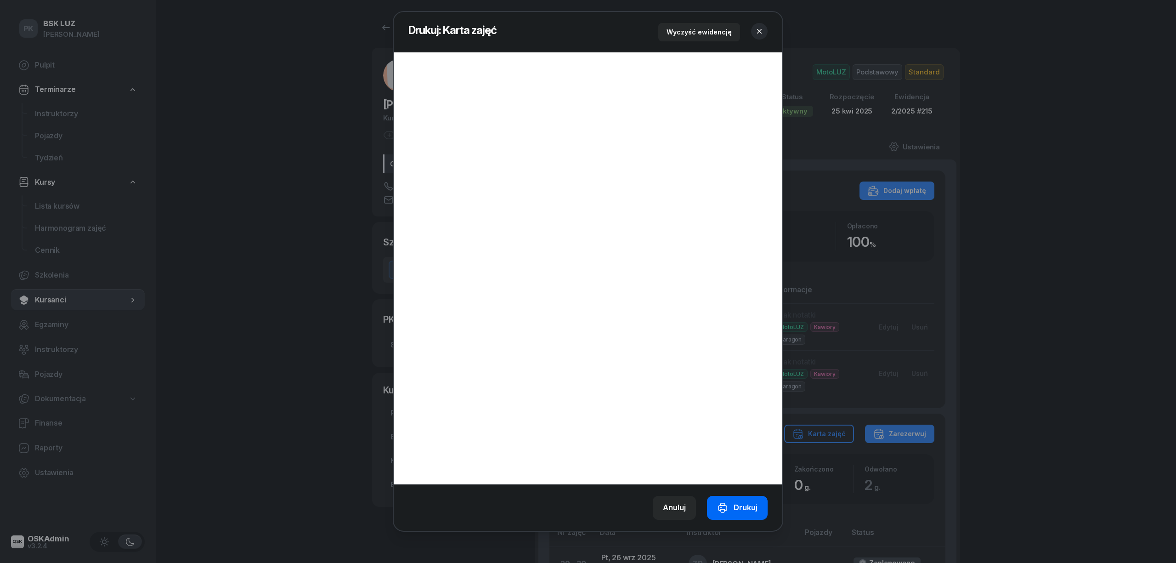
click at [746, 498] on button "Drukuj" at bounding box center [737, 508] width 61 height 24
click at [759, 29] on icon "button" at bounding box center [759, 31] width 9 height 9
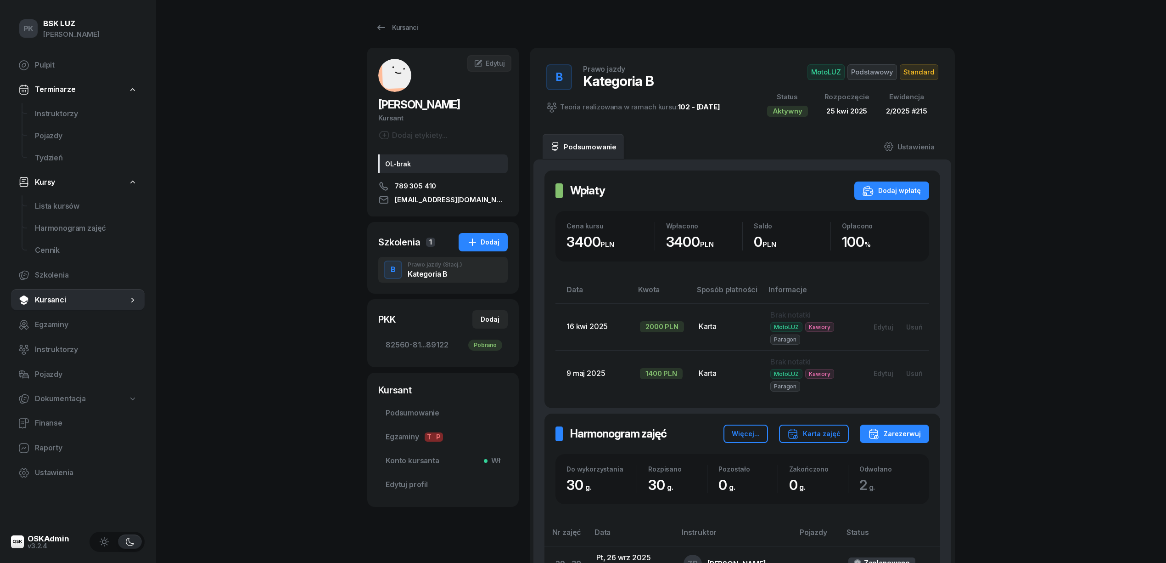
click at [877, 74] on span "Podstawowy" at bounding box center [873, 72] width 50 height 16
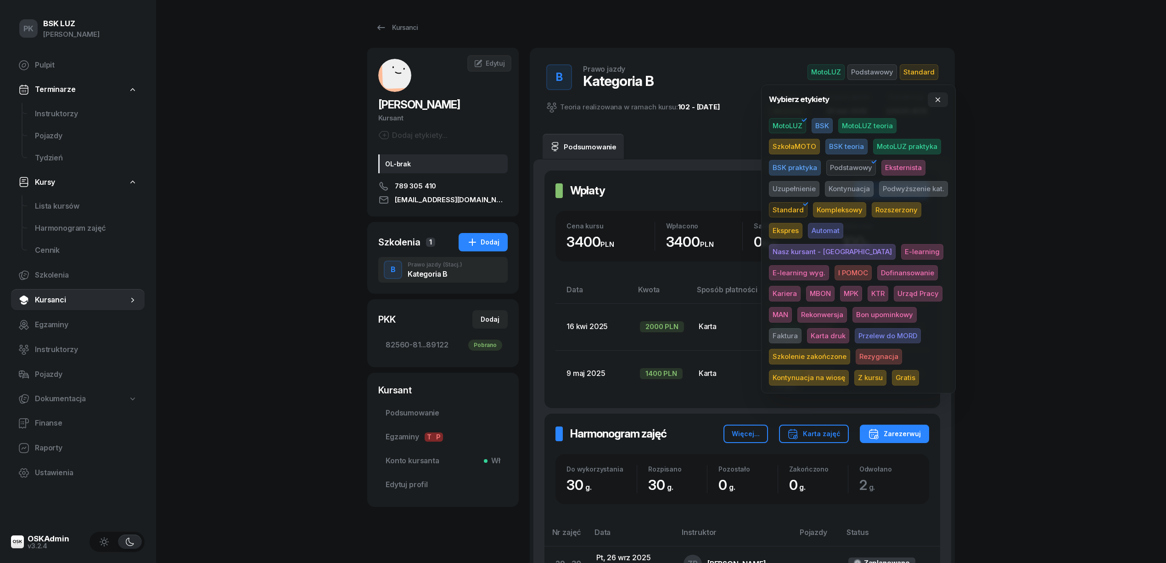
click at [850, 328] on span "Karta druk" at bounding box center [828, 336] width 42 height 16
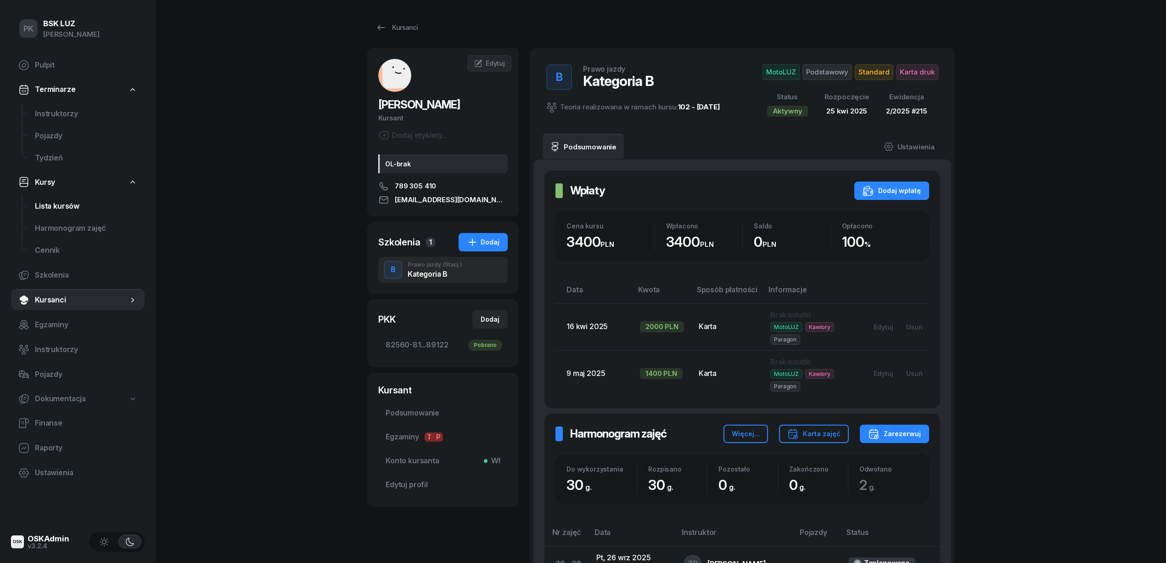
click at [74, 200] on span "Lista kursów" at bounding box center [86, 206] width 102 height 12
select select
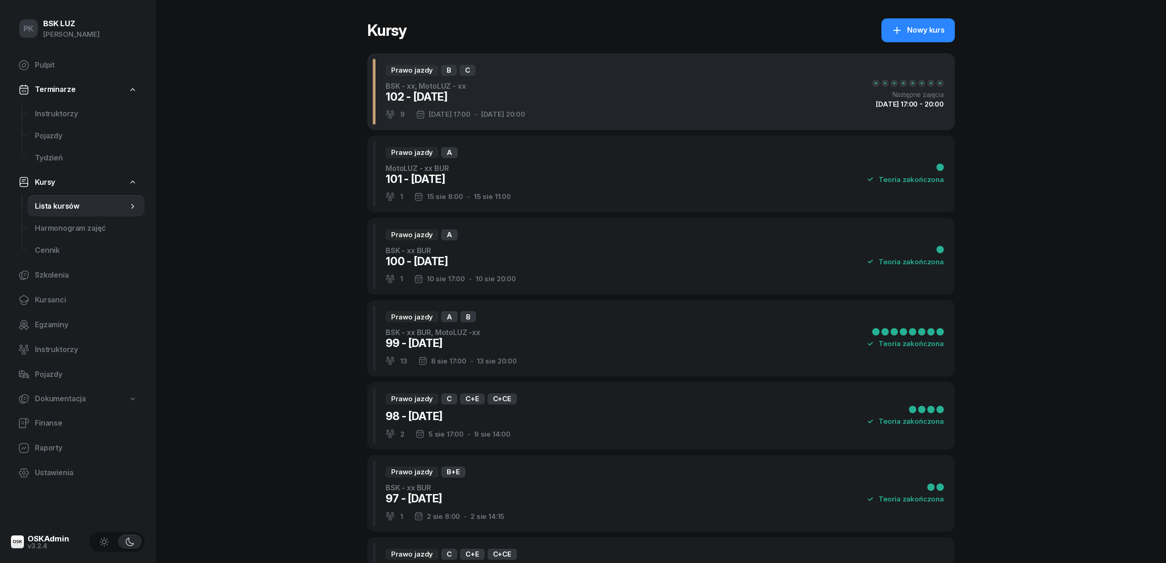
click at [568, 101] on div "Prawo jazdy B C BSK - xx, MotoLUZ - xx 102 - 2025/08/22 9 22 sie 17:00 - 27 sie…" at bounding box center [661, 91] width 588 height 77
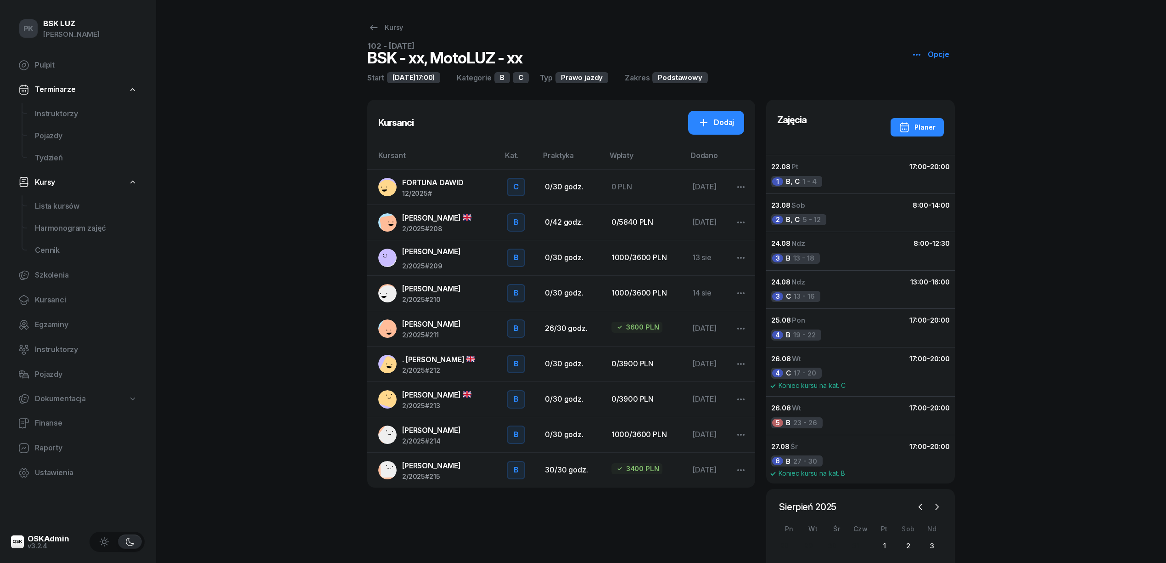
click at [452, 186] on span "FORTUNA DAWID" at bounding box center [433, 182] width 62 height 9
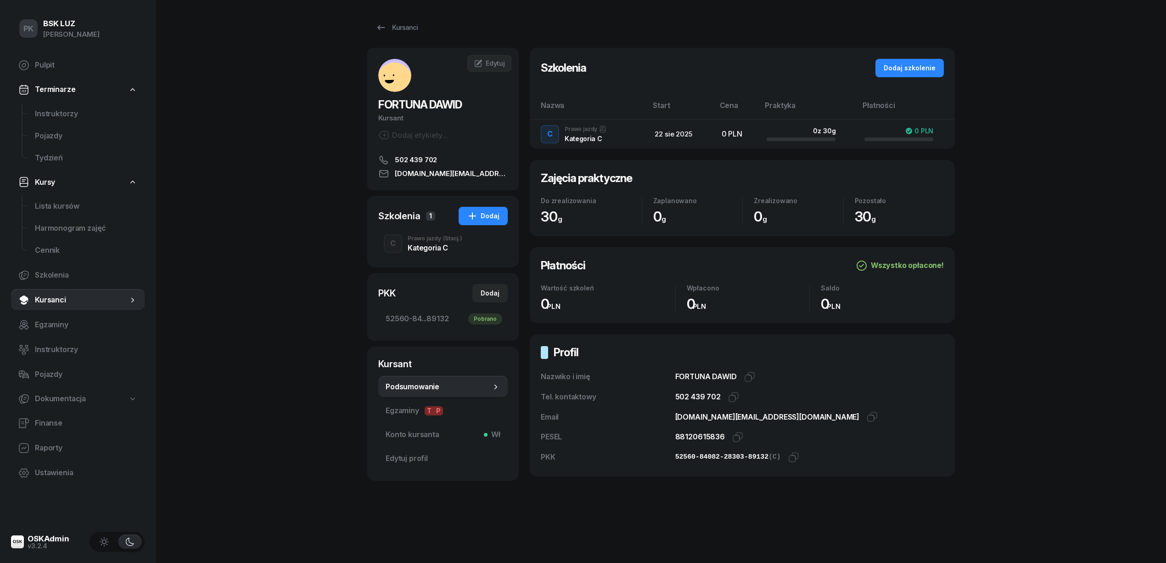
click at [437, 248] on div "Kategoria C" at bounding box center [435, 247] width 55 height 7
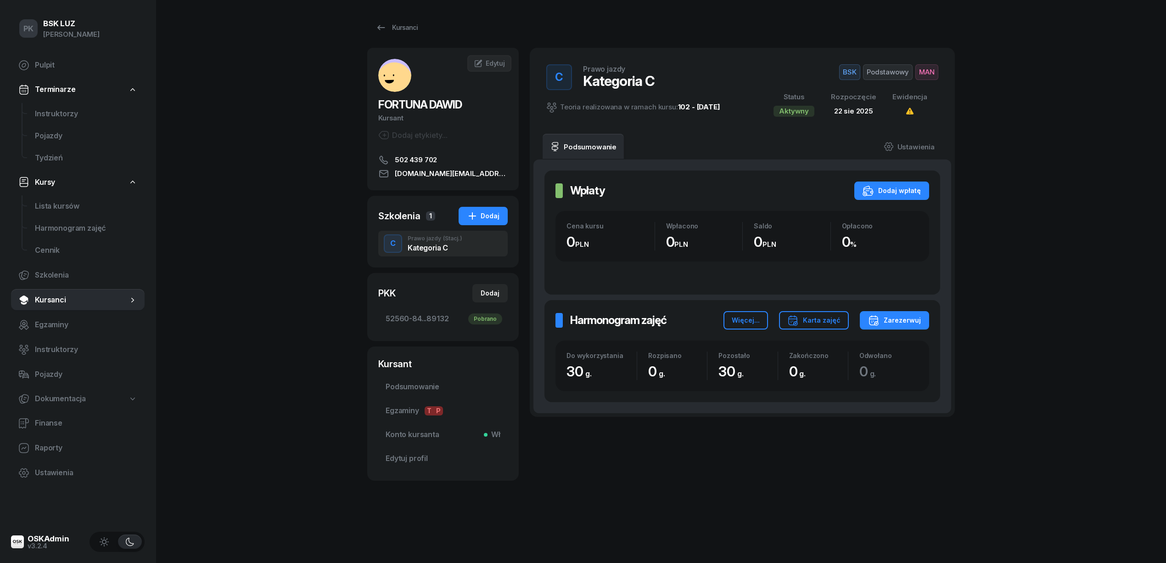
click at [902, 70] on span "Podstawowy" at bounding box center [888, 72] width 50 height 16
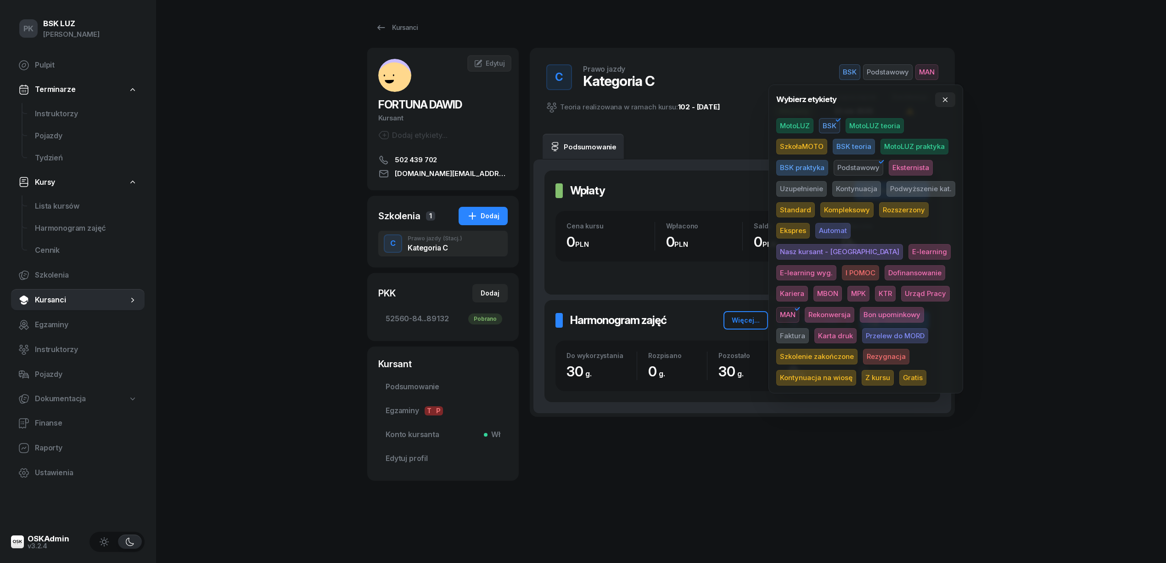
click at [857, 328] on span "Karta druk" at bounding box center [836, 336] width 42 height 16
click at [1090, 233] on div "PK BSK LUZ Piotr Klimek Pulpit Terminarze Instruktorzy Pojazdy Tydzień Kursy Li…" at bounding box center [583, 281] width 1166 height 563
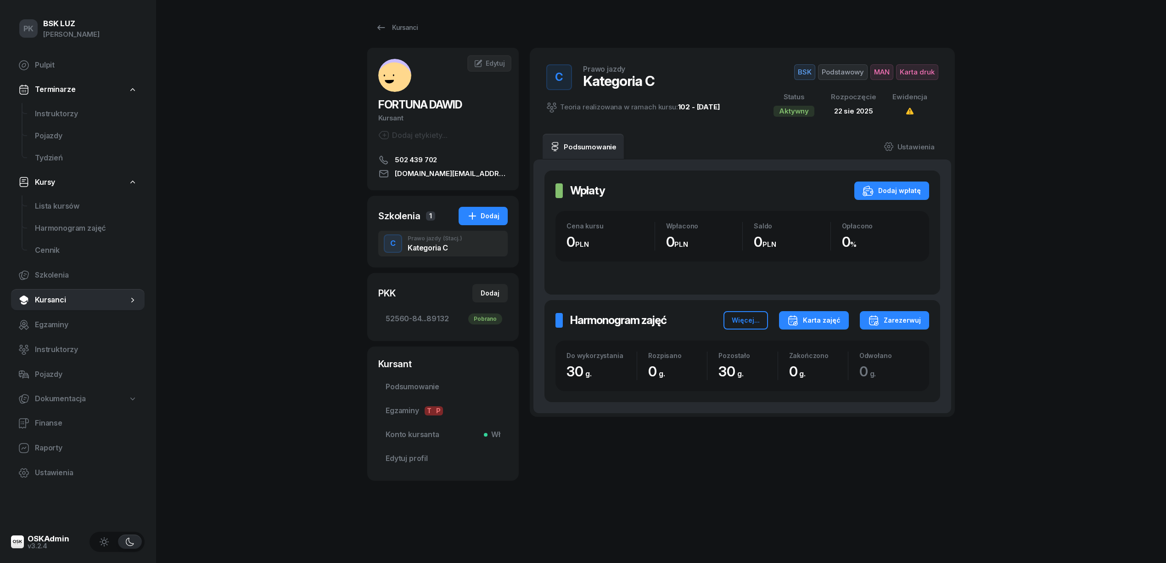
click at [834, 324] on div "Karta zajęć" at bounding box center [814, 320] width 53 height 11
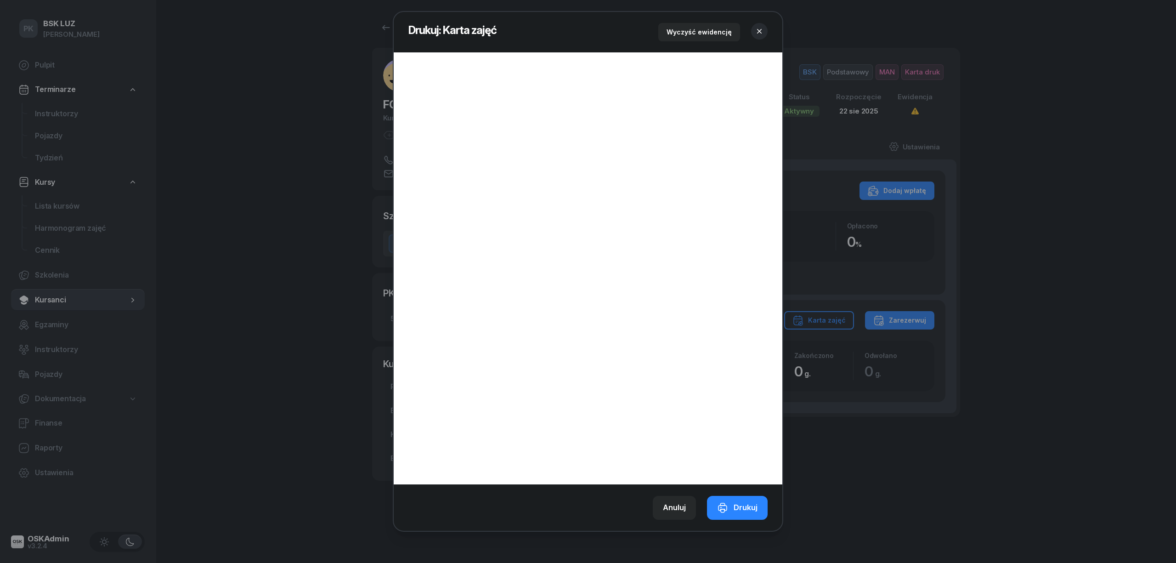
click at [761, 30] on icon "button" at bounding box center [759, 31] width 9 height 9
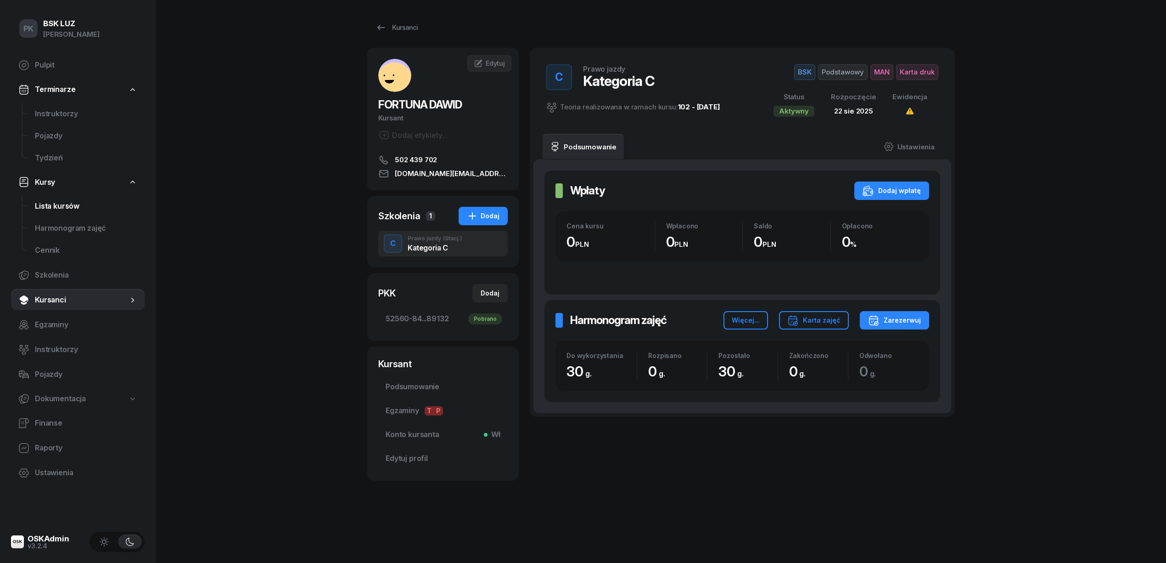
click at [54, 210] on span "Lista kursów" at bounding box center [86, 206] width 102 height 12
select select
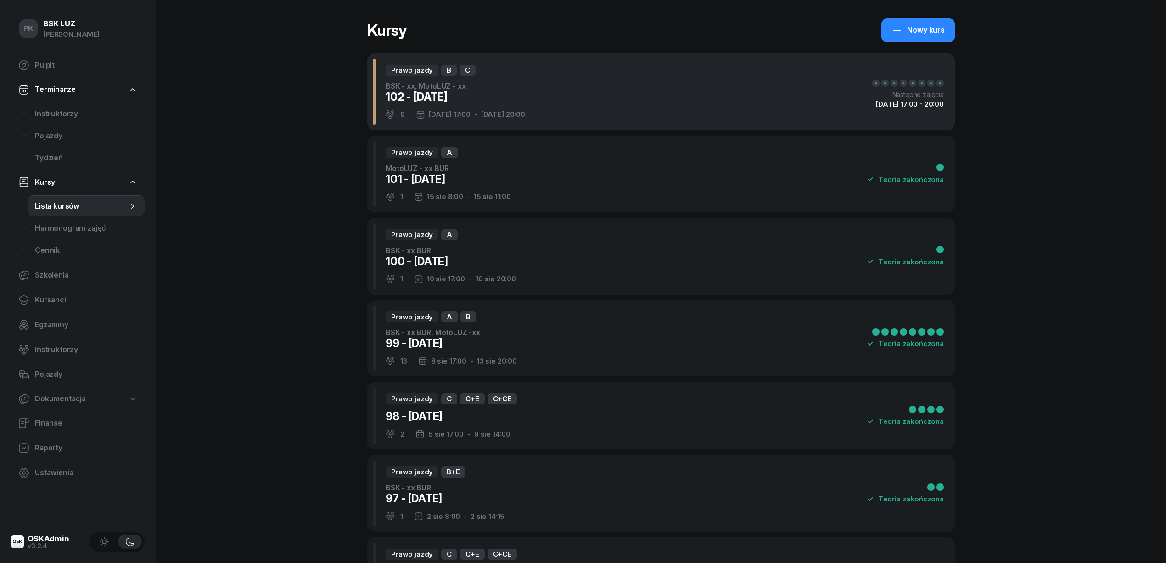
click at [479, 107] on div "Prawo jazdy B C BSK - xx, MotoLUZ - xx 102 - 2025/08/22 9 22 sie 17:00 - 27 sie…" at bounding box center [451, 91] width 147 height 55
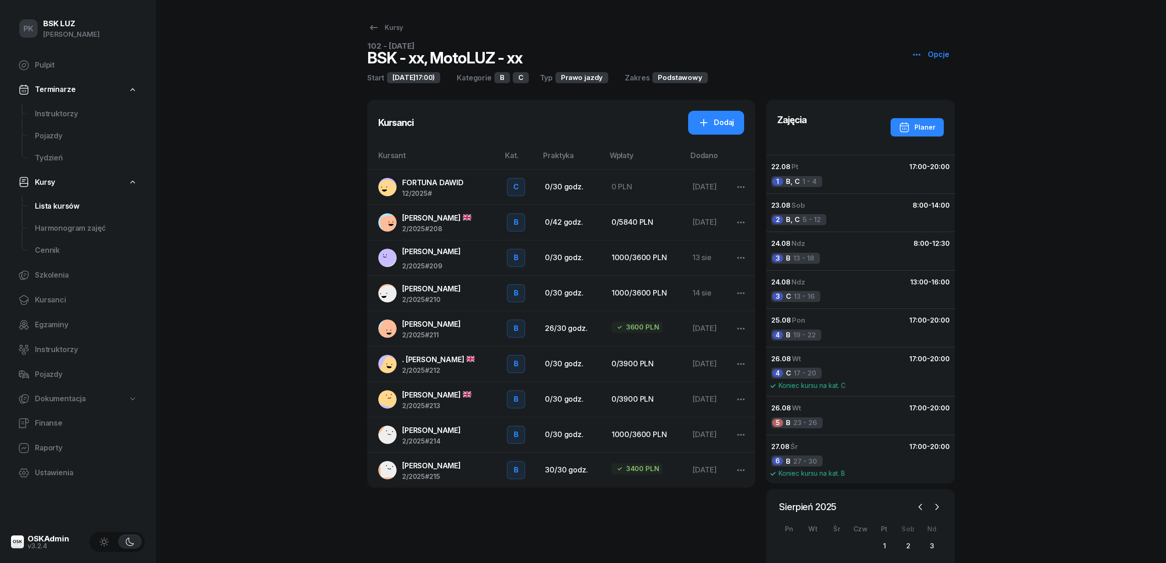
click at [54, 204] on span "Lista kursów" at bounding box center [86, 206] width 102 height 12
select select
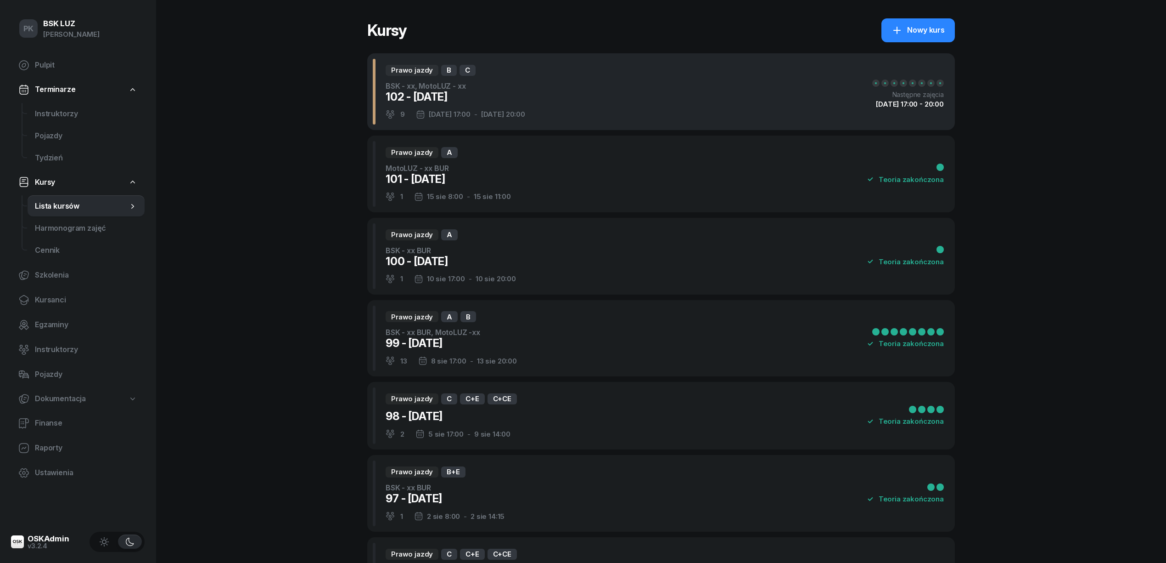
click at [719, 76] on div "Prawo jazdy B C BSK - xx, MotoLUZ - xx 102 - 2025/08/22 9 22 sie 17:00 - 27 sie…" at bounding box center [661, 91] width 588 height 77
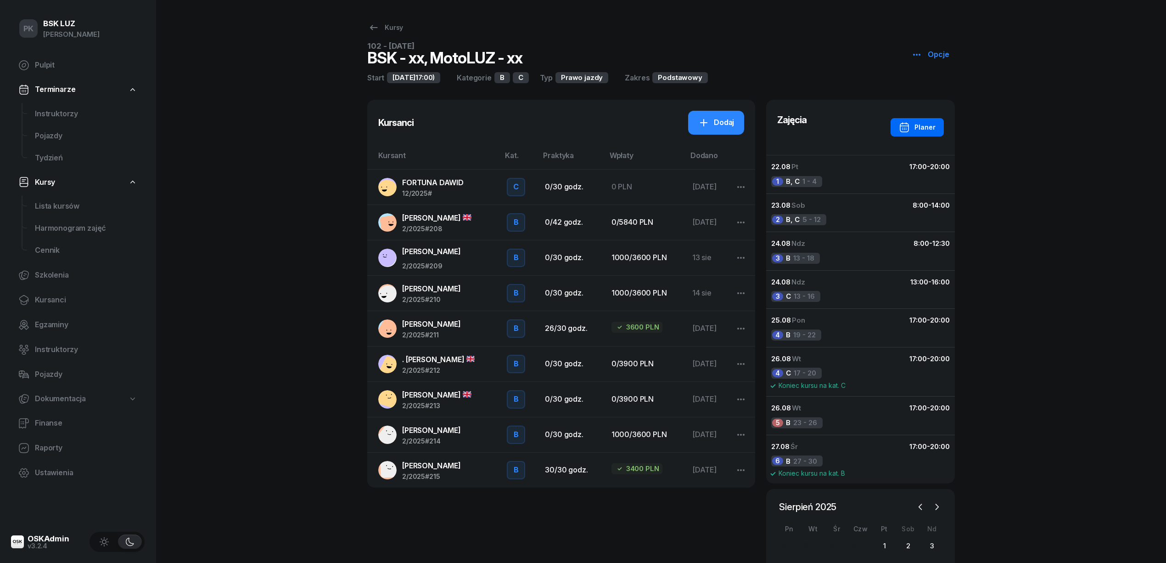
click at [931, 127] on div "Planer" at bounding box center [917, 127] width 37 height 11
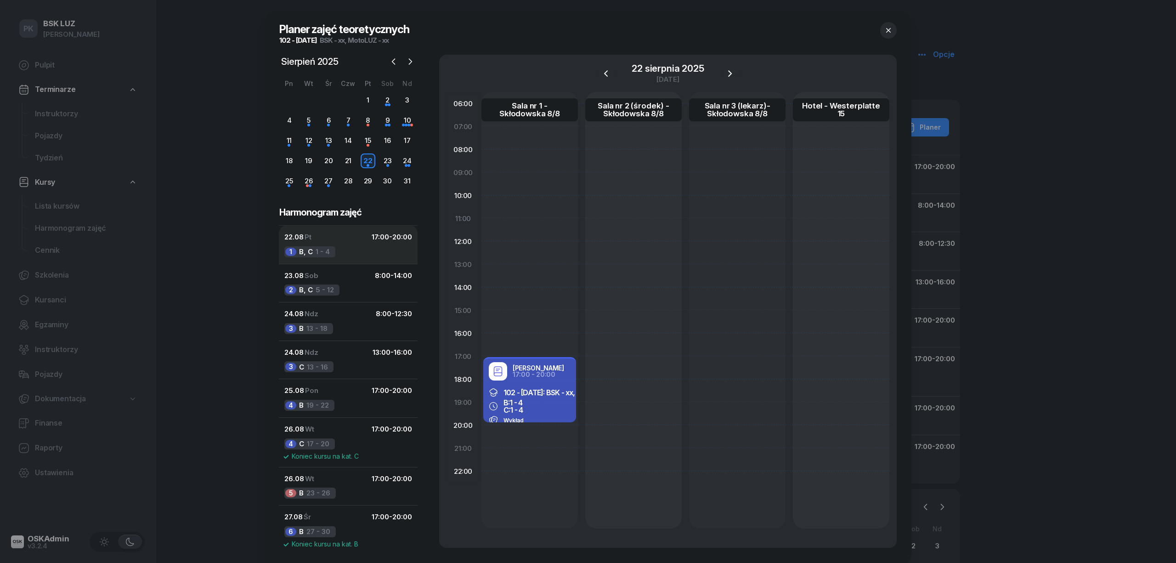
click at [335, 264] on button "22.08 Pt 17:00 - 20:00 1 B, C 1 - 4" at bounding box center [348, 283] width 139 height 39
click at [344, 276] on div "23.08 Sob 8:00 - 14:00" at bounding box center [348, 276] width 128 height 12
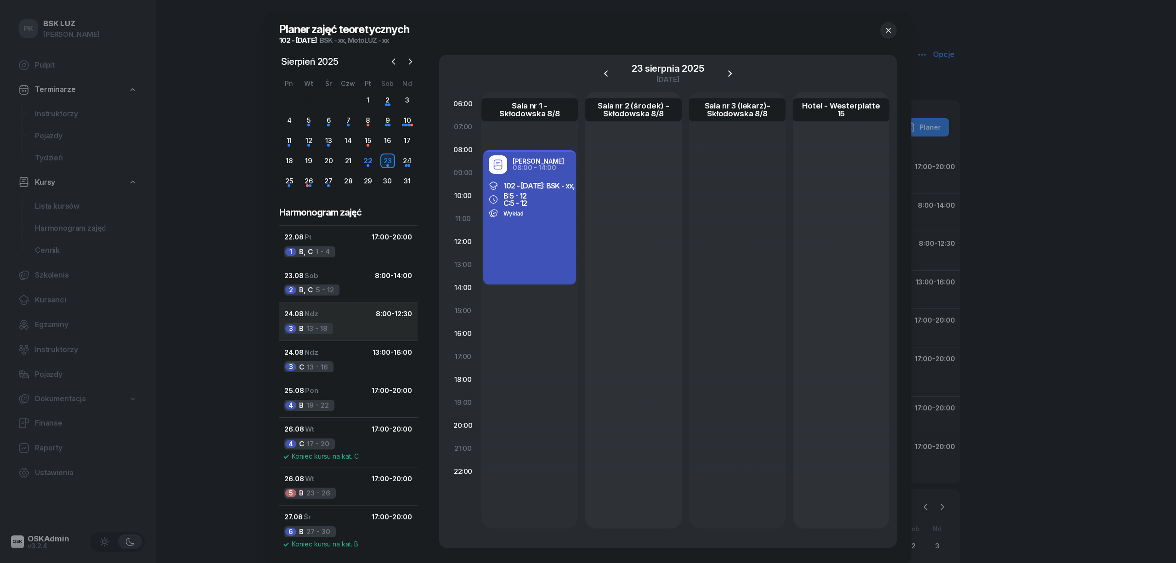
click at [350, 314] on div "24.08 Ndz 8:00 - 12:30" at bounding box center [348, 314] width 128 height 12
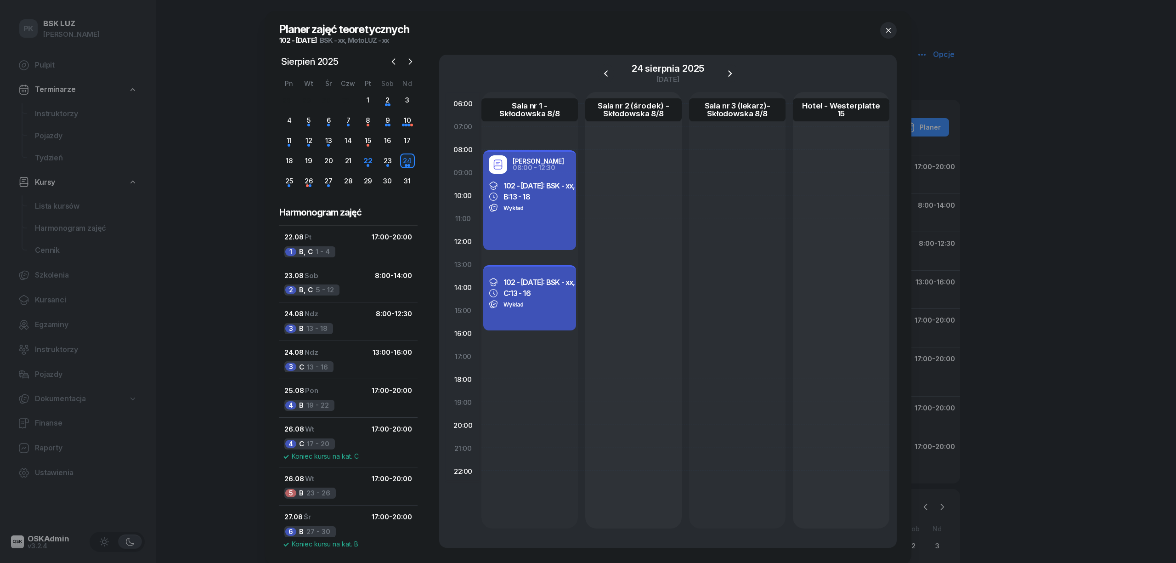
click at [504, 326] on div "102 - 2025/08/22: BSK - xx, MotoLUZ - xx C: 13 - 16 Wykład" at bounding box center [529, 297] width 93 height 65
select select "13"
select select "16"
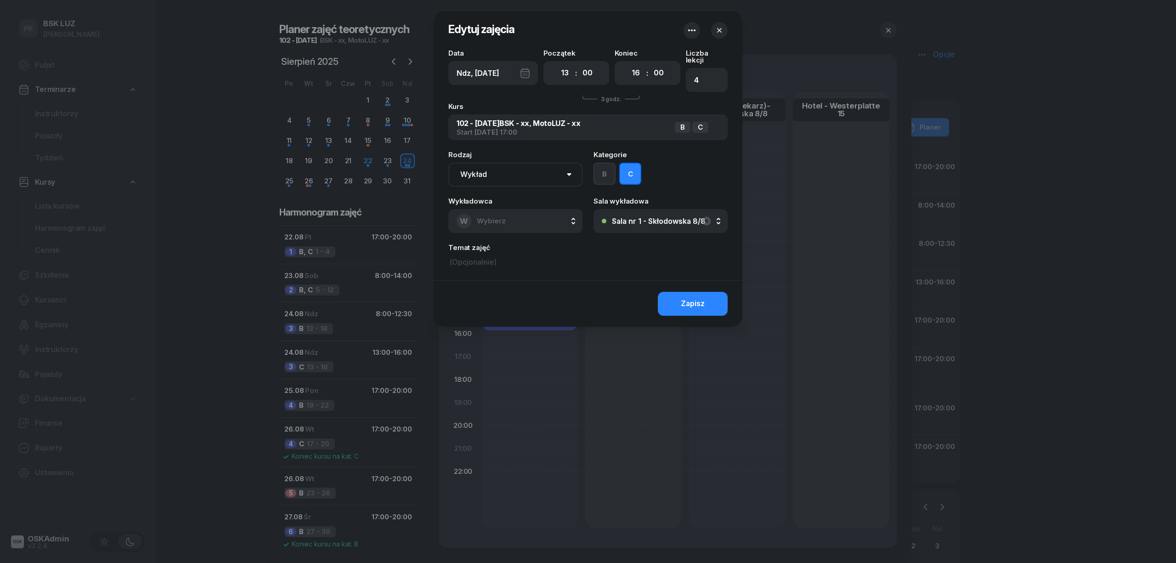
click at [510, 163] on select "Wykład Pierwsza pomoc" at bounding box center [515, 175] width 134 height 24
drag, startPoint x: 513, startPoint y: 158, endPoint x: 507, endPoint y: 176, distance: 18.6
click at [513, 163] on select "Wykład Pierwsza pomoc" at bounding box center [515, 175] width 134 height 24
click at [495, 233] on div "Data Ndz, 24 sie Początek 00 01 02 03 04 05 06 07 08 09 10 11 12 13 14 15 16 17…" at bounding box center [588, 165] width 309 height 231
click at [496, 221] on button "W Wybierz" at bounding box center [515, 221] width 134 height 24
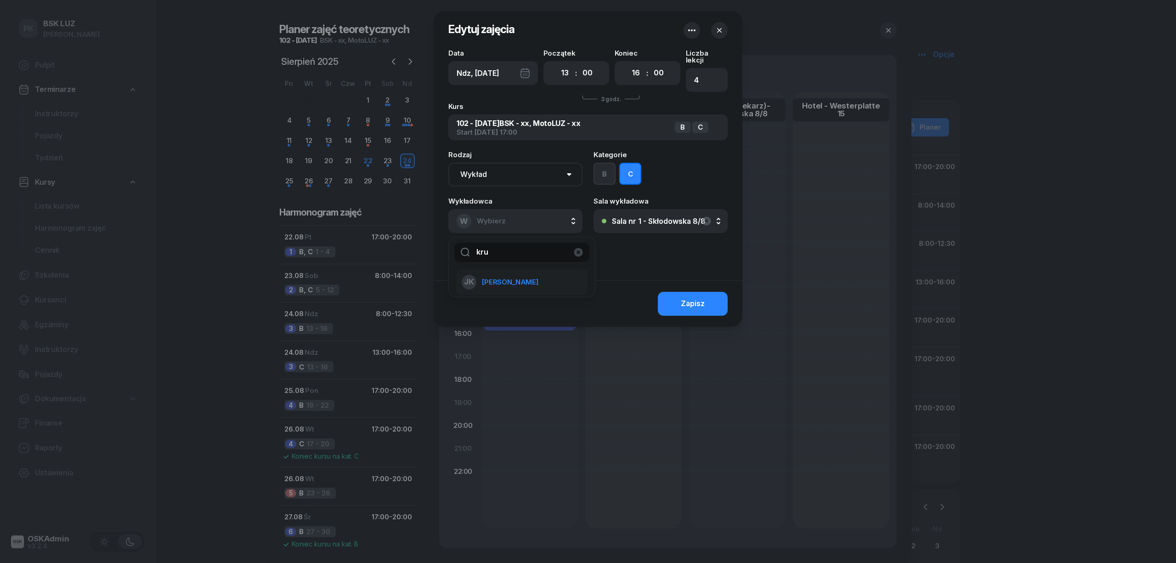
type input "kru"
click at [513, 276] on span "[PERSON_NAME]" at bounding box center [510, 282] width 56 height 12
click at [691, 298] on div "Zapisz" at bounding box center [693, 304] width 24 height 12
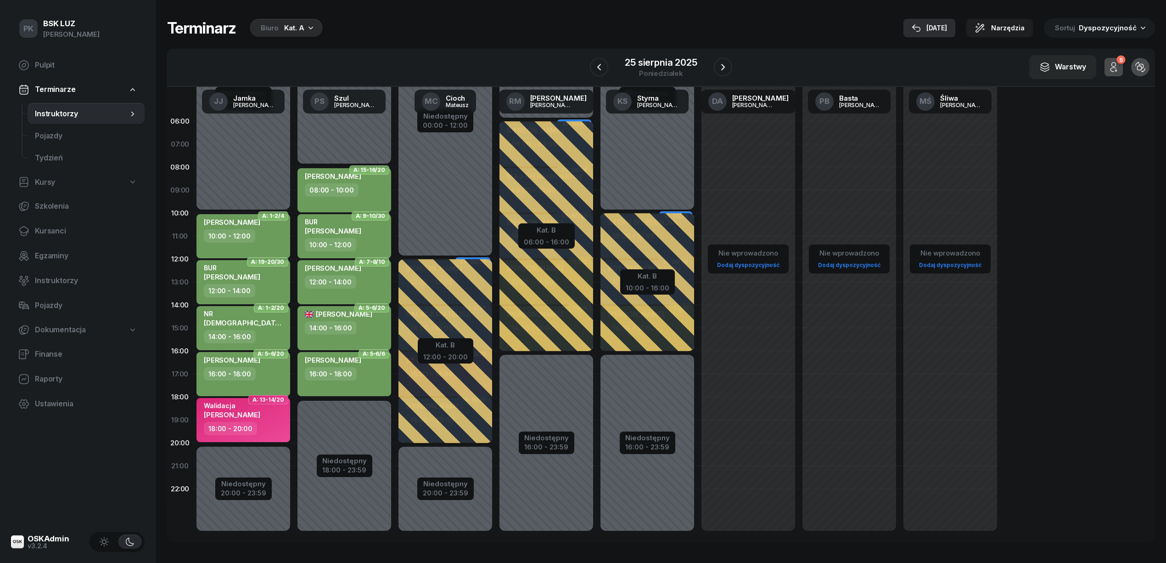
click at [935, 25] on div "[DATE]" at bounding box center [929, 28] width 35 height 11
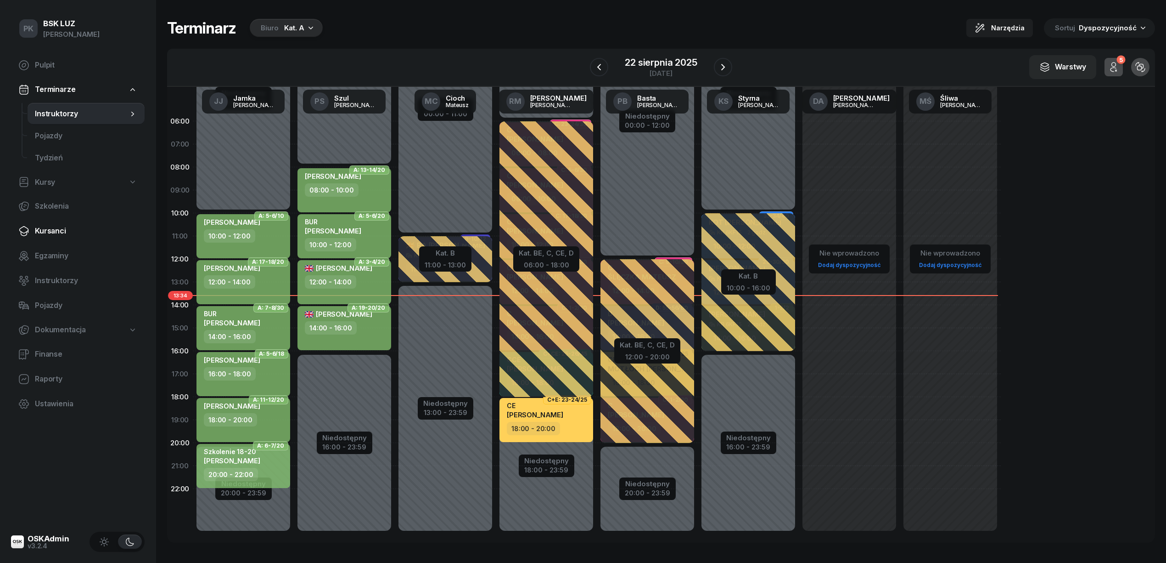
click at [60, 228] on span "Kursanci" at bounding box center [86, 231] width 102 height 12
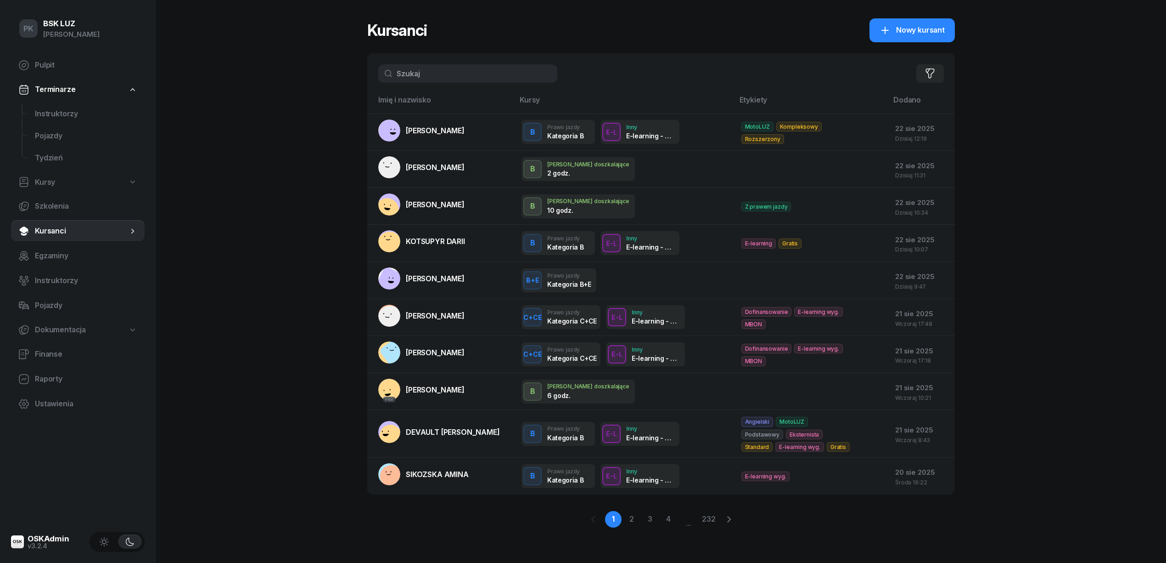
click at [438, 72] on input "text" at bounding box center [467, 73] width 179 height 18
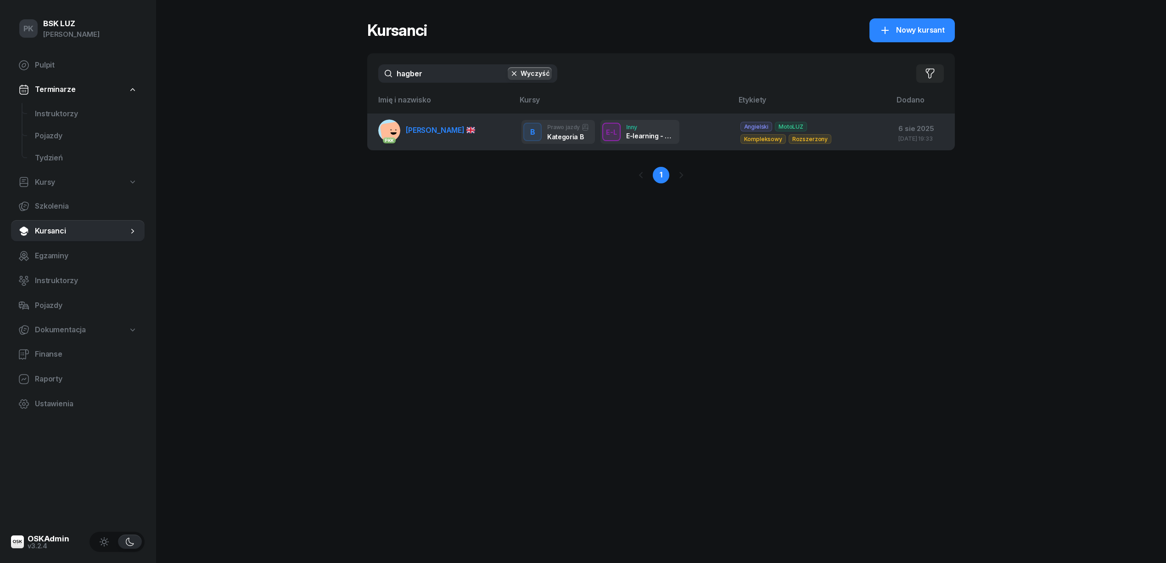
type input "hagber"
click at [435, 132] on span "[PERSON_NAME]" at bounding box center [440, 129] width 69 height 9
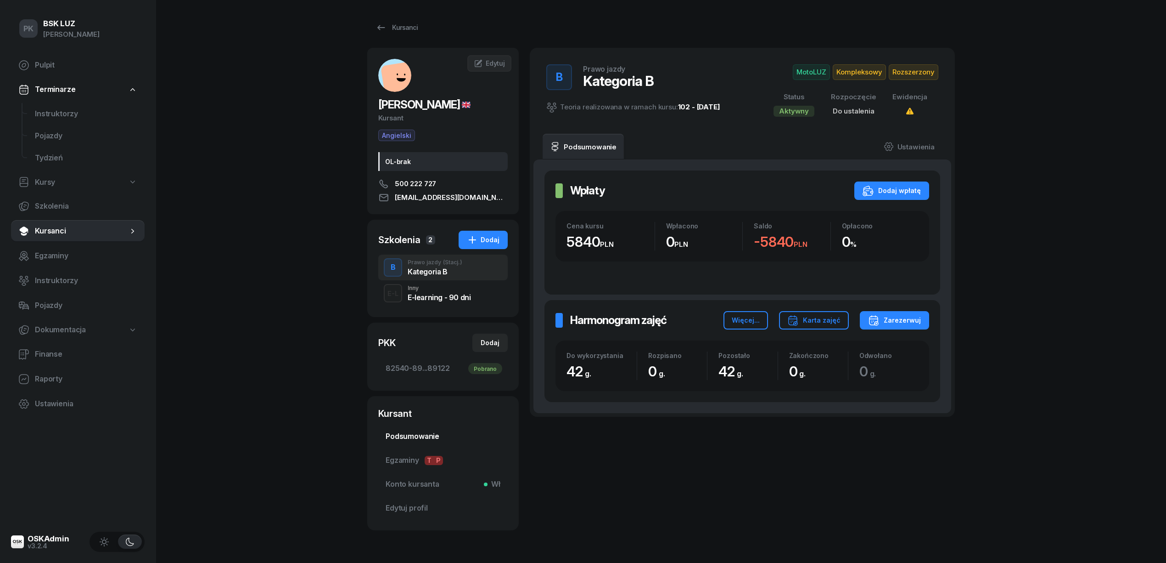
click at [408, 436] on span "Podsumowanie" at bounding box center [443, 436] width 115 height 12
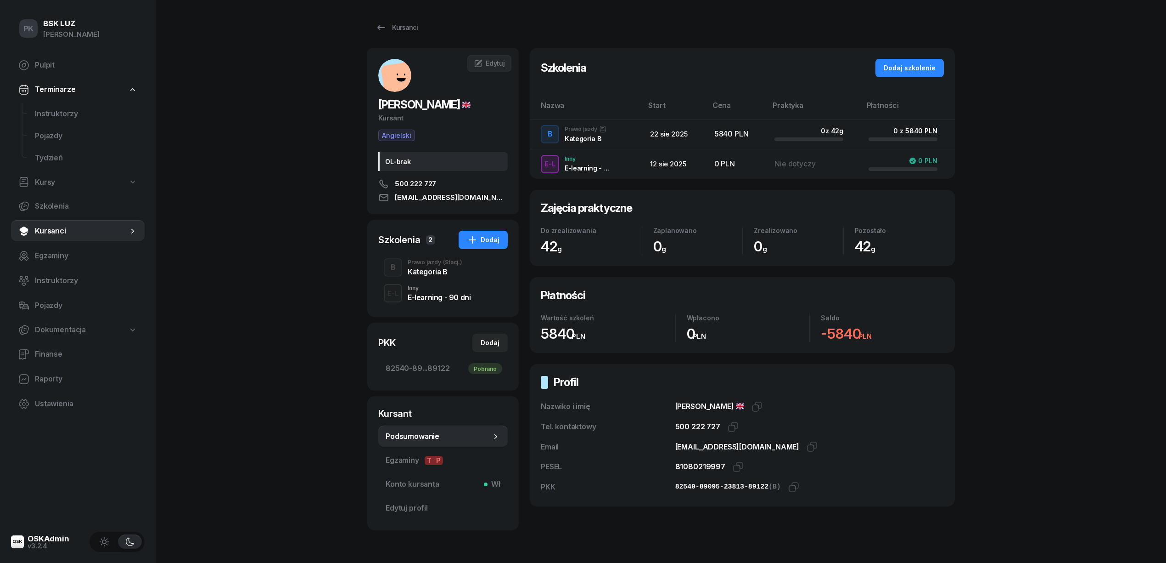
click at [462, 284] on div "E-L Inny E-learning - 90 dni" at bounding box center [443, 293] width 130 height 26
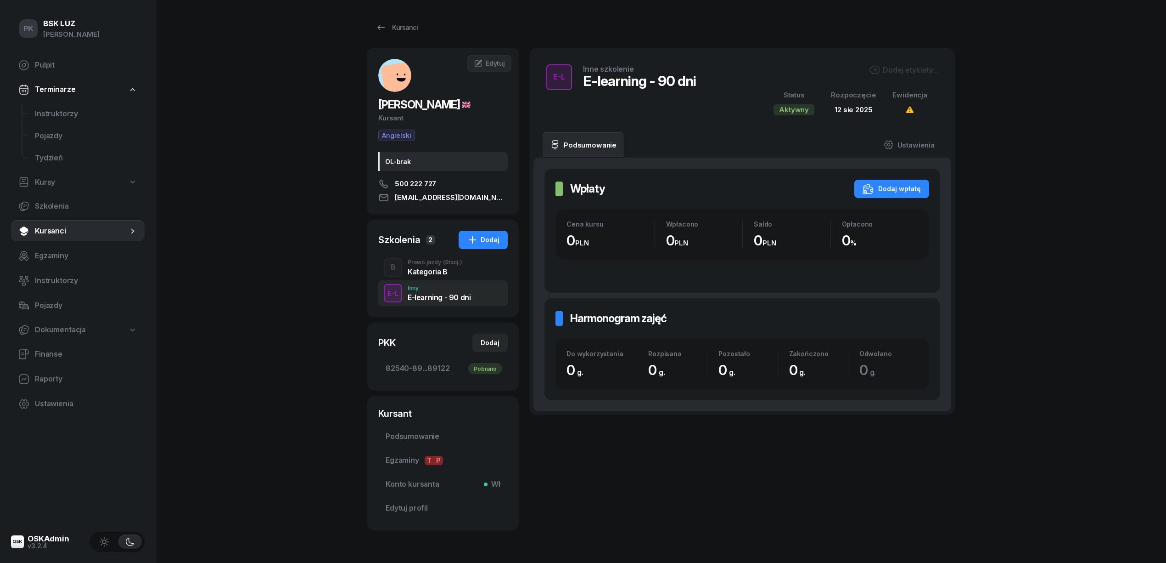
click at [454, 274] on div "Kategoria B" at bounding box center [435, 271] width 55 height 7
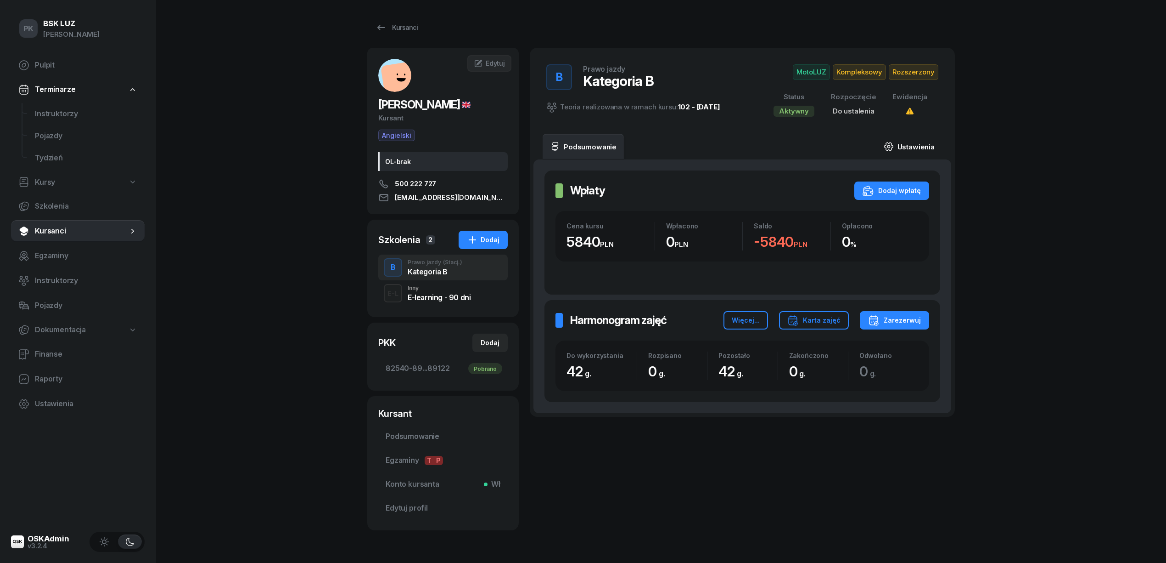
click at [896, 144] on link "Ustawienia" at bounding box center [910, 147] width 66 height 26
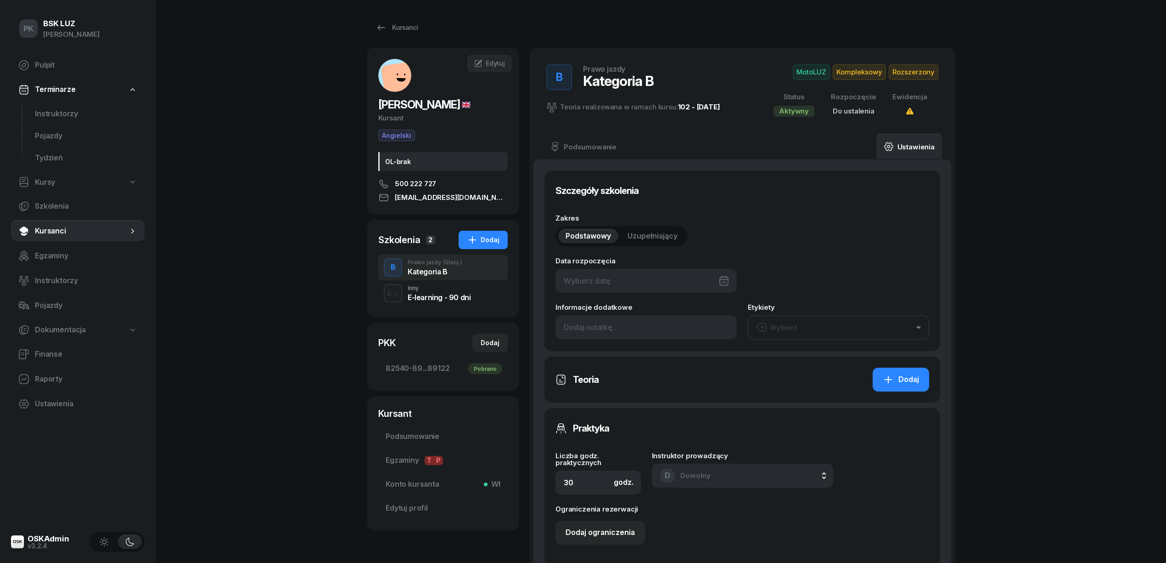
type input "42"
type input "82540"
type input "89095"
type input "23813"
type input "89122"
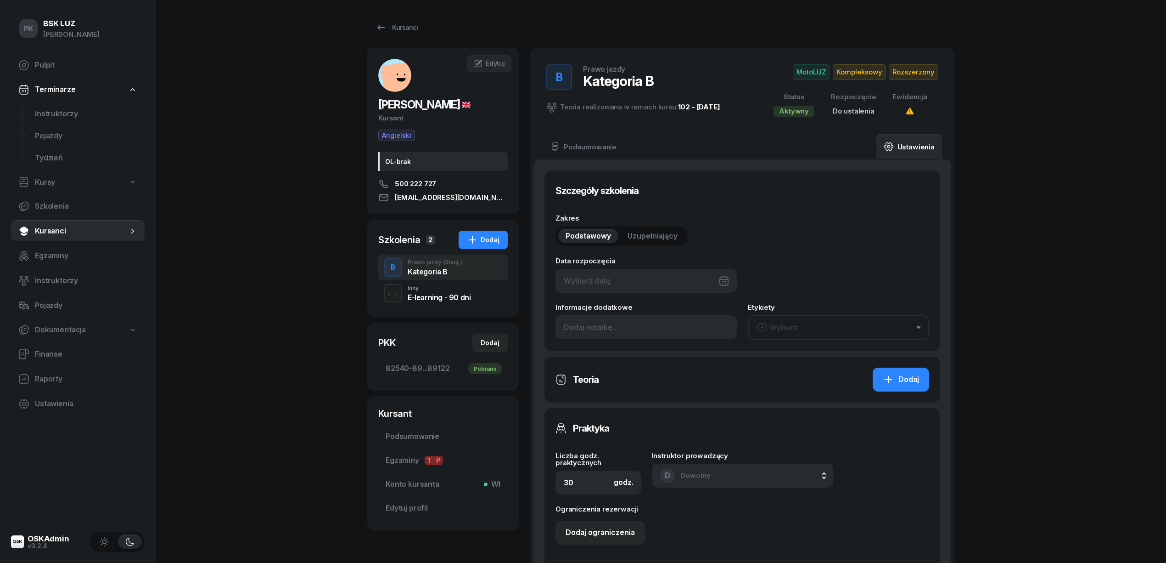
type input "2/2025"
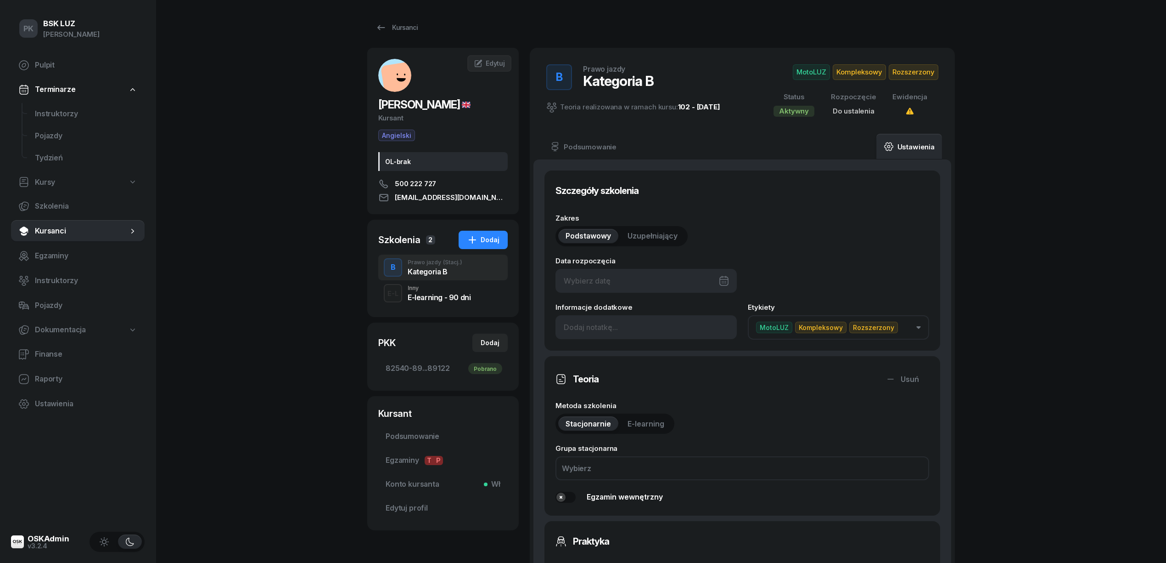
click at [658, 283] on div at bounding box center [646, 281] width 181 height 24
click at [683, 400] on div "28 29 30 31 1 2 3 4 5 6 7 8 9 10 11 12 13 14 15 16 17 18 19 20 21 22 23 24 25 2…" at bounding box center [668, 391] width 119 height 96
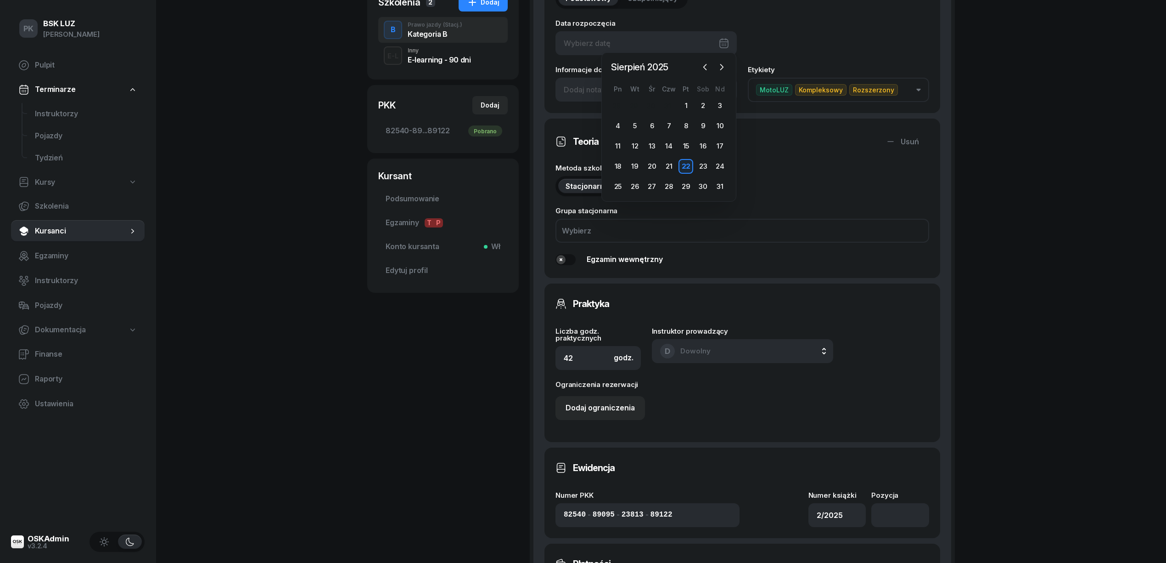
scroll to position [245, 0]
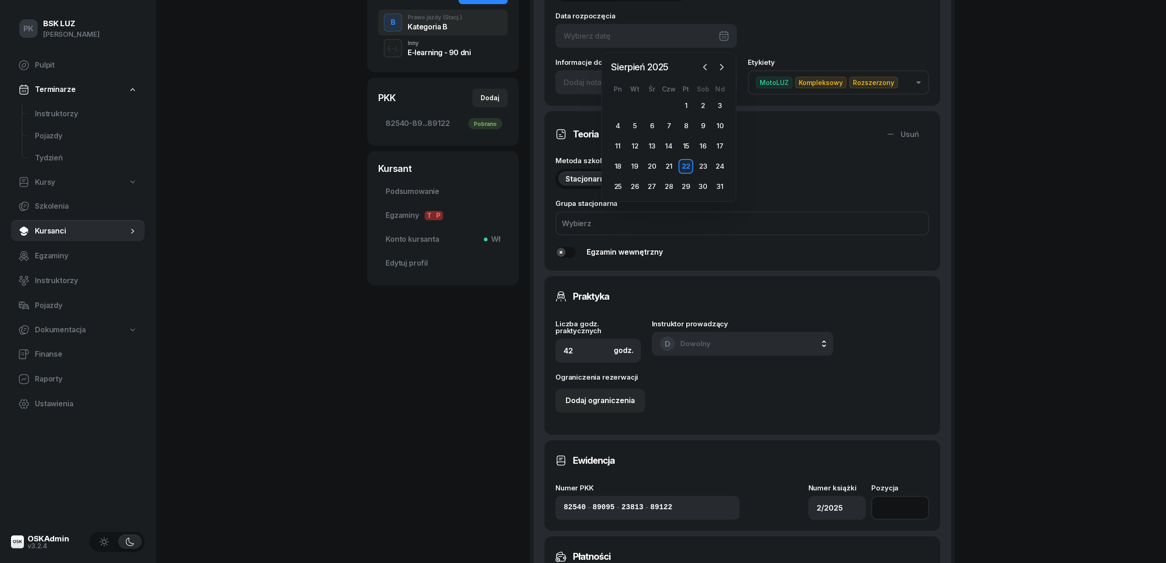
click at [895, 500] on input "number" at bounding box center [901, 508] width 58 height 24
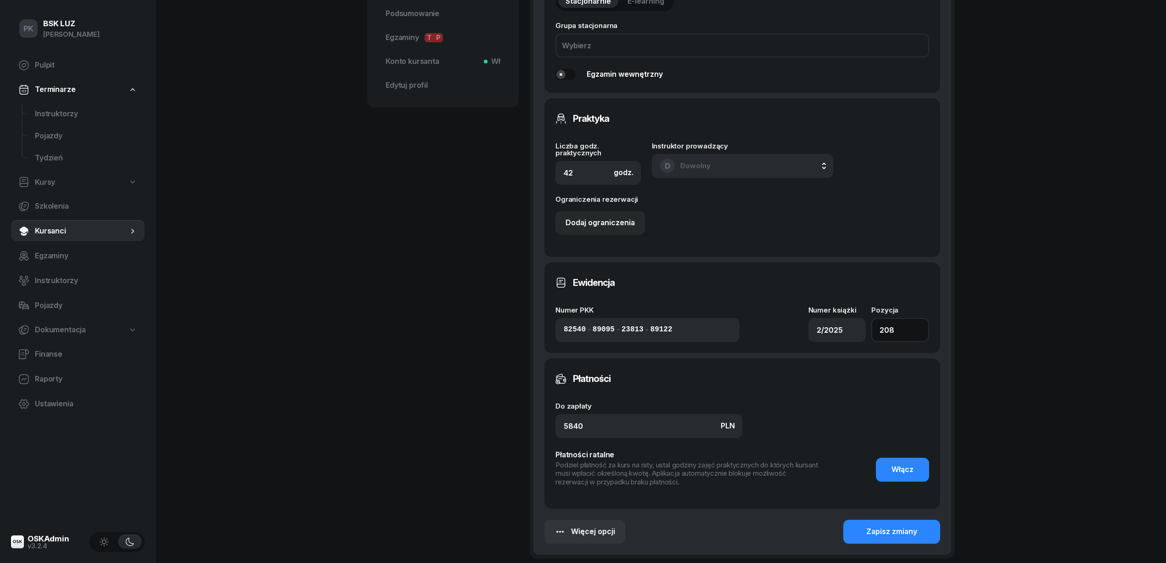
scroll to position [428, 0]
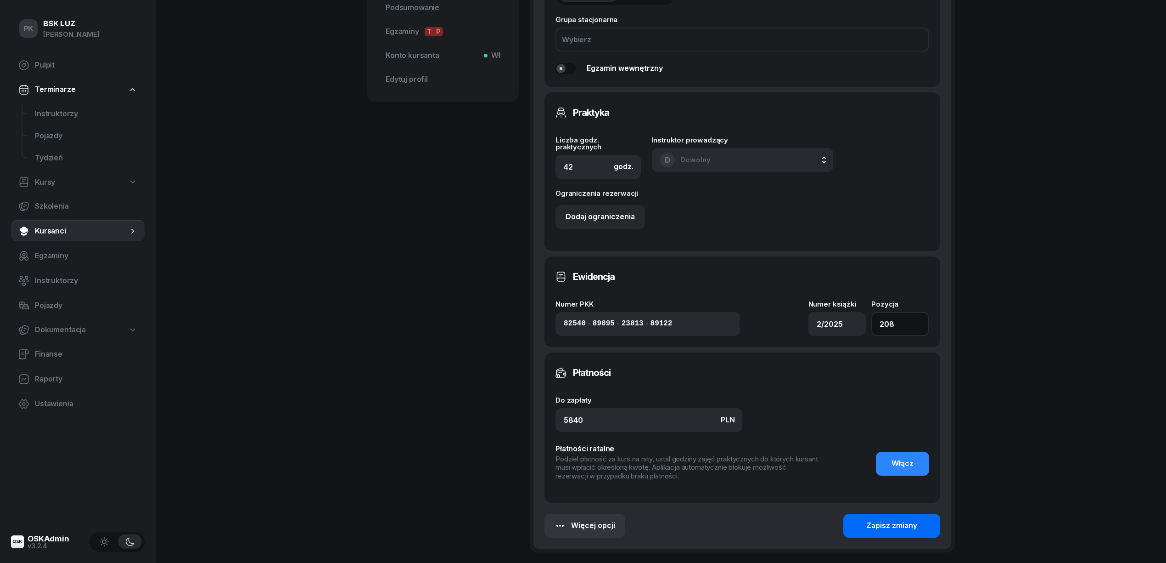
type input "208"
click at [885, 524] on div "Zapisz zmiany" at bounding box center [892, 525] width 51 height 12
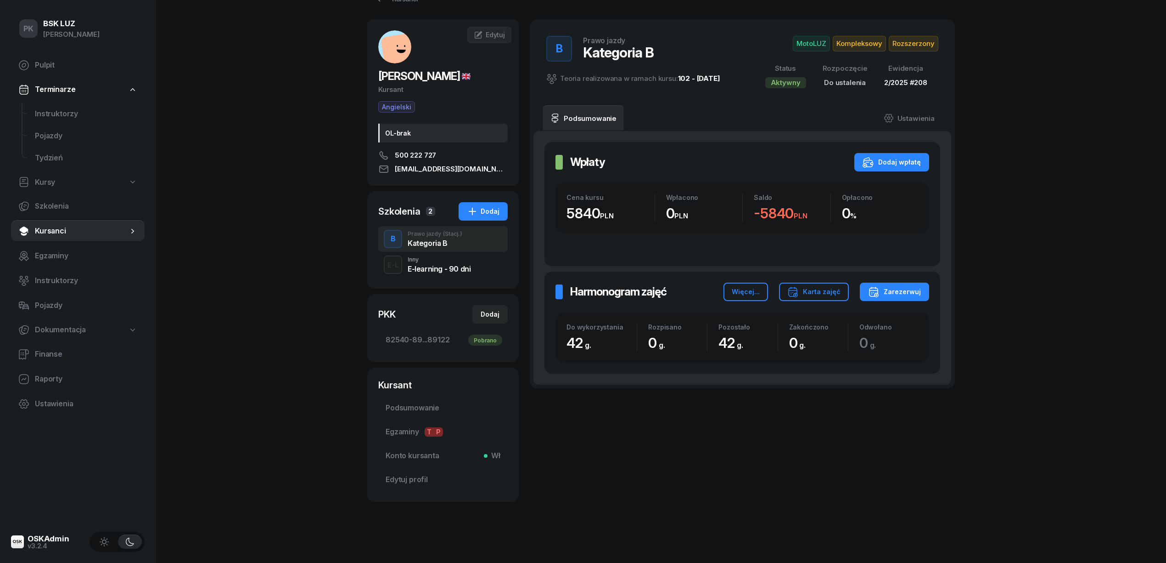
scroll to position [0, 0]
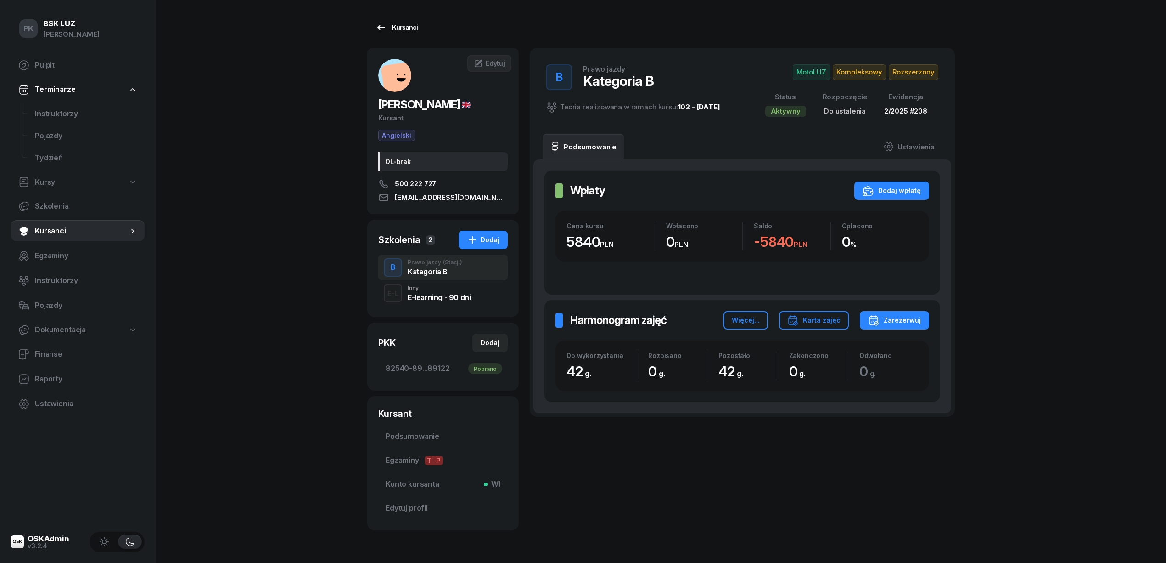
click at [396, 32] on div "Kursanci" at bounding box center [397, 27] width 42 height 11
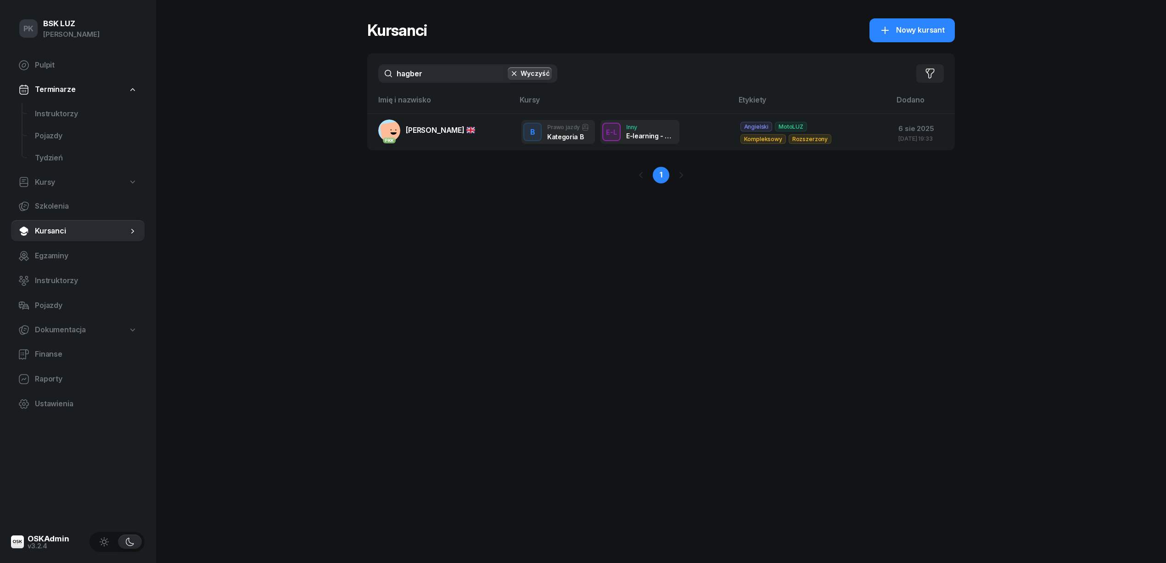
click at [381, 72] on input "hagber" at bounding box center [467, 73] width 179 height 18
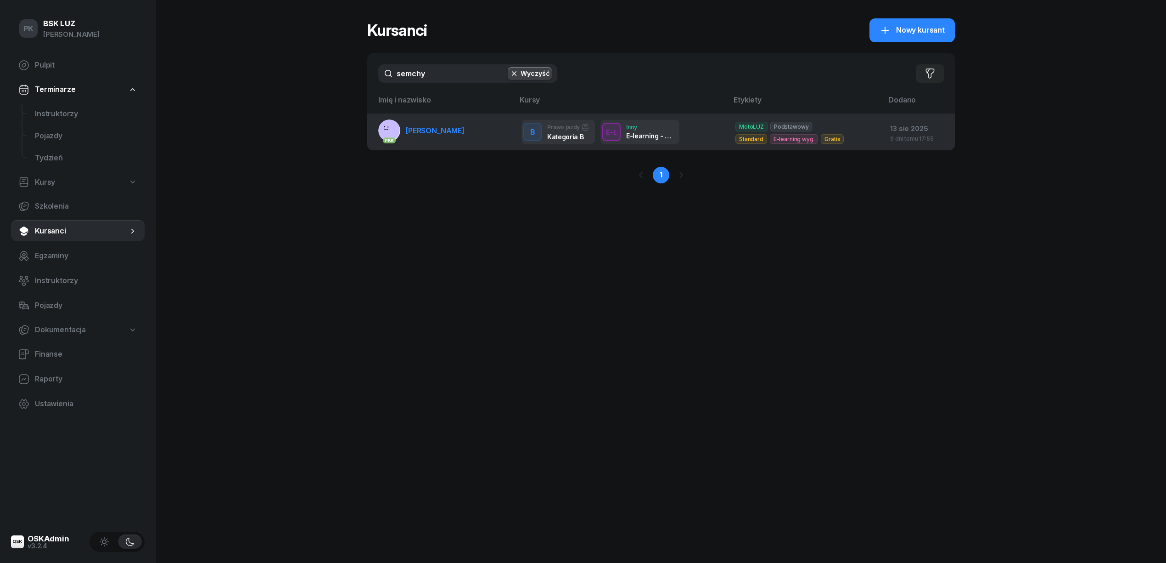
type input "semchy"
click at [443, 133] on span "SEMCHYSHYN BOHDAN-YAREMA" at bounding box center [435, 130] width 59 height 9
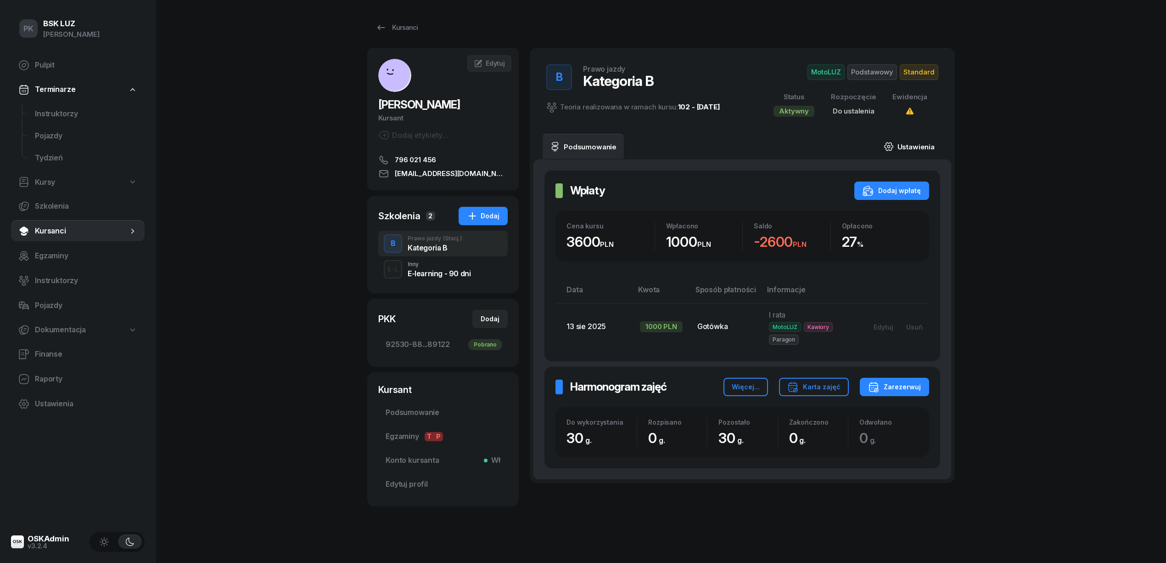
click at [905, 142] on link "Ustawienia" at bounding box center [910, 147] width 66 height 26
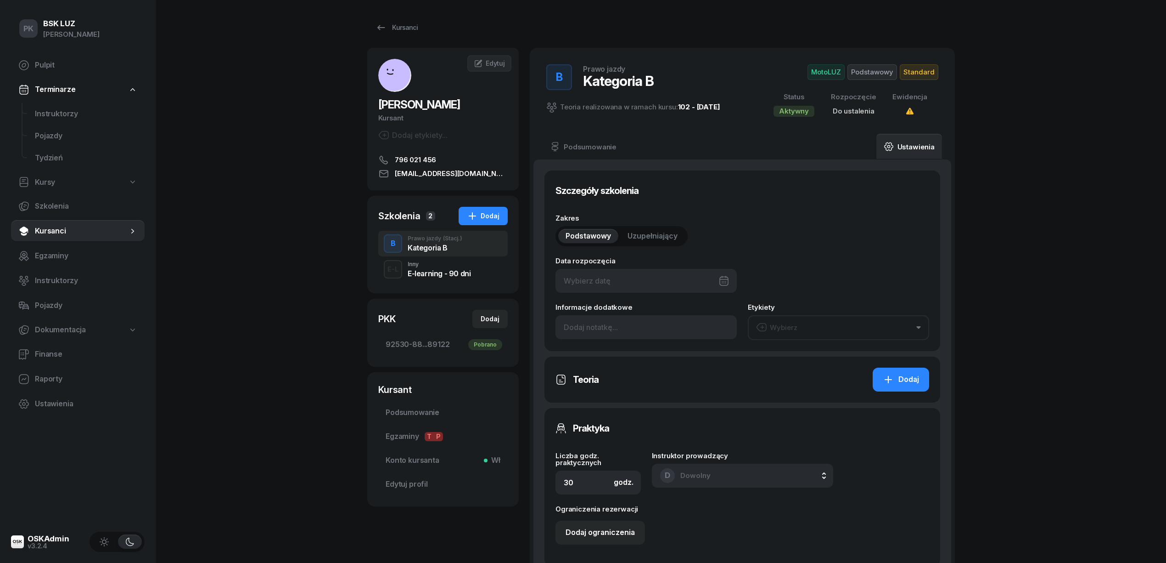
type input "92530"
type input "88069"
type input "08263"
type input "89122"
type input "2/2025"
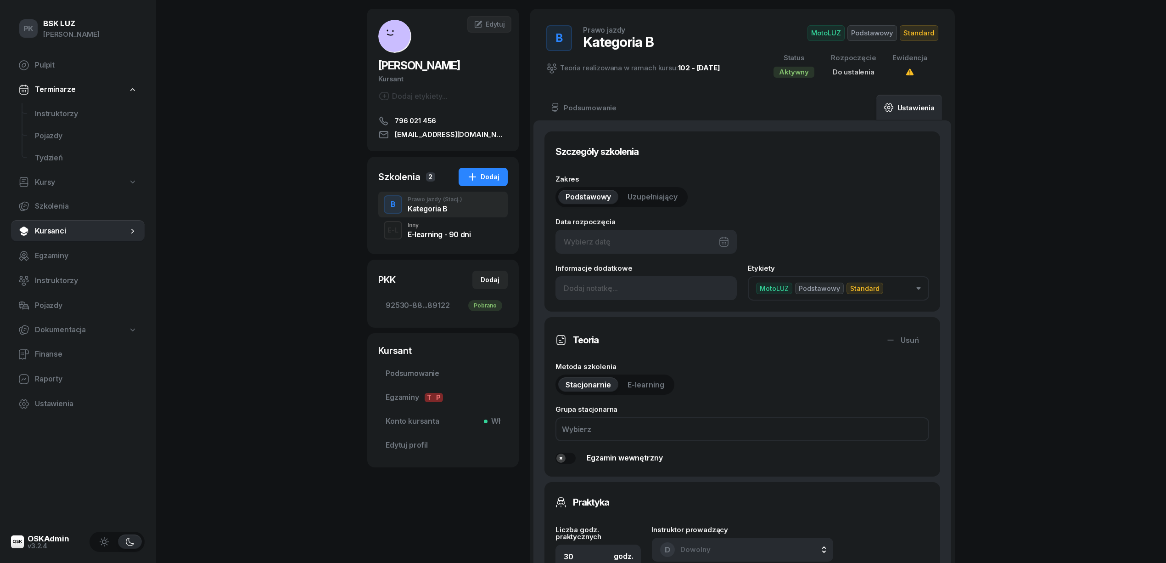
scroll to position [61, 0]
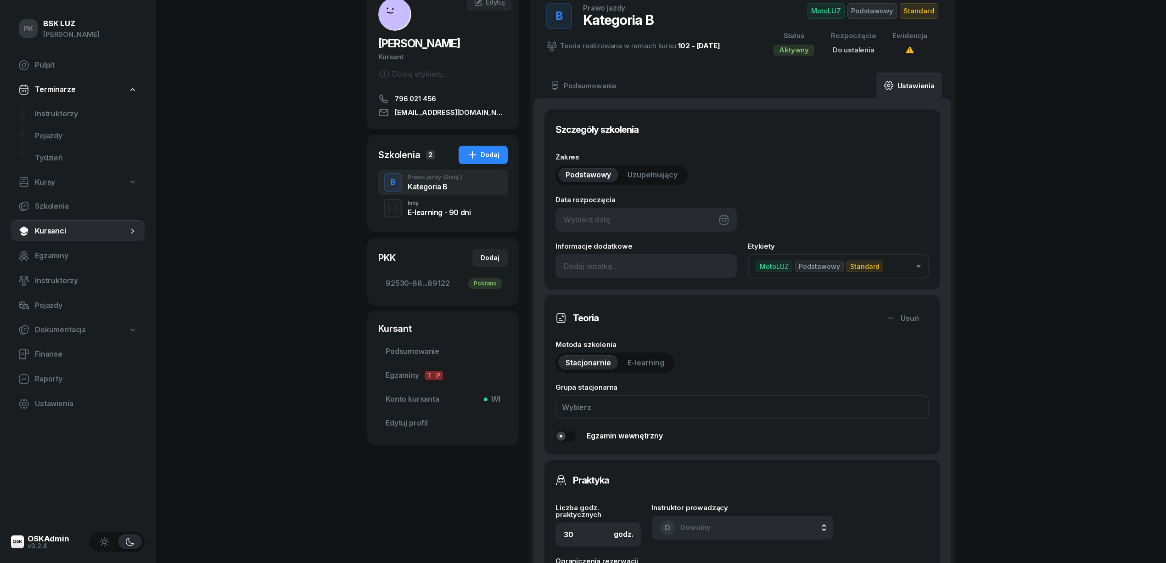
click at [629, 220] on div at bounding box center [646, 220] width 181 height 24
click at [693, 346] on div "22" at bounding box center [686, 350] width 15 height 15
type input "22/08/2025"
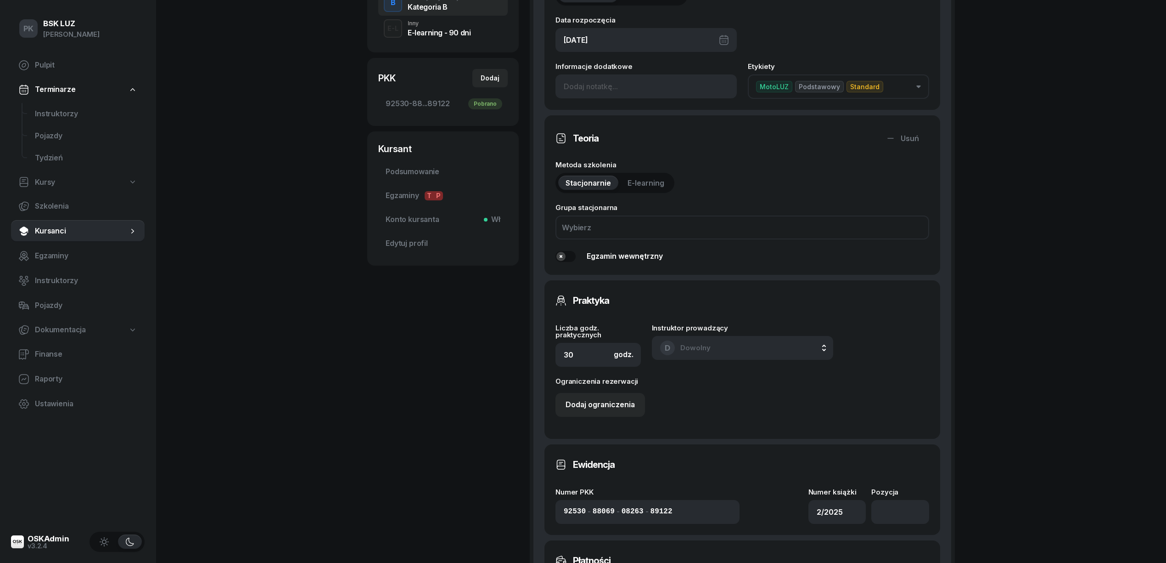
scroll to position [245, 0]
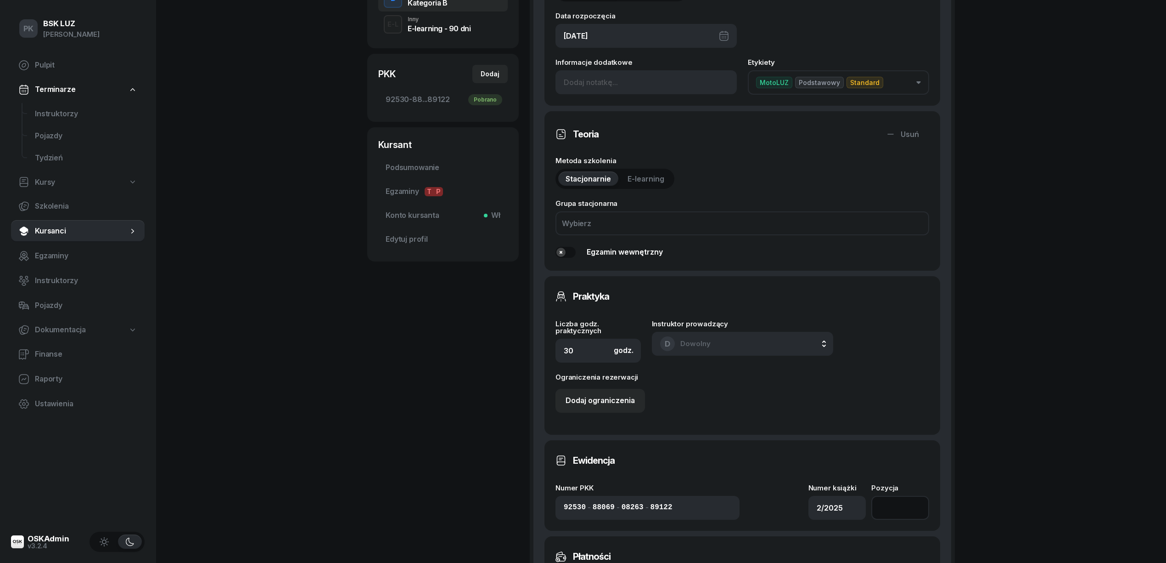
click at [890, 513] on input "number" at bounding box center [901, 508] width 58 height 24
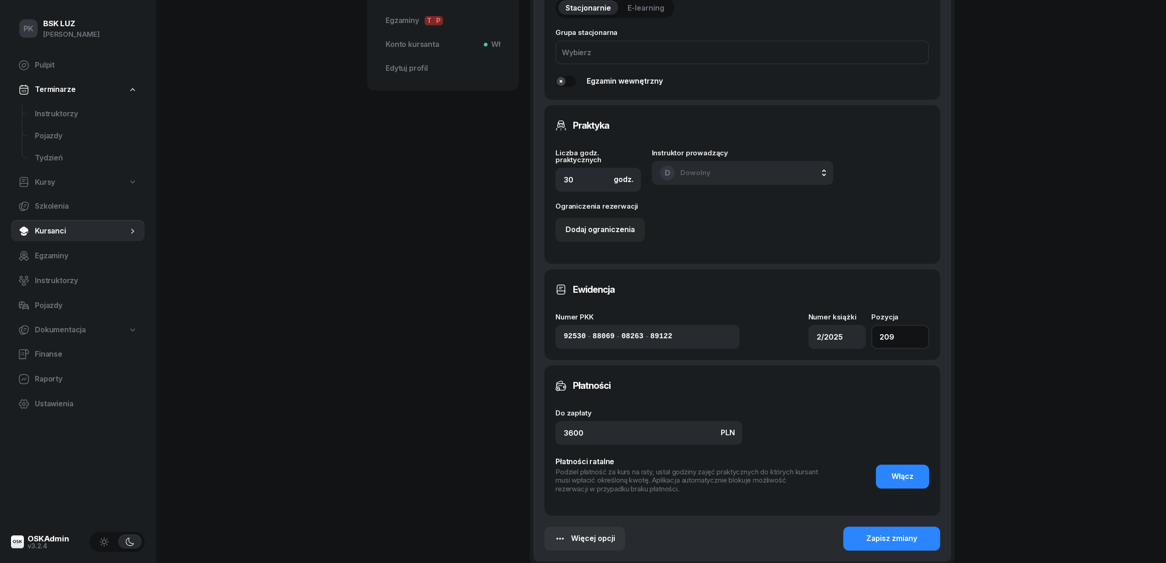
scroll to position [507, 0]
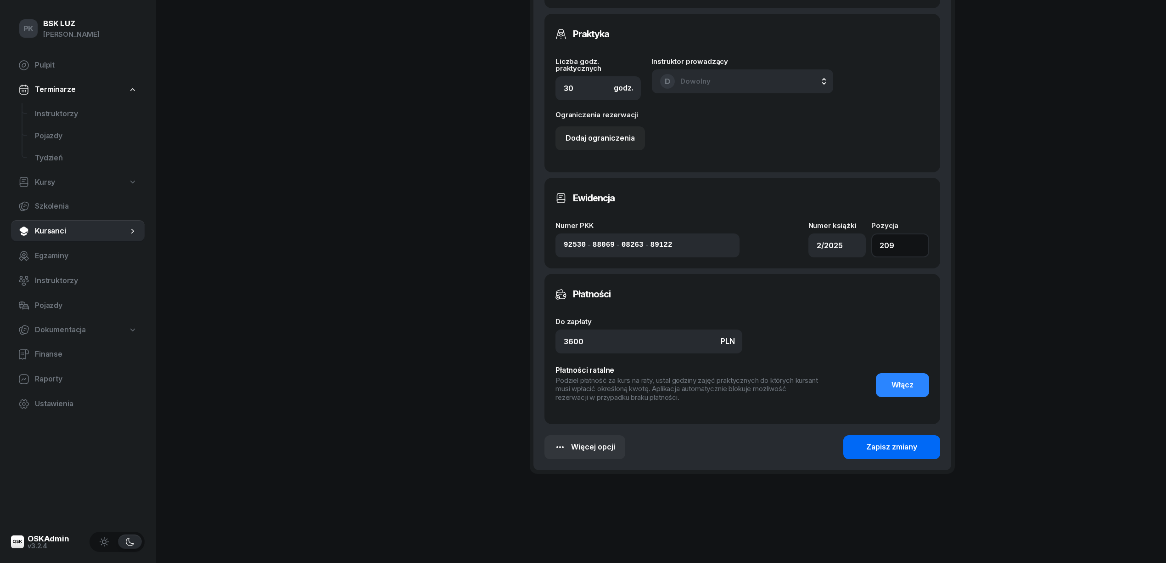
type input "209"
click at [904, 441] on div "Zapisz zmiany" at bounding box center [892, 447] width 51 height 12
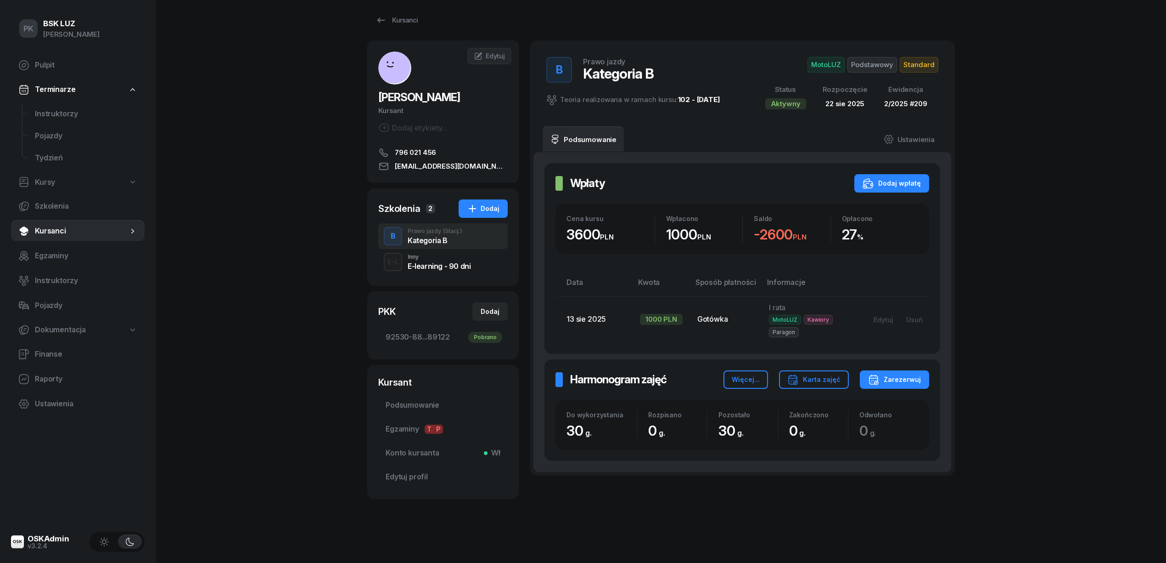
scroll to position [0, 0]
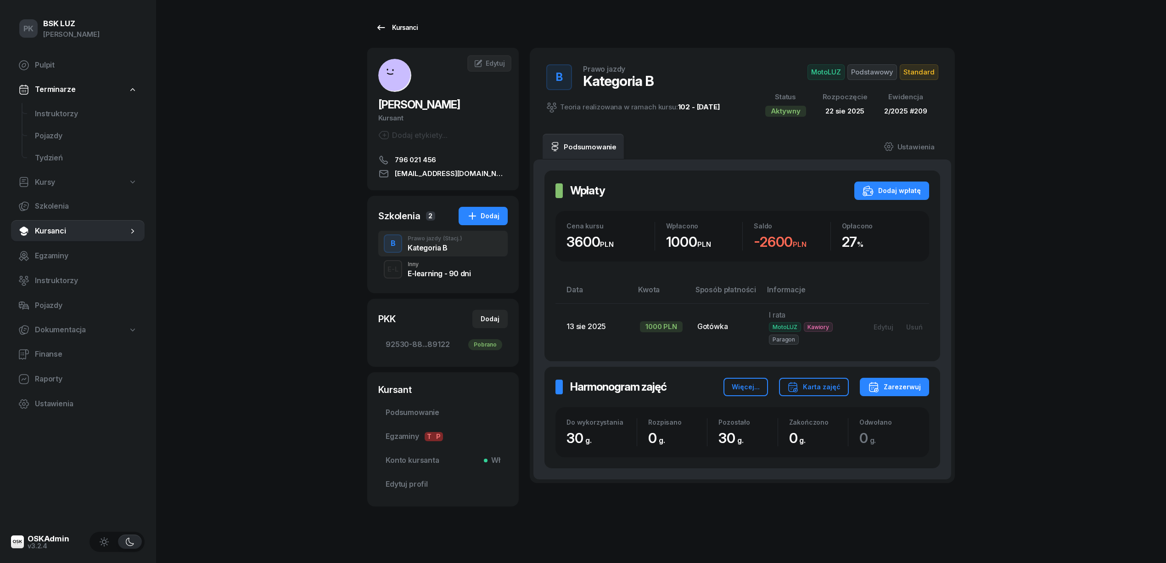
click at [406, 29] on div "Kursanci" at bounding box center [397, 27] width 42 height 11
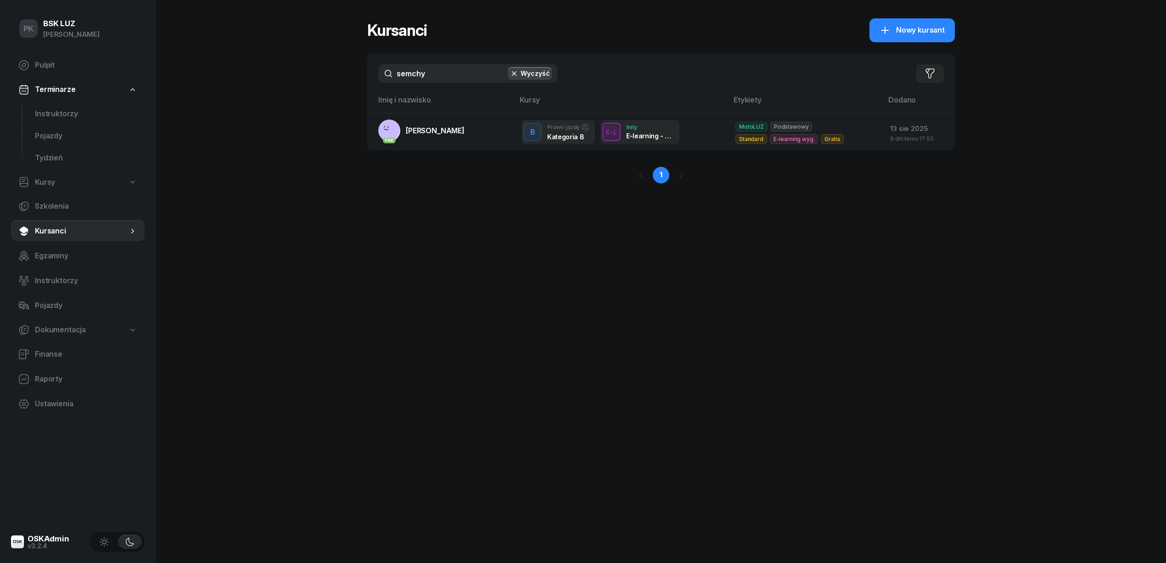
click at [347, 76] on div "PK BSK LUZ Piotr Klimek Pulpit Terminarze Instruktorzy Pojazdy Tydzień Kursy Sz…" at bounding box center [583, 281] width 1166 height 563
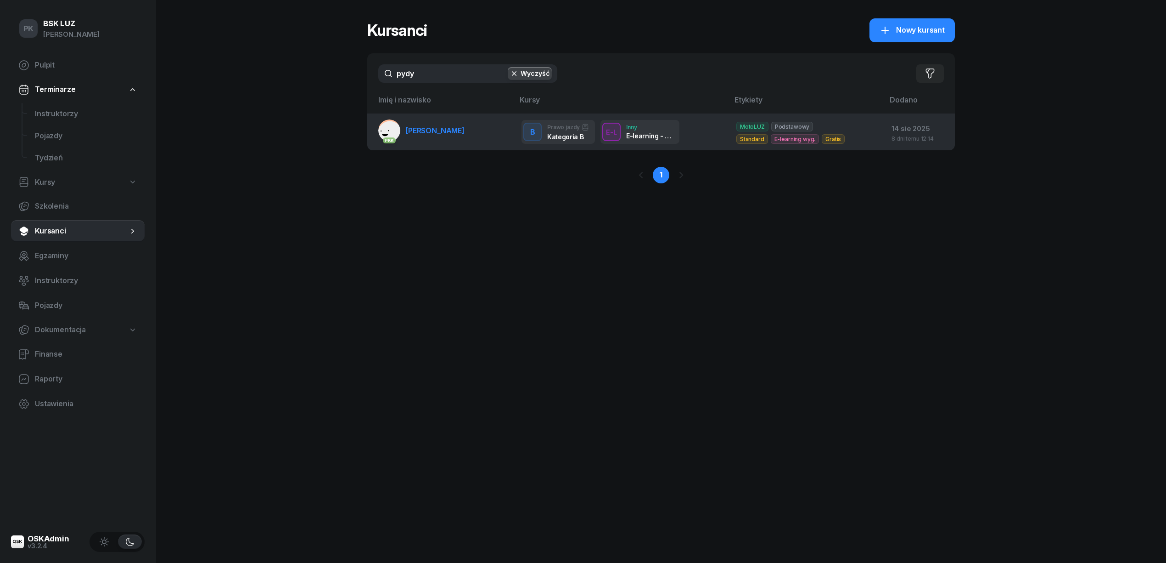
type input "pydy"
click at [447, 124] on link "PKK PYDYCH NATALIA" at bounding box center [421, 130] width 86 height 22
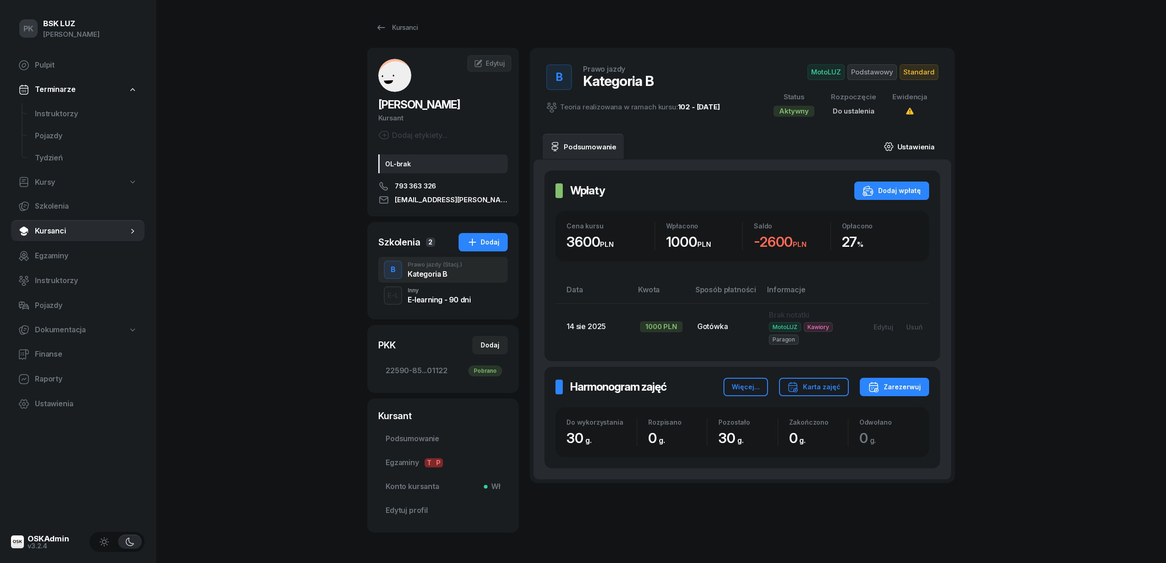
click at [921, 145] on link "Ustawienia" at bounding box center [910, 147] width 66 height 26
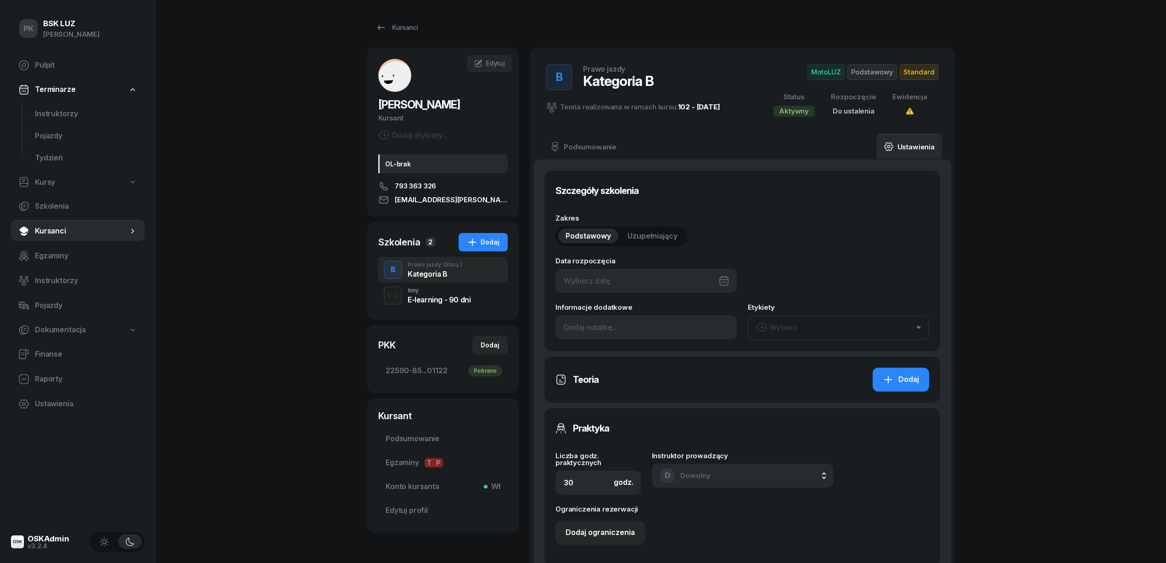
type input "22590"
type input "85115"
type input "21153"
type input "01122"
type input "2/2025"
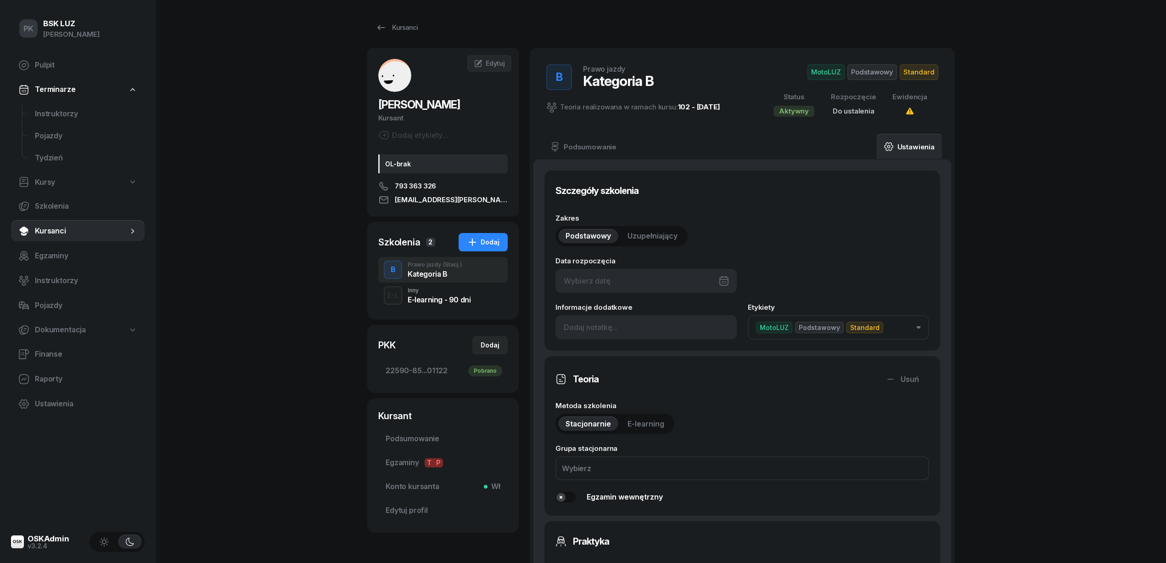
click at [636, 287] on div at bounding box center [646, 281] width 181 height 24
click at [684, 410] on div "22" at bounding box center [686, 411] width 15 height 15
type input "22/08/2025"
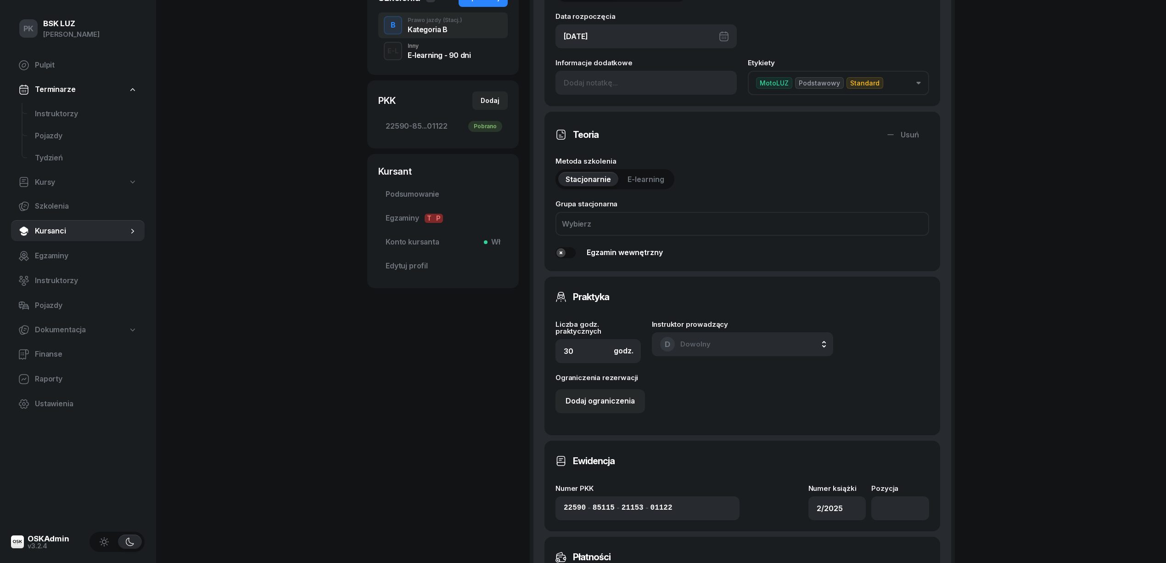
scroll to position [245, 0]
click at [913, 497] on input "number" at bounding box center [901, 508] width 58 height 24
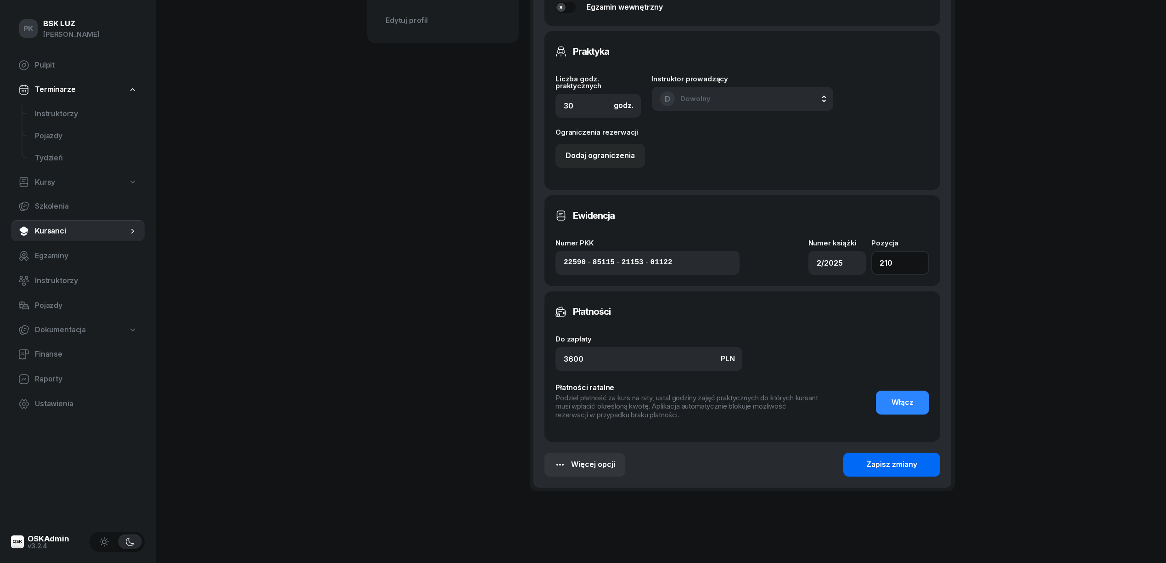
type input "210"
click at [885, 470] on button "Zapisz zmiany" at bounding box center [892, 464] width 97 height 24
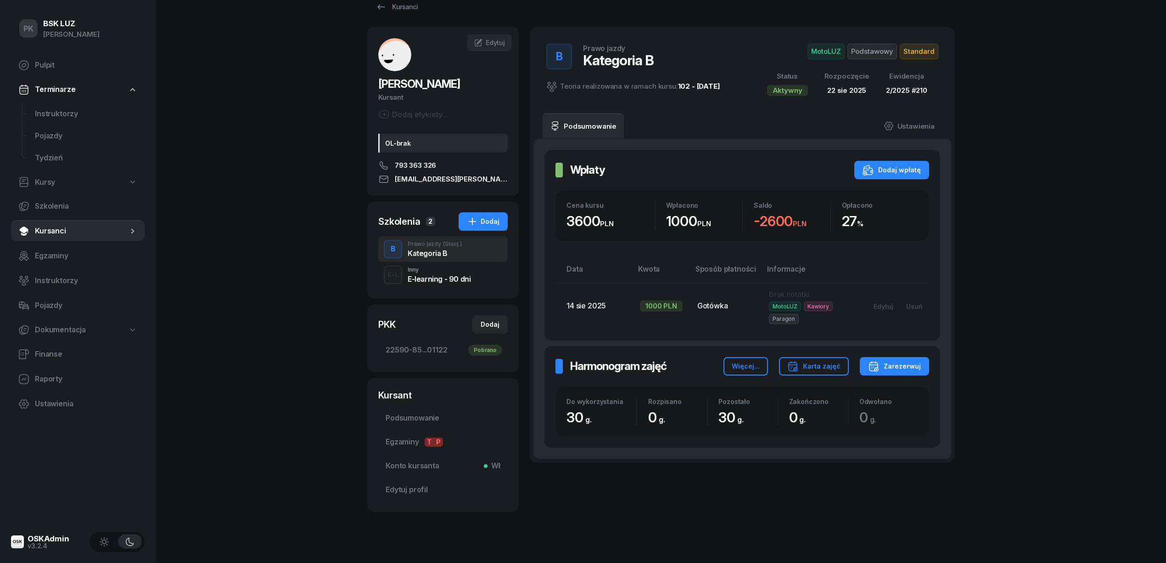
scroll to position [0, 0]
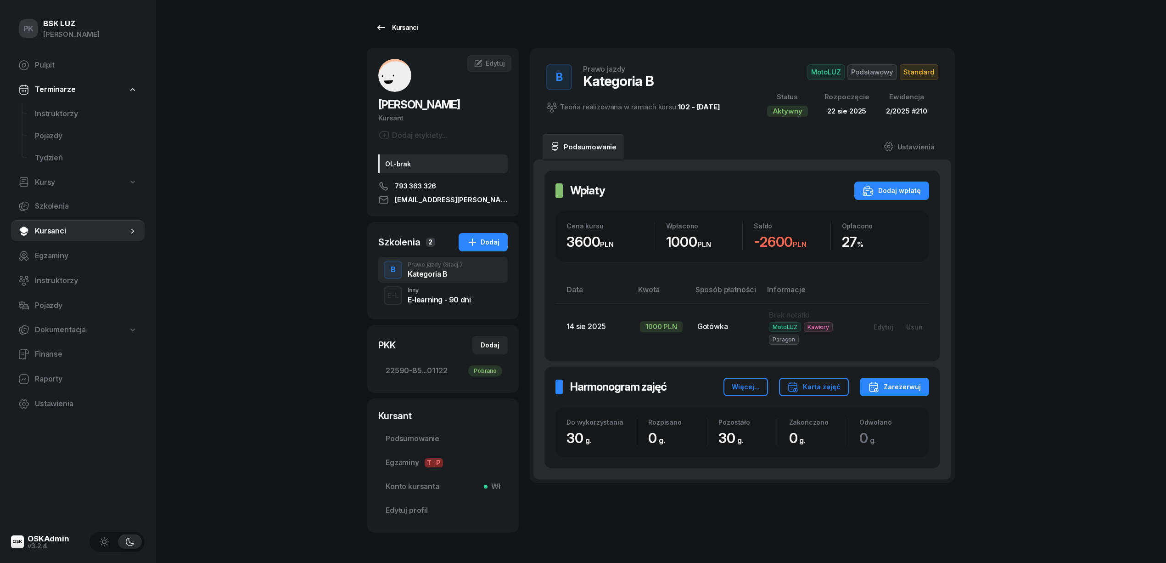
click at [403, 26] on div "Kursanci" at bounding box center [397, 27] width 42 height 11
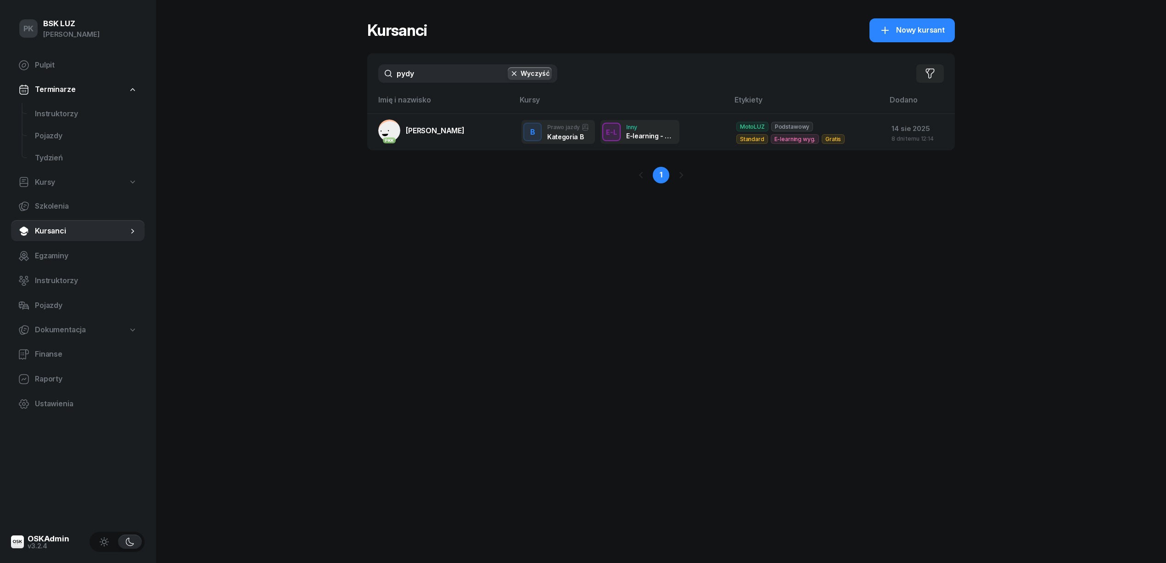
click at [348, 68] on div "PK BSK LUZ Piotr Klimek Pulpit Terminarze Instruktorzy Pojazdy Tydzień Kursy Sz…" at bounding box center [583, 281] width 1166 height 563
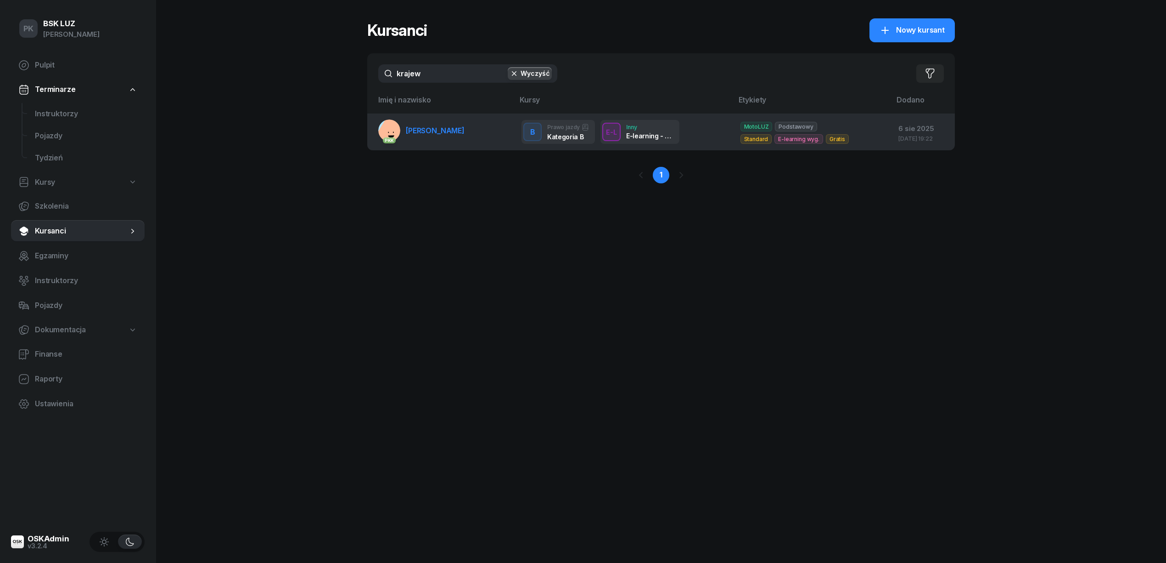
type input "krajew"
click at [445, 128] on span "KRAJEWSKI FRANCISZEK" at bounding box center [435, 130] width 59 height 9
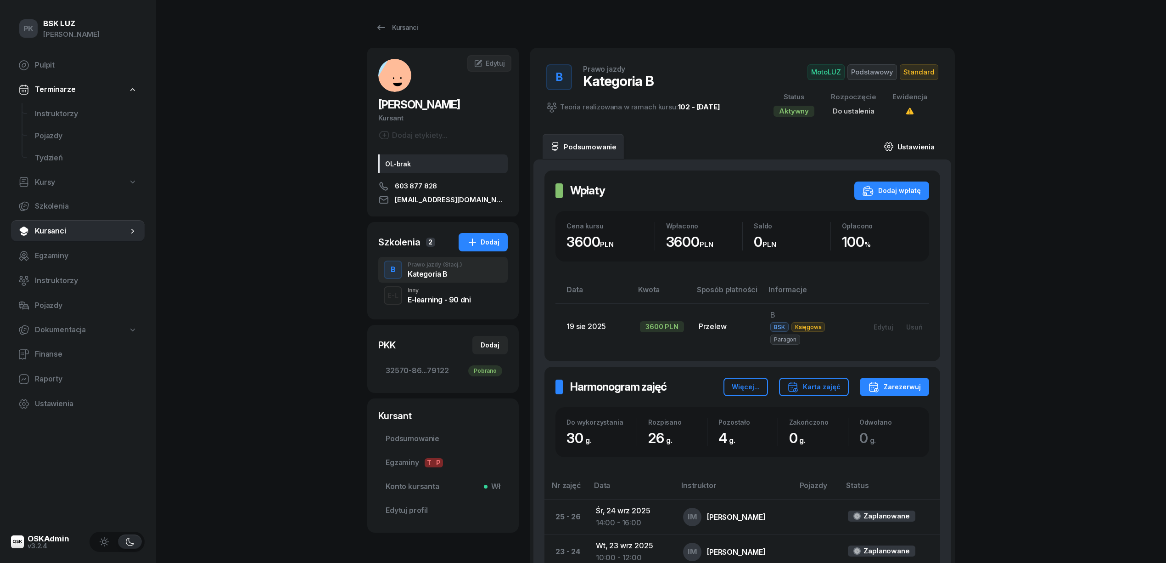
click at [908, 146] on link "Ustawienia" at bounding box center [910, 147] width 66 height 26
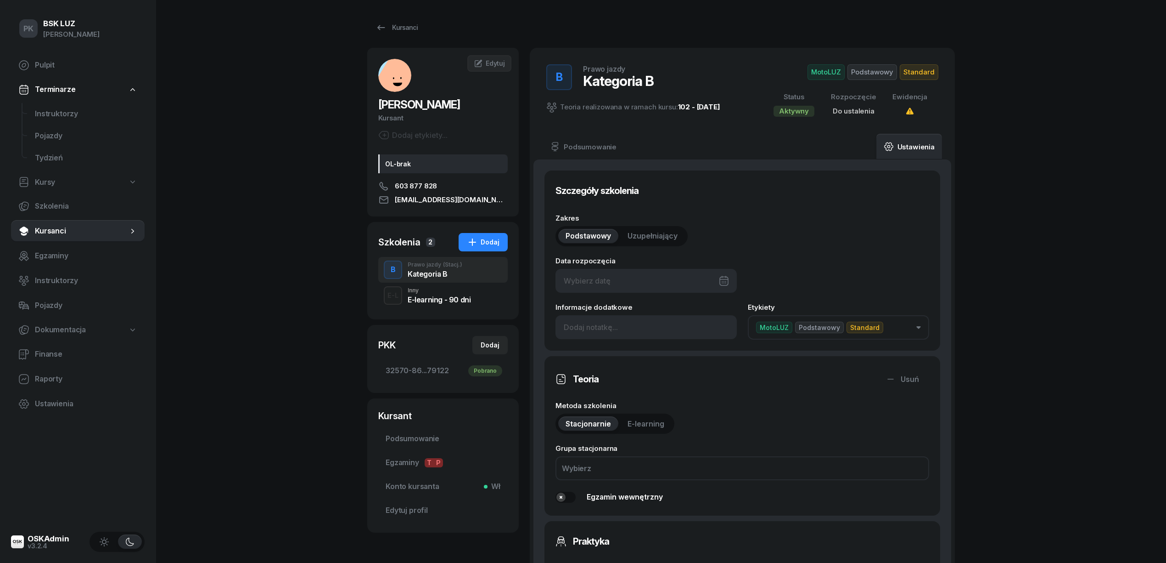
click at [621, 280] on div at bounding box center [646, 281] width 181 height 24
click at [686, 410] on div "22" at bounding box center [686, 411] width 15 height 15
type input "22/08/2025"
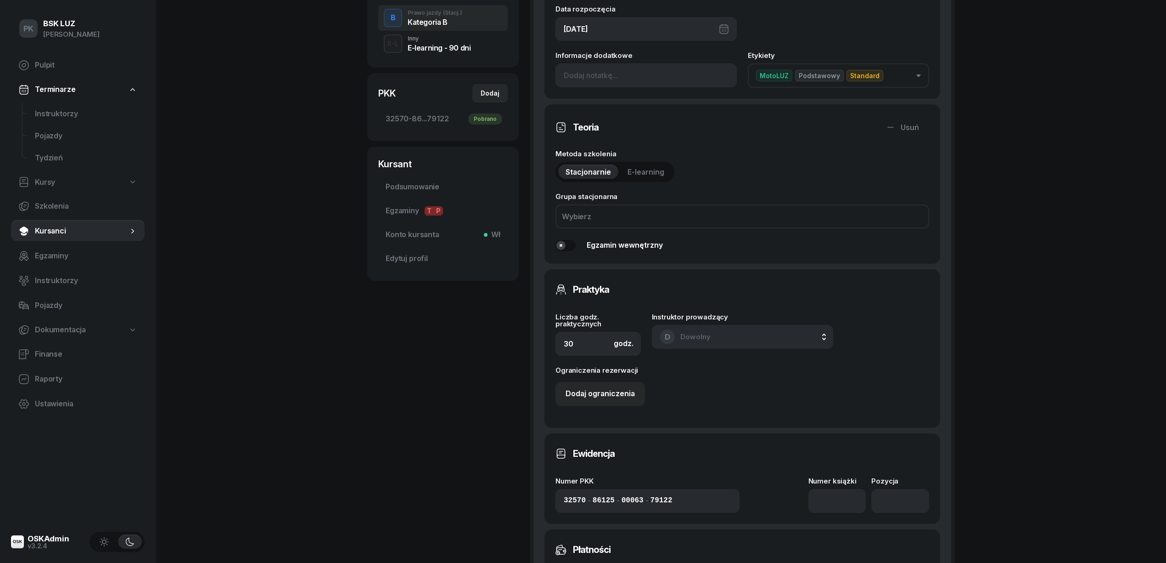
scroll to position [367, 0]
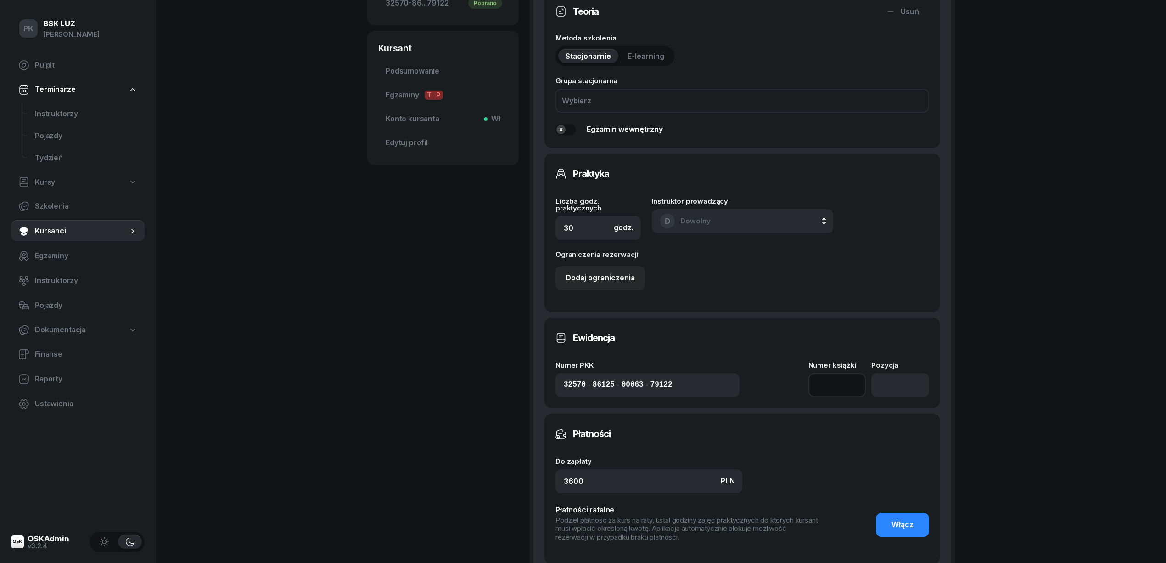
click at [833, 390] on input at bounding box center [838, 385] width 58 height 24
type input "2/2025"
click at [885, 378] on input "number" at bounding box center [901, 385] width 58 height 24
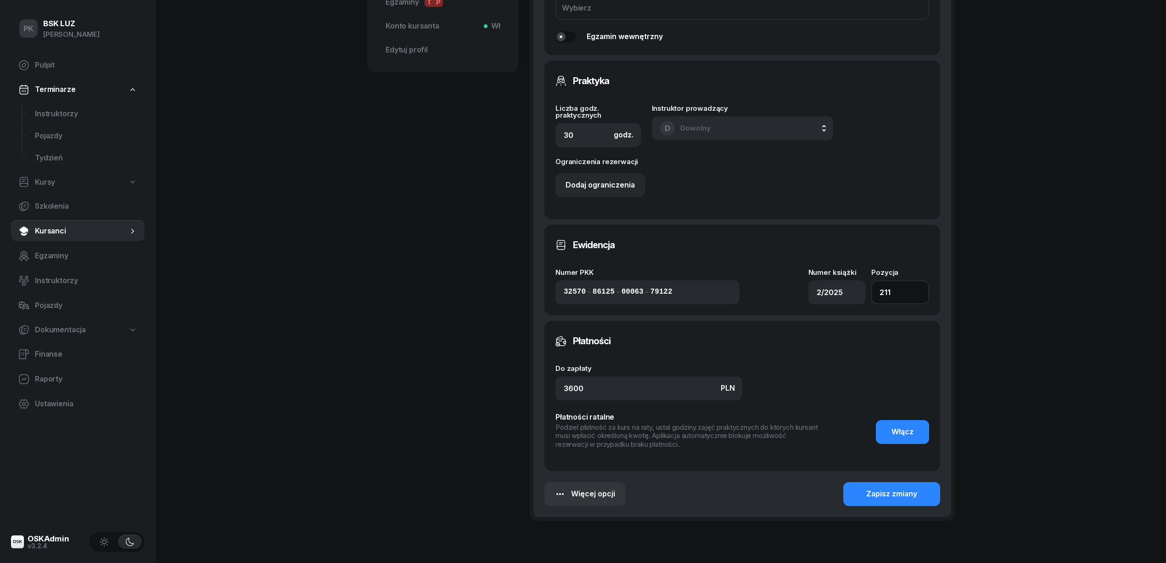
scroll to position [507, 0]
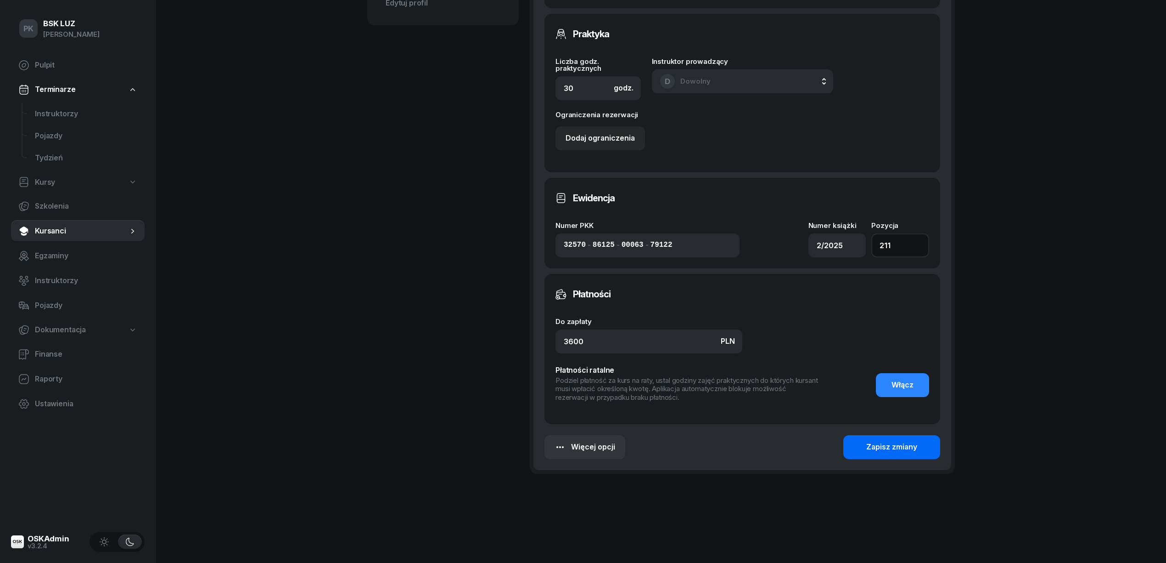
type input "211"
click at [881, 448] on div "Zapisz zmiany" at bounding box center [892, 447] width 51 height 12
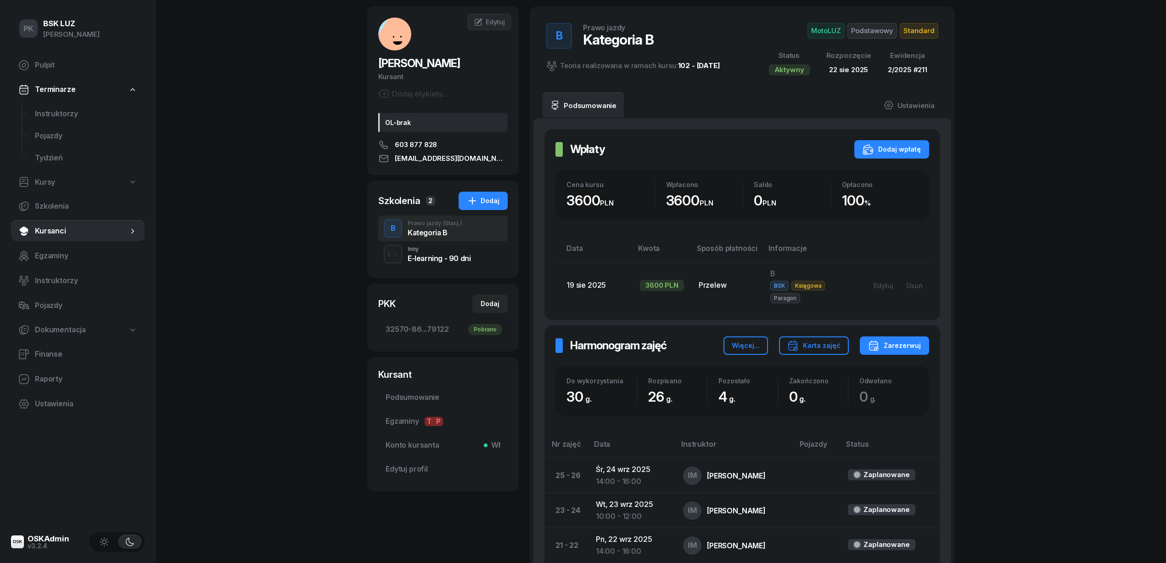
scroll to position [0, 0]
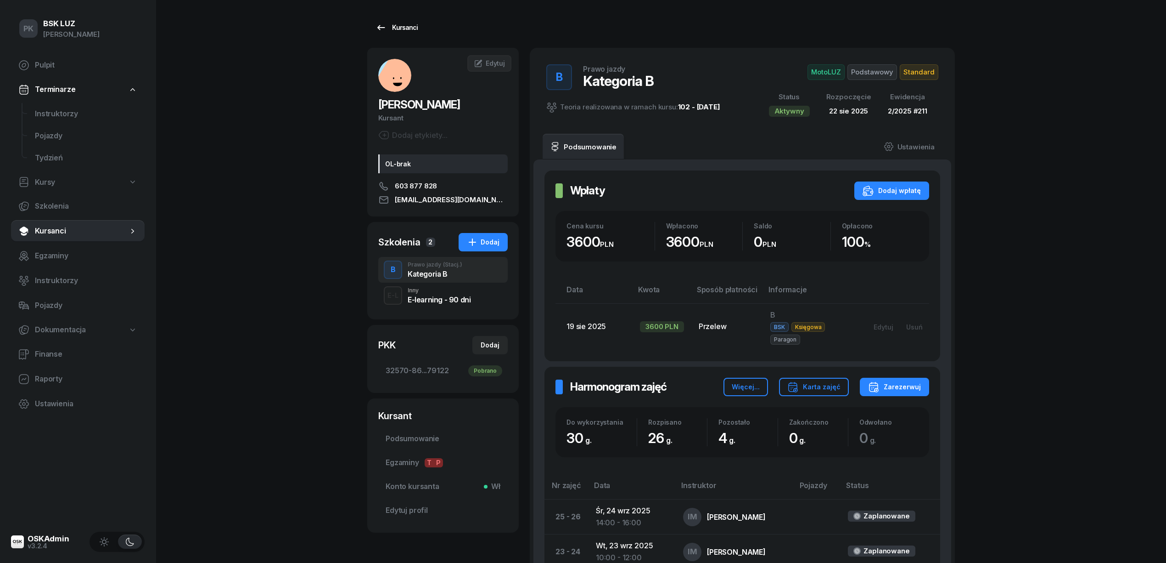
click at [409, 31] on div "Kursanci" at bounding box center [397, 27] width 42 height 11
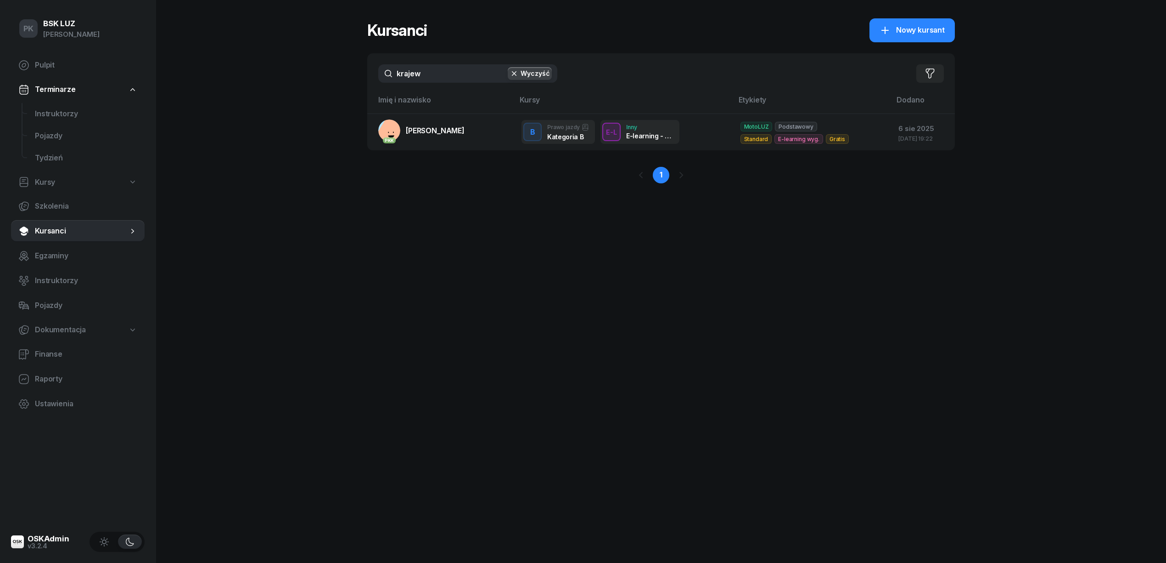
drag, startPoint x: 430, startPoint y: 78, endPoint x: 296, endPoint y: 72, distance: 133.8
click at [296, 72] on div "PK BSK LUZ Piotr Klimek Pulpit Terminarze Instruktorzy Pojazdy Tydzień Kursy Sz…" at bounding box center [583, 281] width 1166 height 563
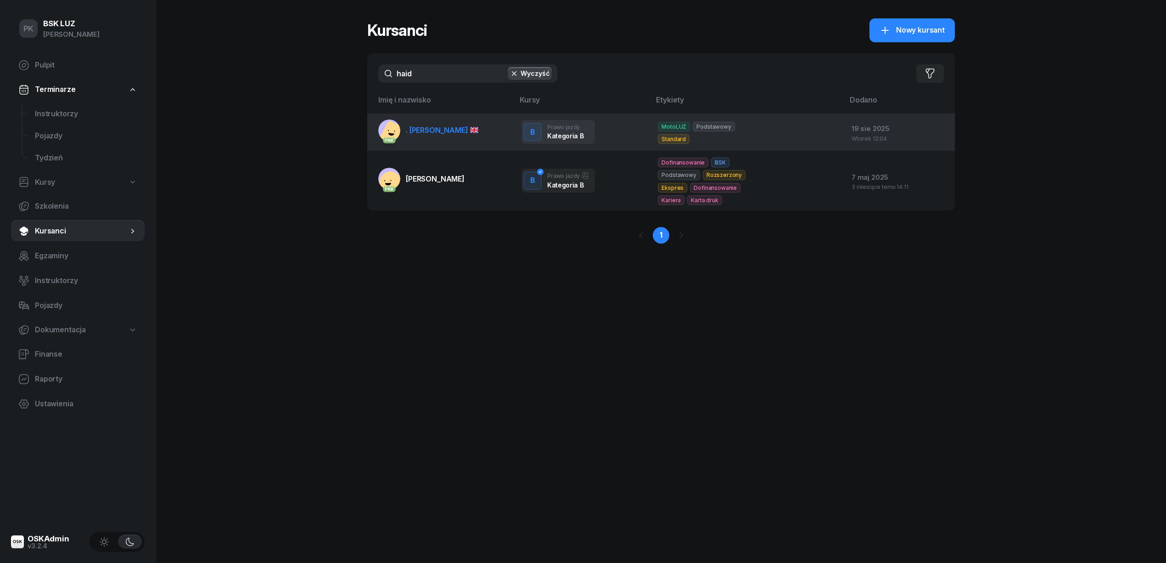
type input "haid"
click at [414, 129] on span ". HAIDER ALI" at bounding box center [442, 129] width 73 height 9
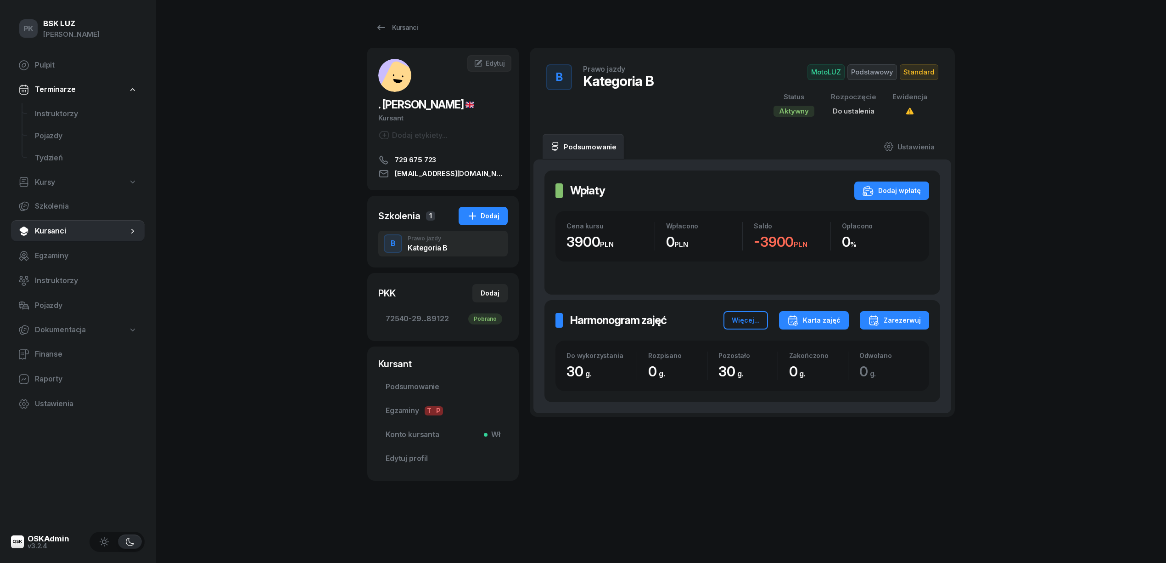
click at [818, 314] on button "Karta zajęć" at bounding box center [814, 320] width 70 height 18
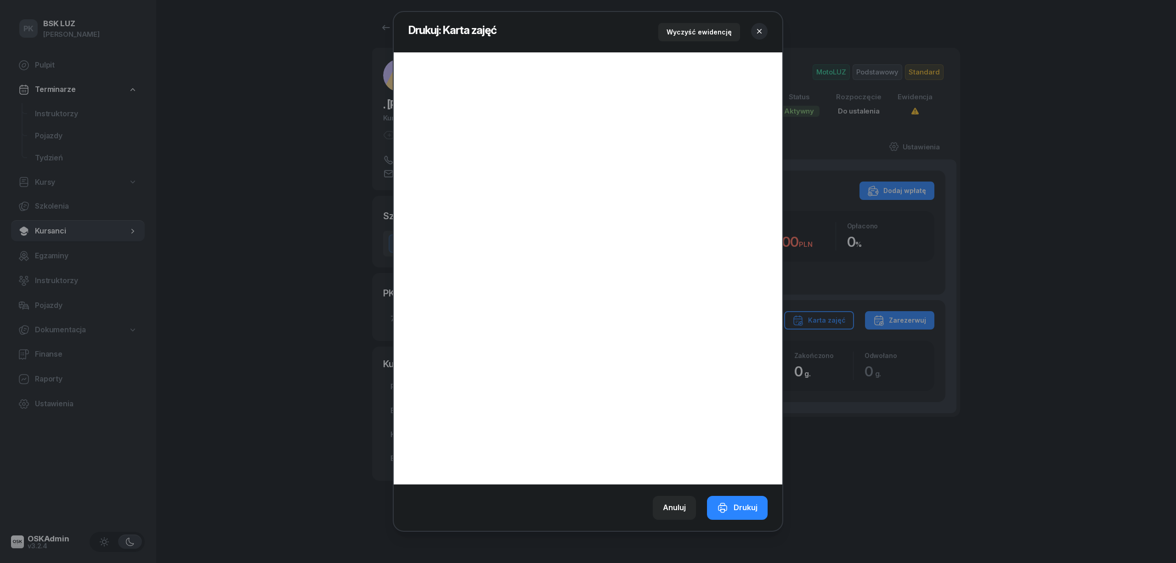
click at [759, 31] on icon "button" at bounding box center [759, 31] width 5 height 5
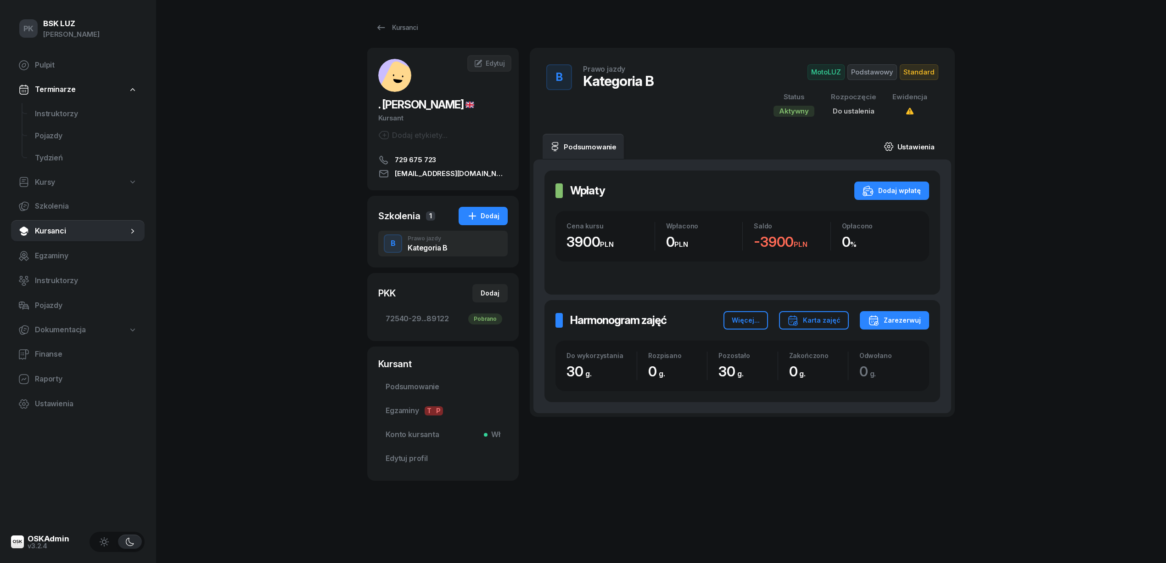
click at [902, 144] on link "Ustawienia" at bounding box center [910, 147] width 66 height 26
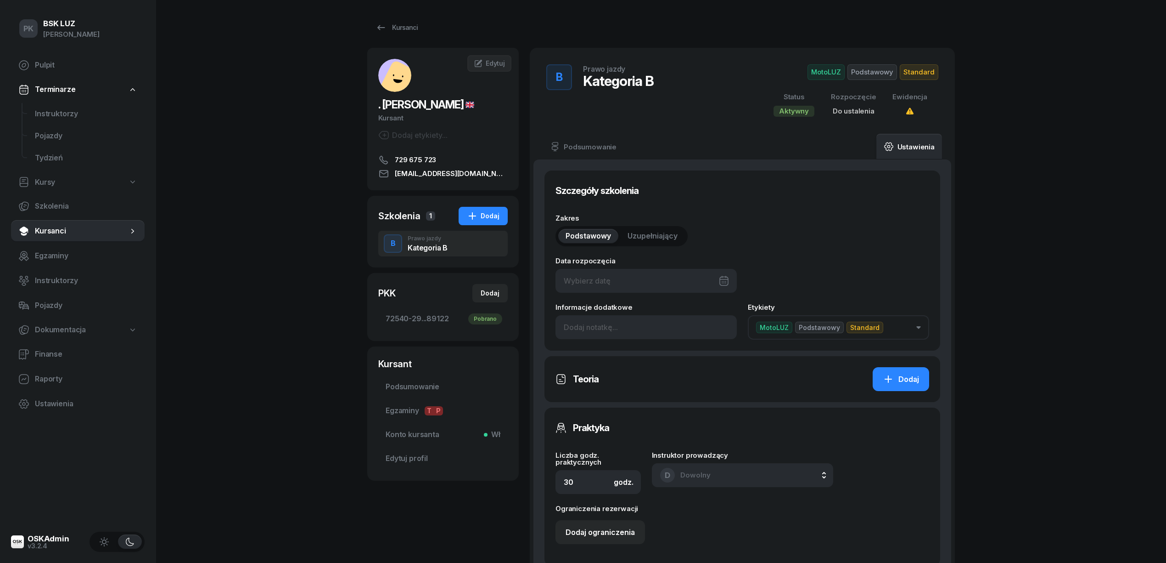
click at [661, 280] on div at bounding box center [646, 281] width 181 height 24
click at [687, 410] on div "22" at bounding box center [686, 411] width 15 height 15
type input "22/08/2025"
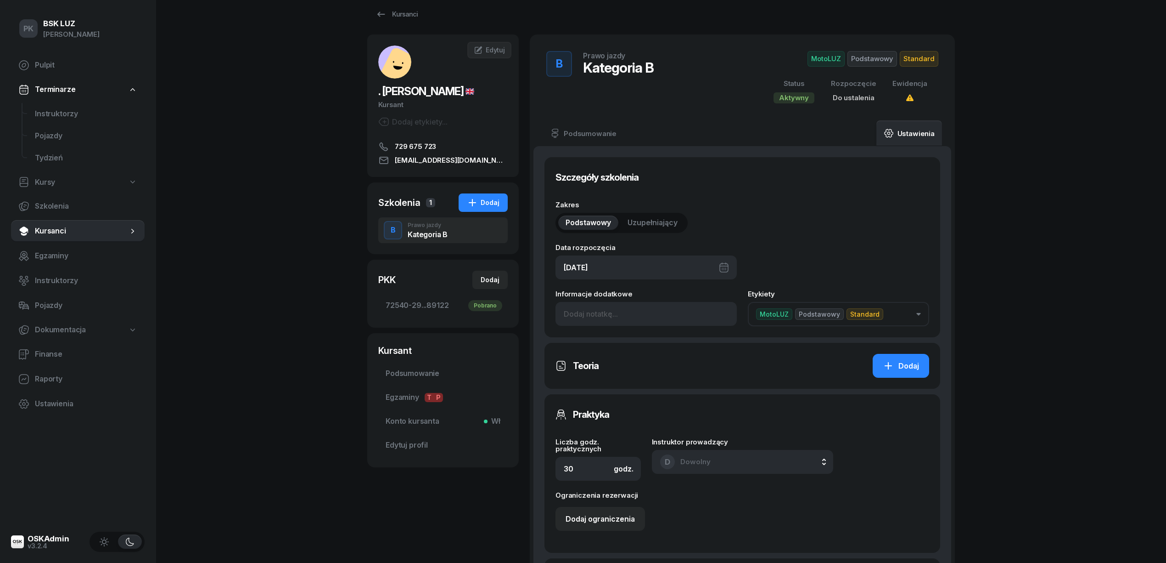
scroll to position [245, 0]
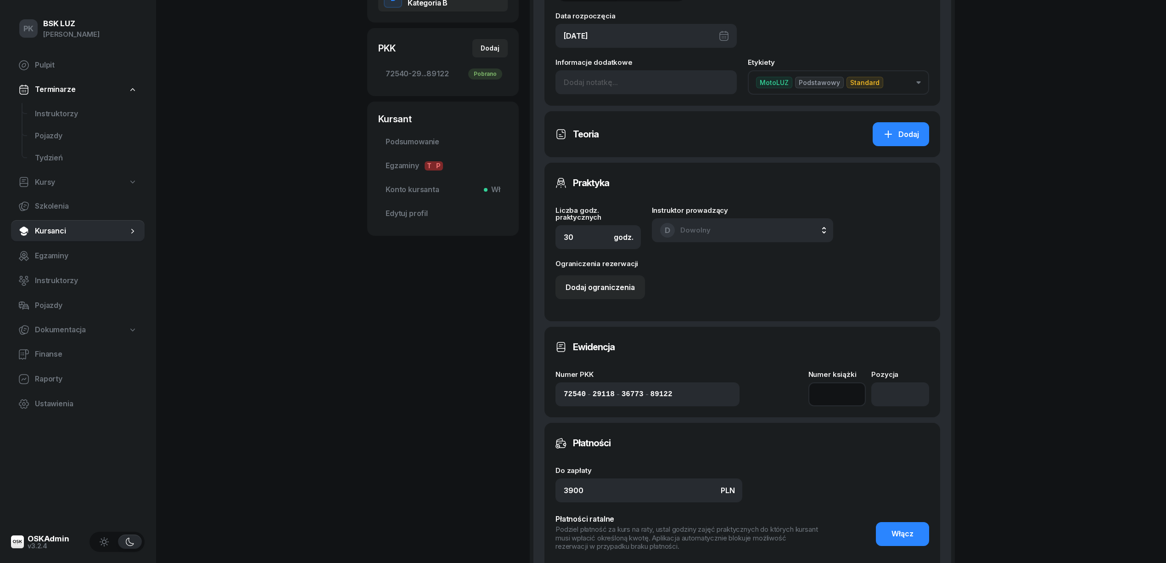
drag, startPoint x: 839, startPoint y: 392, endPoint x: 843, endPoint y: 394, distance: 4.8
click at [843, 394] on input at bounding box center [838, 394] width 58 height 24
click at [885, 394] on input "number" at bounding box center [901, 394] width 58 height 24
type input "212"
click at [815, 394] on input at bounding box center [838, 394] width 58 height 24
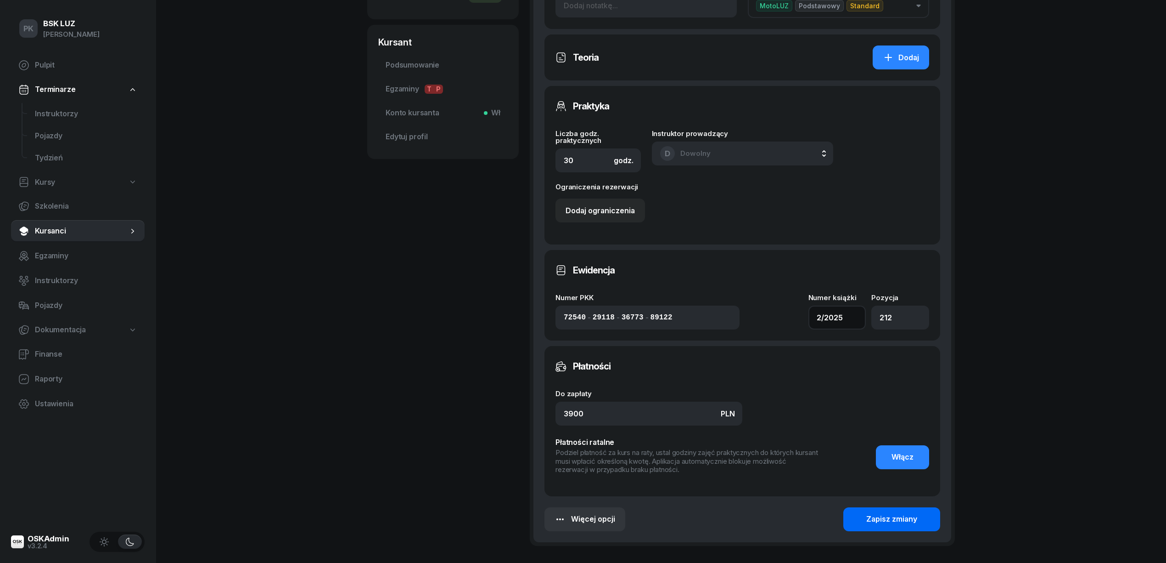
scroll to position [394, 0]
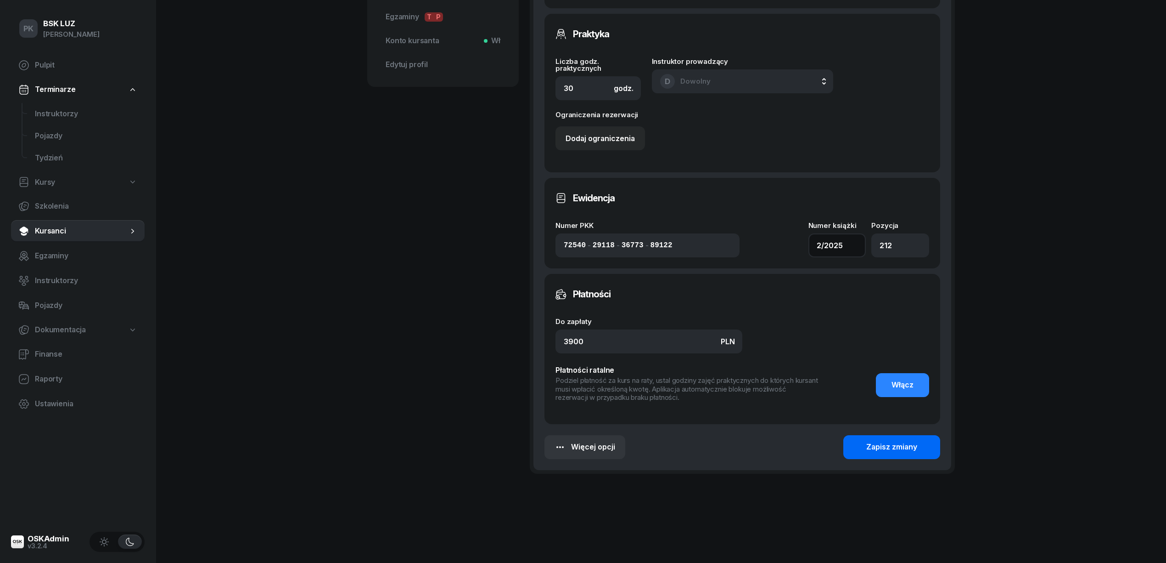
type input "2/2025"
click at [886, 445] on div "Zapisz zmiany" at bounding box center [892, 447] width 51 height 12
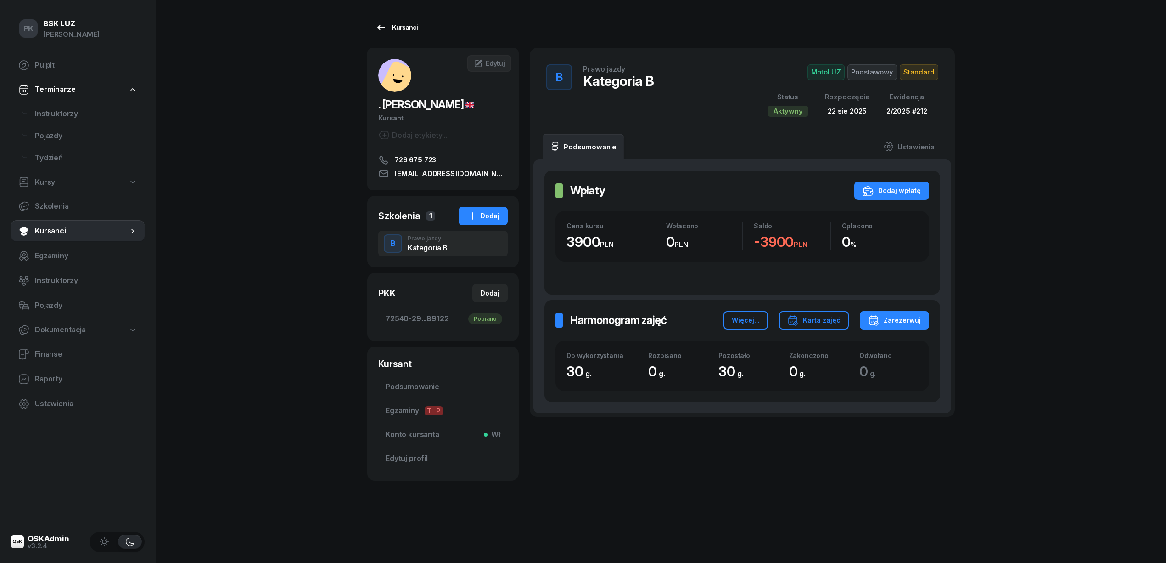
click at [415, 25] on div "Kursanci" at bounding box center [397, 27] width 42 height 11
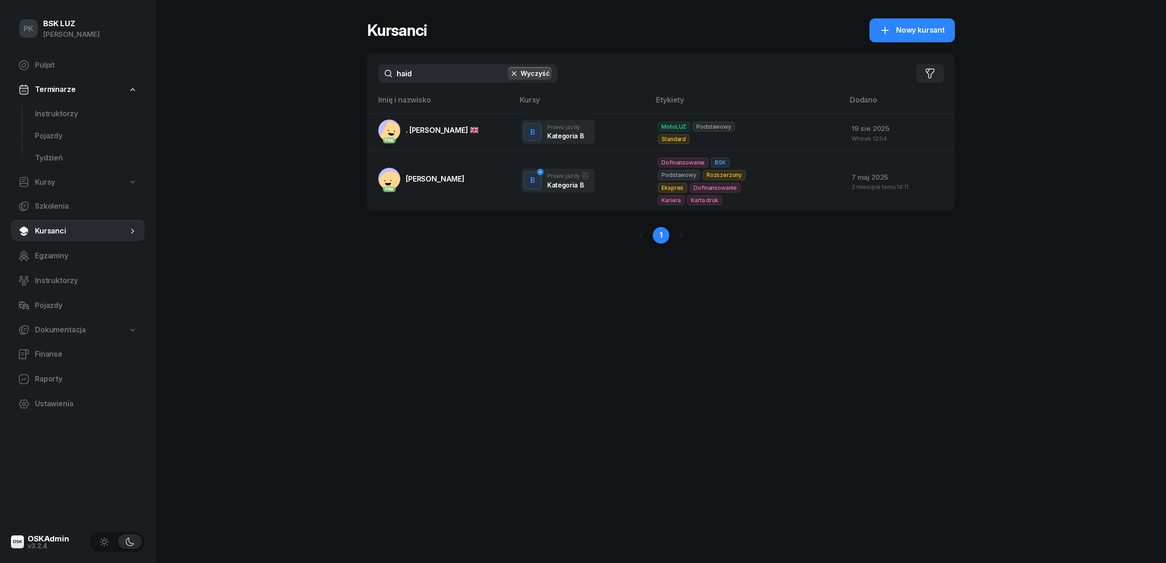
drag, startPoint x: 414, startPoint y: 73, endPoint x: 368, endPoint y: 74, distance: 46.4
click at [369, 73] on div "haid Wyczyść Filtruj" at bounding box center [661, 73] width 588 height 40
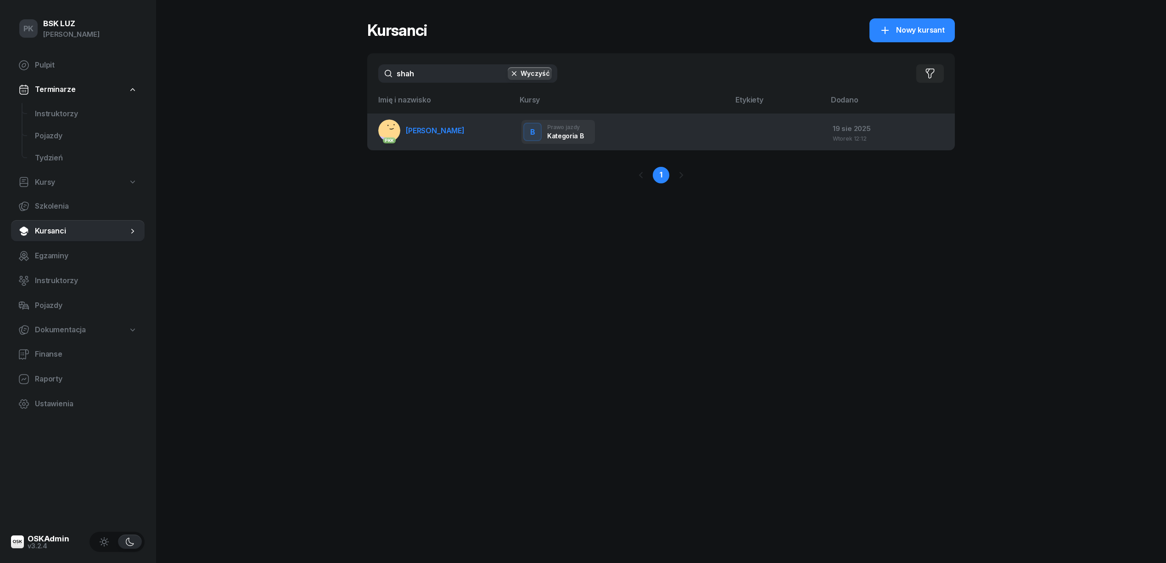
type input "shah"
click at [425, 134] on span "SHAHBAZ MUHAMMAD" at bounding box center [435, 130] width 59 height 9
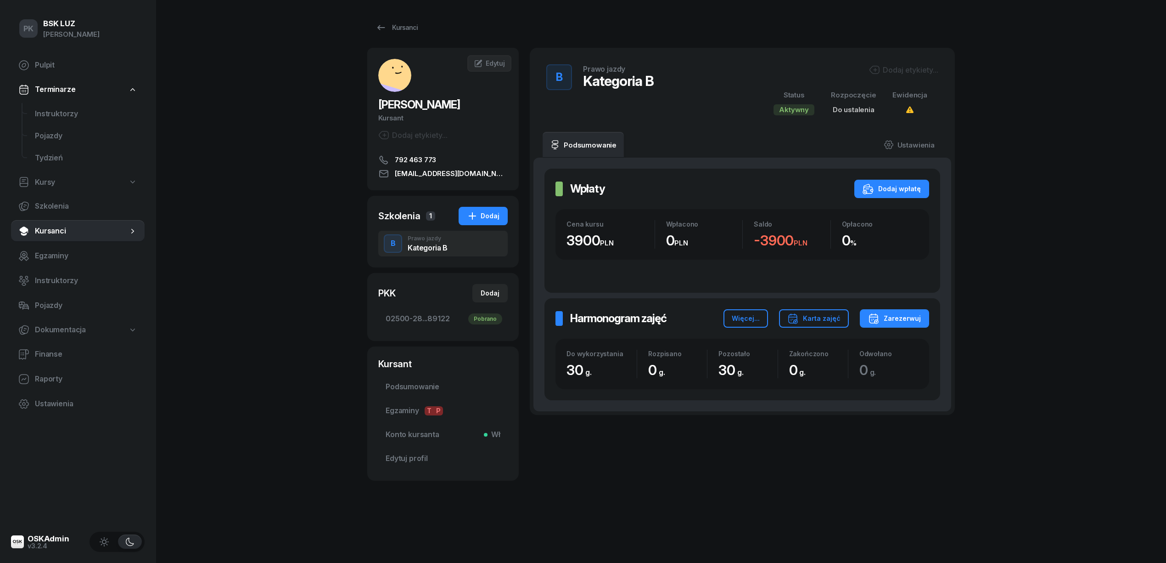
click at [893, 68] on div "Dodaj etykiety..." at bounding box center [903, 69] width 69 height 11
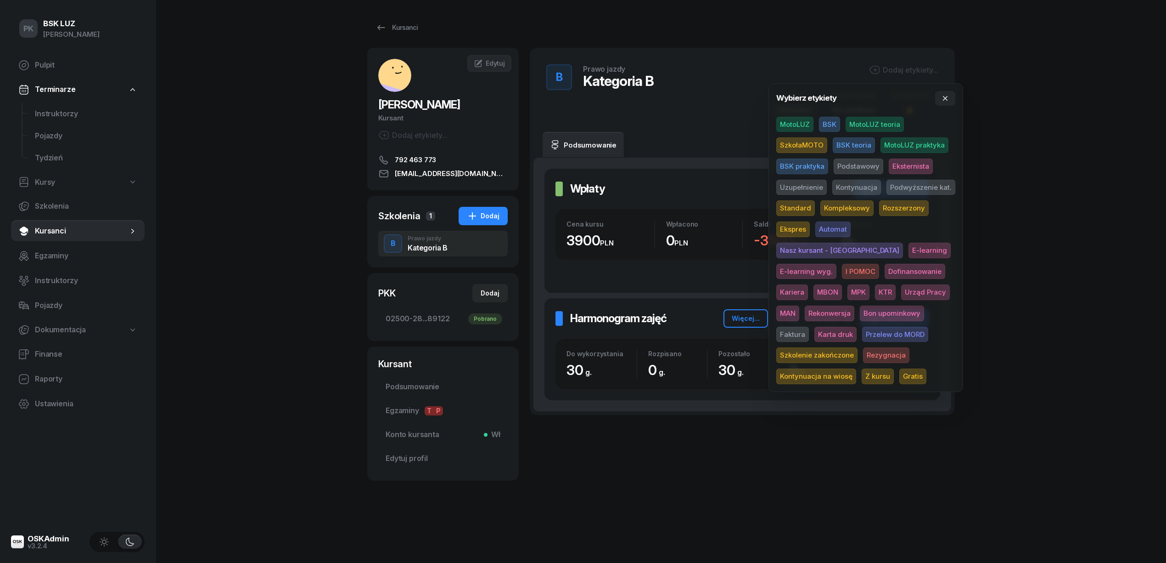
click at [680, 127] on div "B Prawo jazdy Kategoria B Dodaj etykiety... Status Aktywny Rozpoczęcie Do ustal…" at bounding box center [742, 90] width 425 height 84
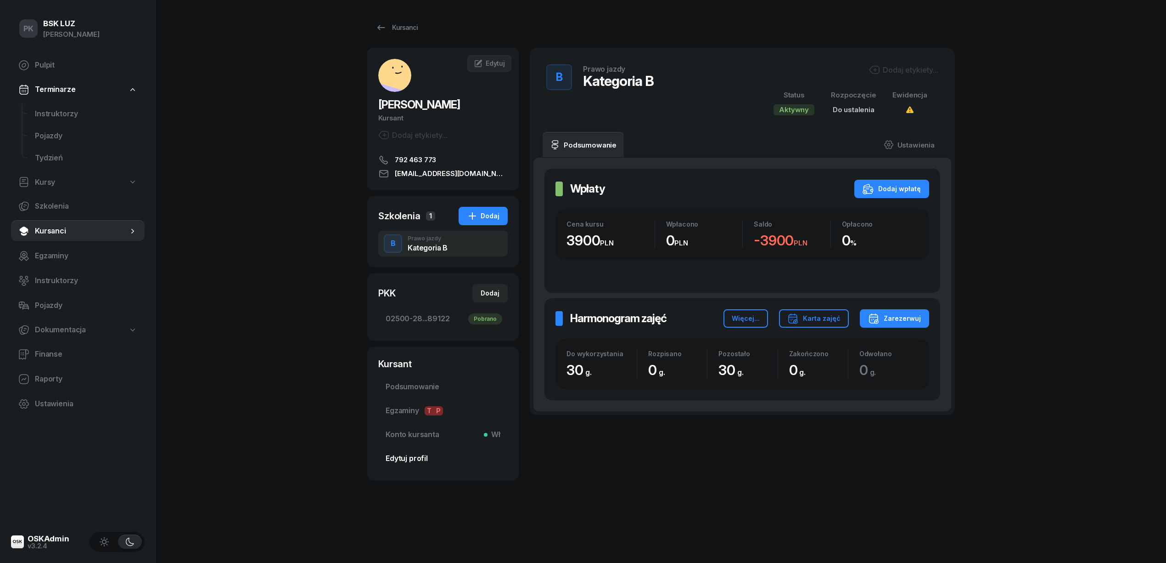
click at [406, 456] on span "Edytuj profil" at bounding box center [443, 458] width 115 height 12
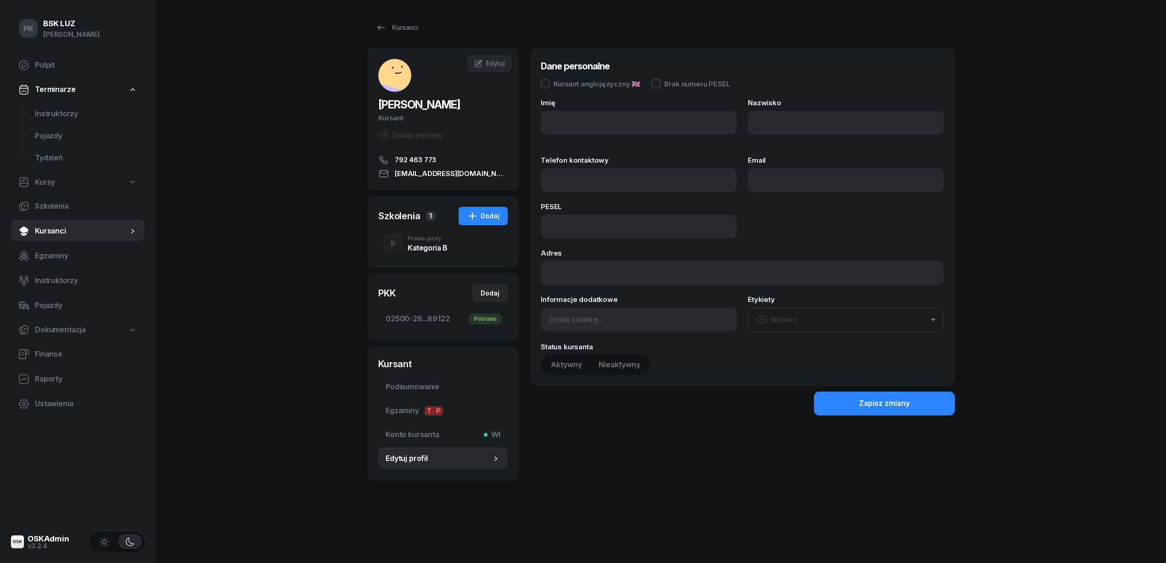
type input "MUHAMMAD"
type input "SHAHBAZ"
type input "792463773"
type input "mshahbaz8261@gmail.com"
type input "97110714956"
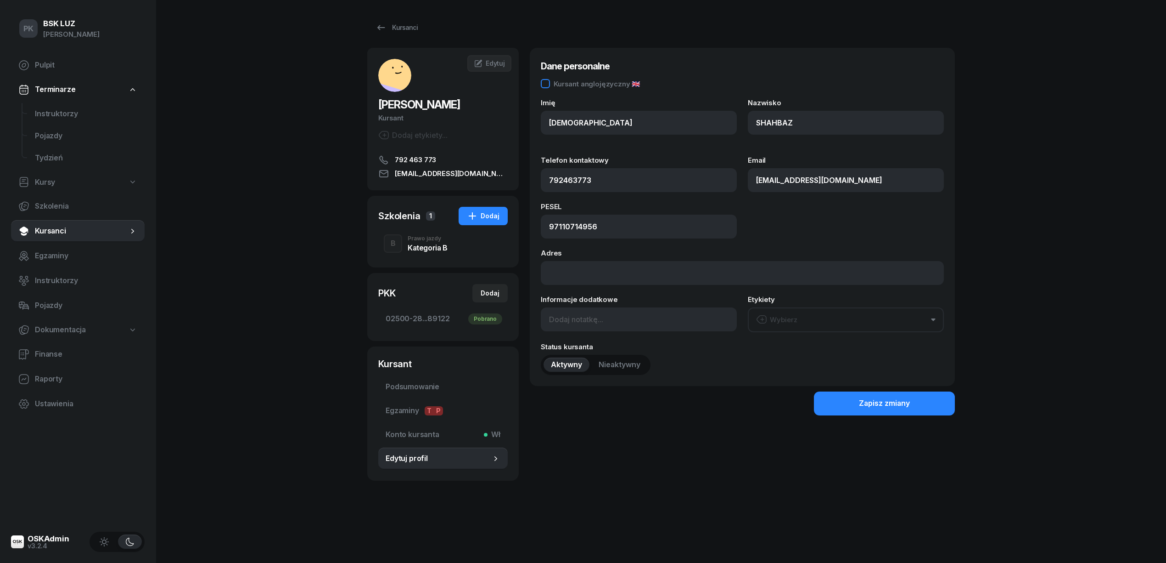
click at [558, 86] on div "Kursant anglojęzyczny 🇬🇧" at bounding box center [597, 83] width 87 height 7
click at [833, 401] on button "Zapisz zmiany" at bounding box center [884, 403] width 141 height 24
click at [425, 393] on span "Podsumowanie" at bounding box center [443, 387] width 115 height 12
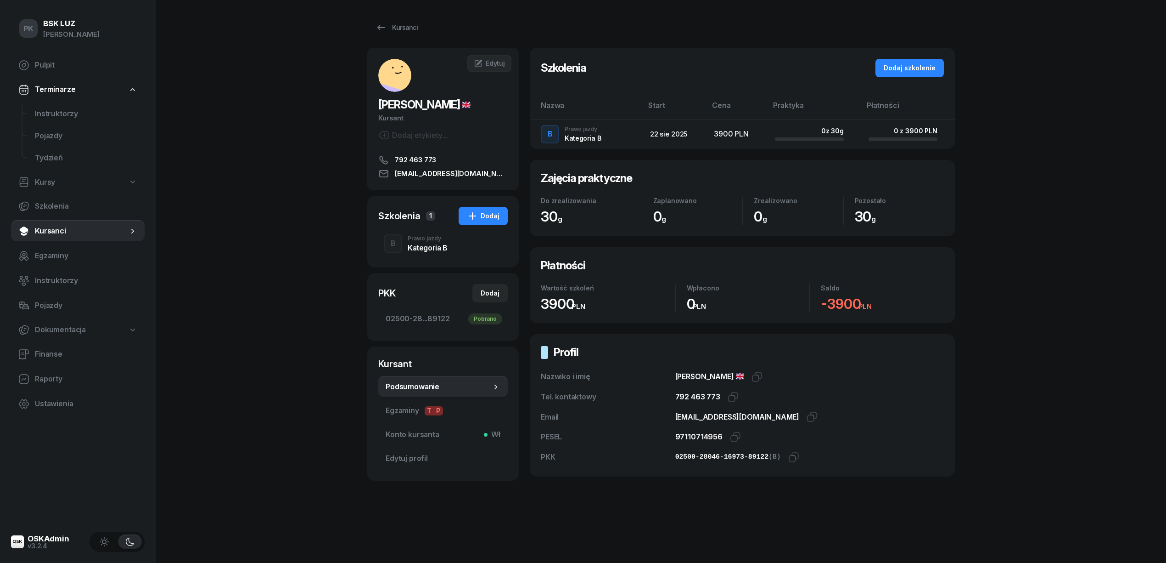
click at [428, 251] on div "Kategoria B" at bounding box center [428, 247] width 40 height 7
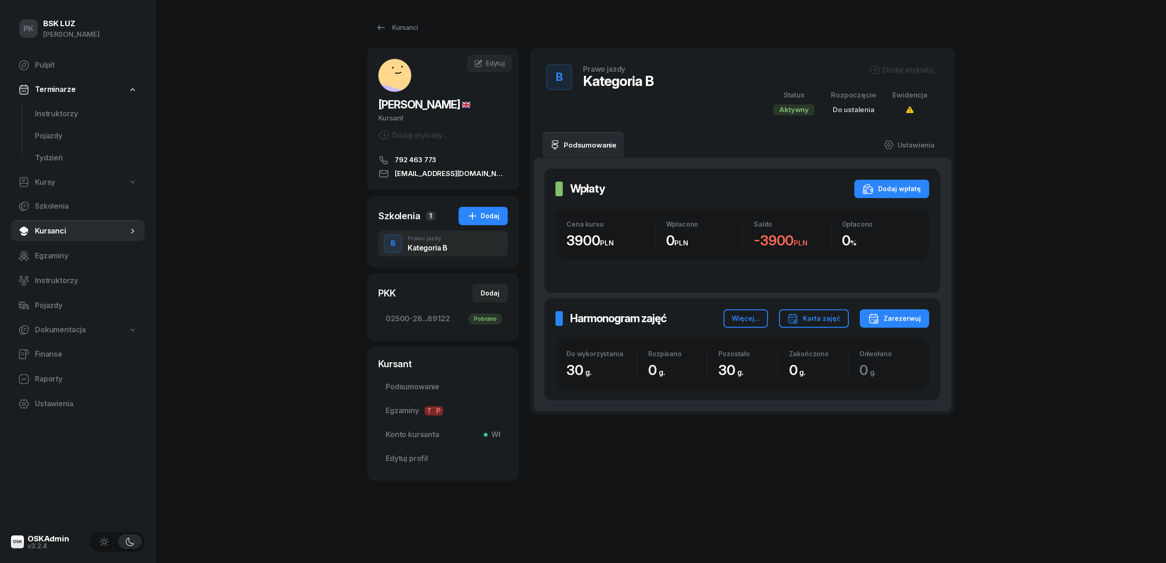
click at [894, 70] on div "Dodaj etykiety..." at bounding box center [903, 69] width 69 height 11
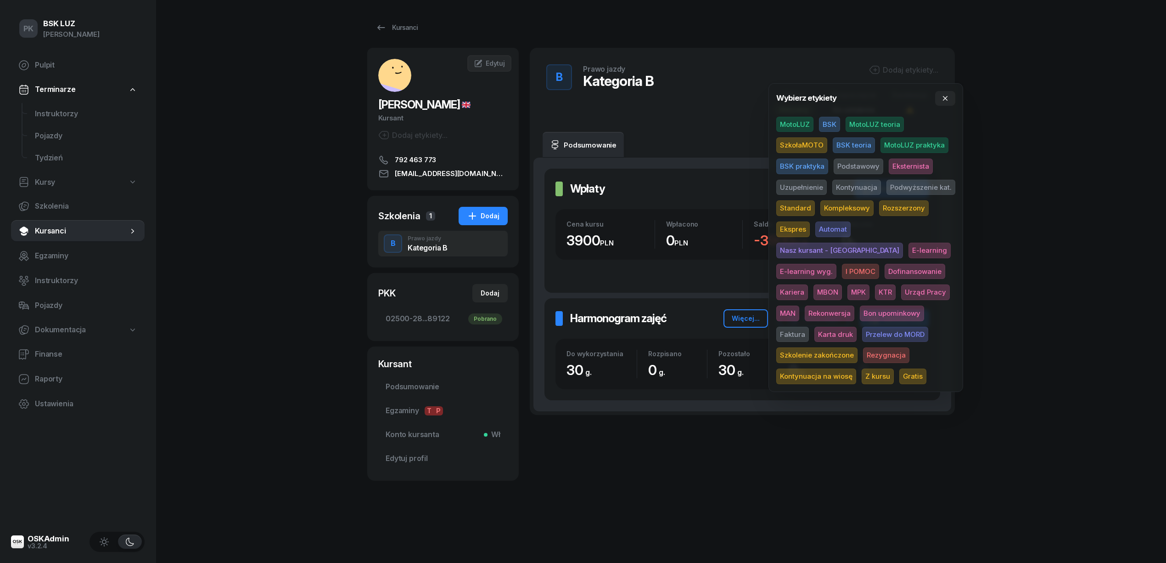
click at [795, 124] on span "MotoLUZ" at bounding box center [795, 125] width 37 height 16
click at [851, 163] on span "Podstawowy" at bounding box center [859, 168] width 50 height 16
click at [800, 208] on span "Standard" at bounding box center [796, 210] width 39 height 16
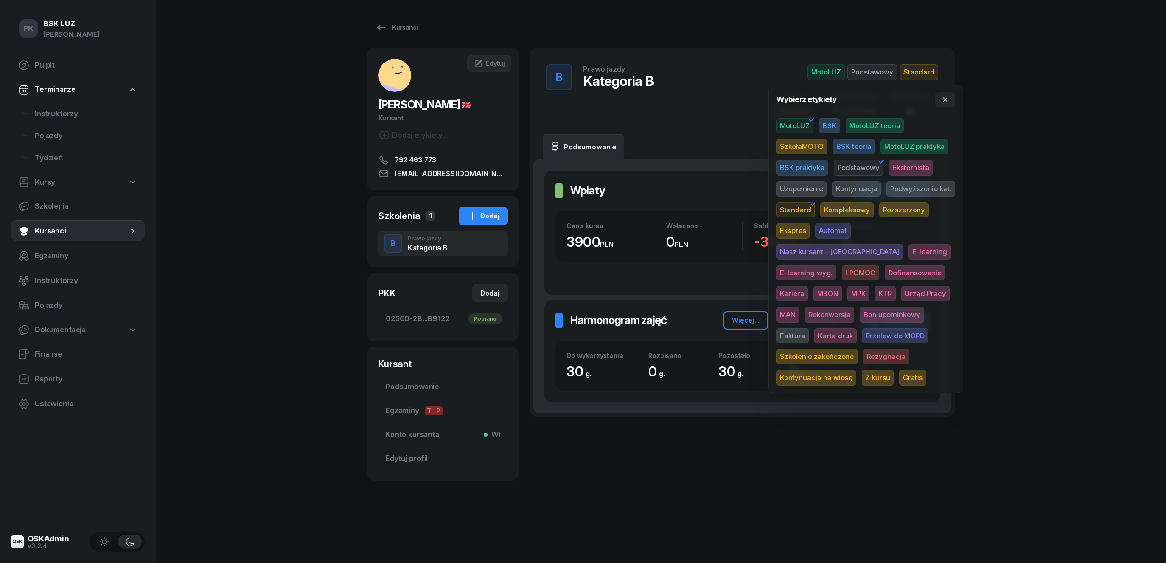
click at [1018, 187] on div "PK BSK LUZ Piotr Klimek Pulpit Terminarze Instruktorzy Pojazdy Tydzień Kursy Sz…" at bounding box center [583, 281] width 1166 height 563
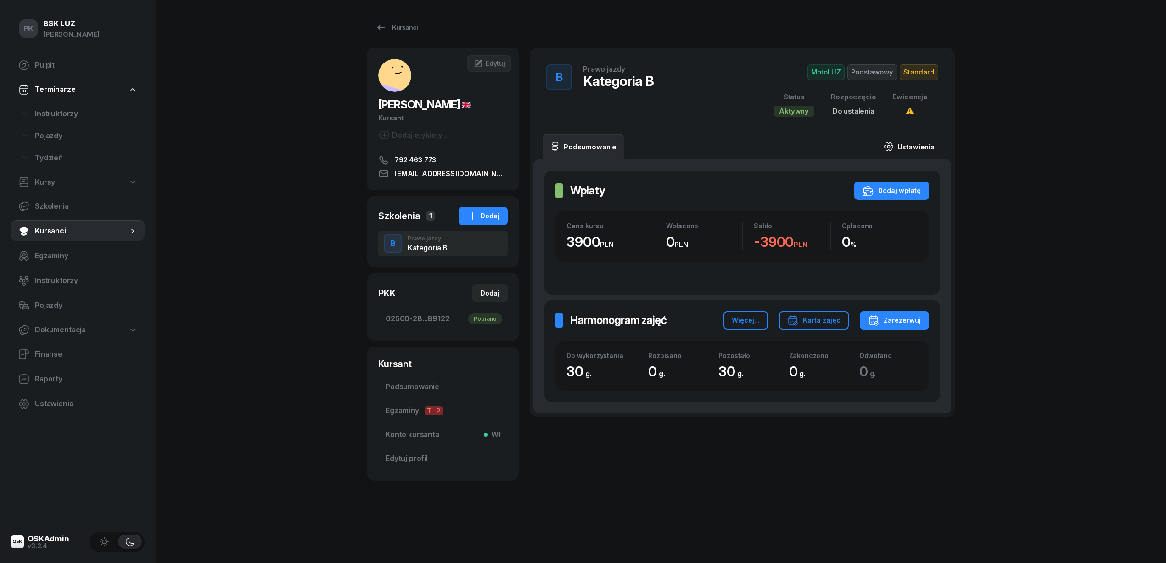
click at [902, 143] on link "Ustawienia" at bounding box center [910, 147] width 66 height 26
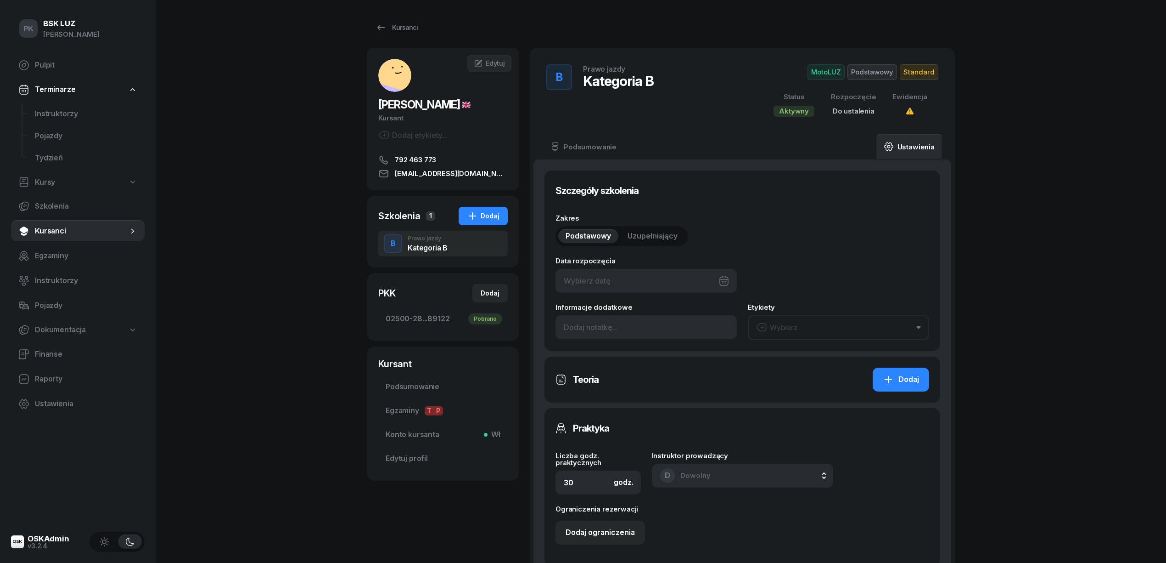
type input "02500"
type input "28046"
type input "16973"
type input "89122"
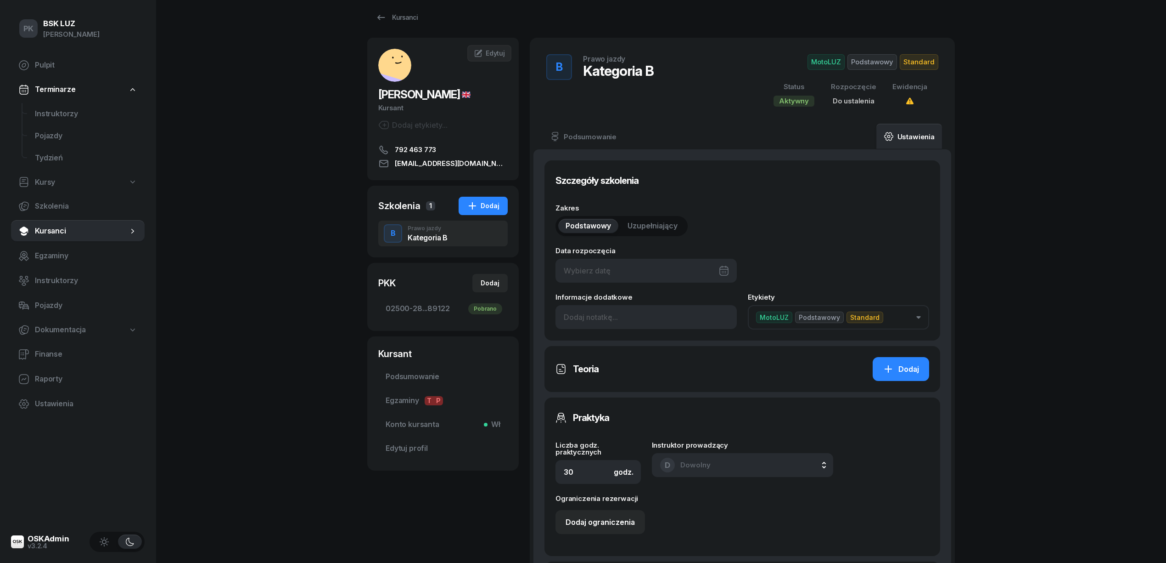
scroll to position [245, 0]
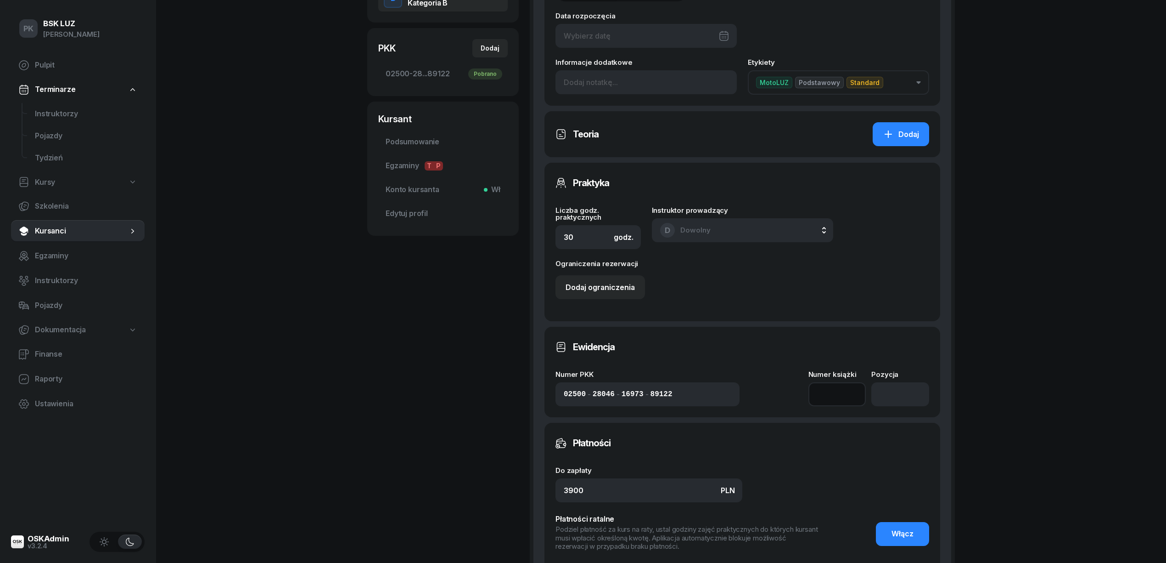
click at [834, 390] on input at bounding box center [838, 394] width 58 height 24
type input "1"
type input "2/2025"
click at [891, 390] on input "number" at bounding box center [901, 394] width 58 height 24
click at [904, 399] on input "number" at bounding box center [901, 394] width 58 height 24
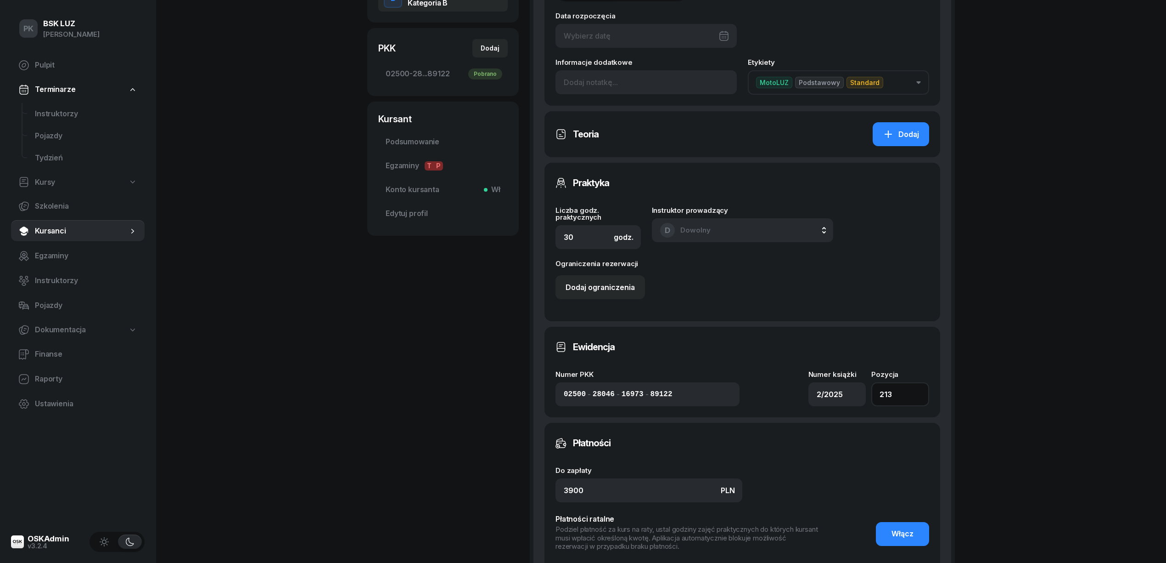
scroll to position [394, 0]
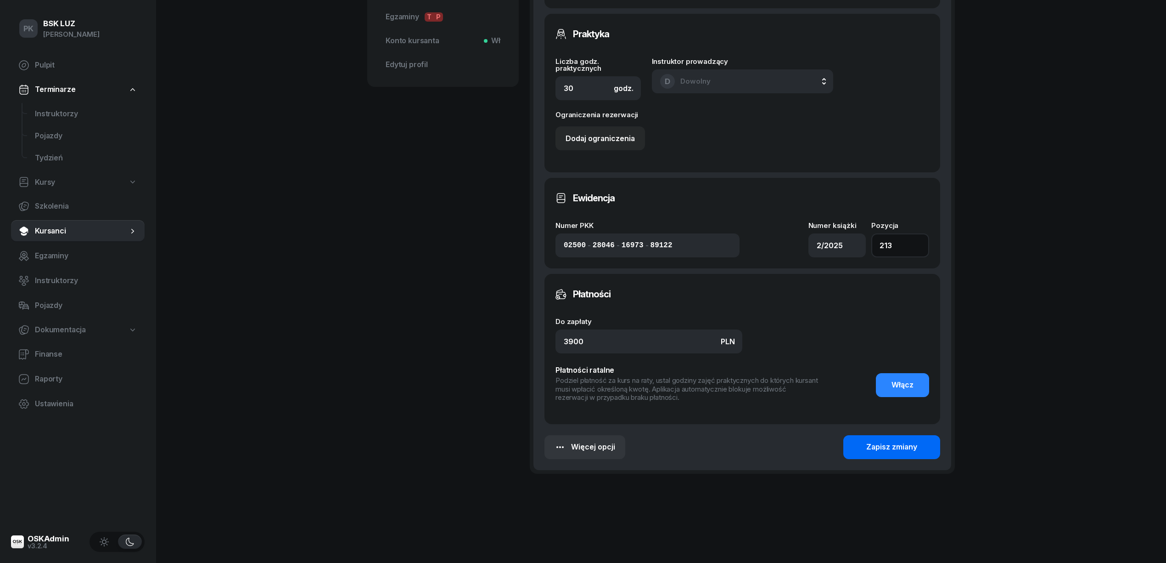
type input "213"
click at [866, 437] on button "Zapisz zmiany" at bounding box center [892, 447] width 97 height 24
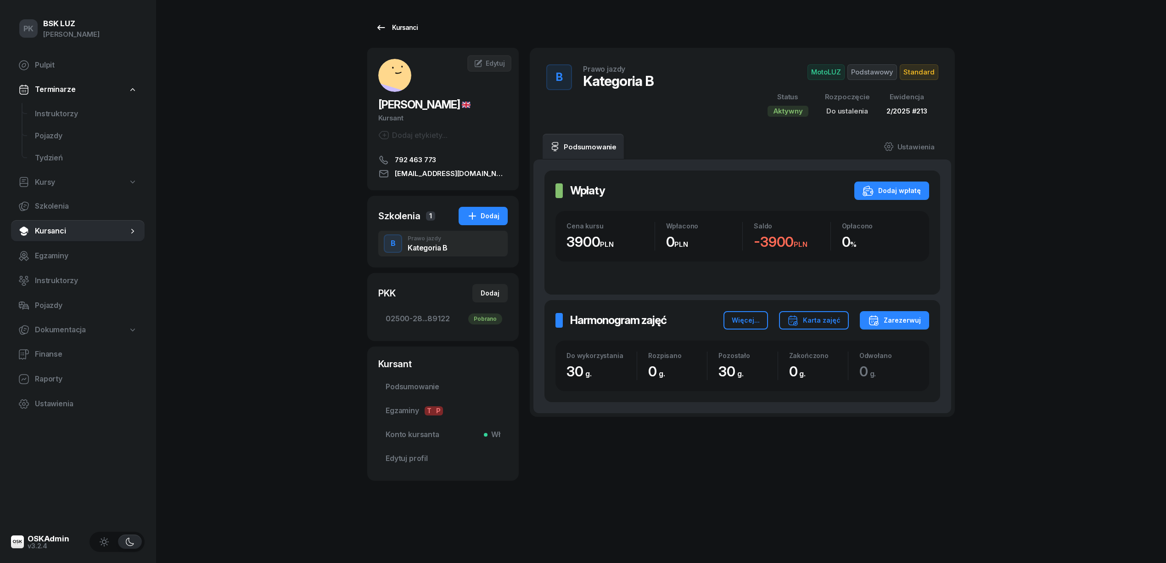
click at [401, 28] on div "Kursanci" at bounding box center [397, 27] width 42 height 11
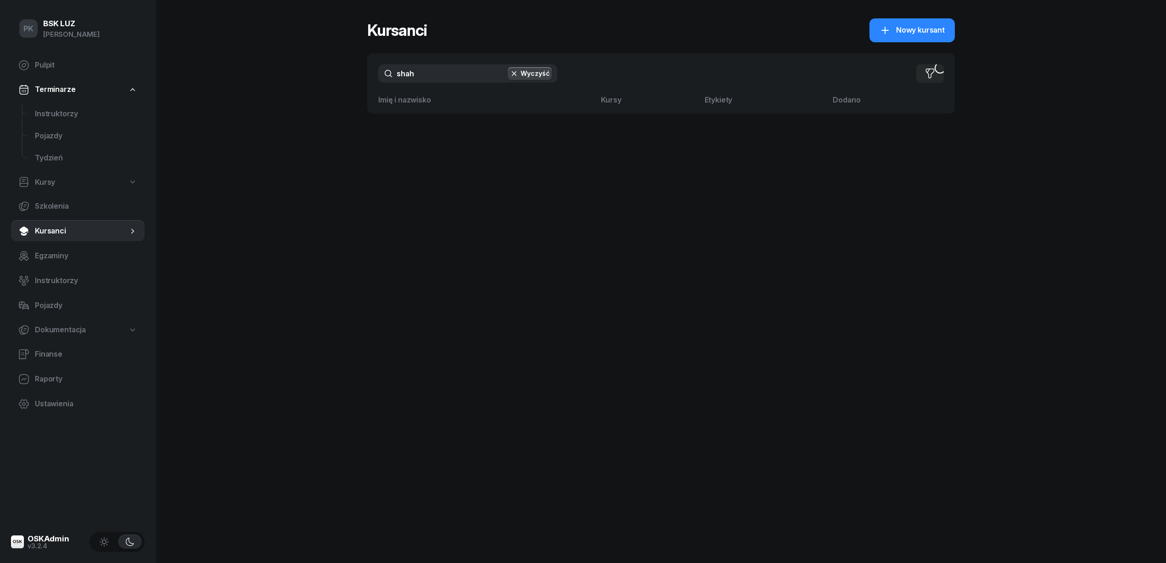
drag, startPoint x: 384, startPoint y: 75, endPoint x: 375, endPoint y: 77, distance: 9.8
click at [375, 76] on div "shah Wyczyść Filtruj" at bounding box center [661, 73] width 588 height 40
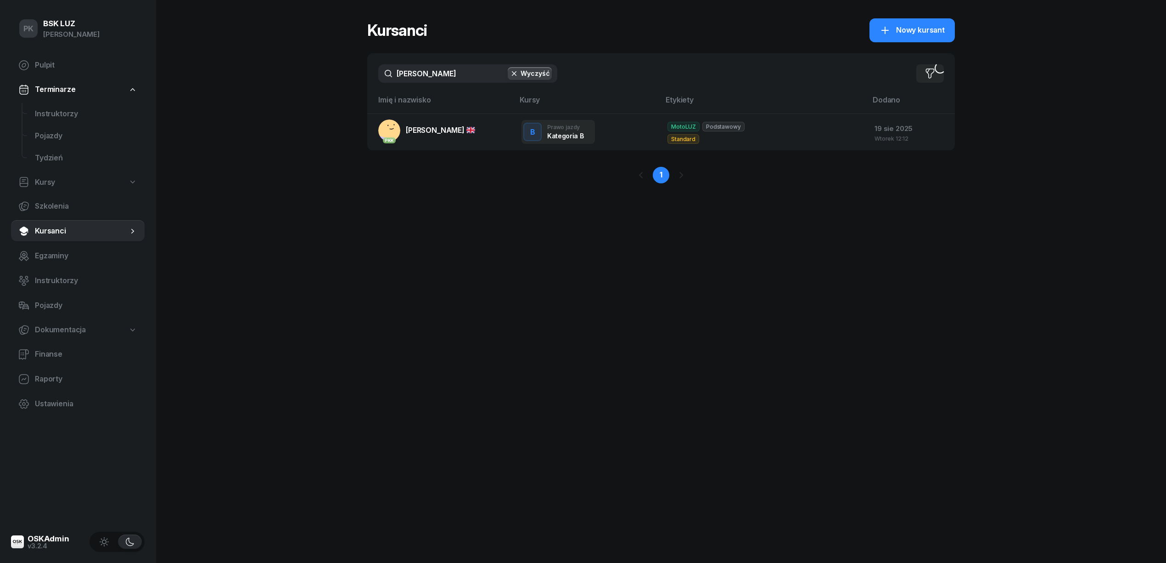
drag, startPoint x: 433, startPoint y: 81, endPoint x: 351, endPoint y: 76, distance: 81.9
click at [351, 76] on div "PK BSK LUZ Piotr Klimek Pulpit Terminarze Instruktorzy Pojazdy Tydzień Kursy Sz…" at bounding box center [583, 281] width 1166 height 563
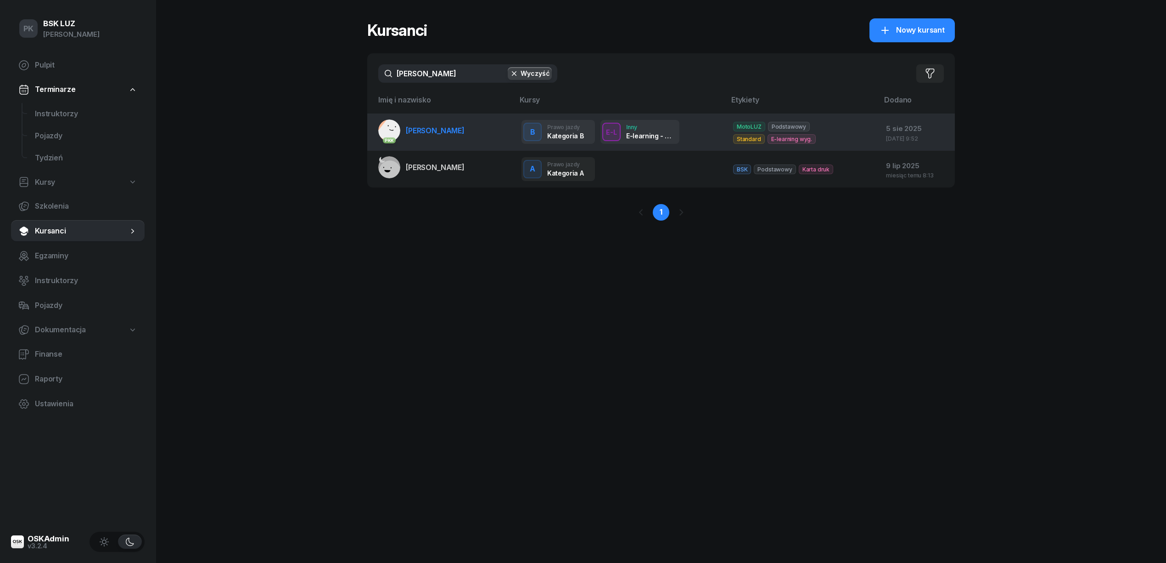
type input "jana"
click at [423, 128] on span "JANASZEK JAKUB" at bounding box center [435, 130] width 59 height 9
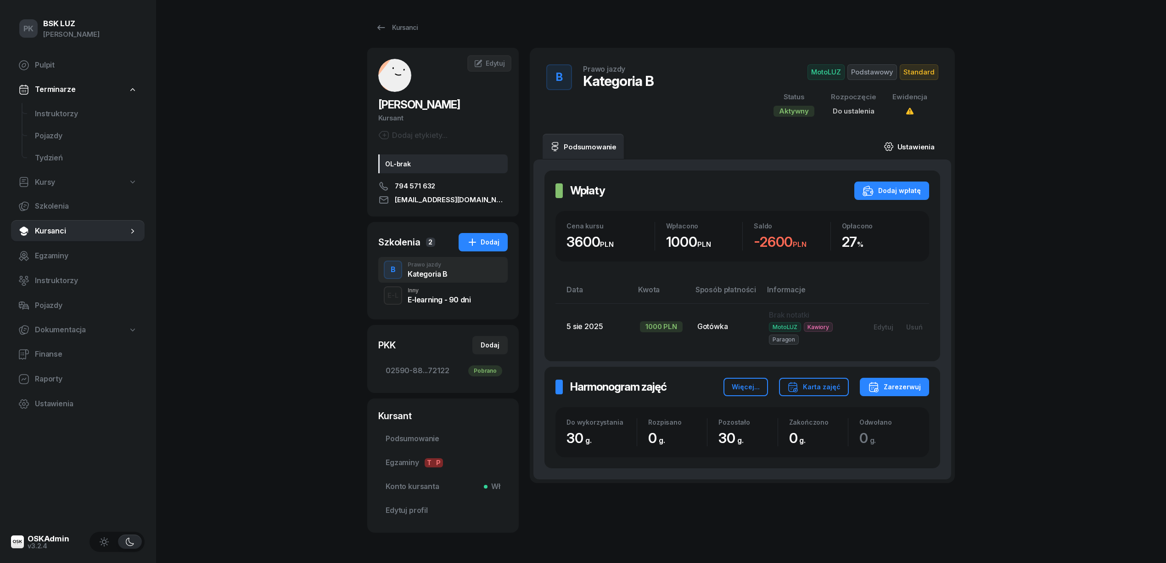
click at [923, 141] on link "Ustawienia" at bounding box center [910, 147] width 66 height 26
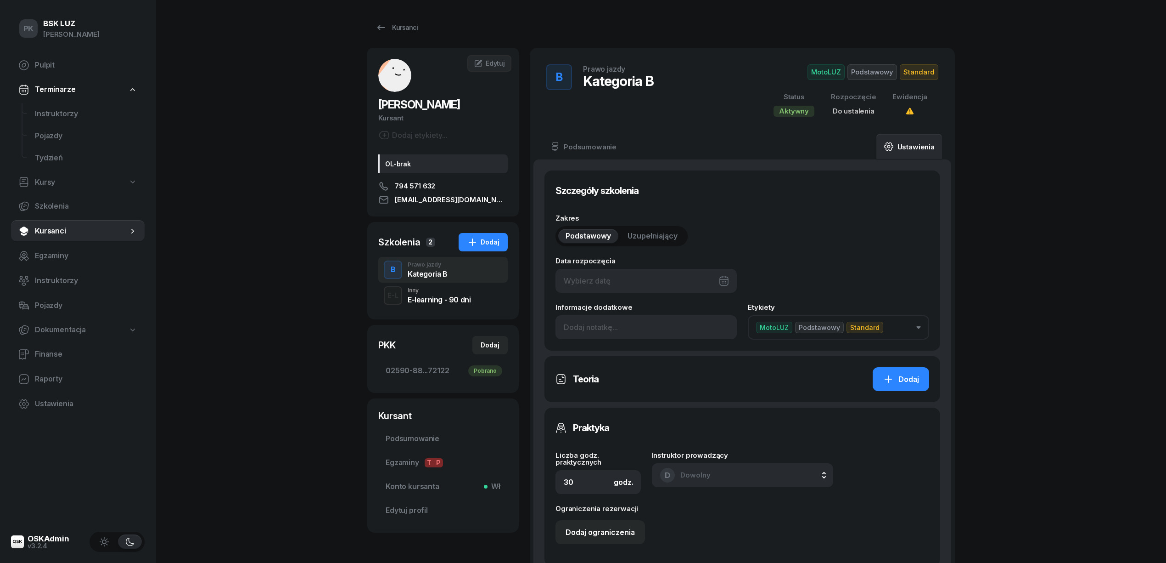
click at [694, 283] on div at bounding box center [646, 281] width 181 height 24
click at [686, 412] on div "22" at bounding box center [686, 411] width 15 height 15
type input "22/08/2025"
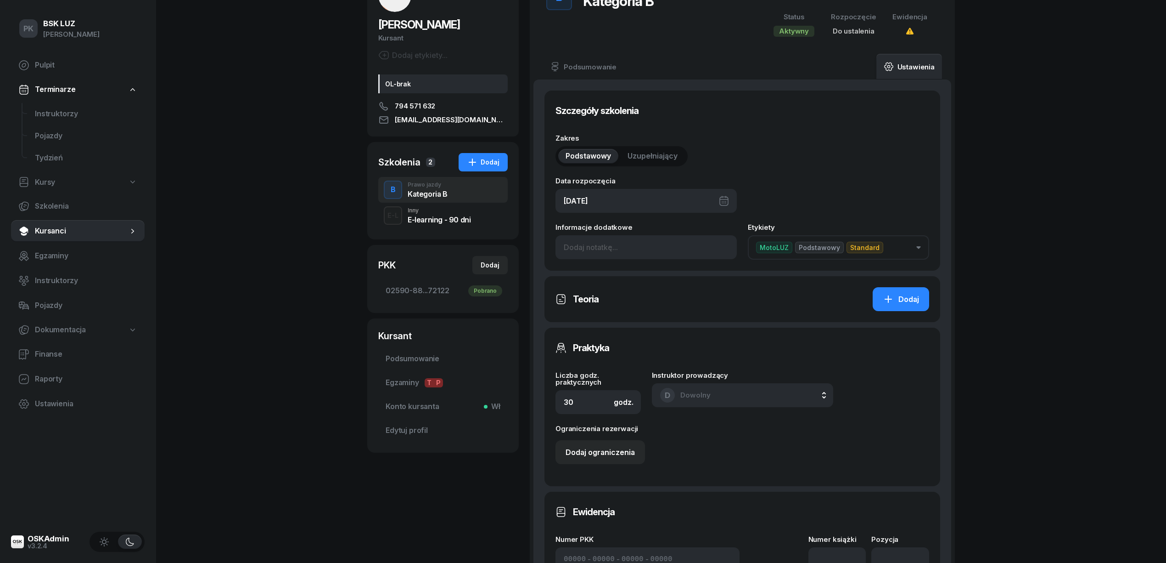
scroll to position [245, 0]
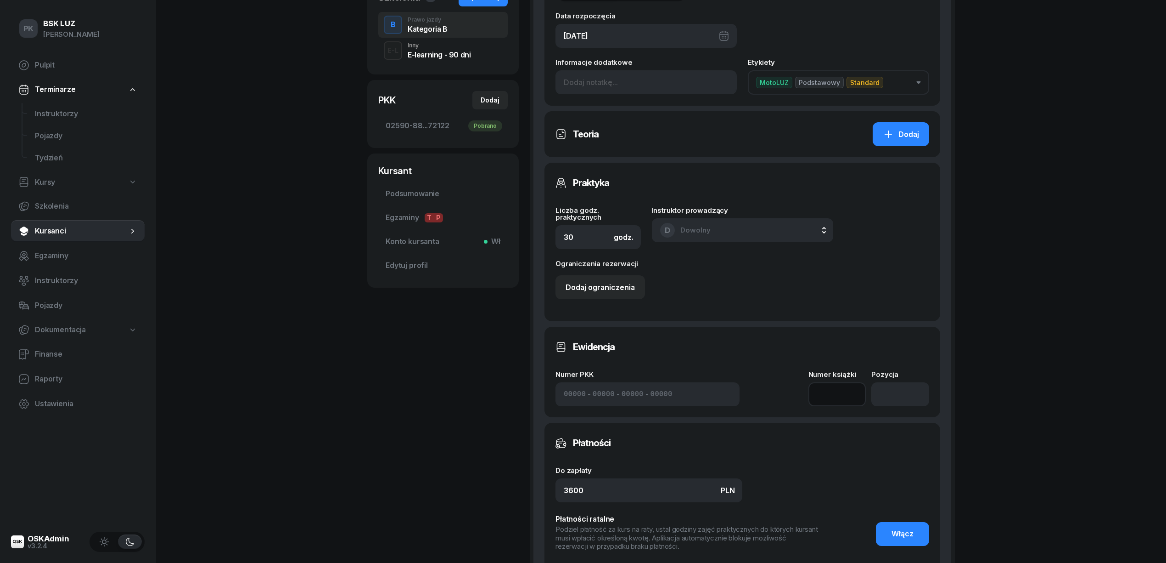
click at [835, 395] on input at bounding box center [838, 394] width 58 height 24
type input "2/2025"
click at [901, 395] on input "number" at bounding box center [901, 394] width 58 height 24
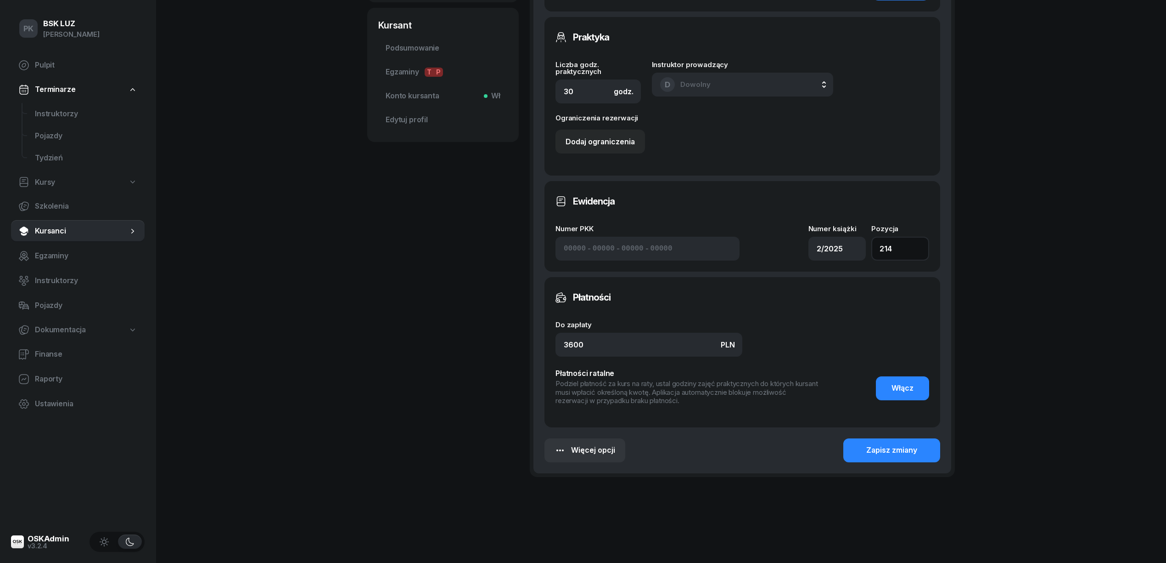
scroll to position [394, 0]
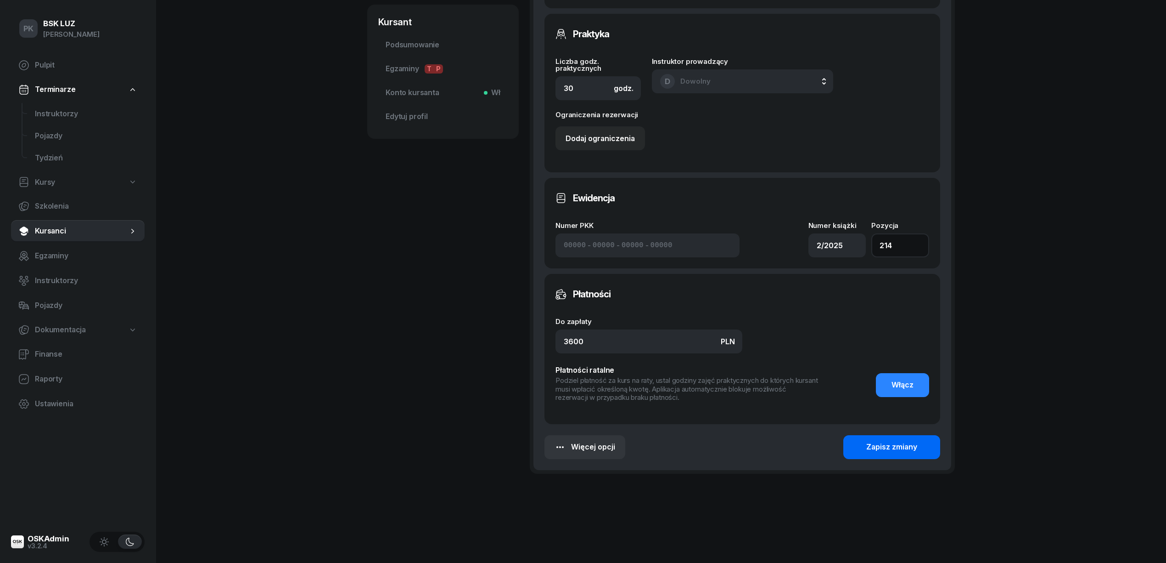
type input "214"
click at [890, 449] on div "Zapisz zmiany" at bounding box center [892, 447] width 51 height 12
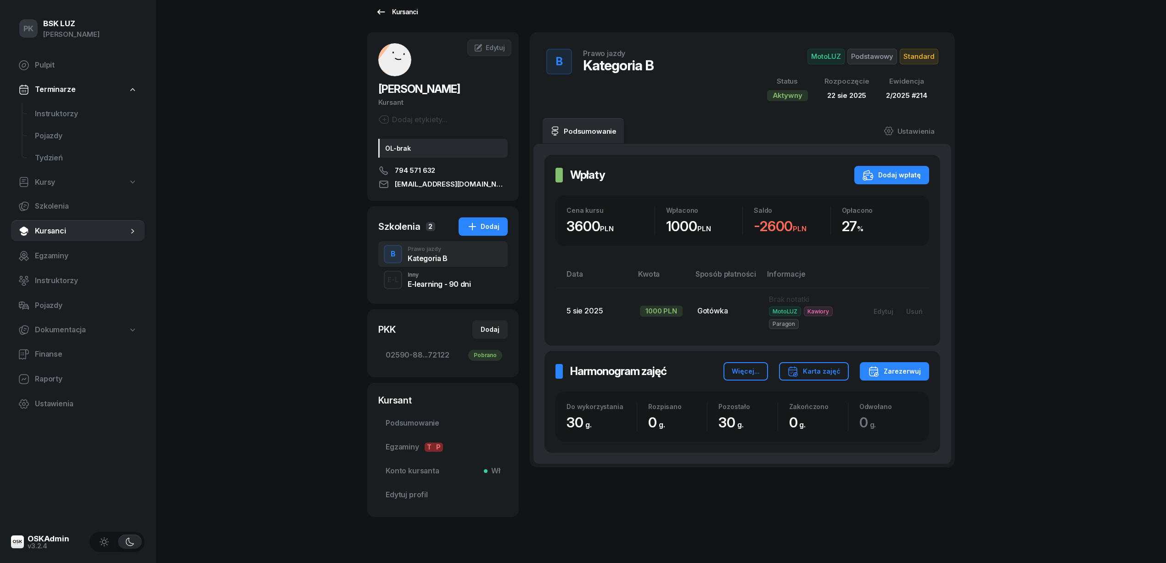
scroll to position [0, 0]
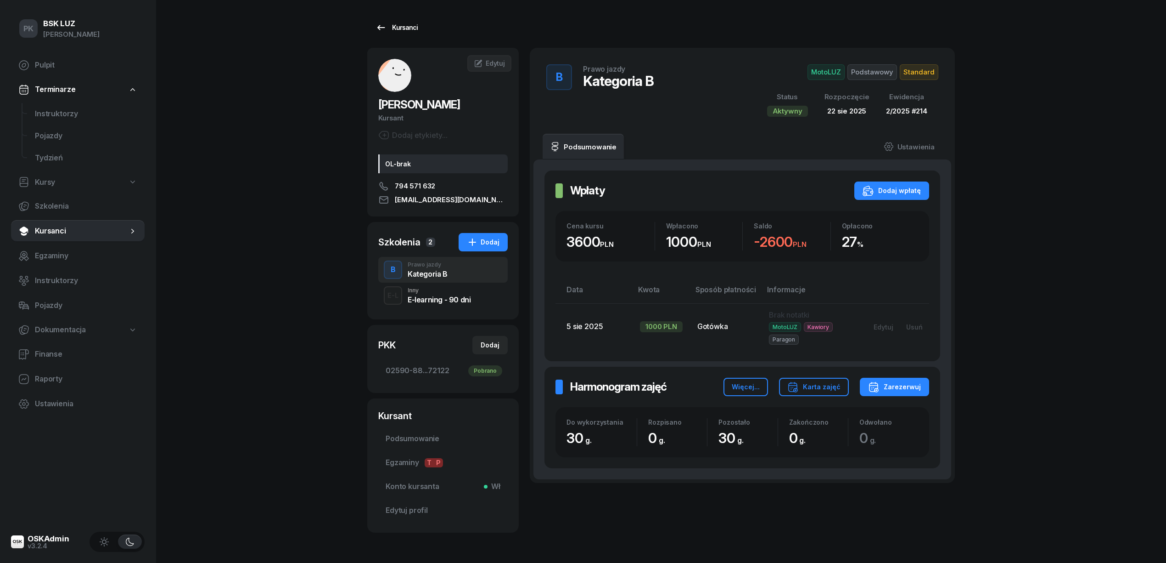
click at [410, 24] on div "Kursanci" at bounding box center [397, 27] width 42 height 11
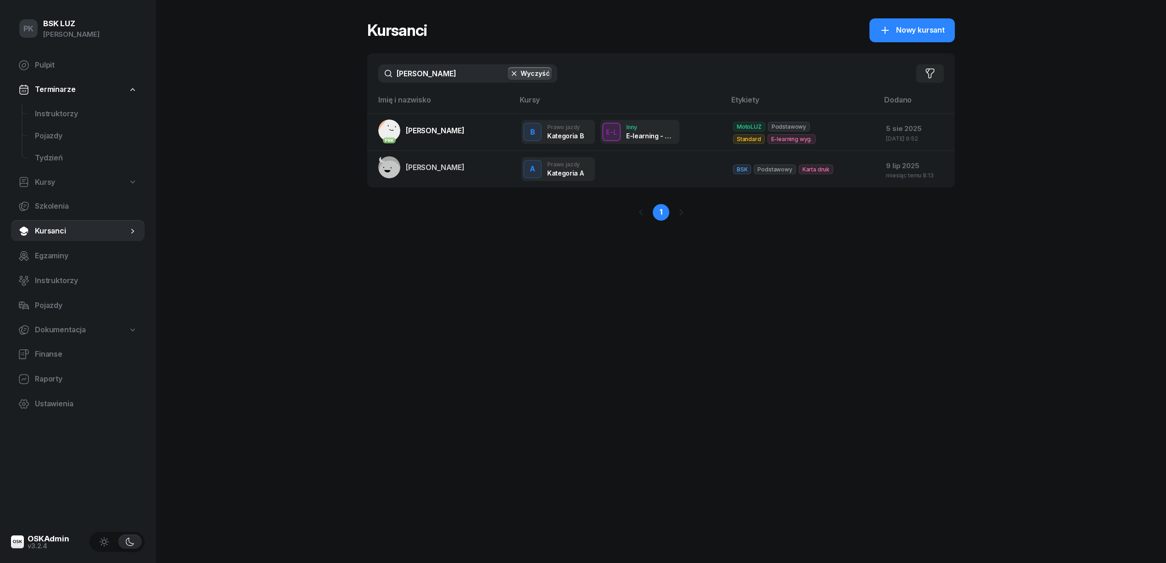
drag, startPoint x: 419, startPoint y: 77, endPoint x: 352, endPoint y: 76, distance: 67.1
click at [352, 76] on div "PK BSK LUZ Piotr Klimek Pulpit Terminarze Instruktorzy Pojazdy Tydzień Kursy Sz…" at bounding box center [583, 281] width 1166 height 563
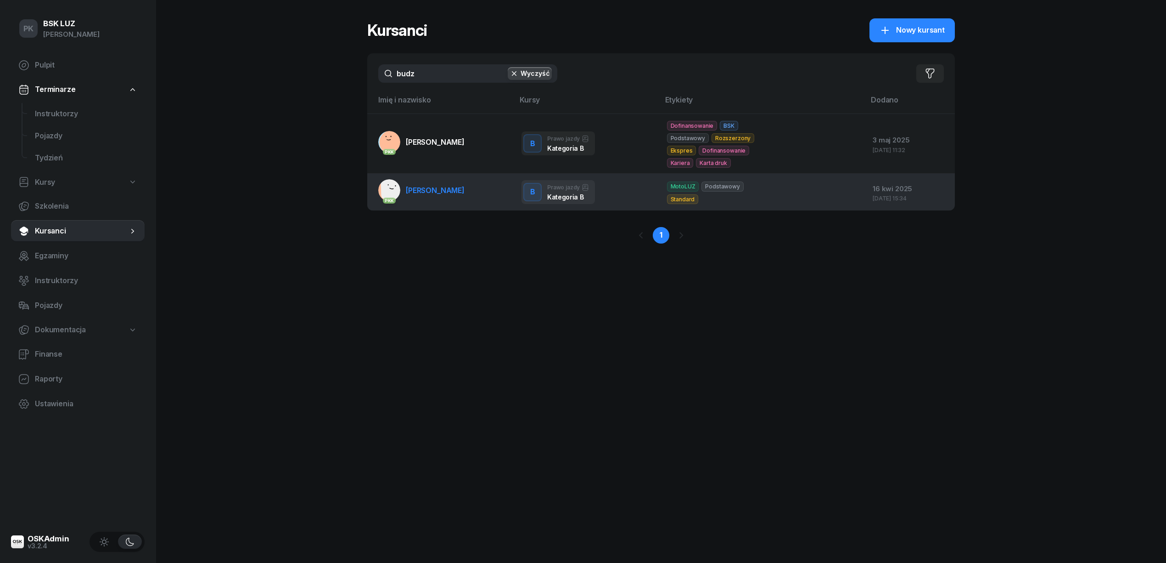
type input "budz"
click at [465, 191] on span "BUDZIŃSKI BARTŁOMIEJ" at bounding box center [435, 190] width 59 height 9
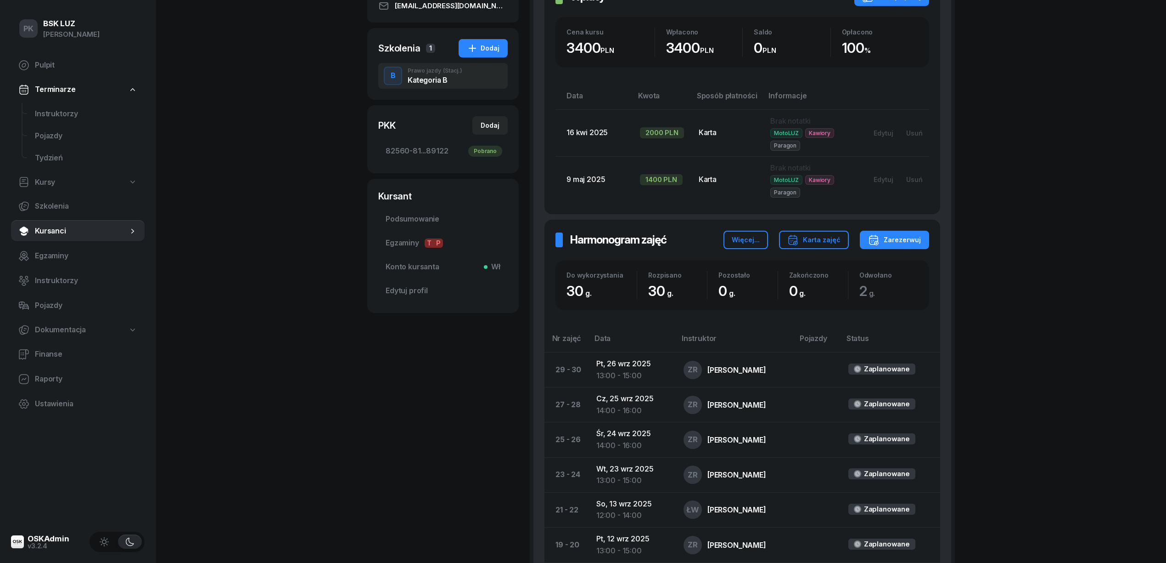
scroll to position [61, 0]
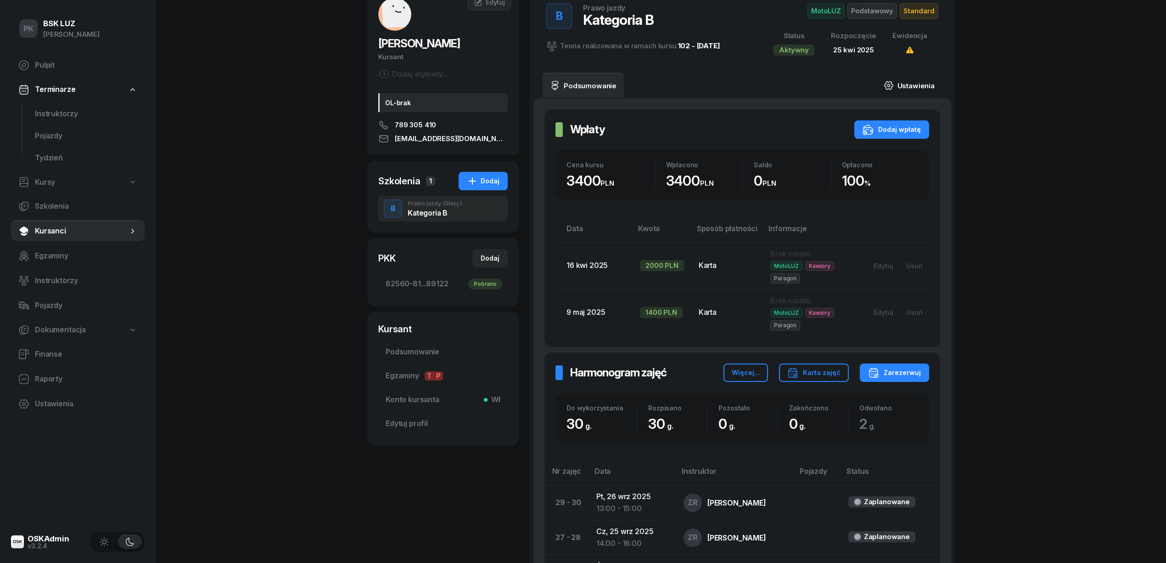
click at [915, 85] on link "Ustawienia" at bounding box center [910, 86] width 66 height 26
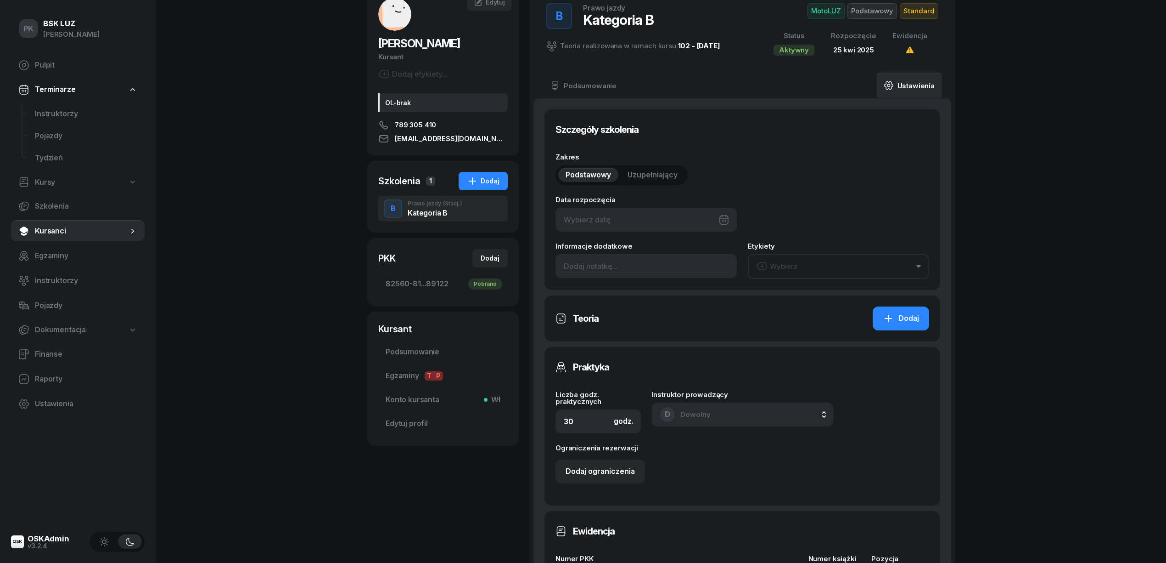
type input "25/04/2025"
type input "82560"
type input "81144"
type input "53473"
type input "89122"
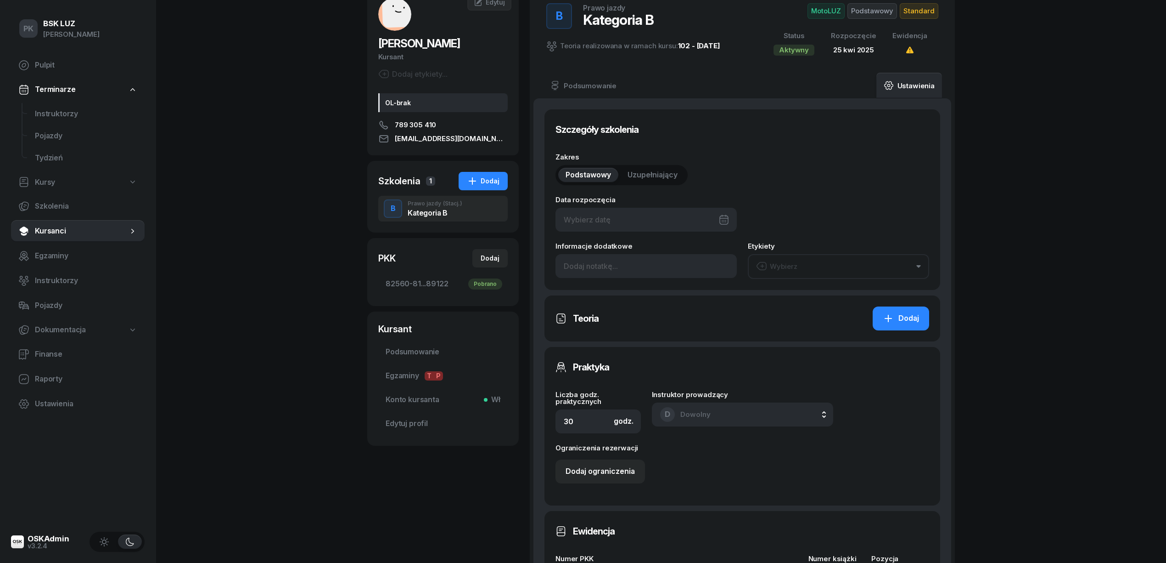
type input "2/2025"
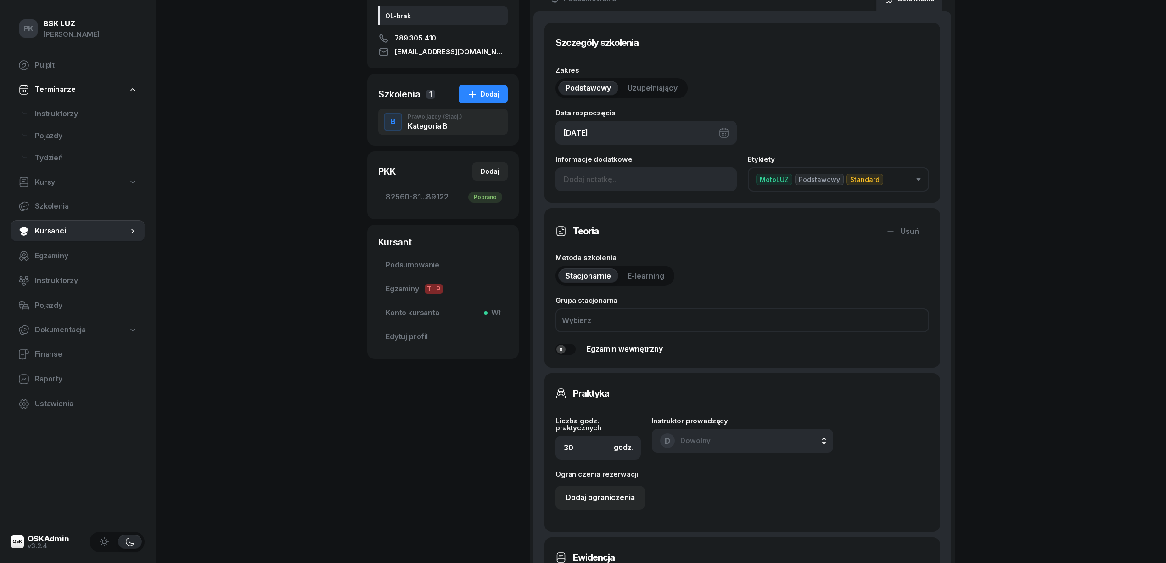
scroll to position [306, 0]
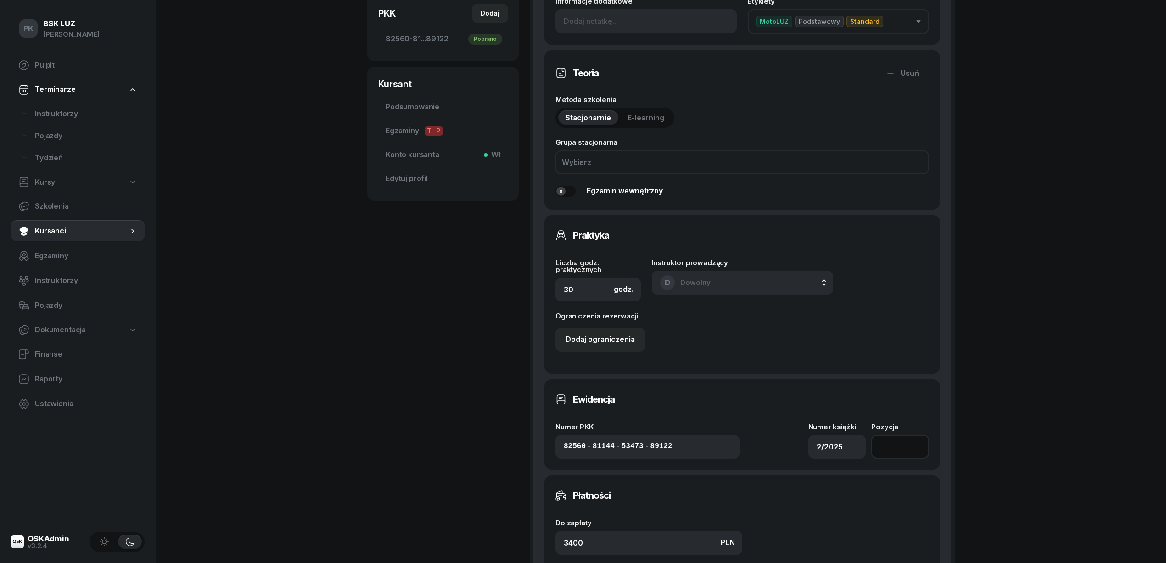
click at [891, 443] on input "number" at bounding box center [901, 446] width 58 height 24
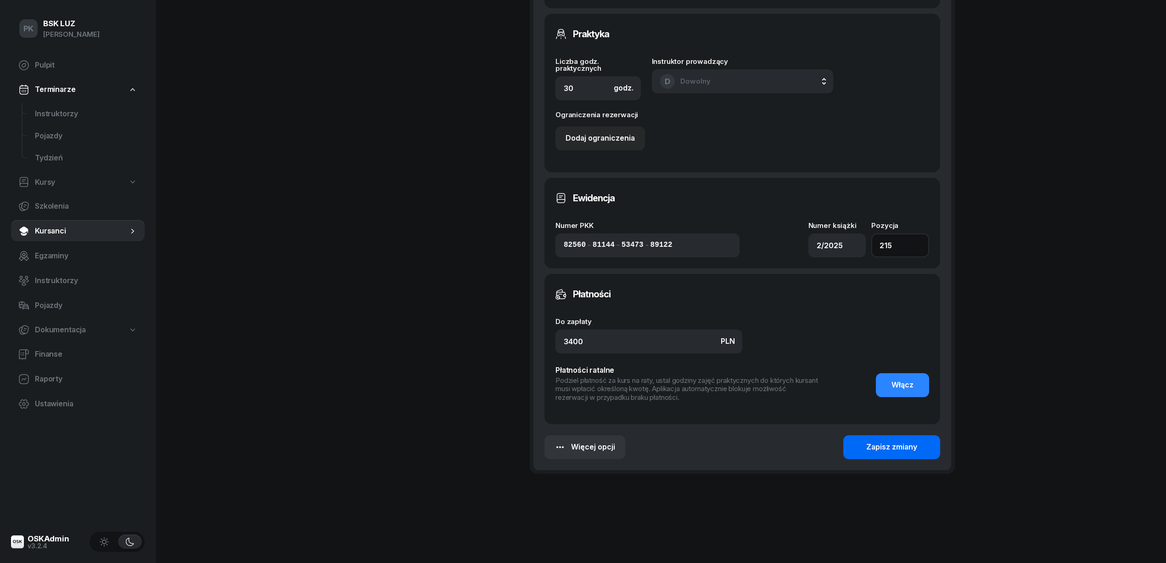
type input "215"
click at [893, 449] on div "Zapisz zmiany" at bounding box center [892, 447] width 51 height 12
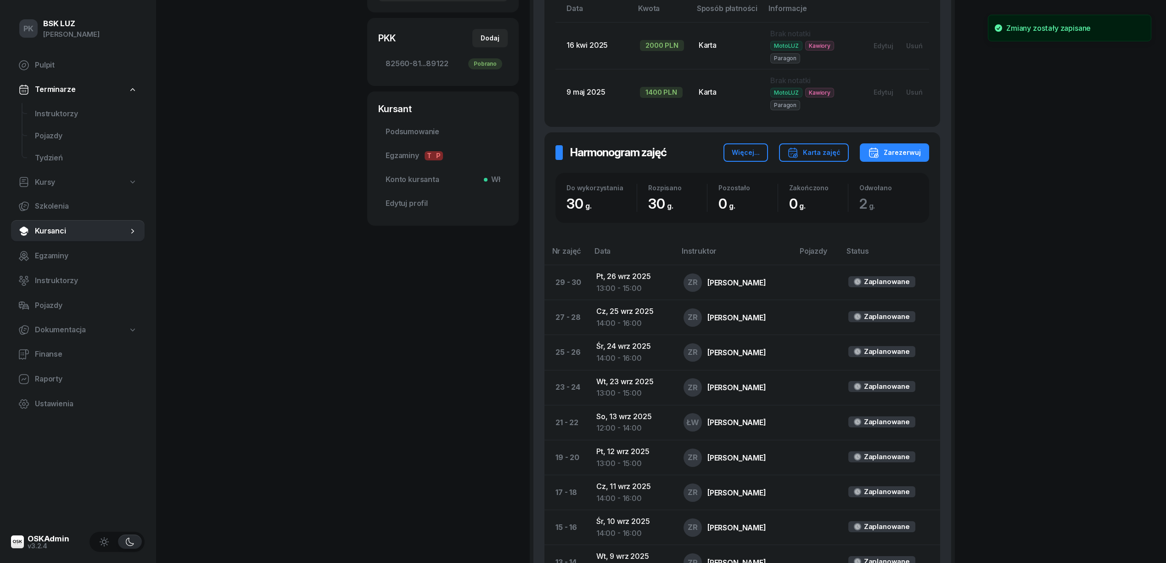
scroll to position [201, 0]
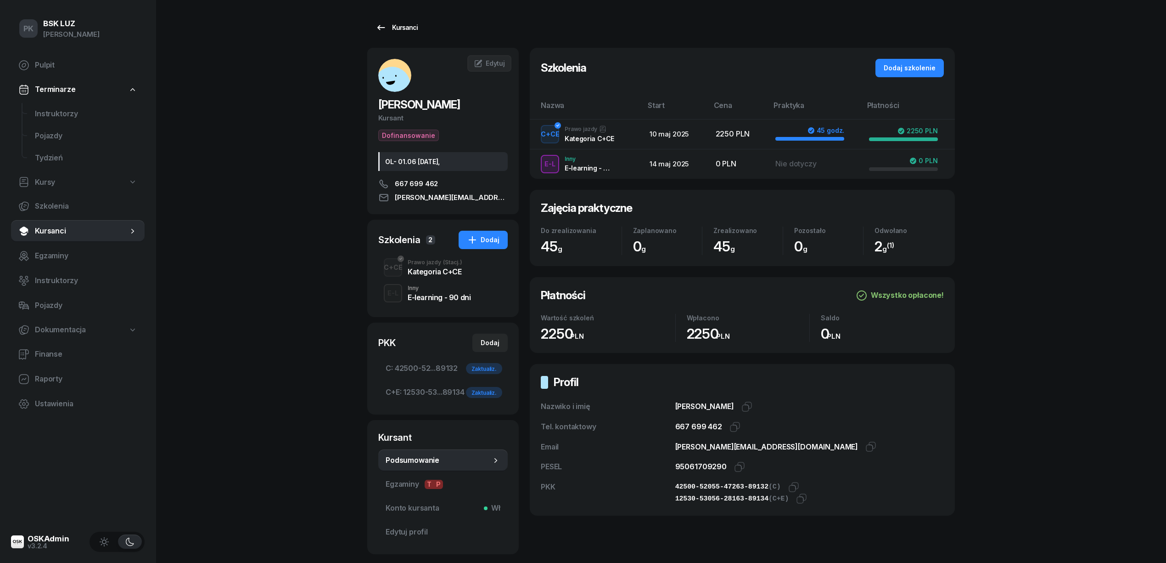
click at [412, 30] on div "Kursanci" at bounding box center [397, 27] width 42 height 11
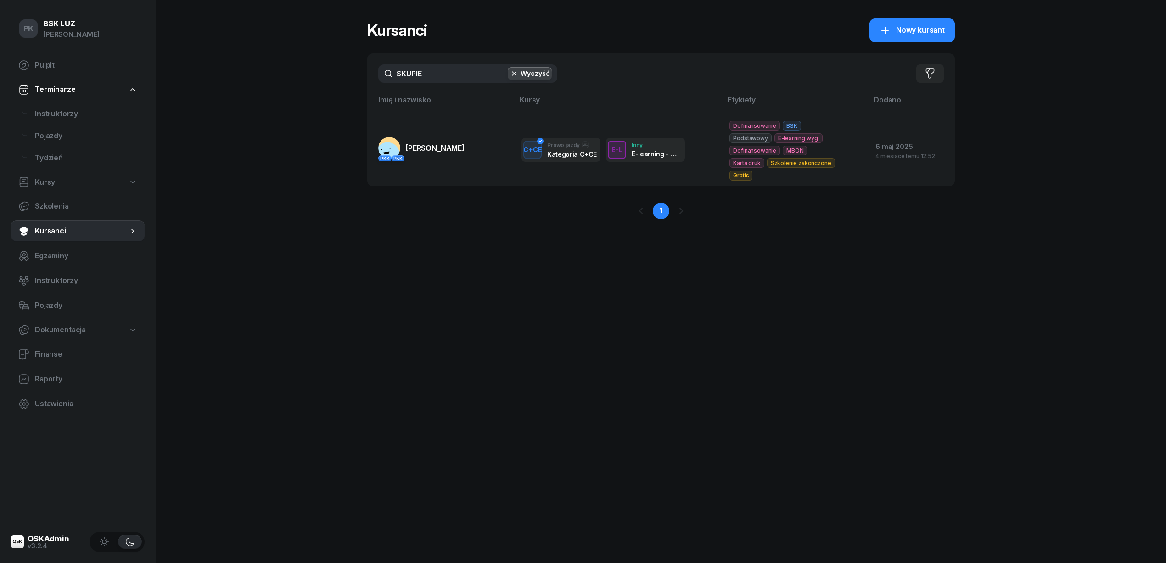
drag, startPoint x: 440, startPoint y: 65, endPoint x: 362, endPoint y: 67, distance: 77.6
click at [362, 67] on div "PK BSK [PERSON_NAME] Pulpit Terminarze Instruktorzy Pojazdy Tydzień Kursy Szkol…" at bounding box center [583, 281] width 1166 height 563
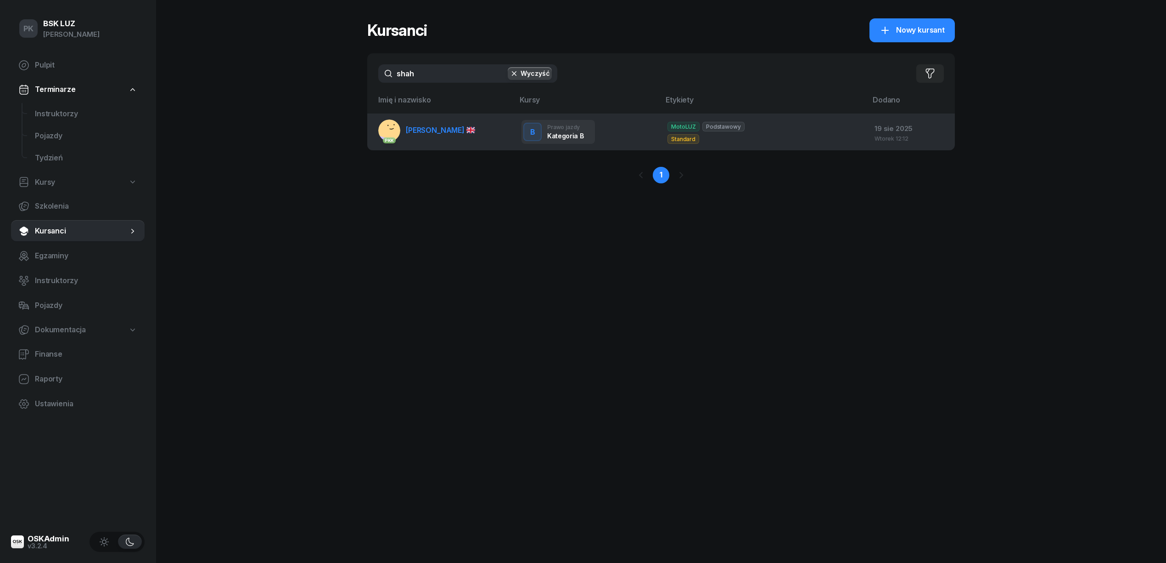
type input "shah"
click at [445, 149] on td "PKK [PERSON_NAME]" at bounding box center [440, 131] width 147 height 37
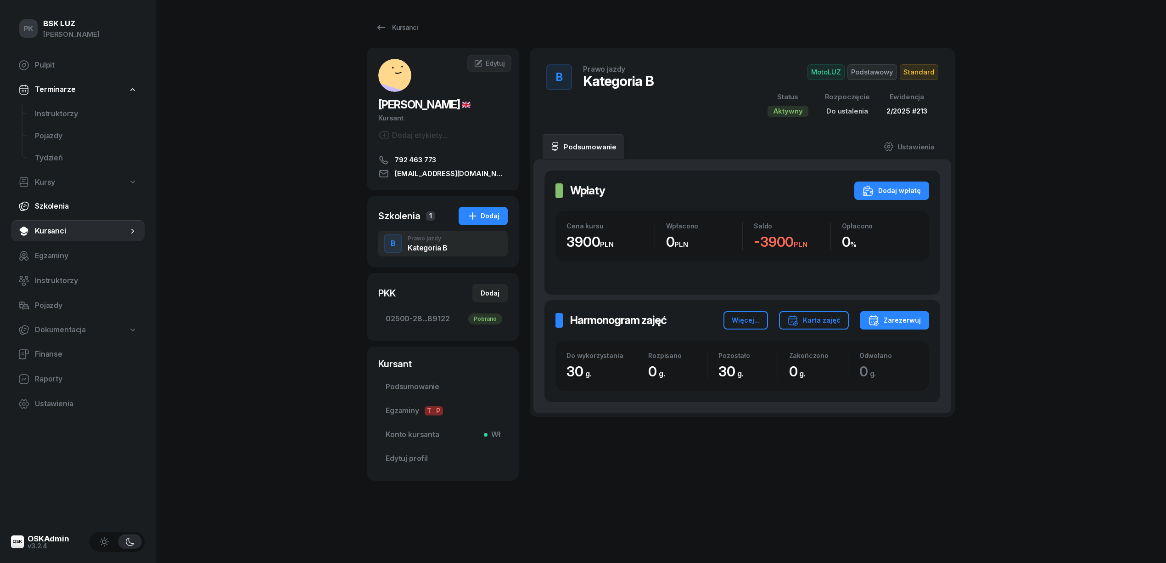
click at [55, 200] on span "Szkolenia" at bounding box center [86, 206] width 102 height 12
select select "createdAt-desc"
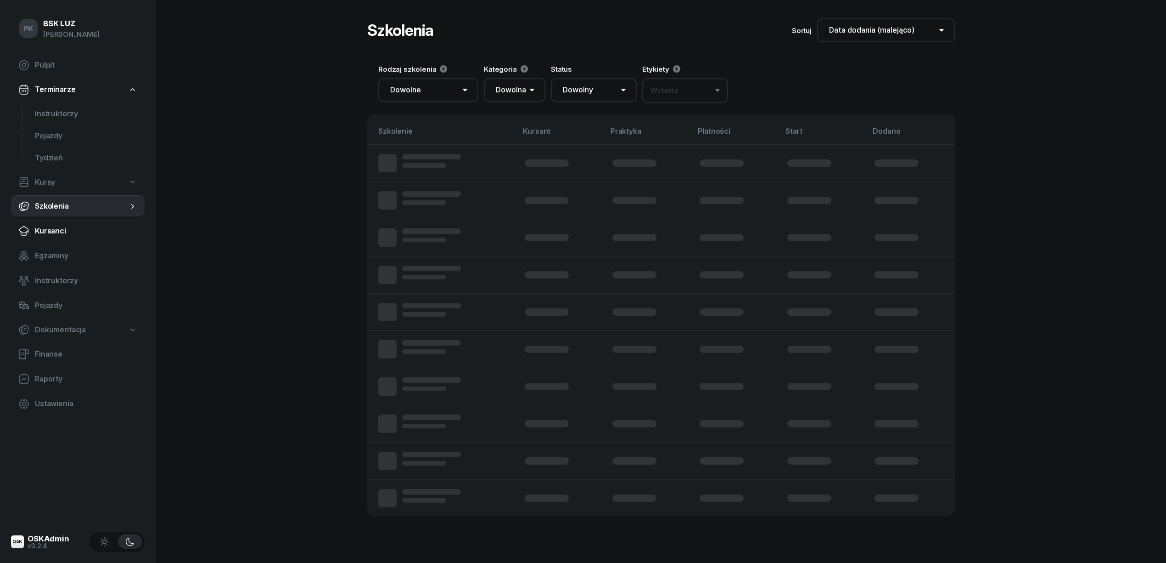
click at [54, 234] on span "Kursanci" at bounding box center [86, 231] width 102 height 12
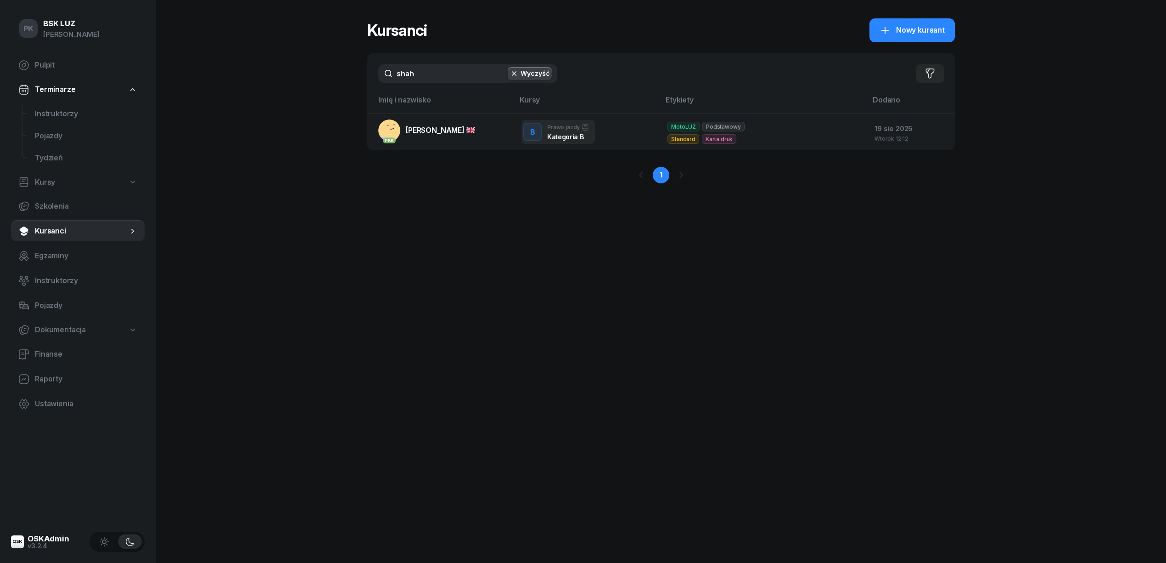
click at [65, 175] on link "Kursy" at bounding box center [78, 182] width 134 height 21
select select
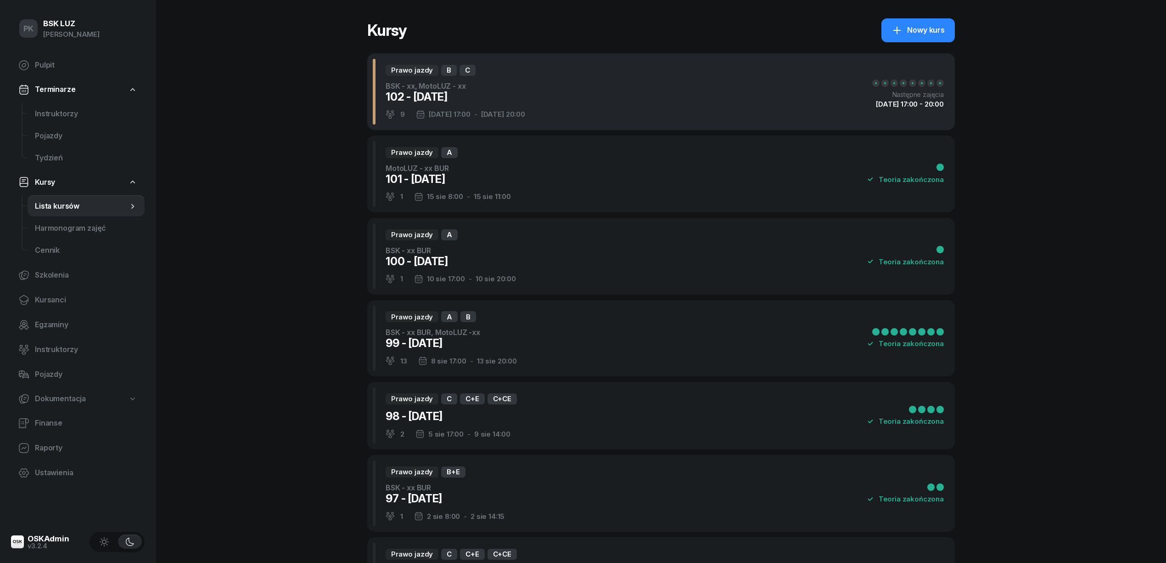
click at [554, 76] on div "Prawo jazdy B C BSK - xx, MotoLUZ - xx 102 - [DATE] 9 [DATE] 17:00 - [DATE] 20:…" at bounding box center [661, 91] width 588 height 77
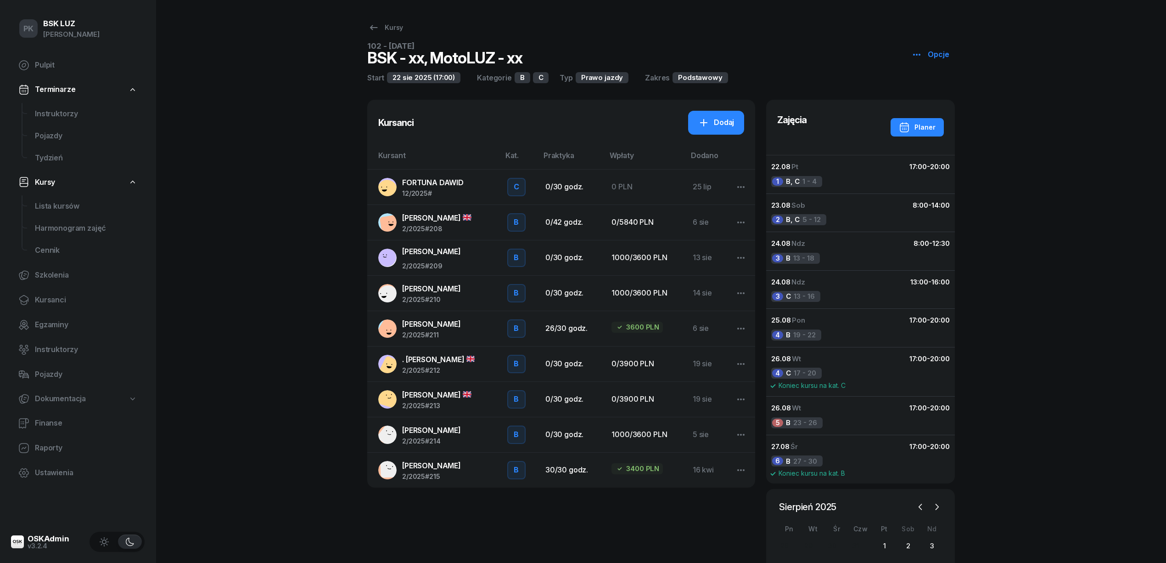
click at [480, 190] on link "[PERSON_NAME] 12/2025 #" at bounding box center [435, 187] width 114 height 20
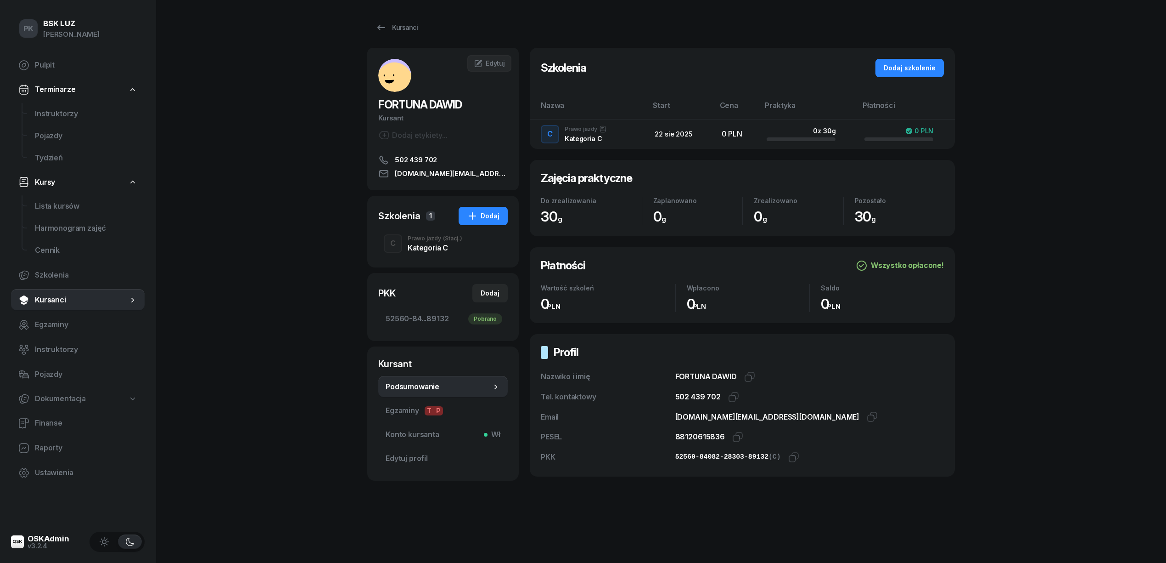
click at [414, 247] on div "Kategoria C" at bounding box center [435, 247] width 55 height 7
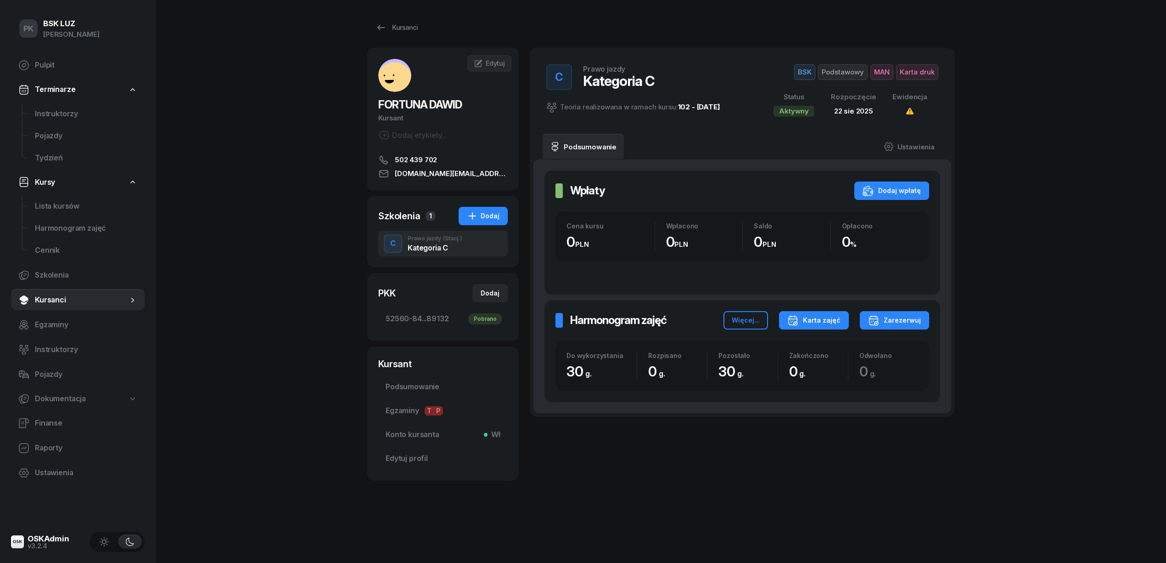
click at [832, 321] on div "Karta zajęć" at bounding box center [814, 320] width 53 height 11
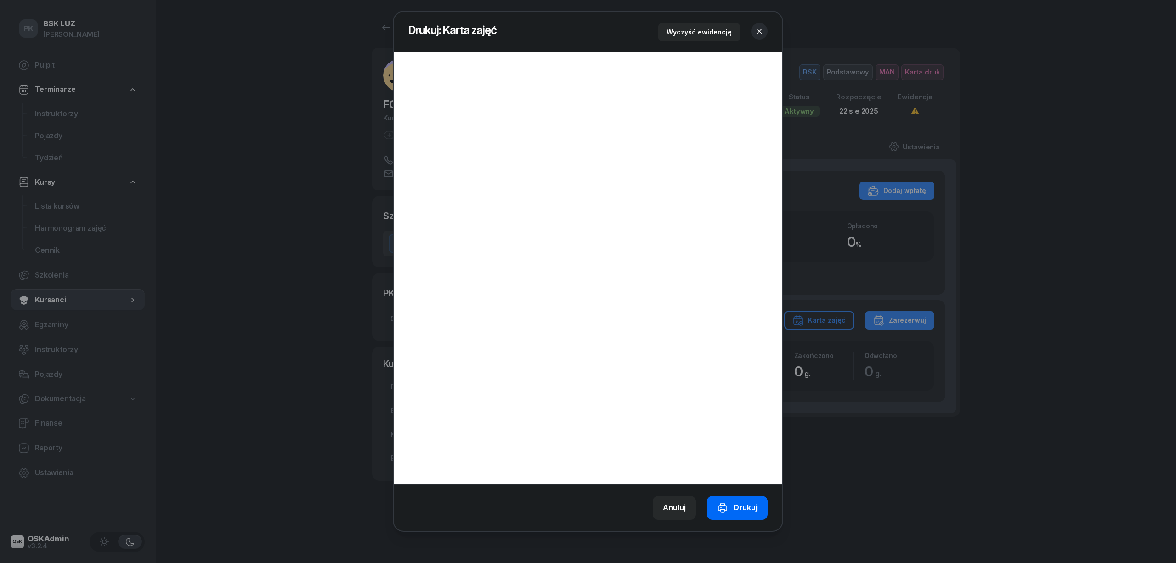
click at [752, 507] on div "Drukuj" at bounding box center [737, 507] width 40 height 12
click at [759, 29] on icon "button" at bounding box center [759, 31] width 9 height 9
